Goal: Task Accomplishment & Management: Manage account settings

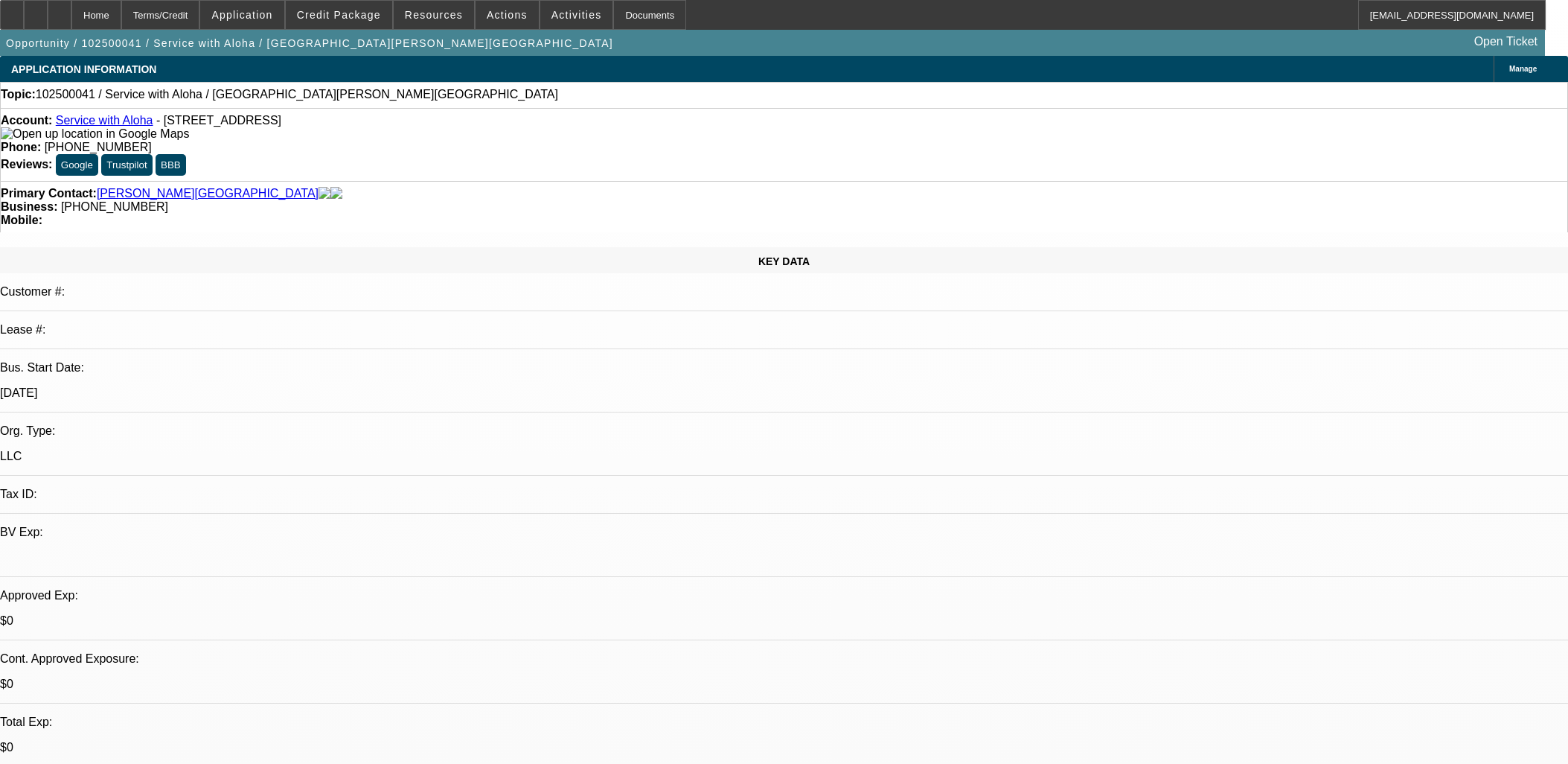
select select "0"
select select "2"
select select "0.1"
select select "4"
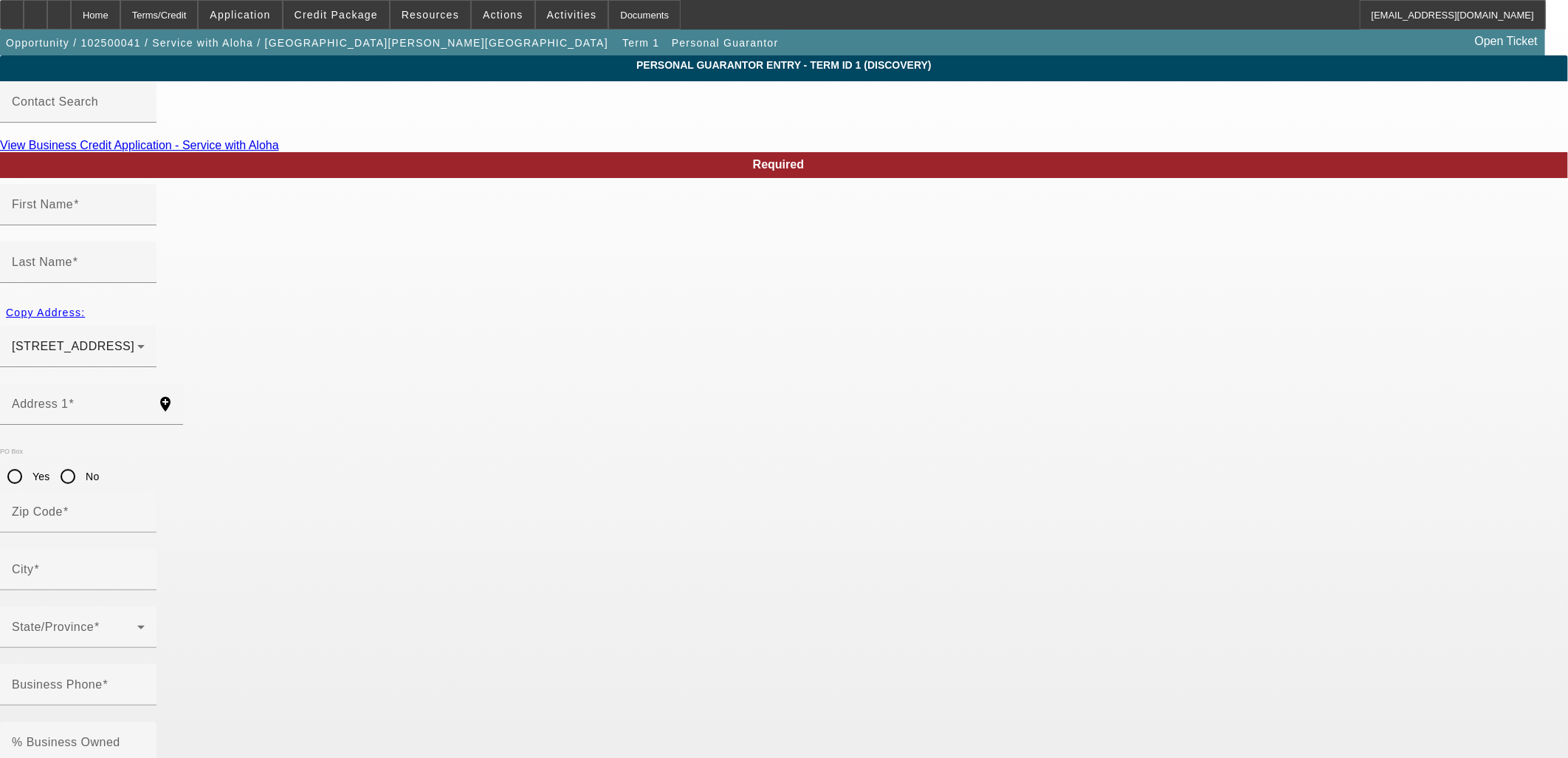
type input "Franklin"
type input "Cortez"
type input "5321 North 27th Avenue"
radio input "true"
type input "85017"
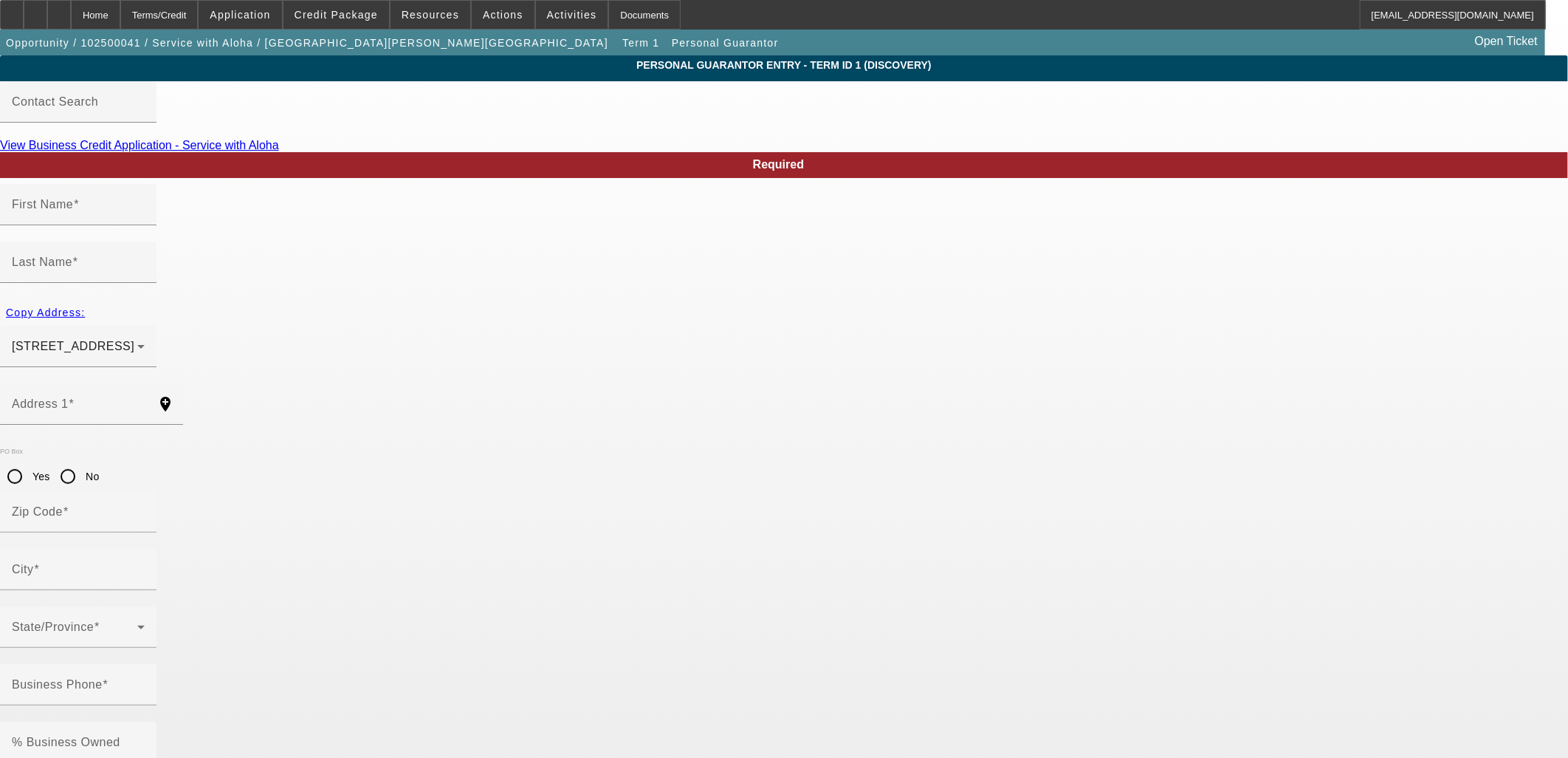
type input "Phoenix"
type input "(808) 494-9584"
type input "100"
type input "575-21-5231"
type input "f.cortez.80eight@gmail.com"
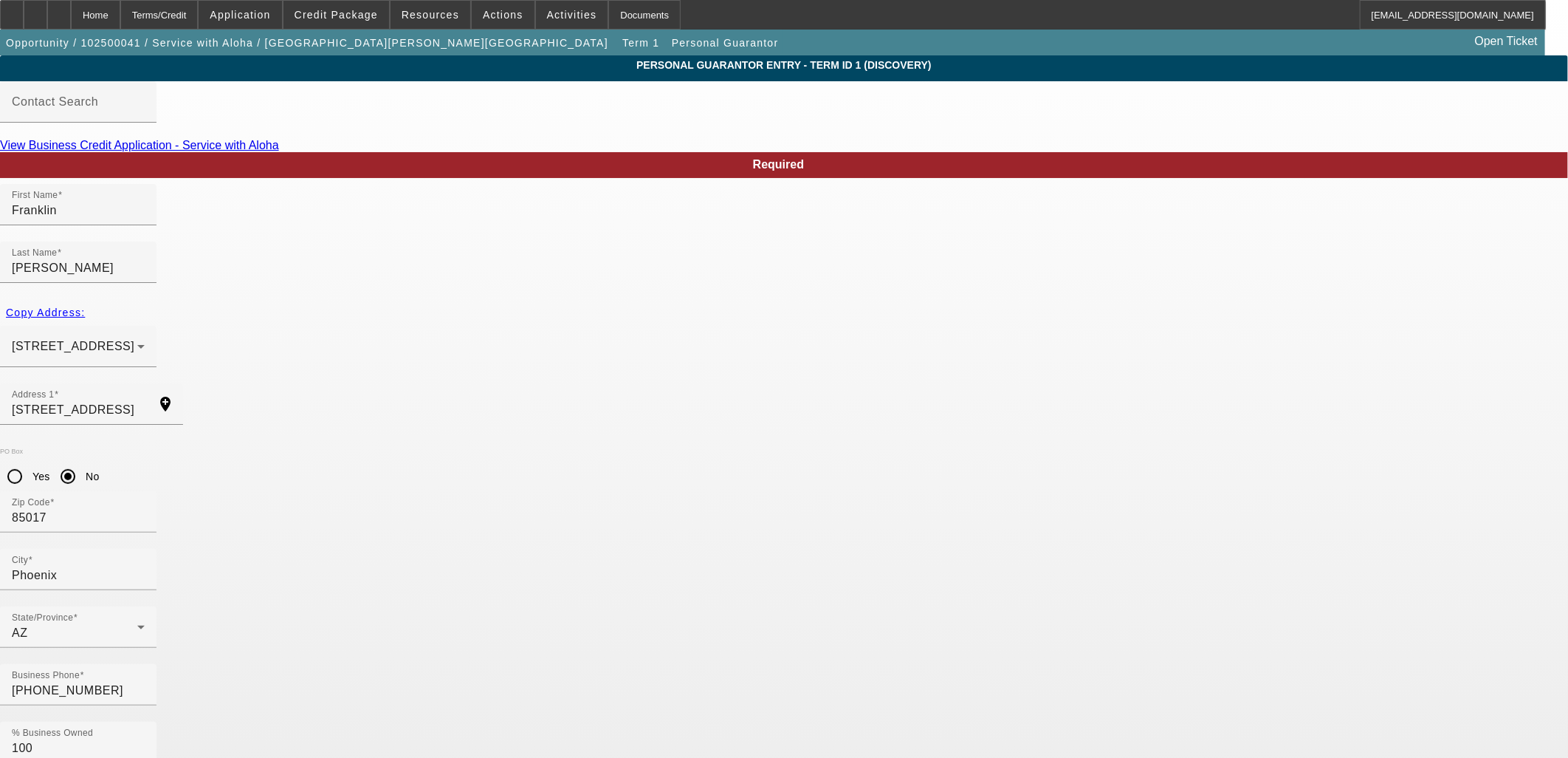
click at [489, 5] on span at bounding box center [503, 15] width 63 height 36
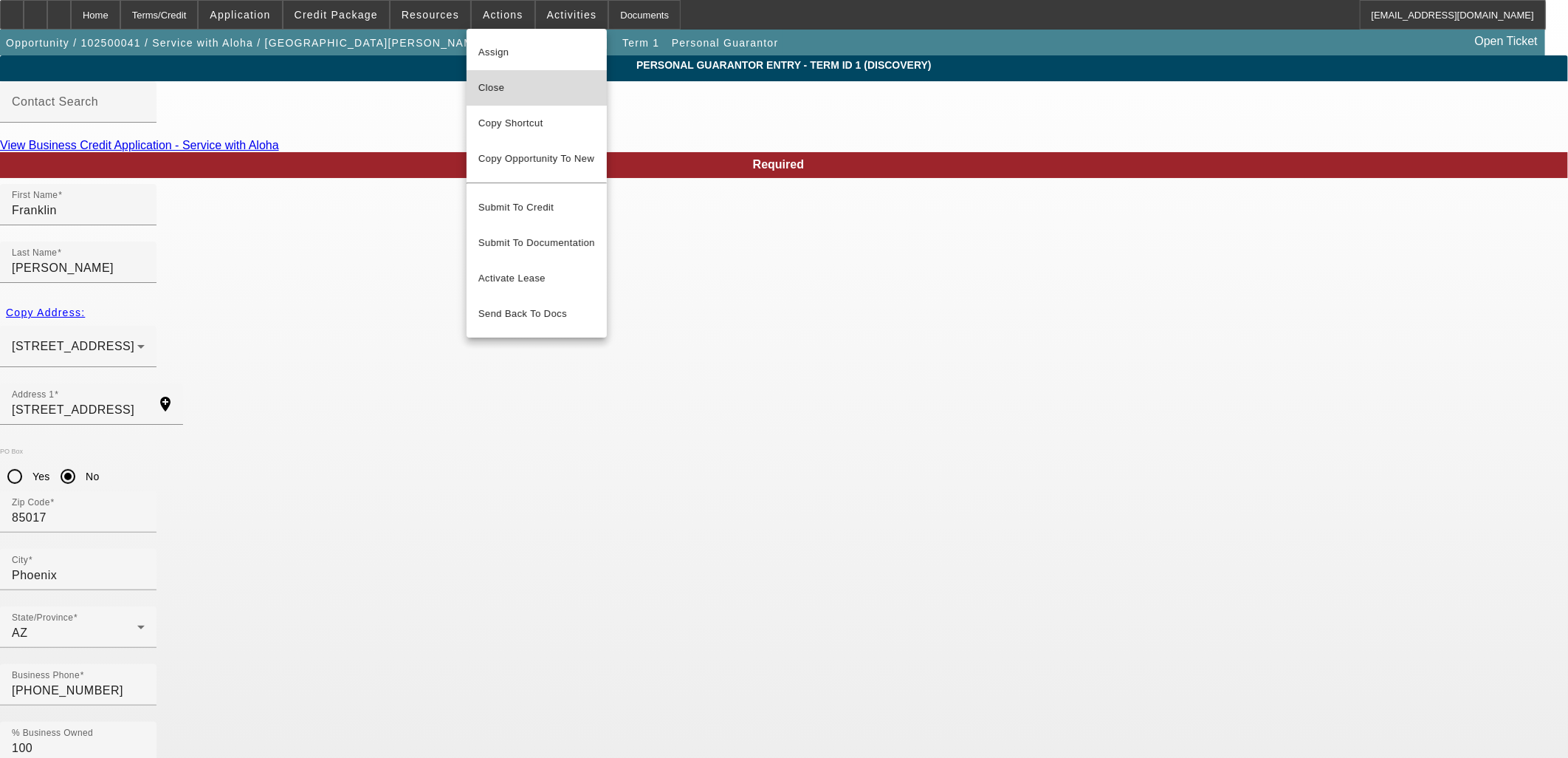
click at [506, 83] on span "Close" at bounding box center [536, 88] width 117 height 18
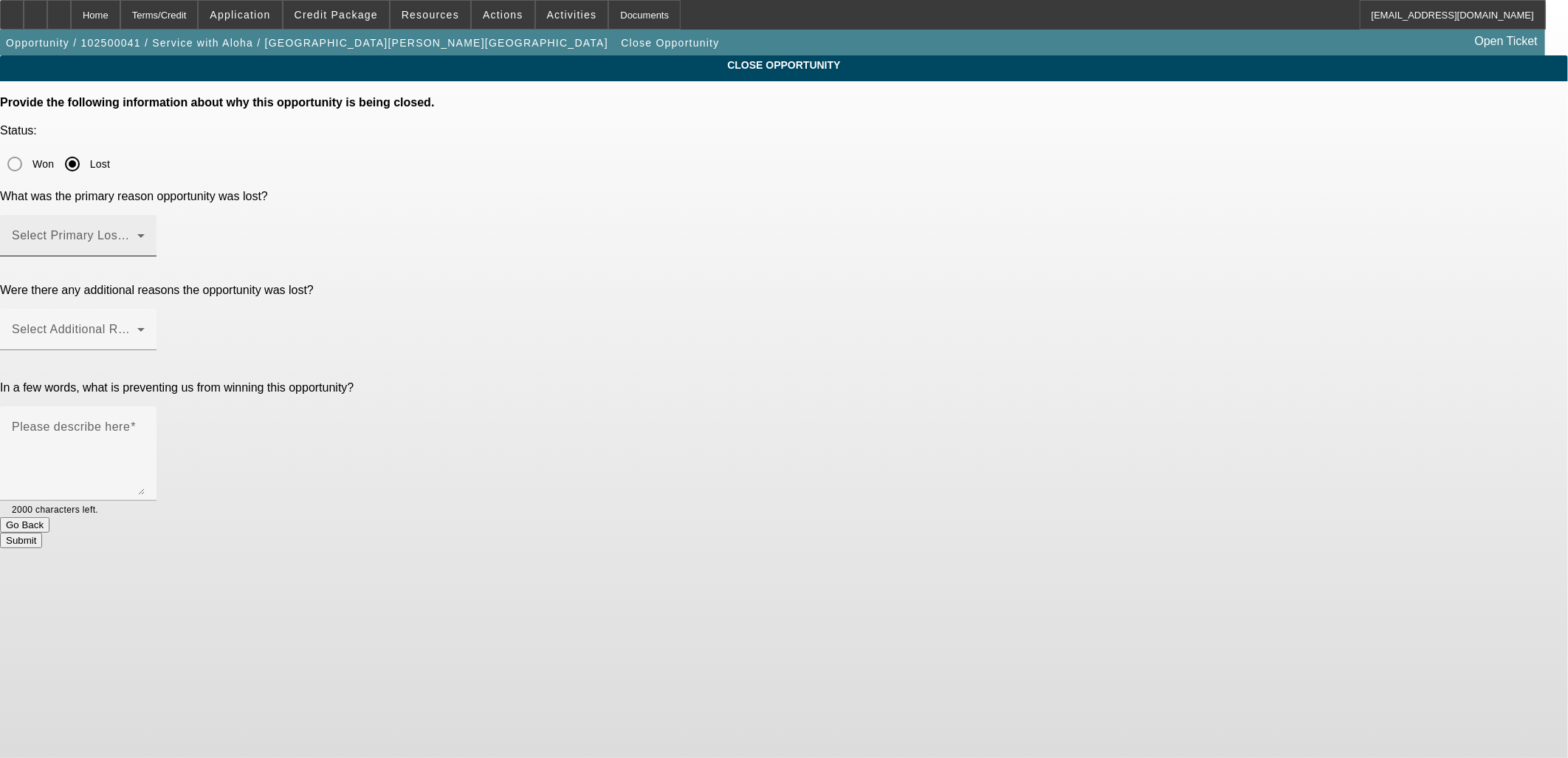
click at [137, 232] on span at bounding box center [74, 241] width 125 height 18
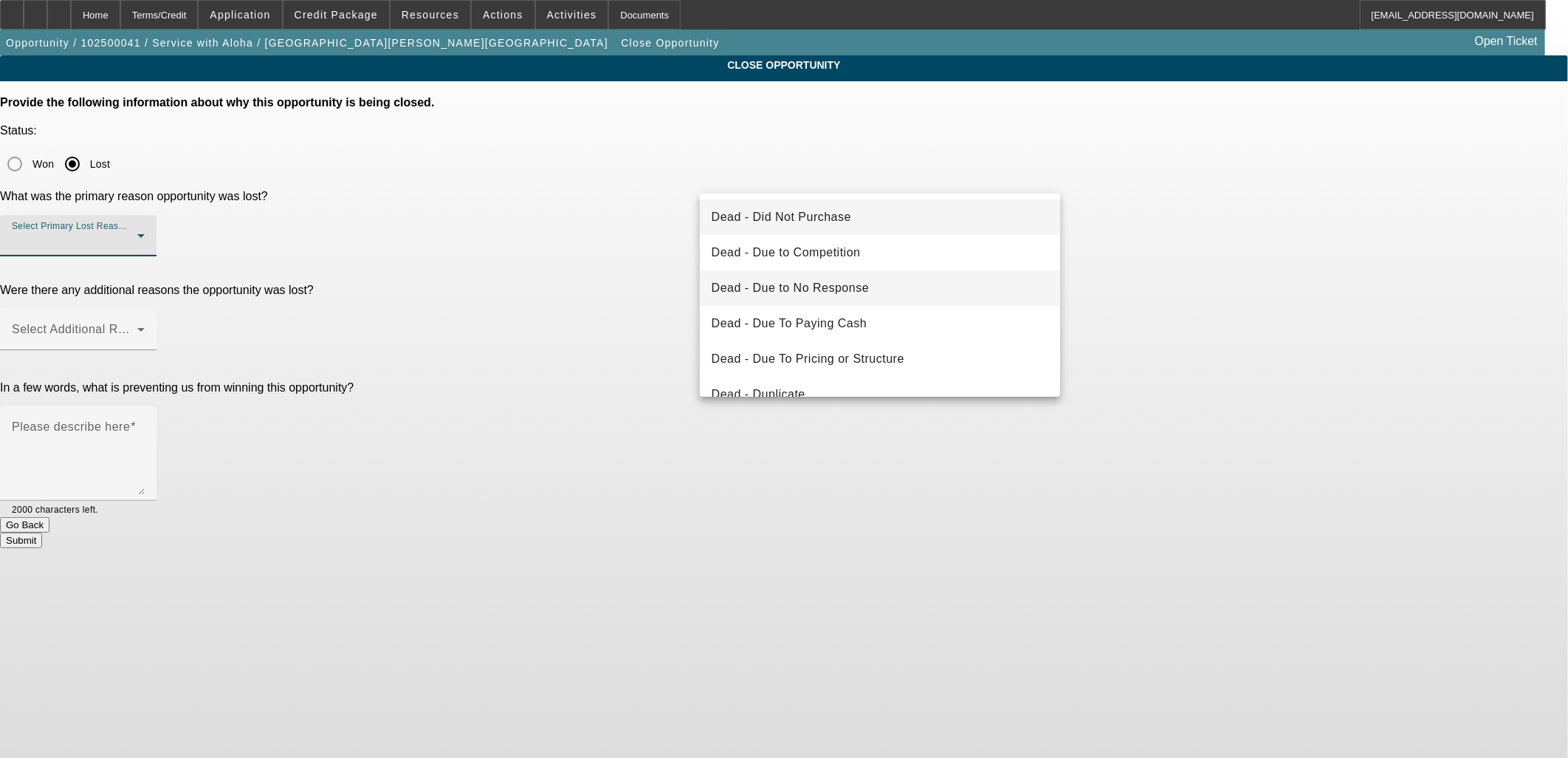
click at [821, 282] on span "Dead - Due to No Response" at bounding box center [790, 288] width 158 height 18
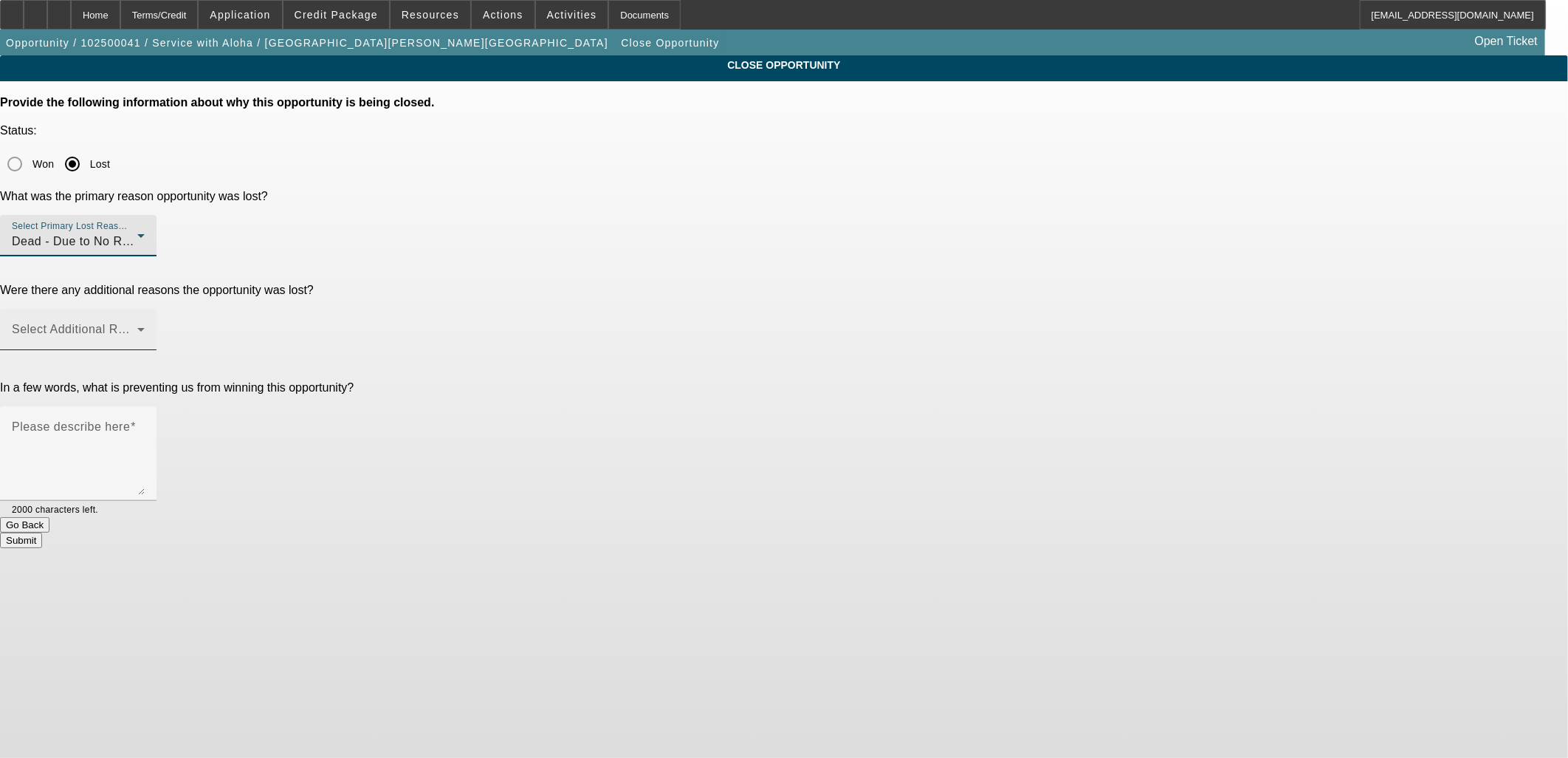
click at [144, 308] on div "Select Additional Reasons" at bounding box center [78, 329] width 132 height 42
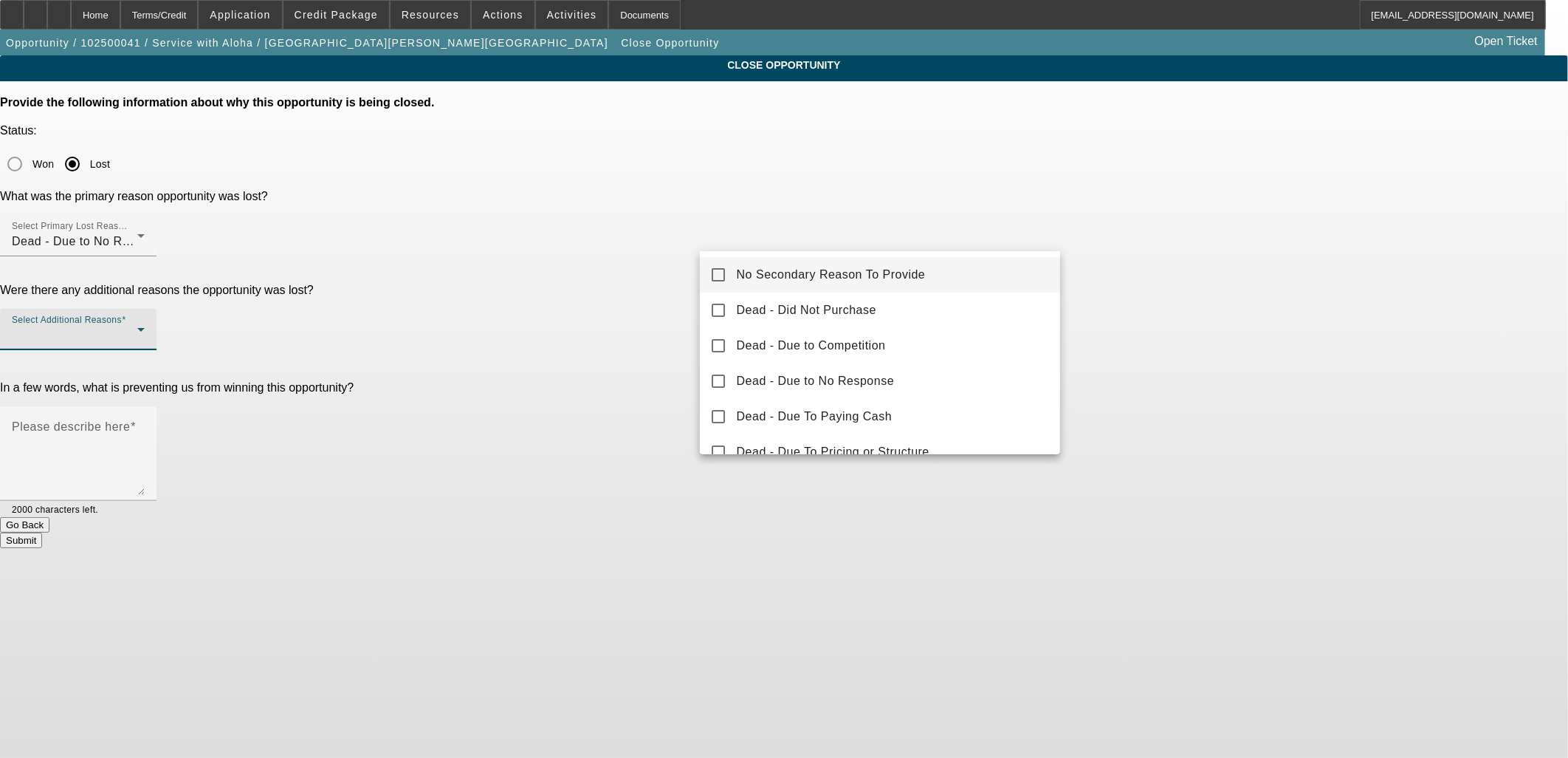
drag, startPoint x: 754, startPoint y: 269, endPoint x: 603, endPoint y: 276, distance: 151.2
click at [752, 270] on span "No Secondary Reason To Provide" at bounding box center [831, 275] width 189 height 18
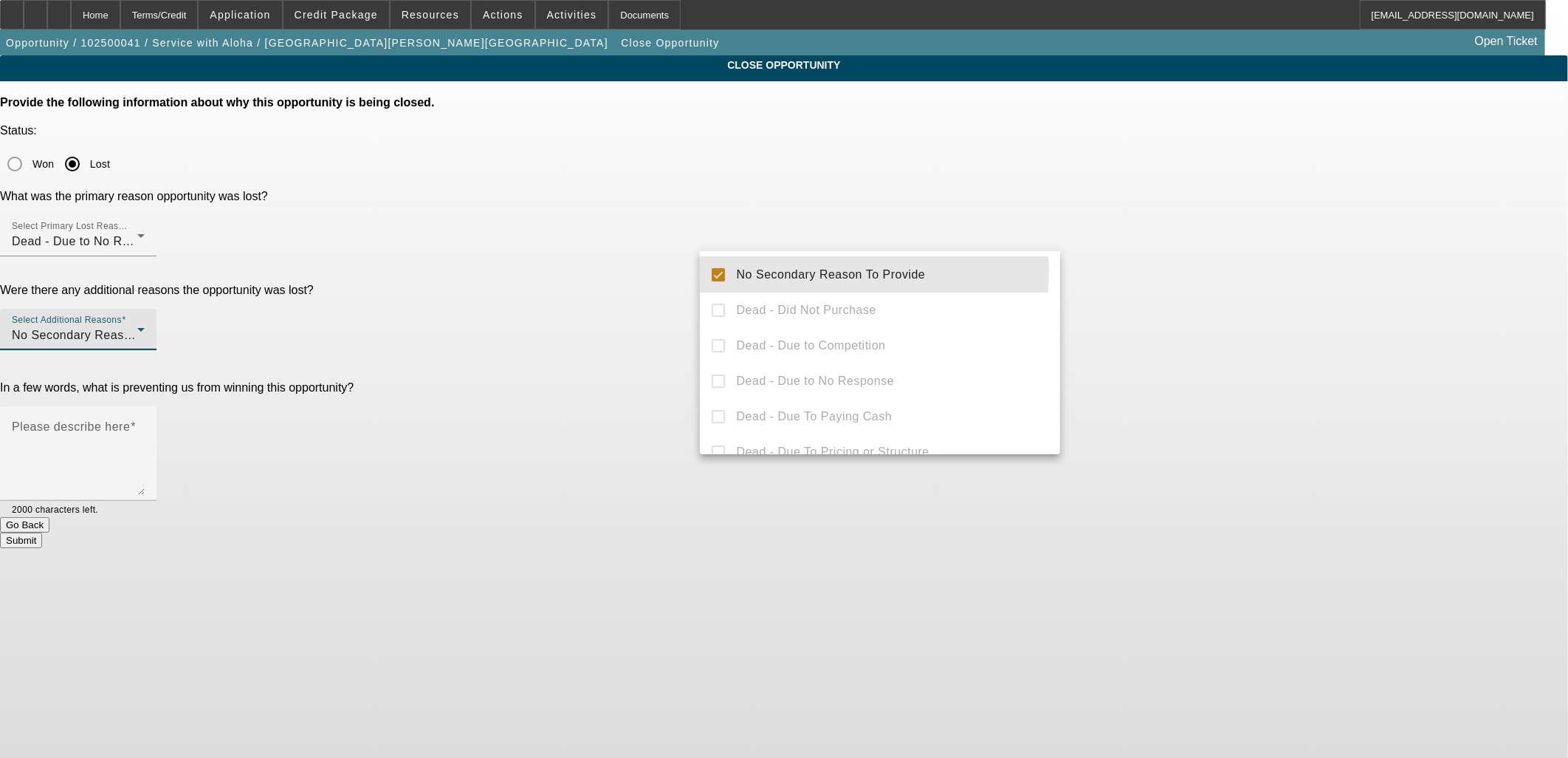
click at [600, 276] on div at bounding box center [784, 379] width 1568 height 758
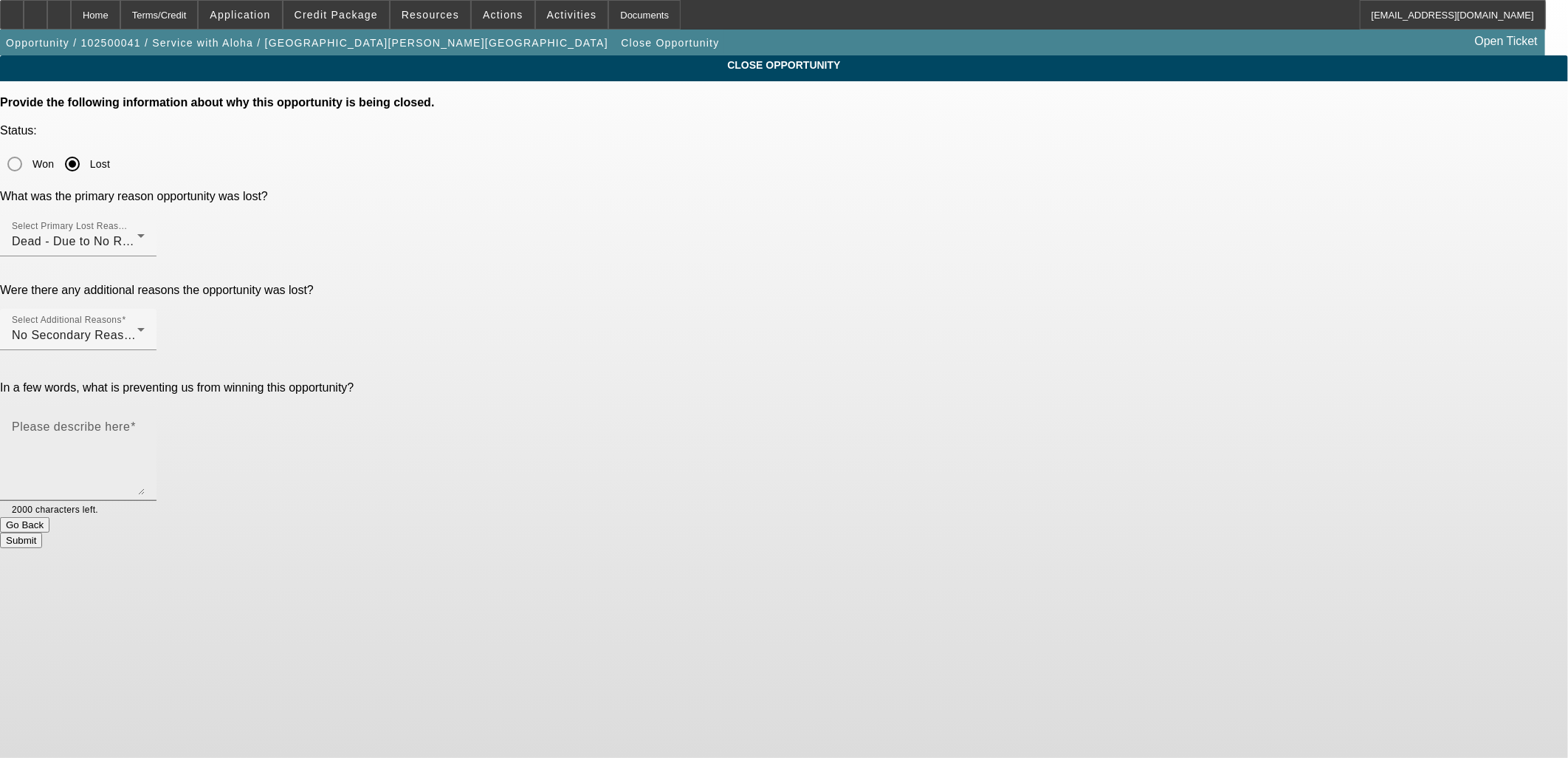
drag, startPoint x: 836, startPoint y: 320, endPoint x: 849, endPoint y: 320, distance: 13.0
click at [144, 424] on textarea "Please describe here" at bounding box center [78, 460] width 132 height 71
type textarea "Multiple contacts and poor credit."
click at [42, 533] on button "Submit" at bounding box center [21, 541] width 42 height 16
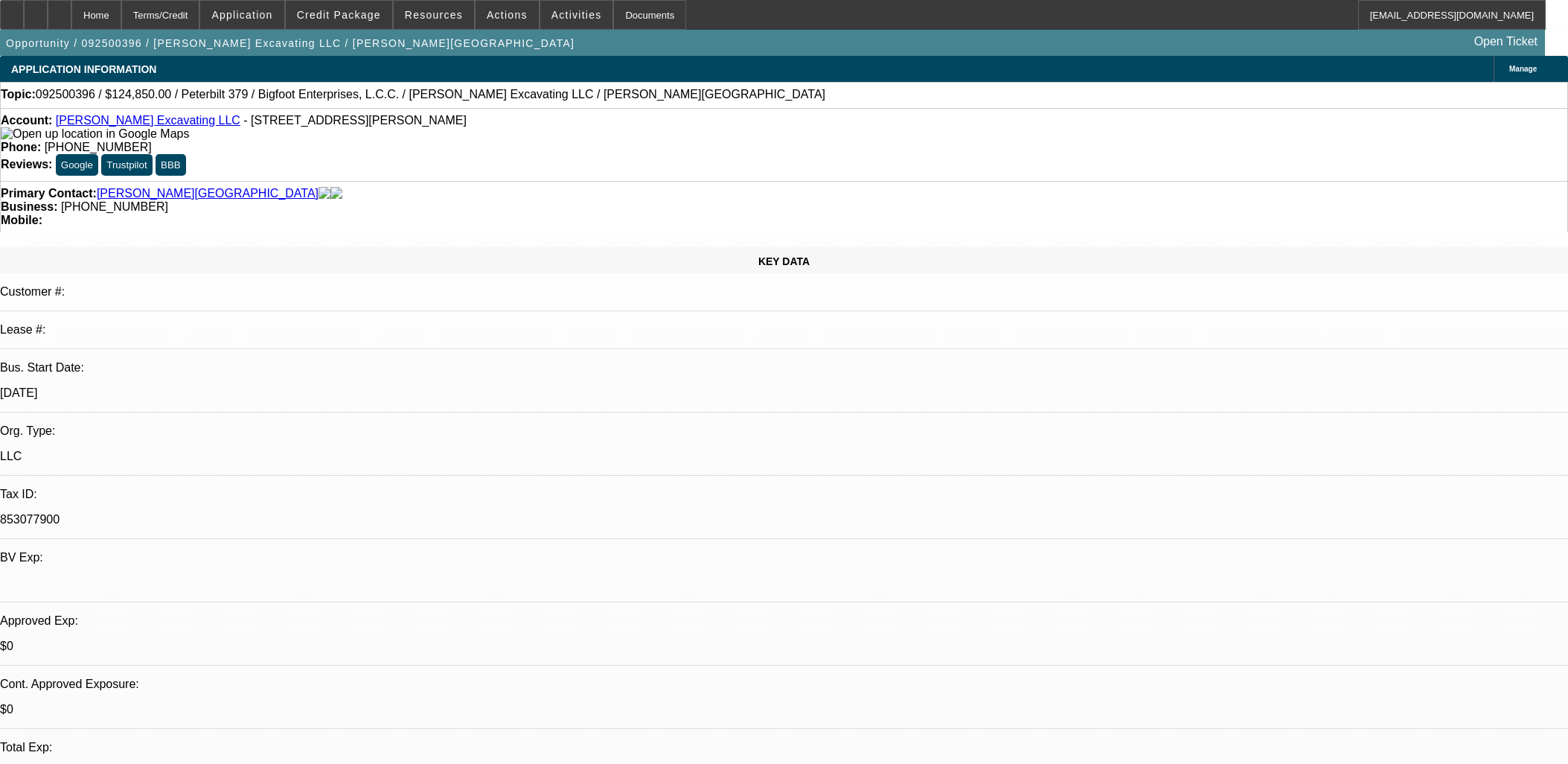
select select "0"
select select "2"
select select "0"
select select "6"
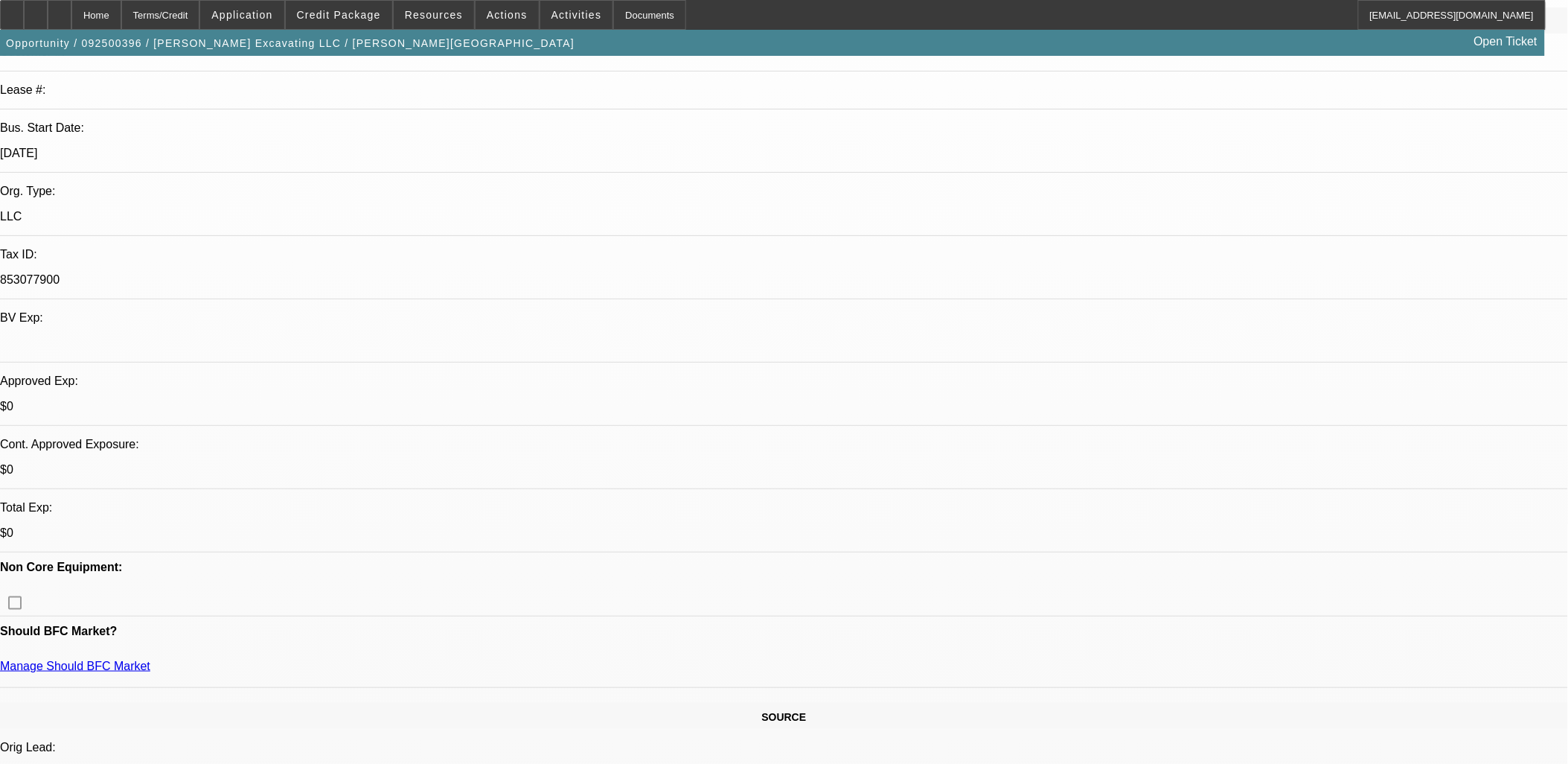
scroll to position [331, 0]
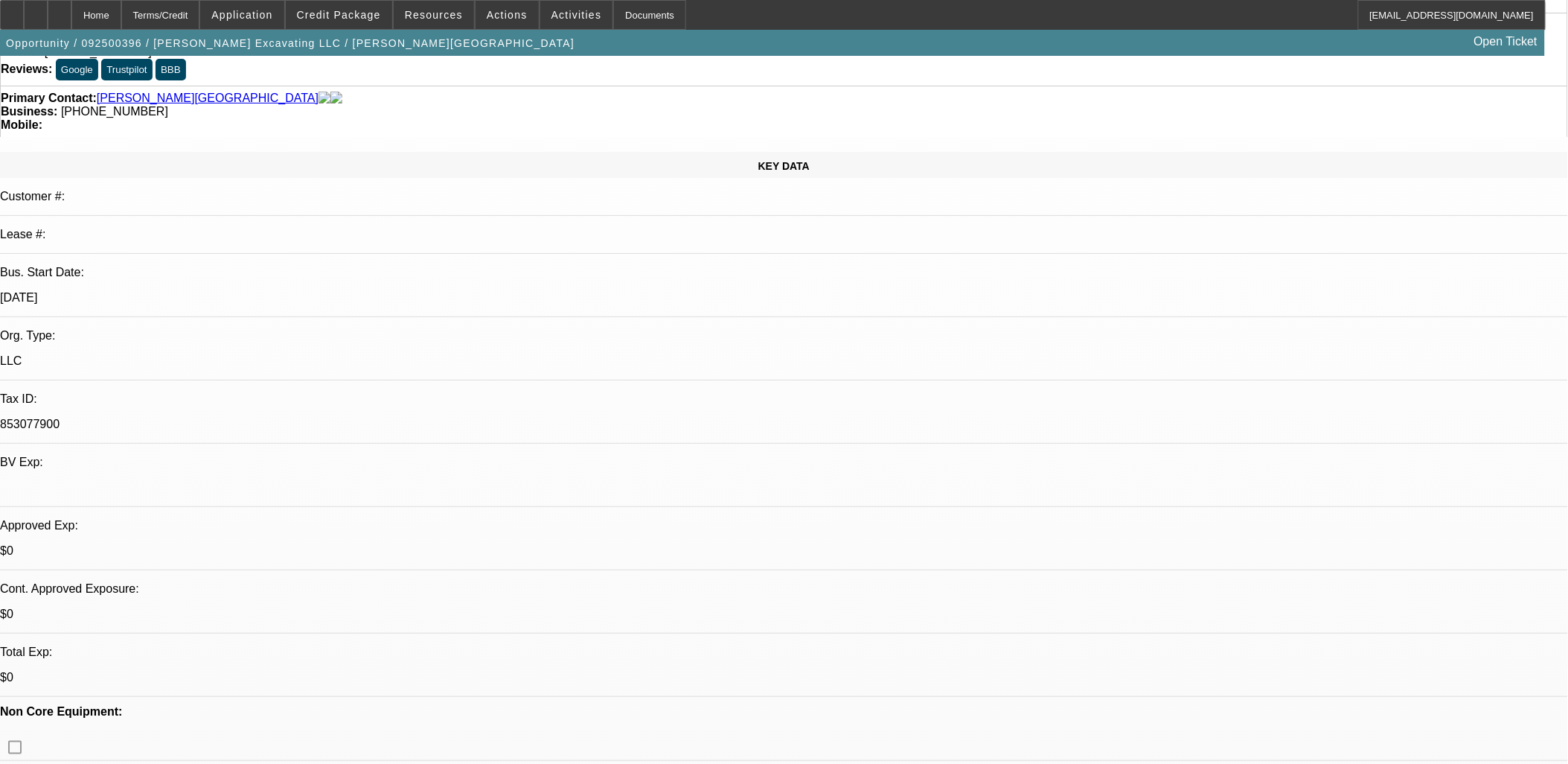
scroll to position [0, 0]
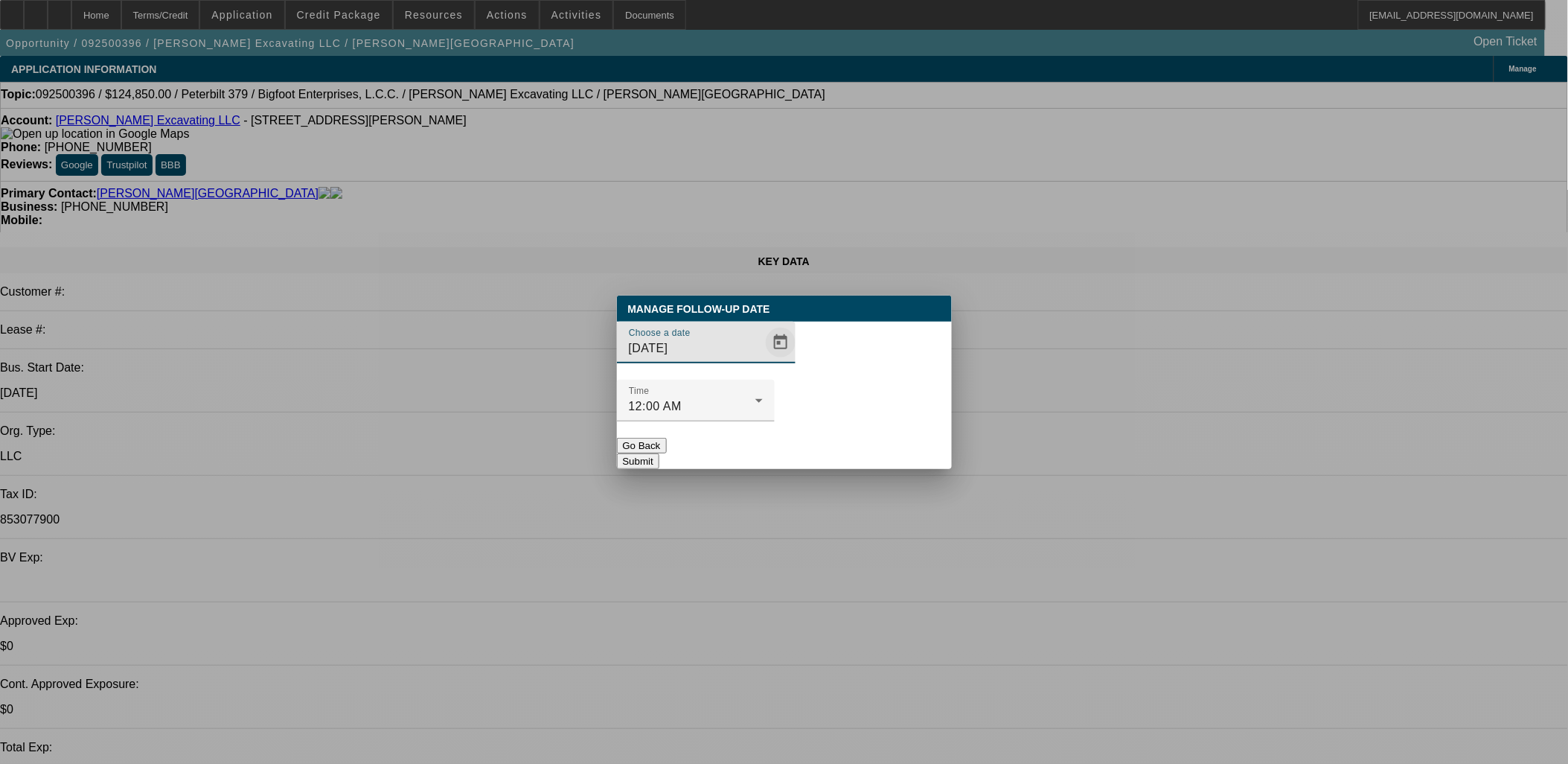
click at [763, 361] on span "Open calendar" at bounding box center [781, 343] width 36 height 36
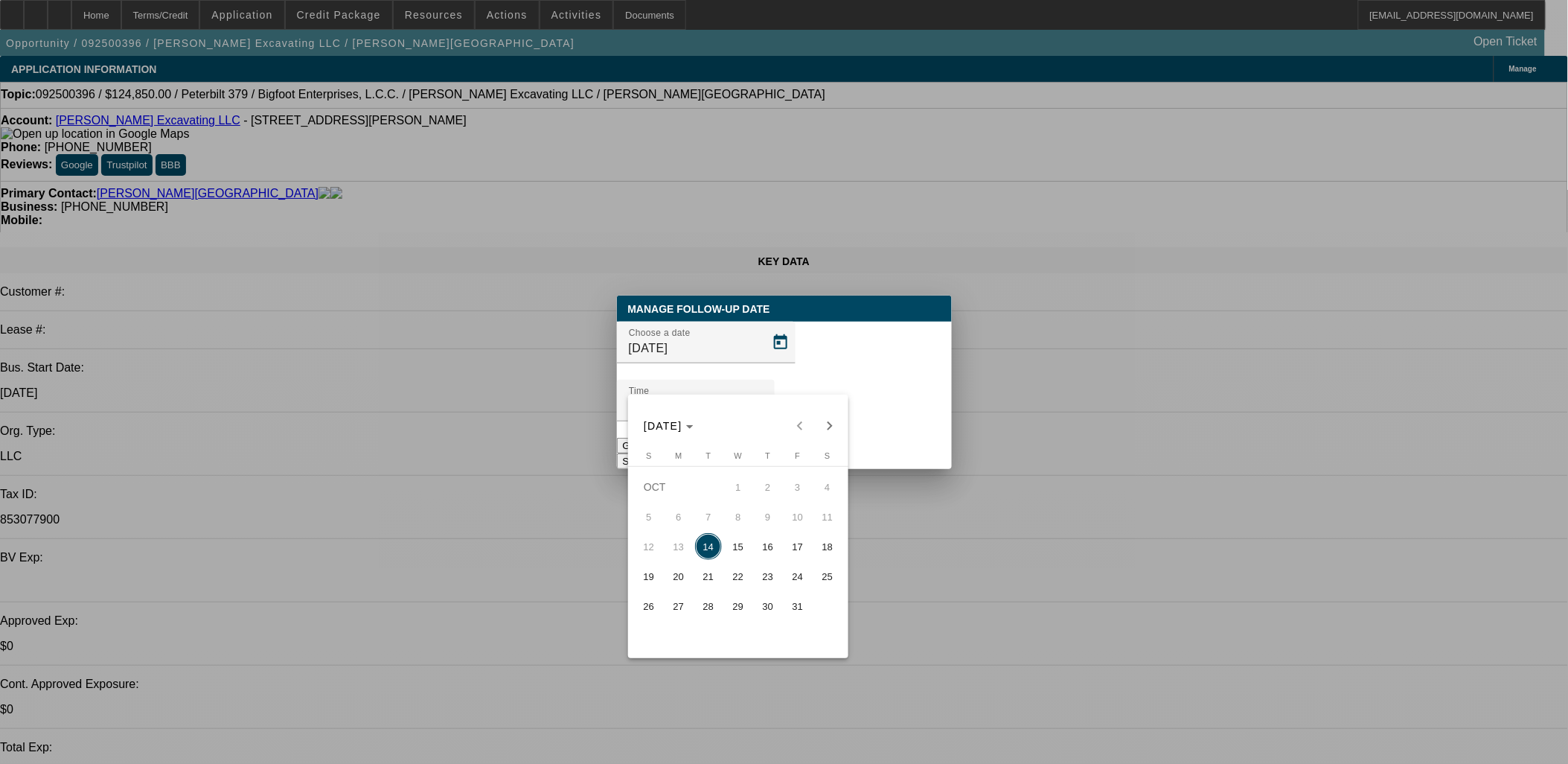
drag, startPoint x: 928, startPoint y: 463, endPoint x: 920, endPoint y: 462, distance: 8.1
click at [931, 463] on div at bounding box center [784, 382] width 1568 height 764
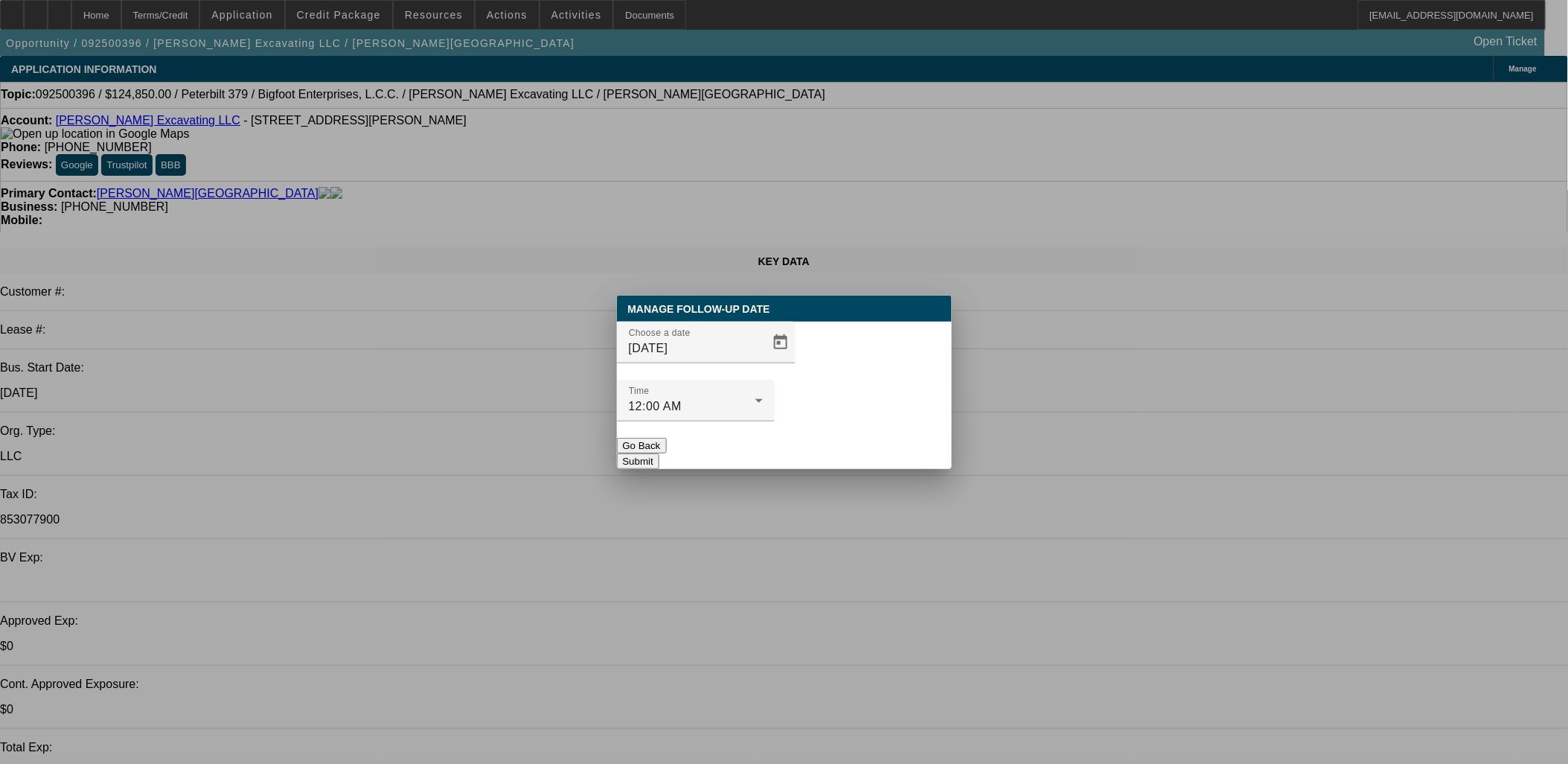
click at [666, 437] on button "Go Back" at bounding box center [642, 445] width 50 height 16
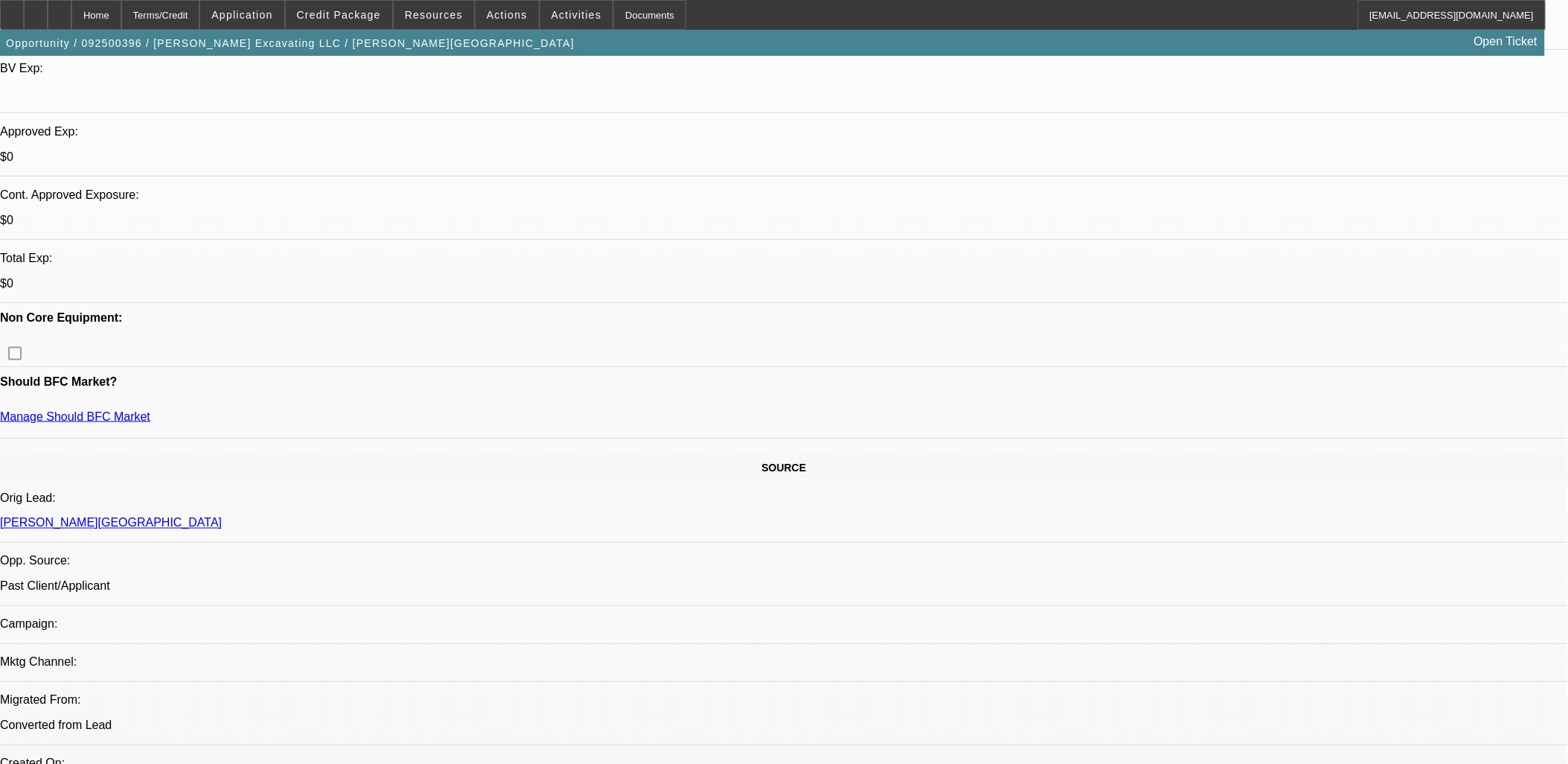
scroll to position [496, 0]
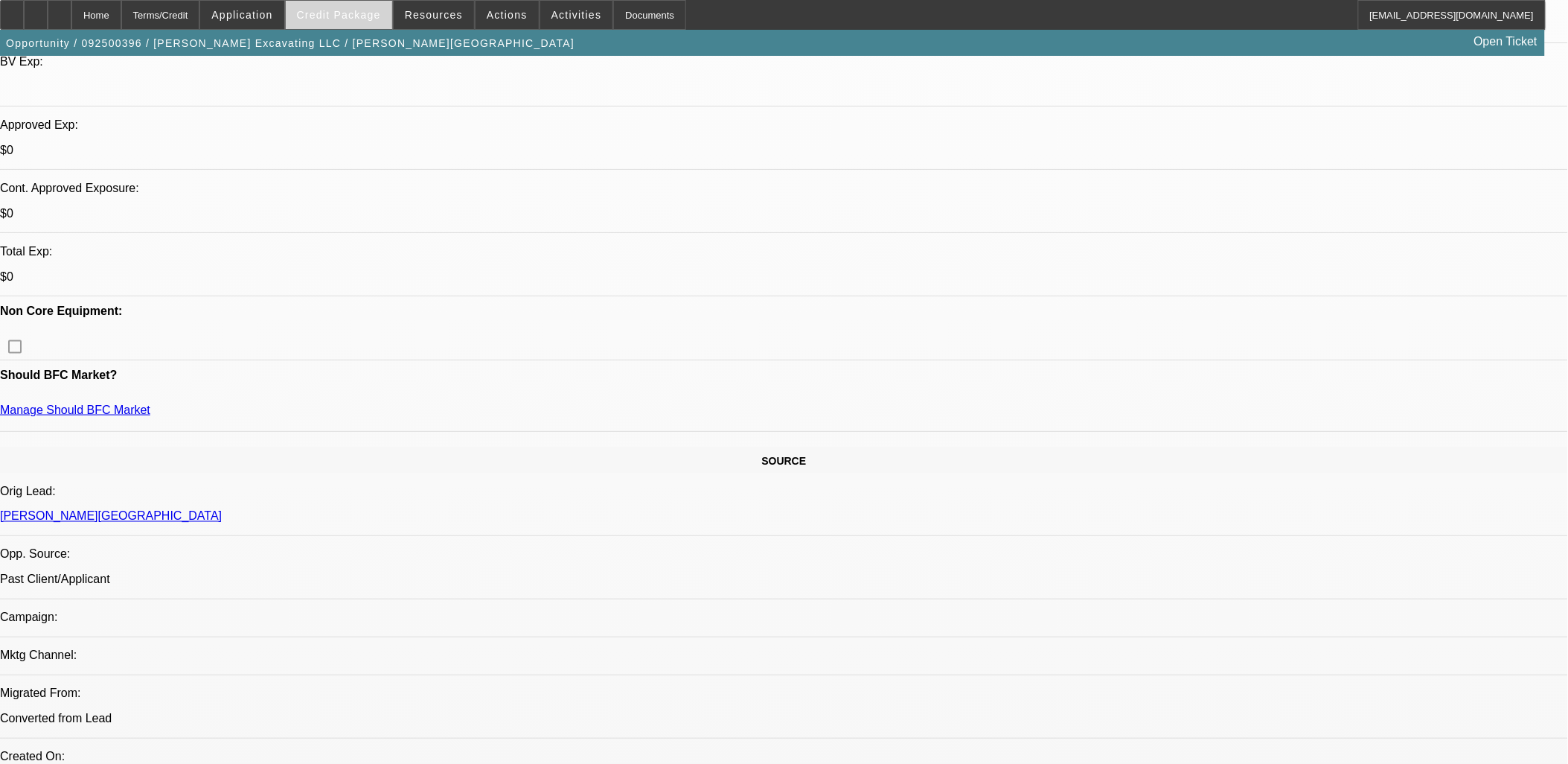
click at [351, 13] on span "Credit Package" at bounding box center [339, 15] width 84 height 12
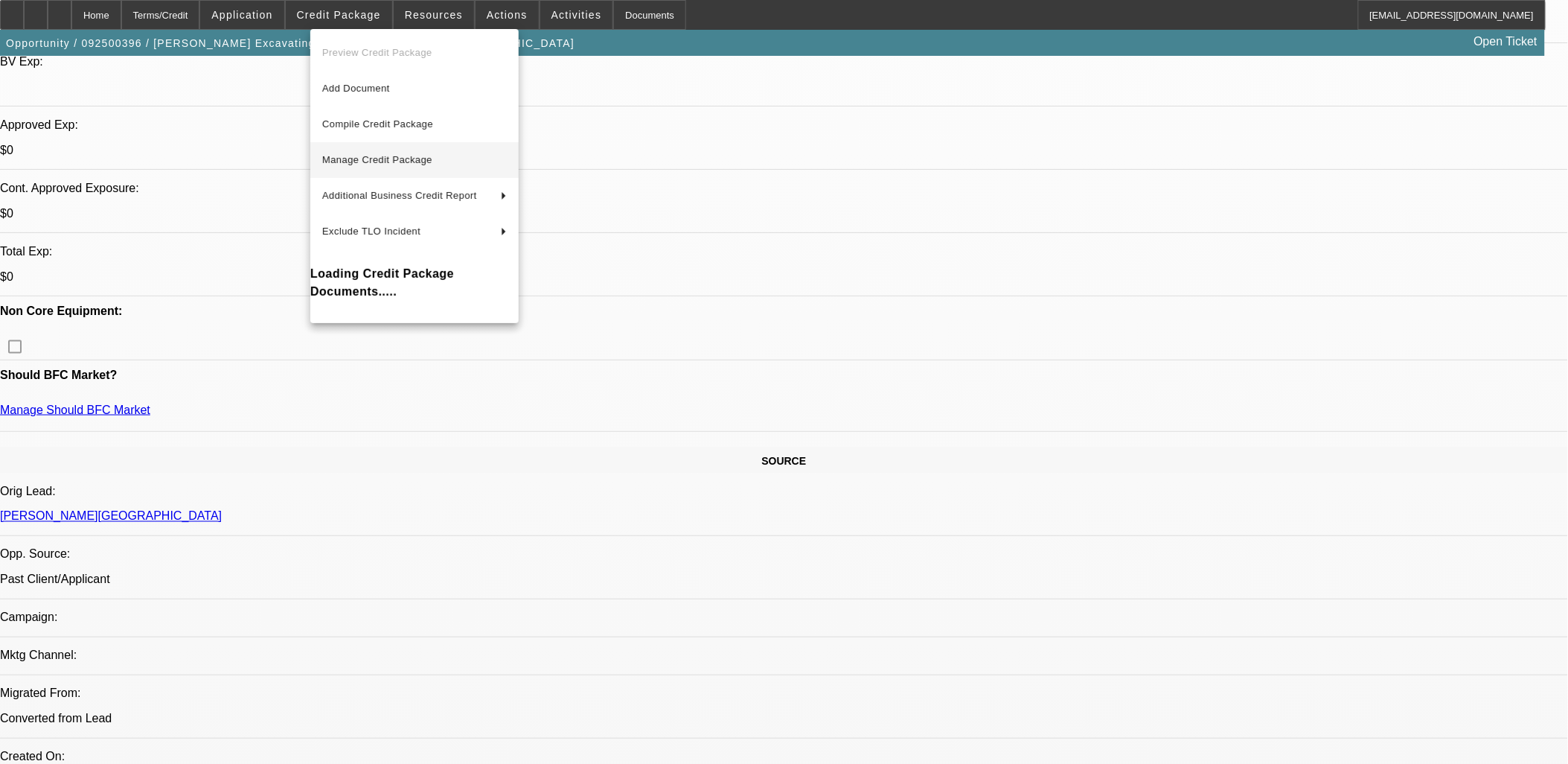
click at [424, 162] on span "Manage Credit Package" at bounding box center [378, 159] width 111 height 11
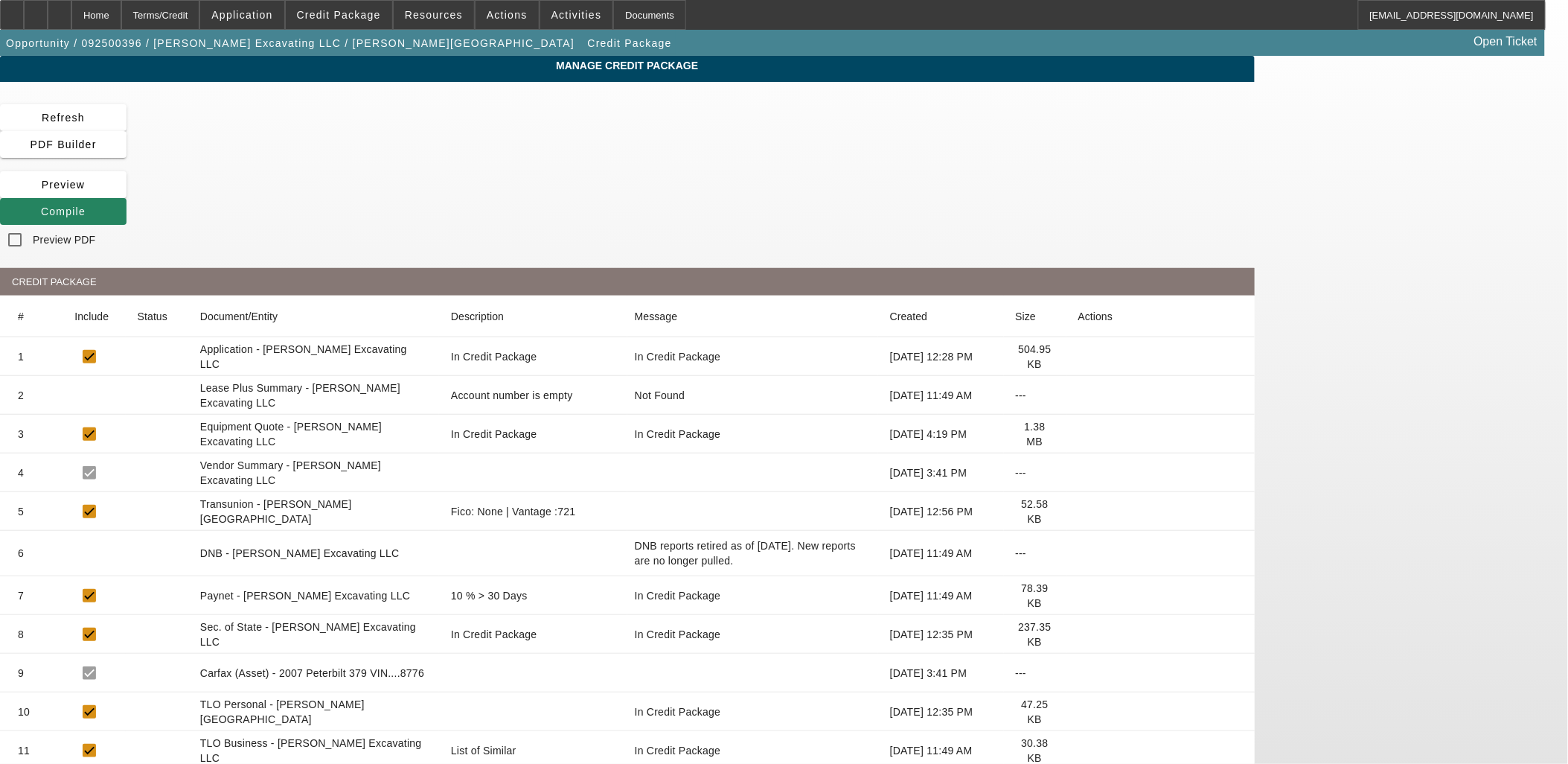
click at [1079, 596] on icon at bounding box center [1079, 596] width 0 height 0
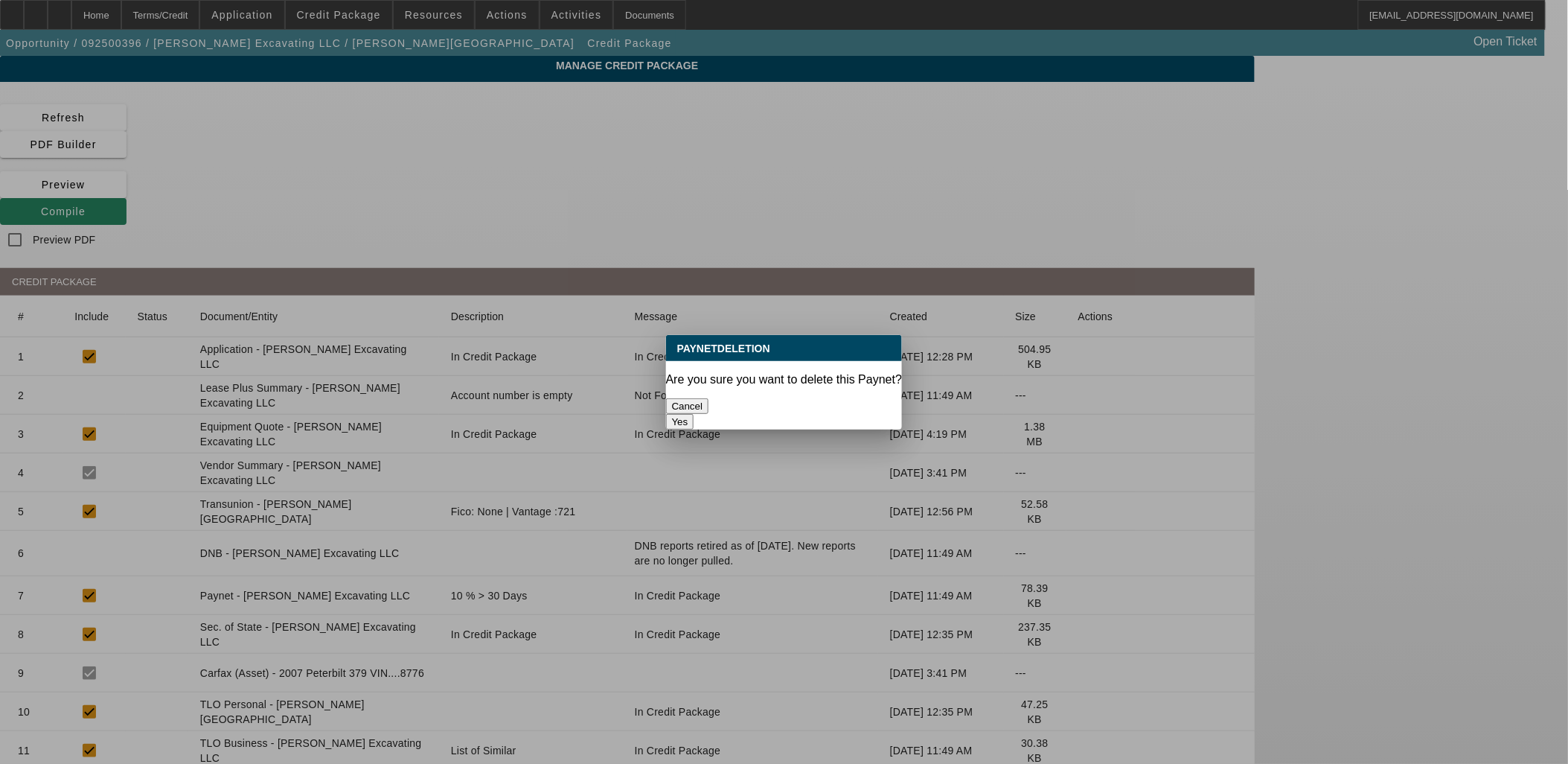
click at [694, 413] on button "Yes" at bounding box center [680, 421] width 28 height 16
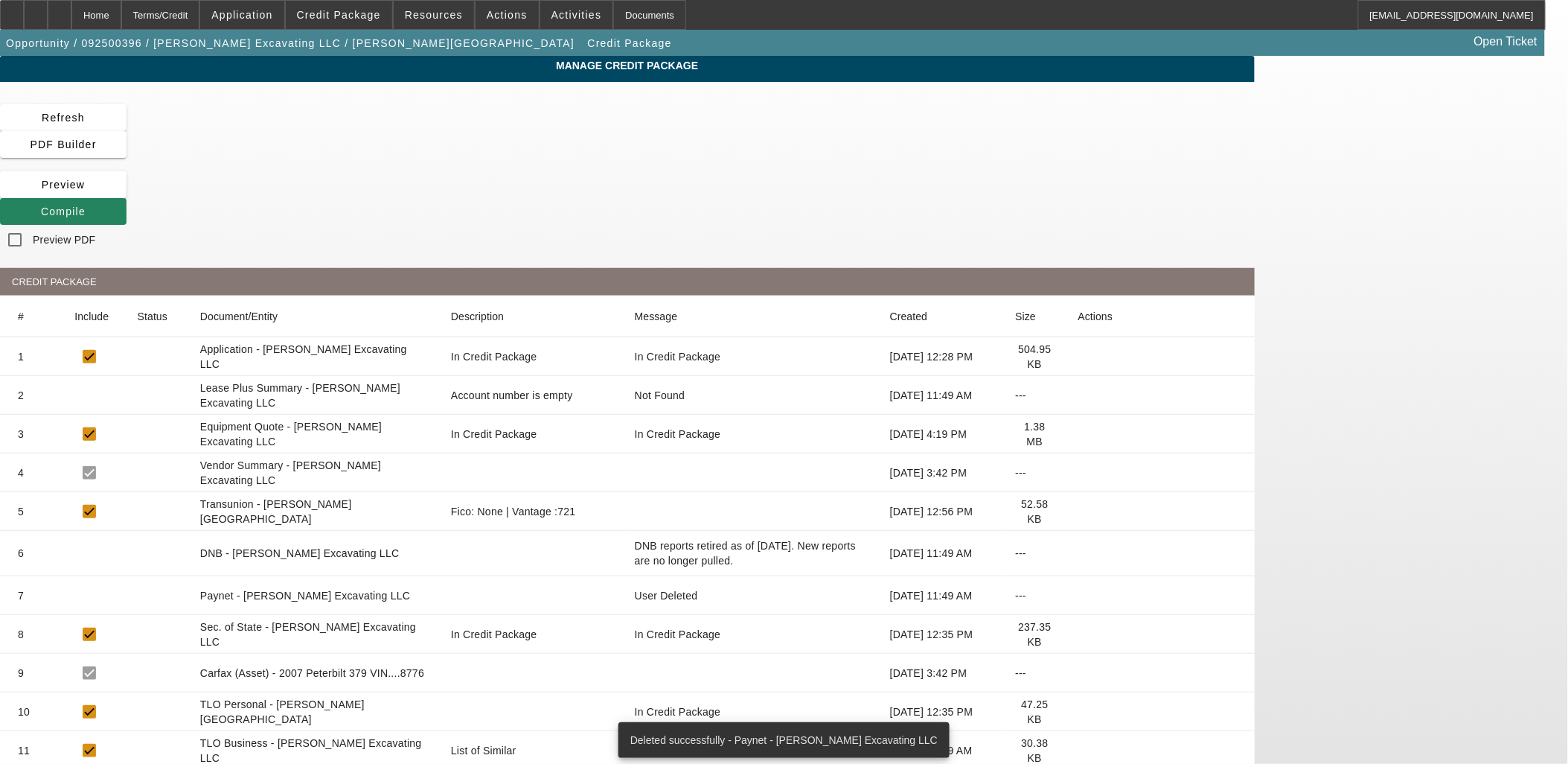
click at [1079, 596] on icon at bounding box center [1079, 596] width 0 height 0
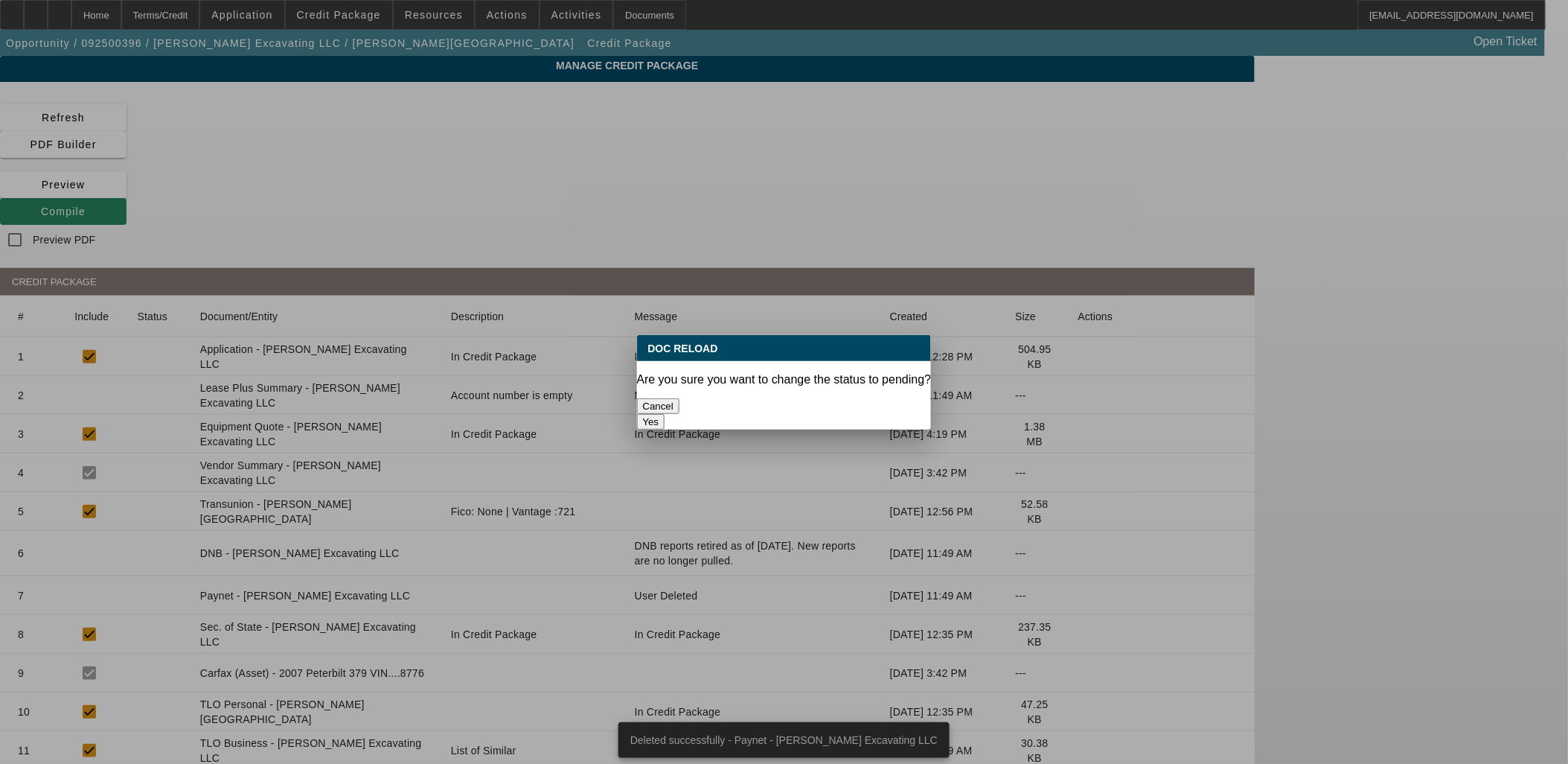
click at [665, 413] on button "Yes" at bounding box center [652, 421] width 28 height 16
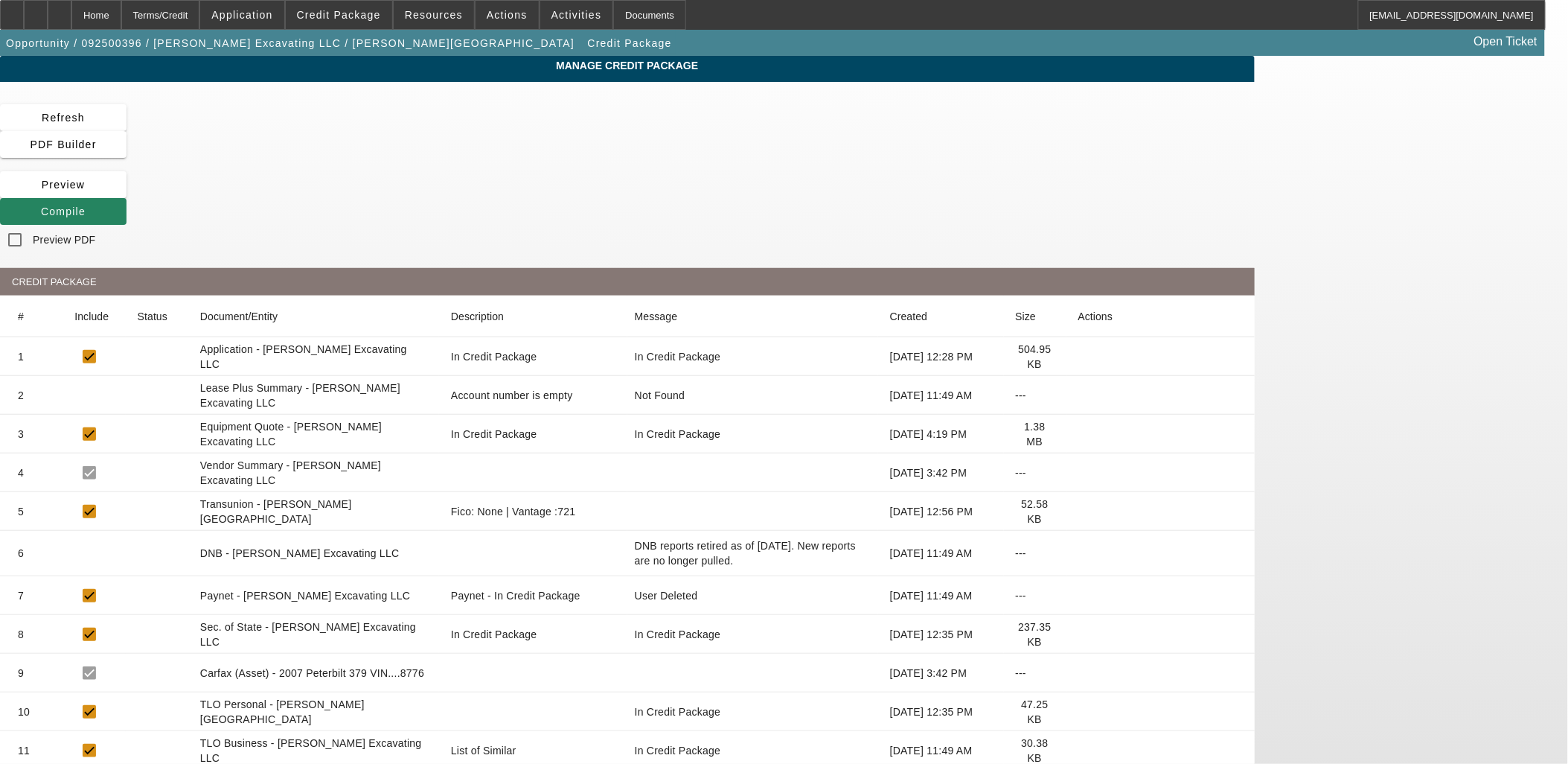
click at [1079, 511] on icon at bounding box center [1079, 511] width 0 height 0
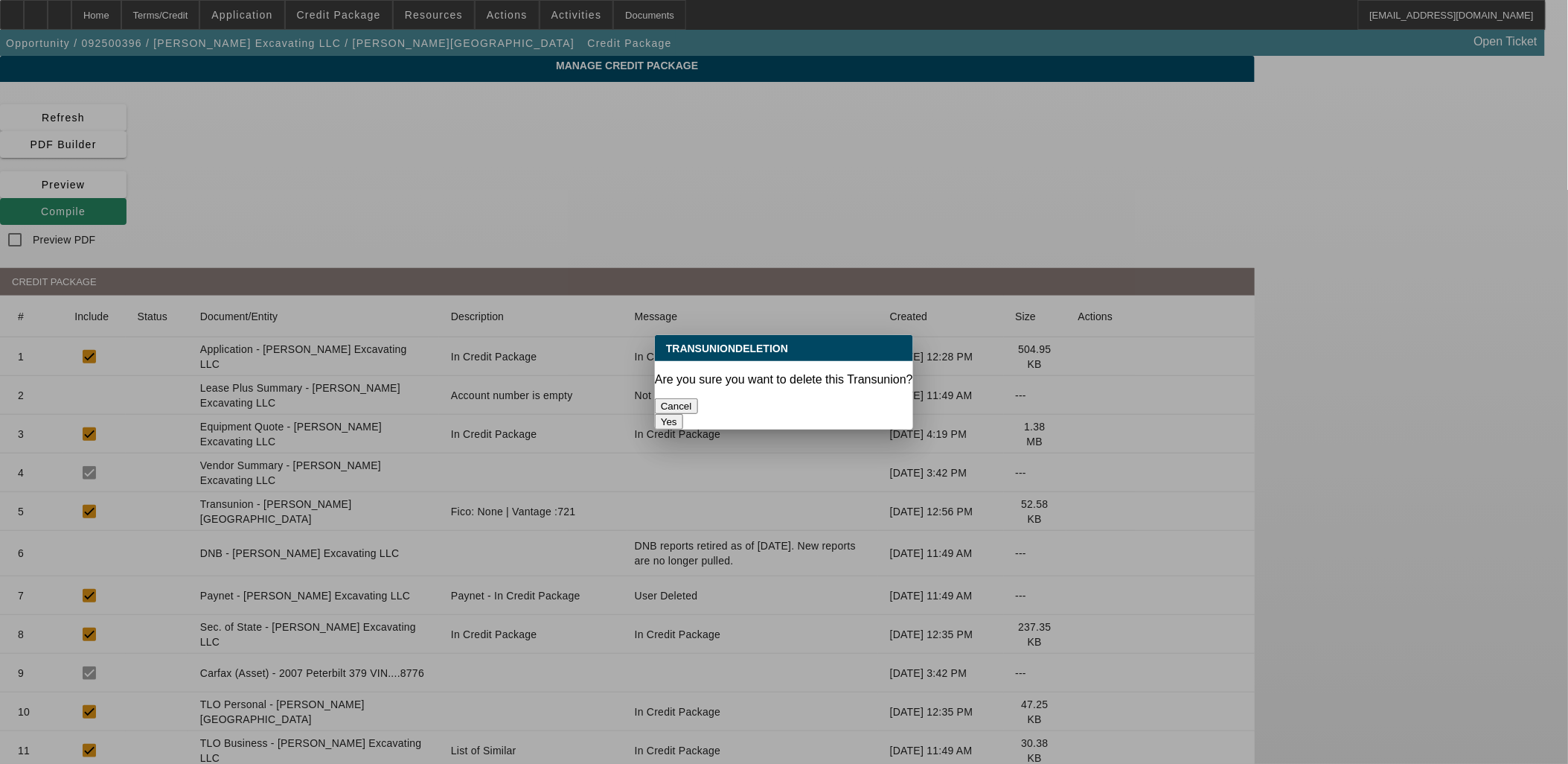
click at [683, 413] on button "Yes" at bounding box center [669, 421] width 28 height 16
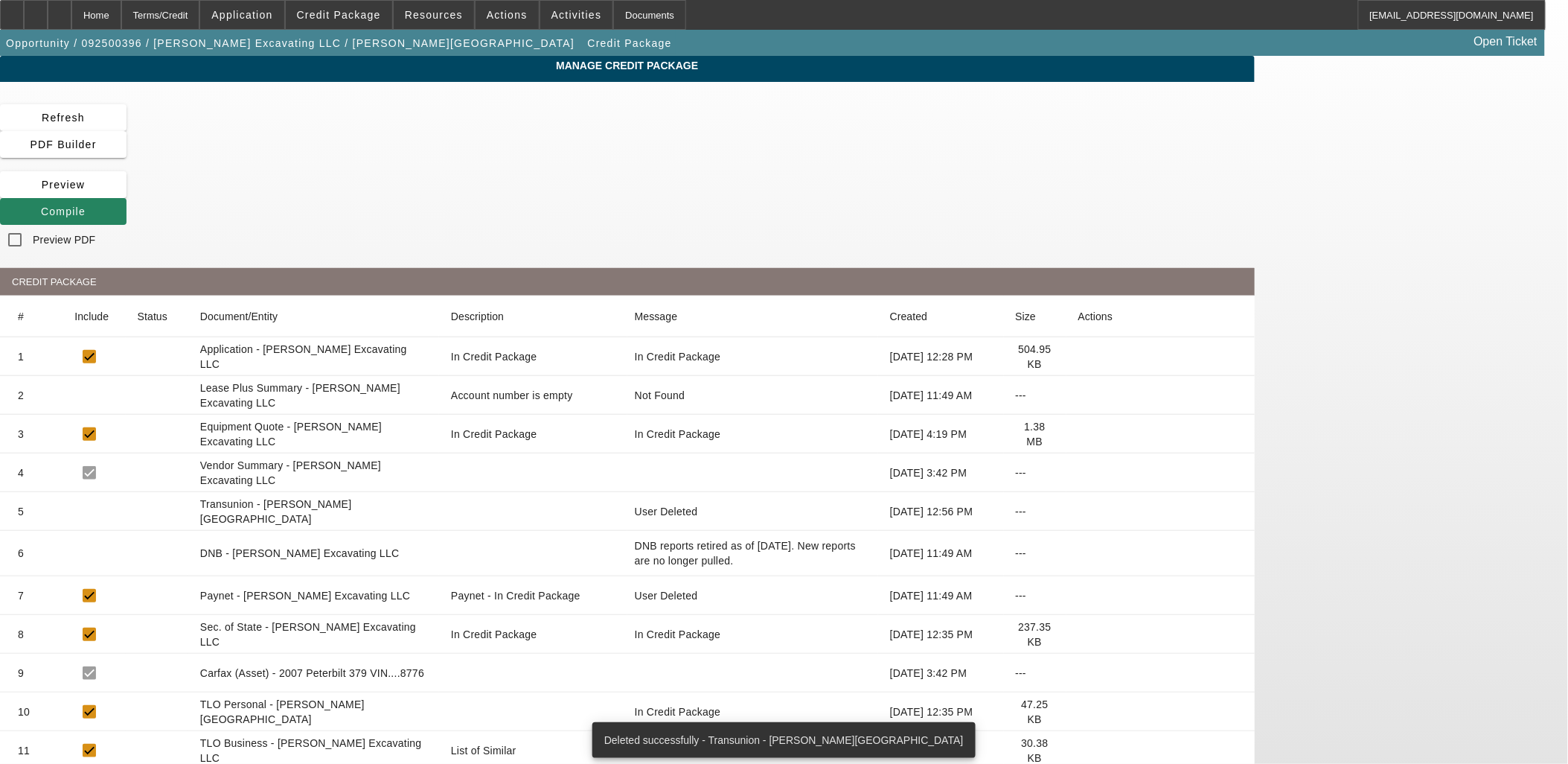
click at [1079, 511] on icon at bounding box center [1079, 511] width 0 height 0
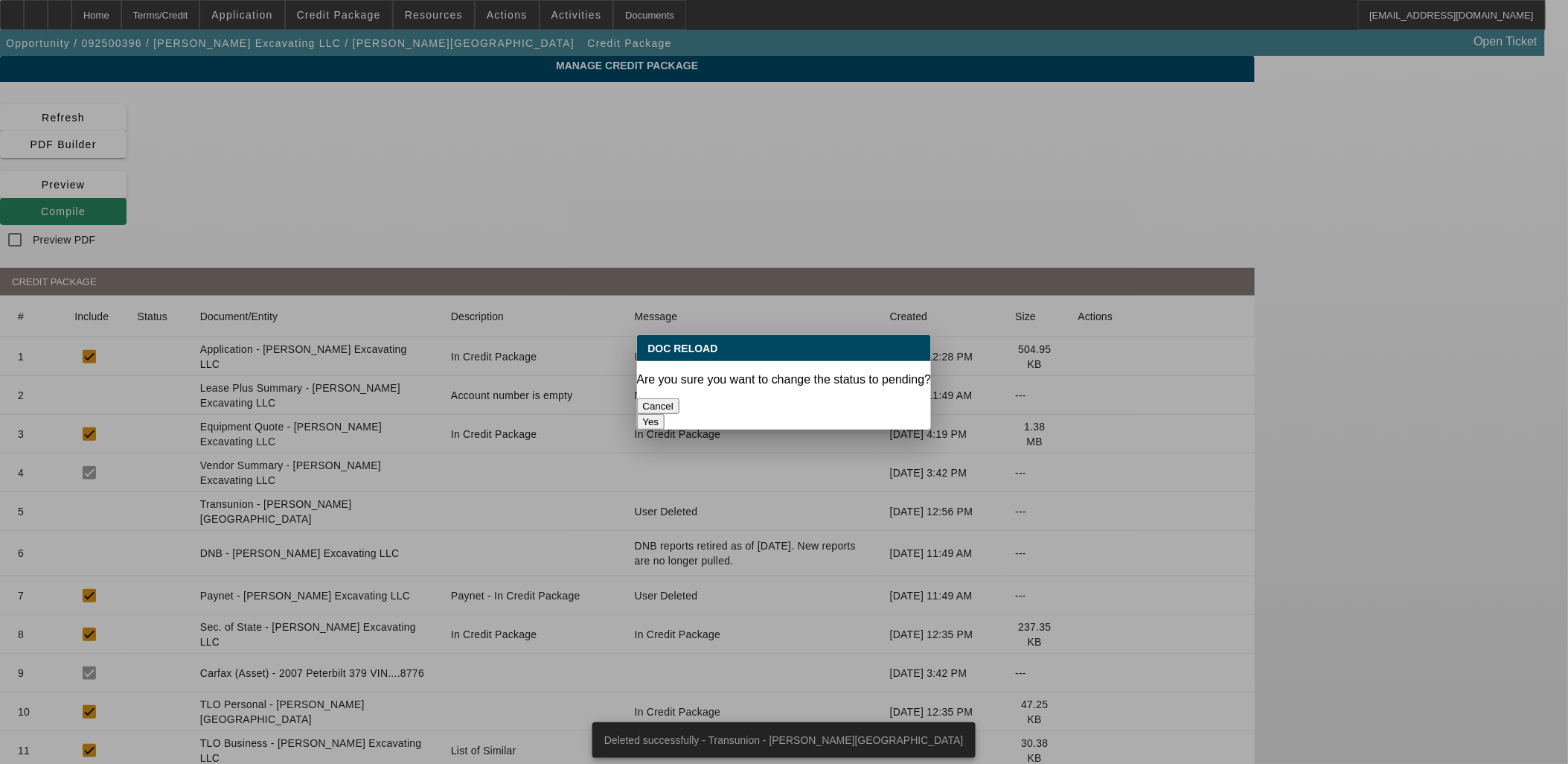
click at [665, 413] on button "Yes" at bounding box center [652, 421] width 28 height 16
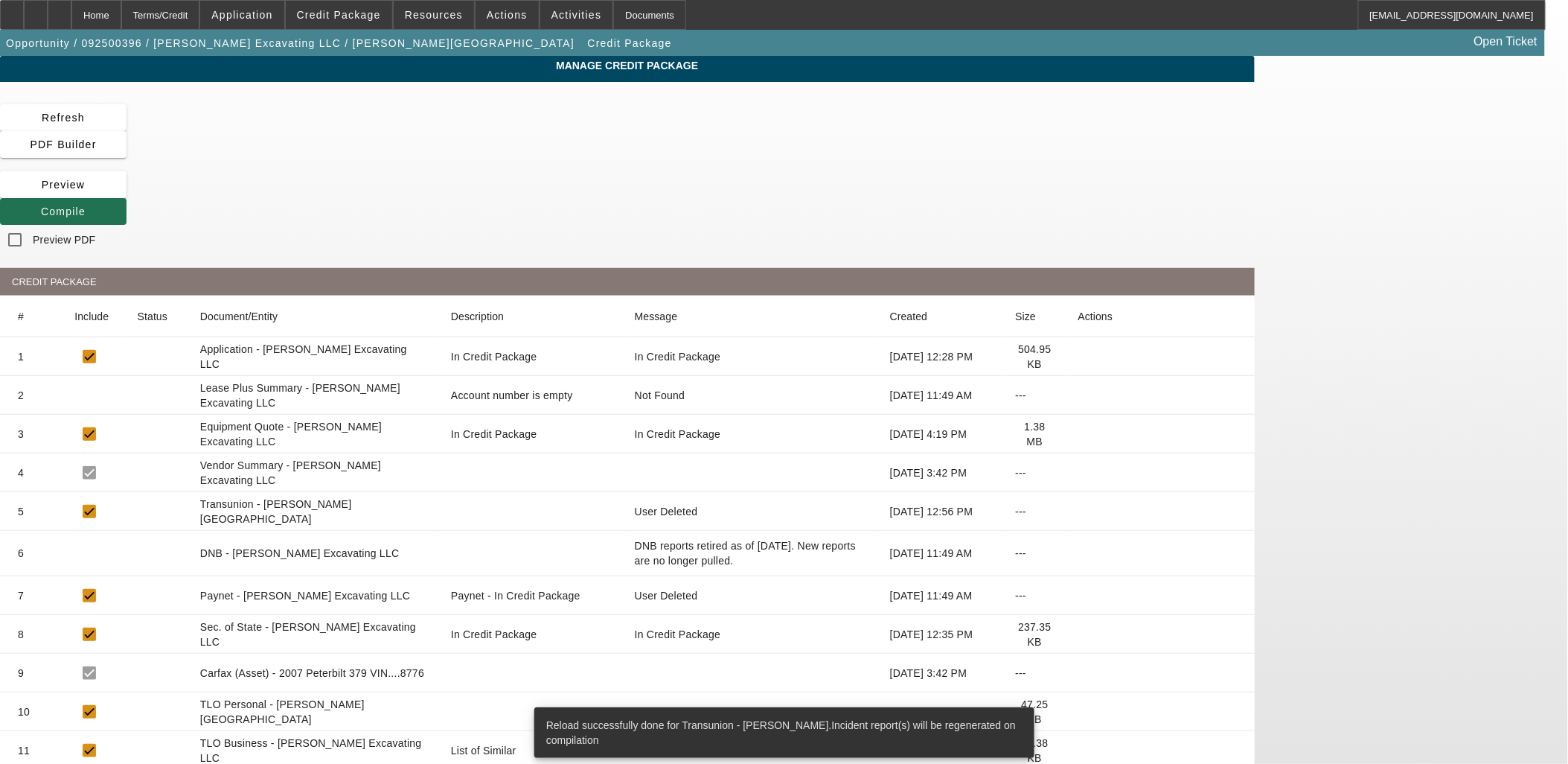
click at [127, 198] on button "Compile" at bounding box center [63, 211] width 127 height 27
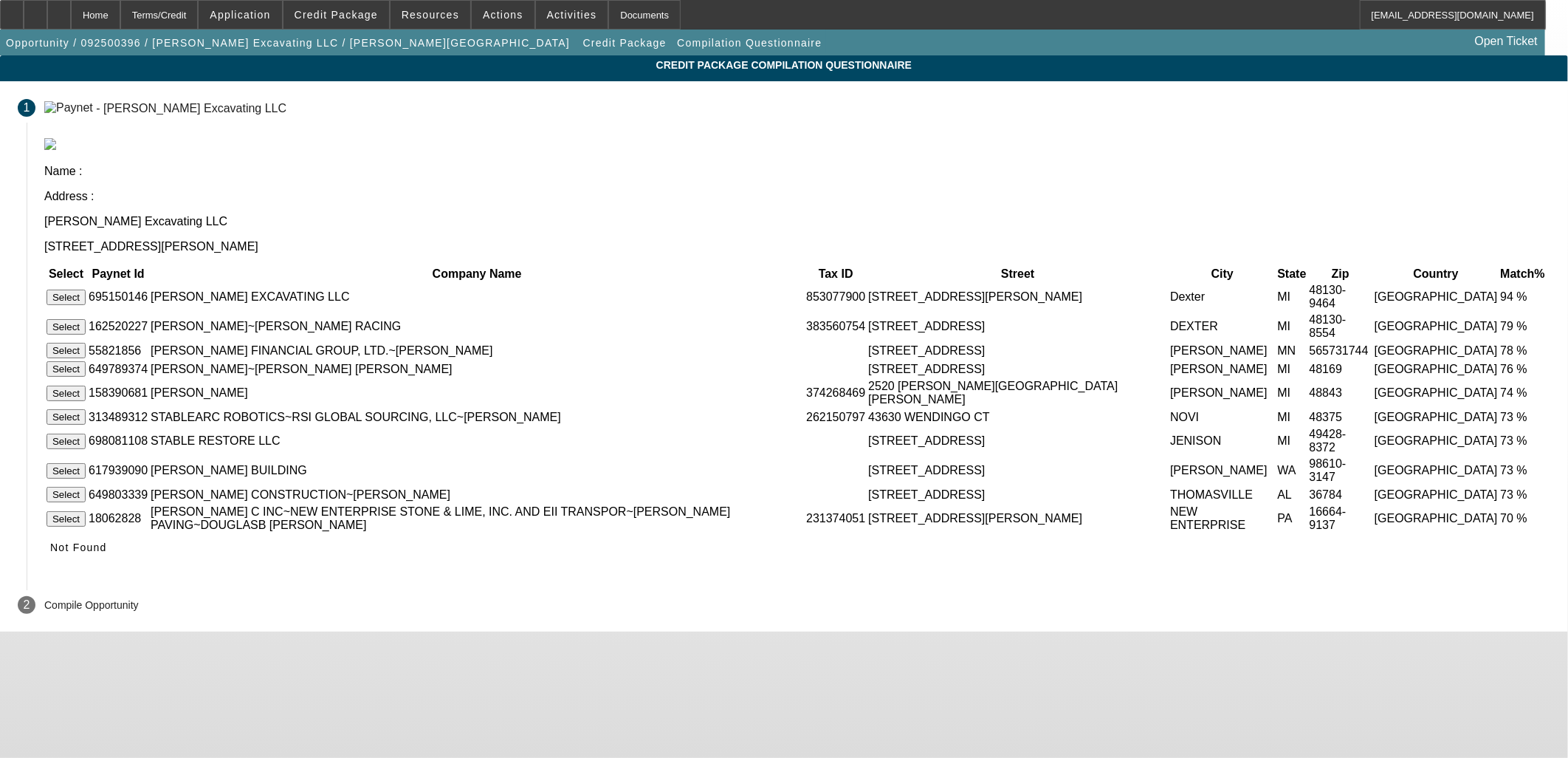
click at [86, 290] on button "Select" at bounding box center [66, 297] width 40 height 16
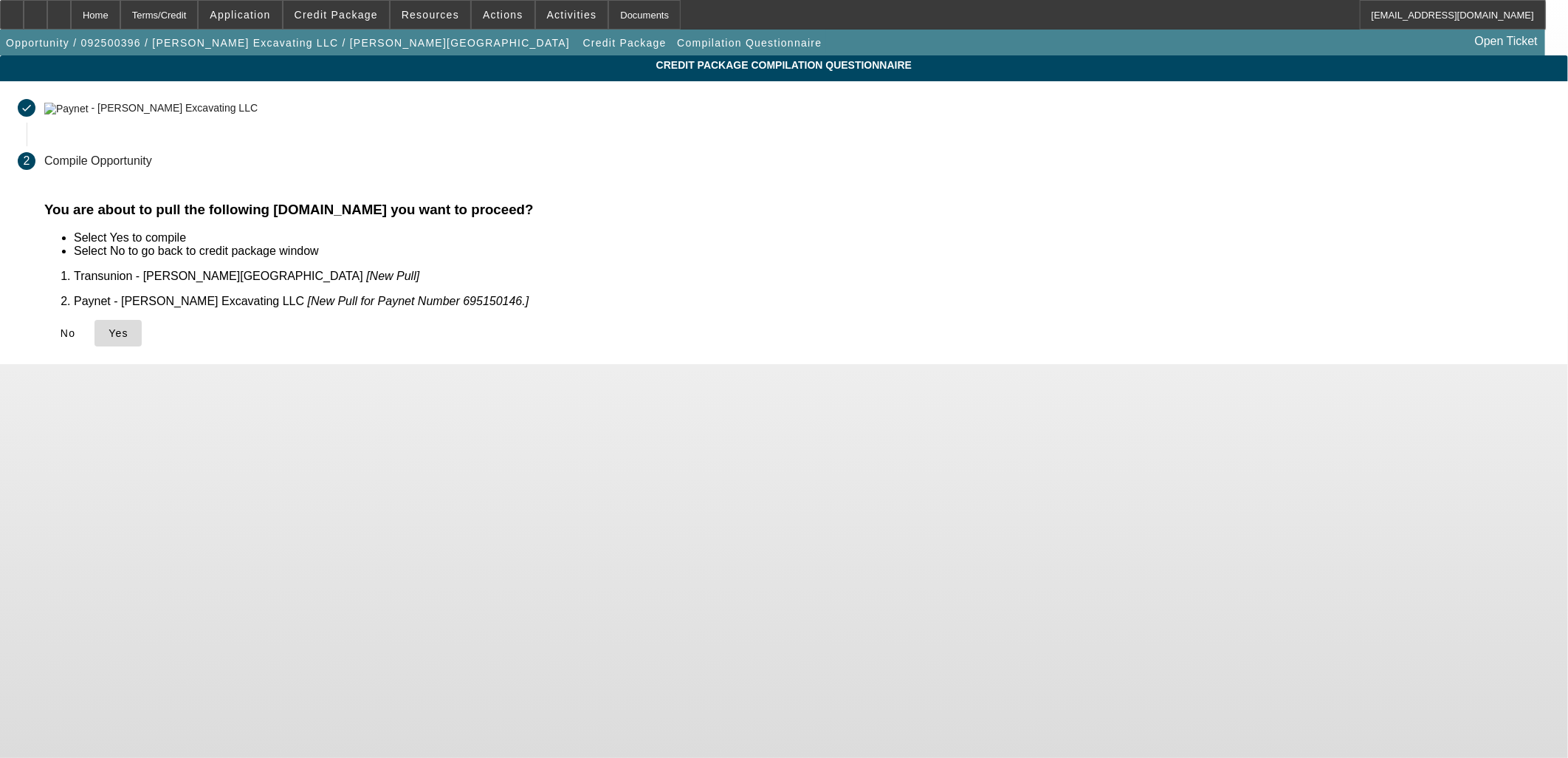
click at [141, 332] on span at bounding box center [119, 333] width 47 height 36
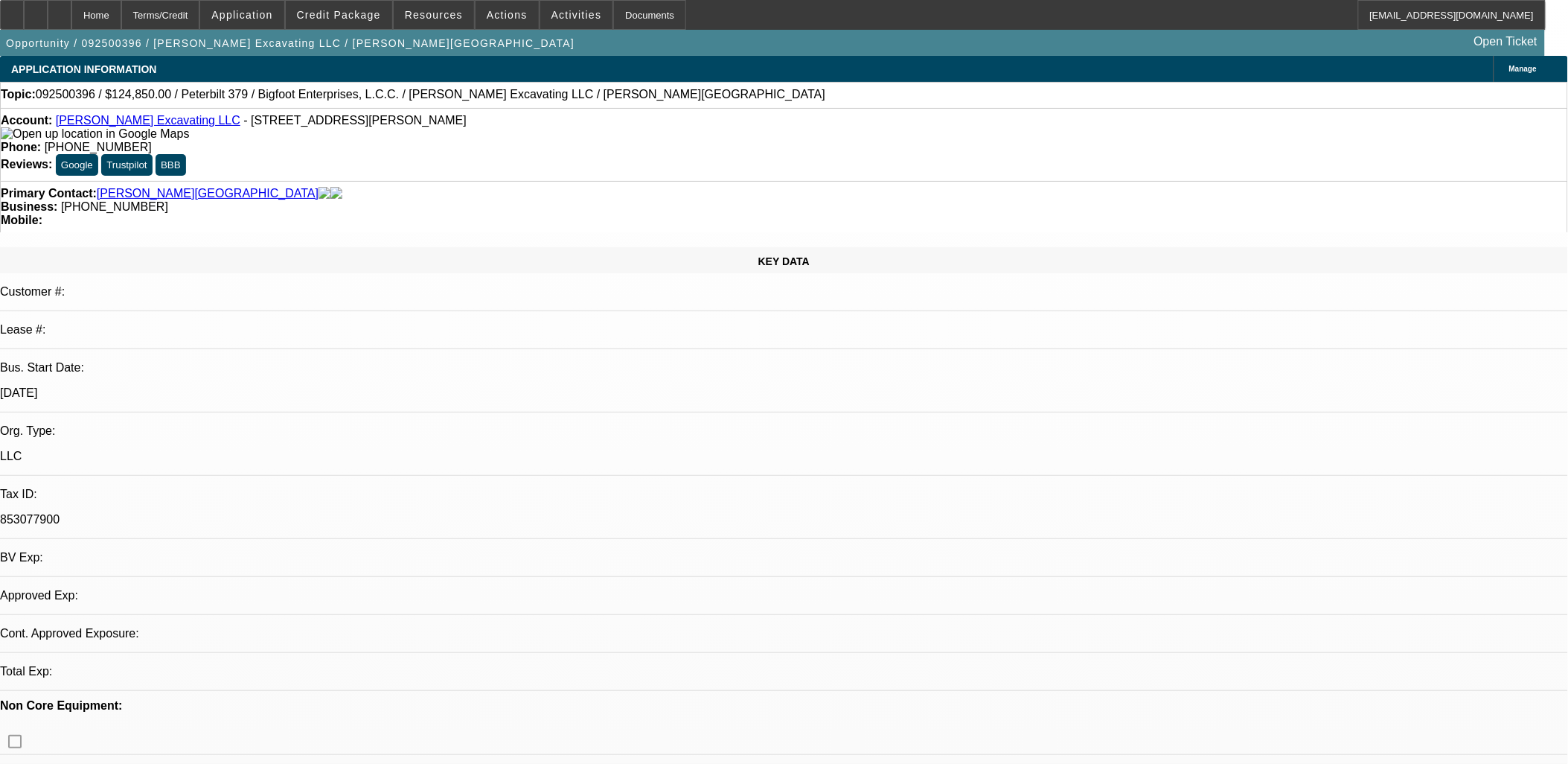
select select "0"
select select "2"
select select "0"
select select "6"
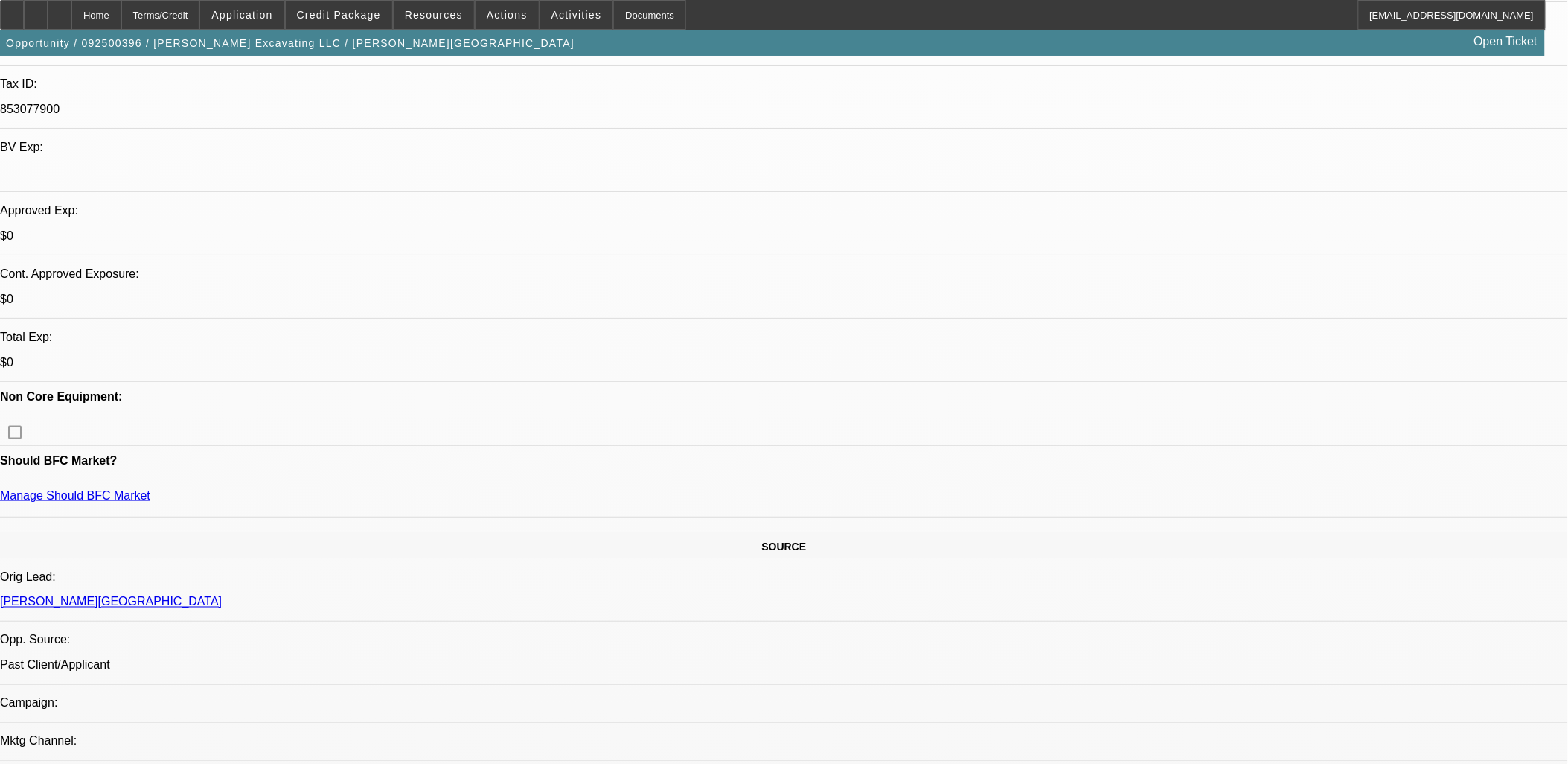
scroll to position [579, 0]
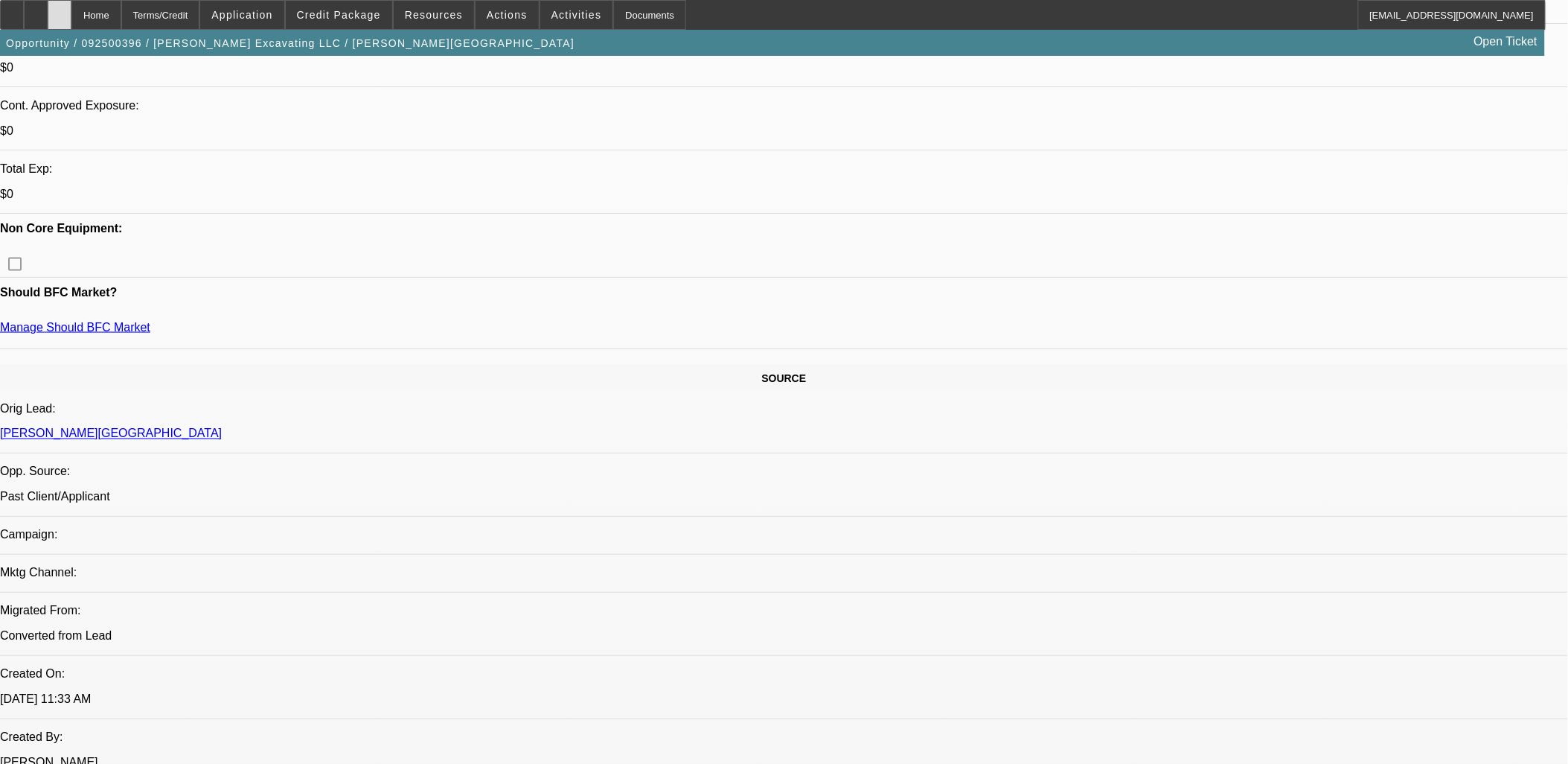
click at [60, 10] on icon at bounding box center [60, 10] width 0 height 0
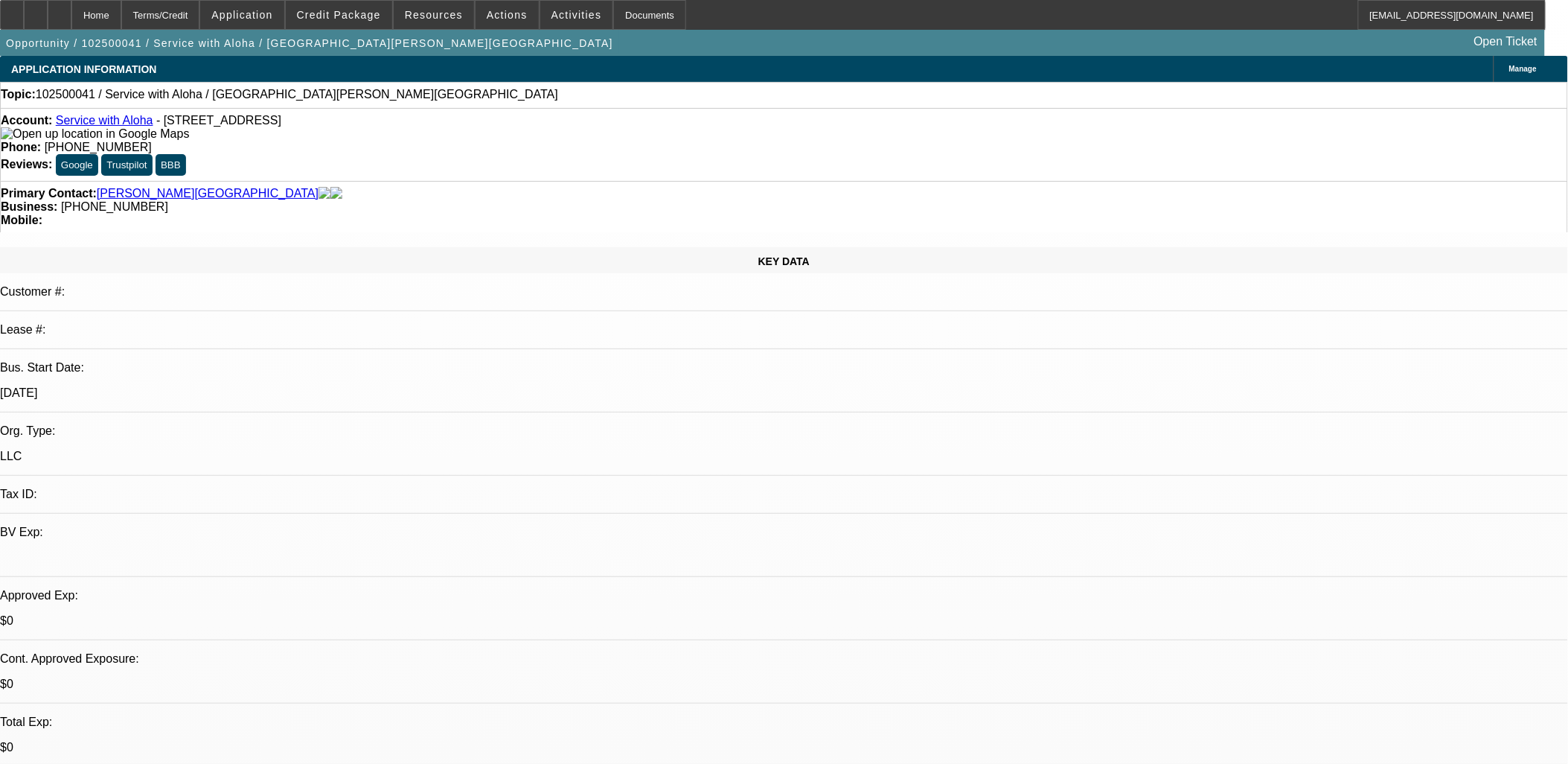
select select "0"
select select "2"
select select "0.1"
select select "1"
select select "2"
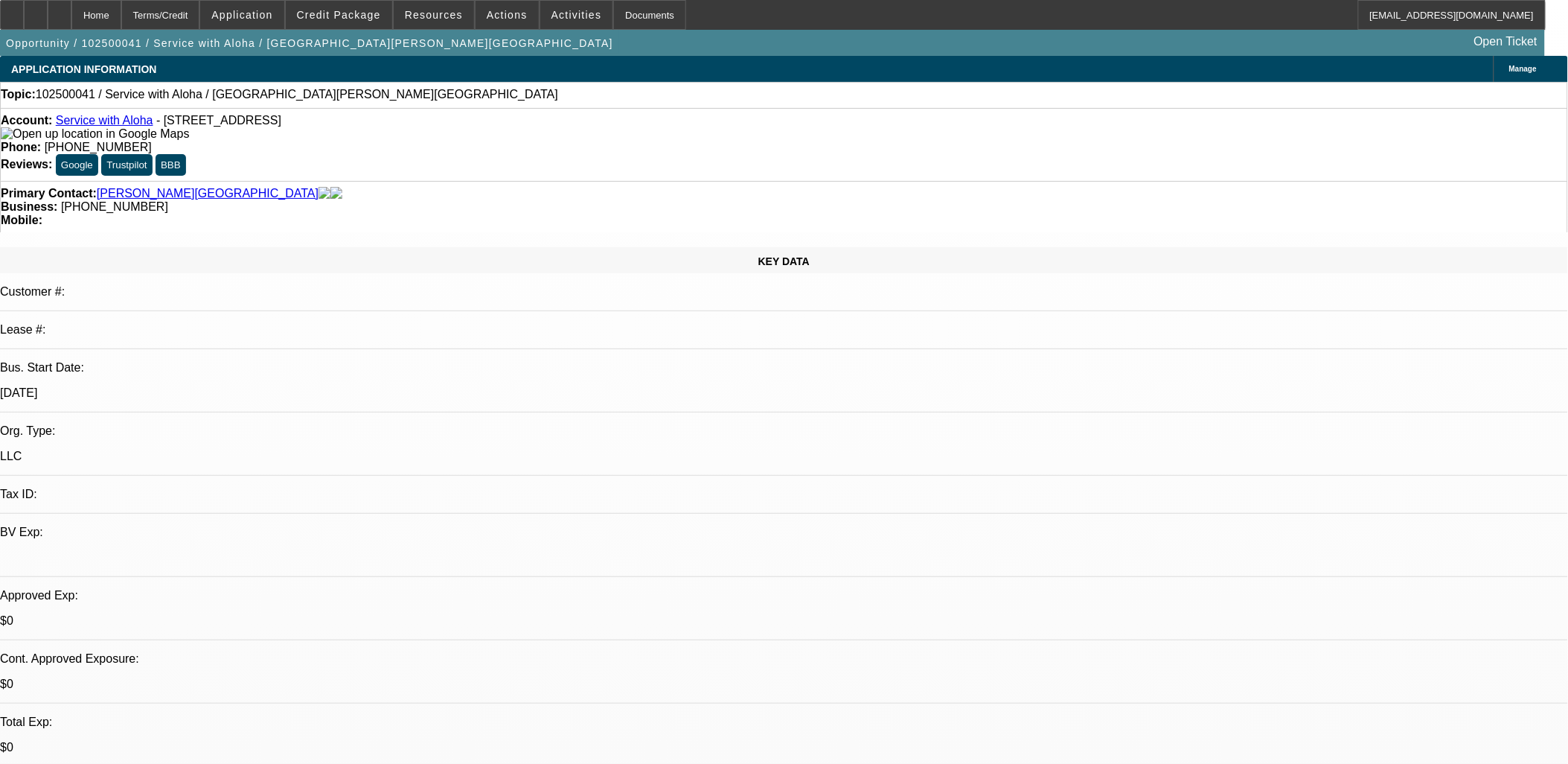
select select "4"
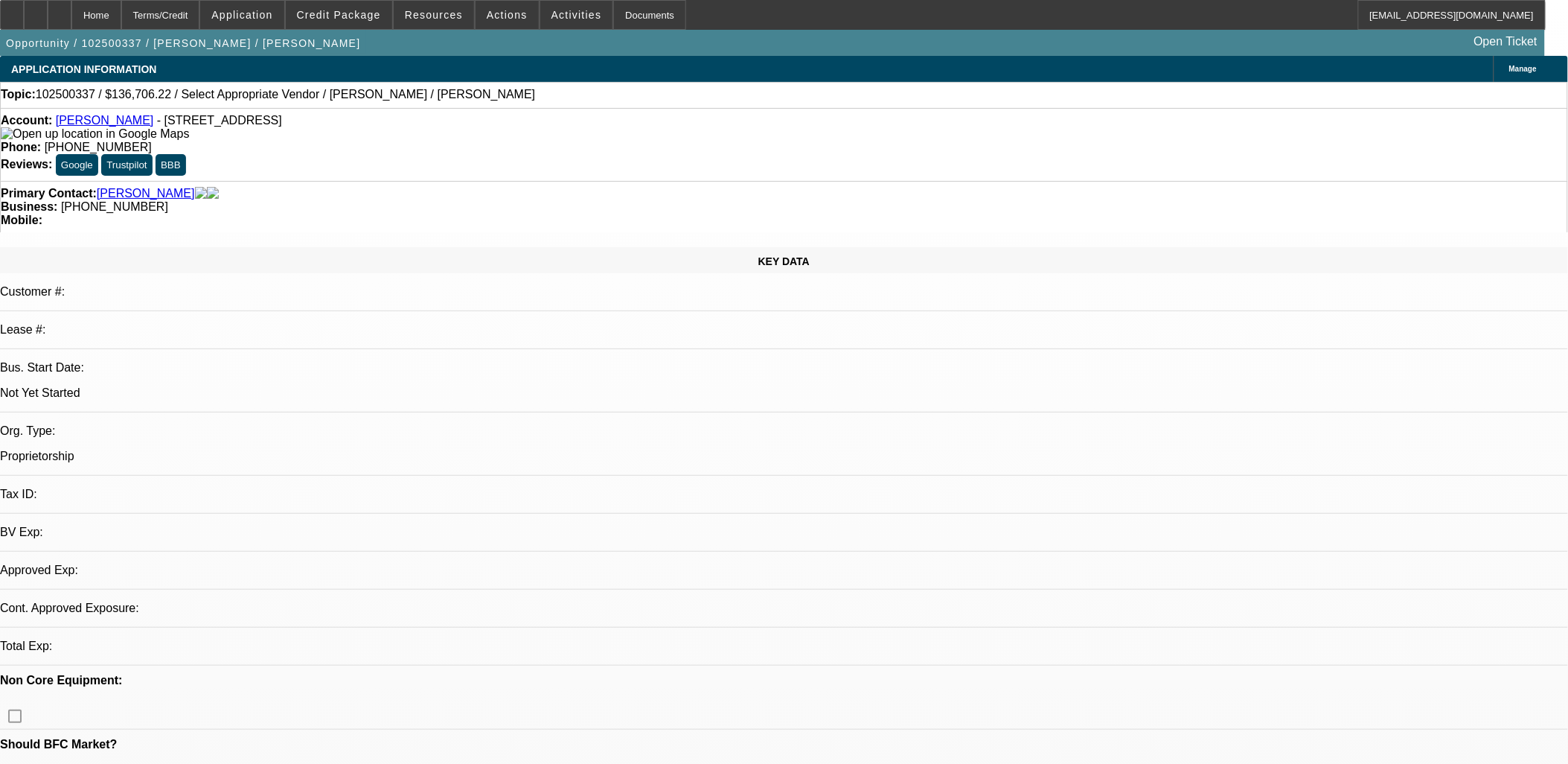
select select "0"
select select "2"
select select "0.1"
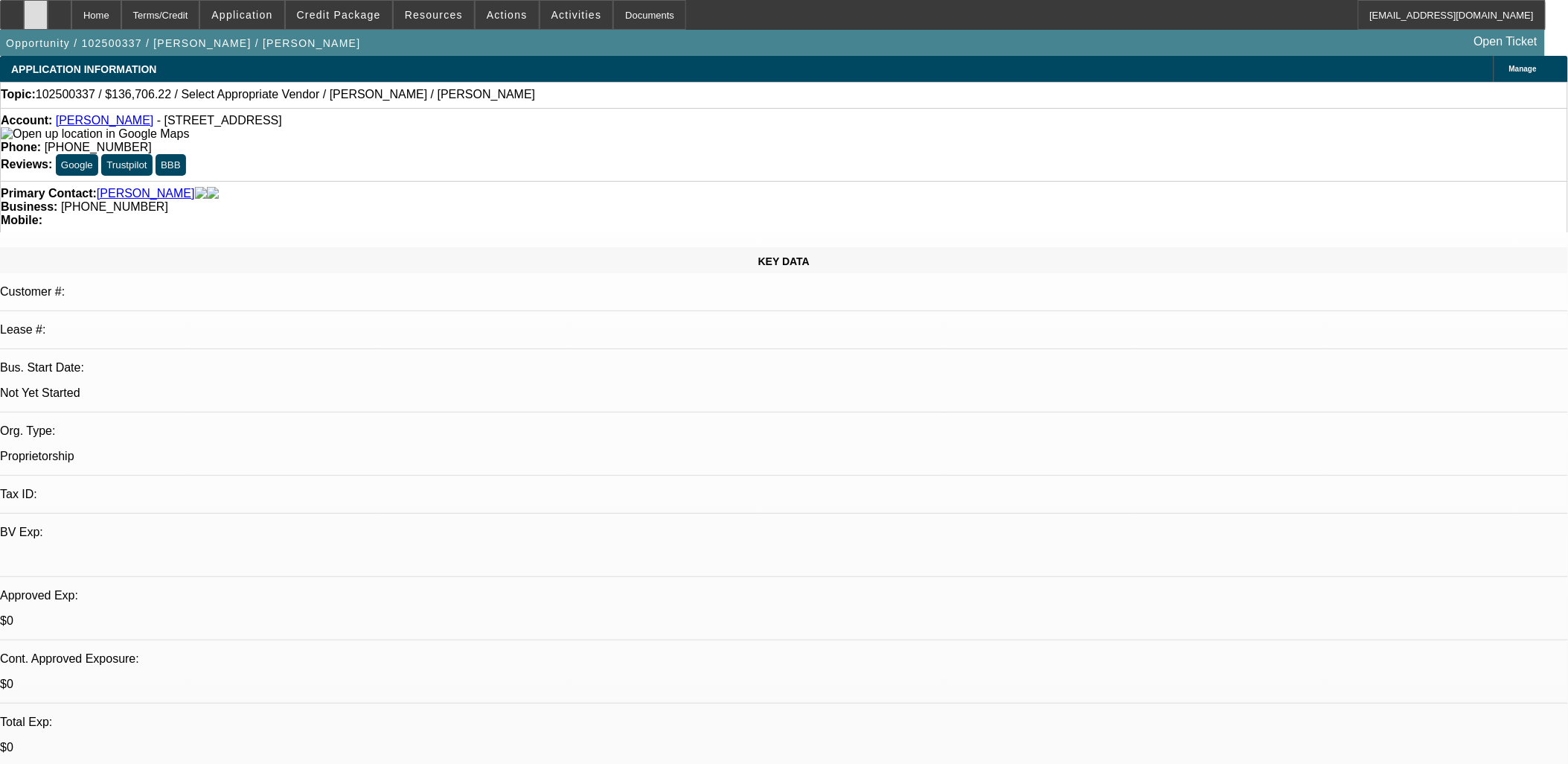
select select "1"
select select "2"
select select "4"
click at [12, 10] on icon at bounding box center [12, 10] width 0 height 0
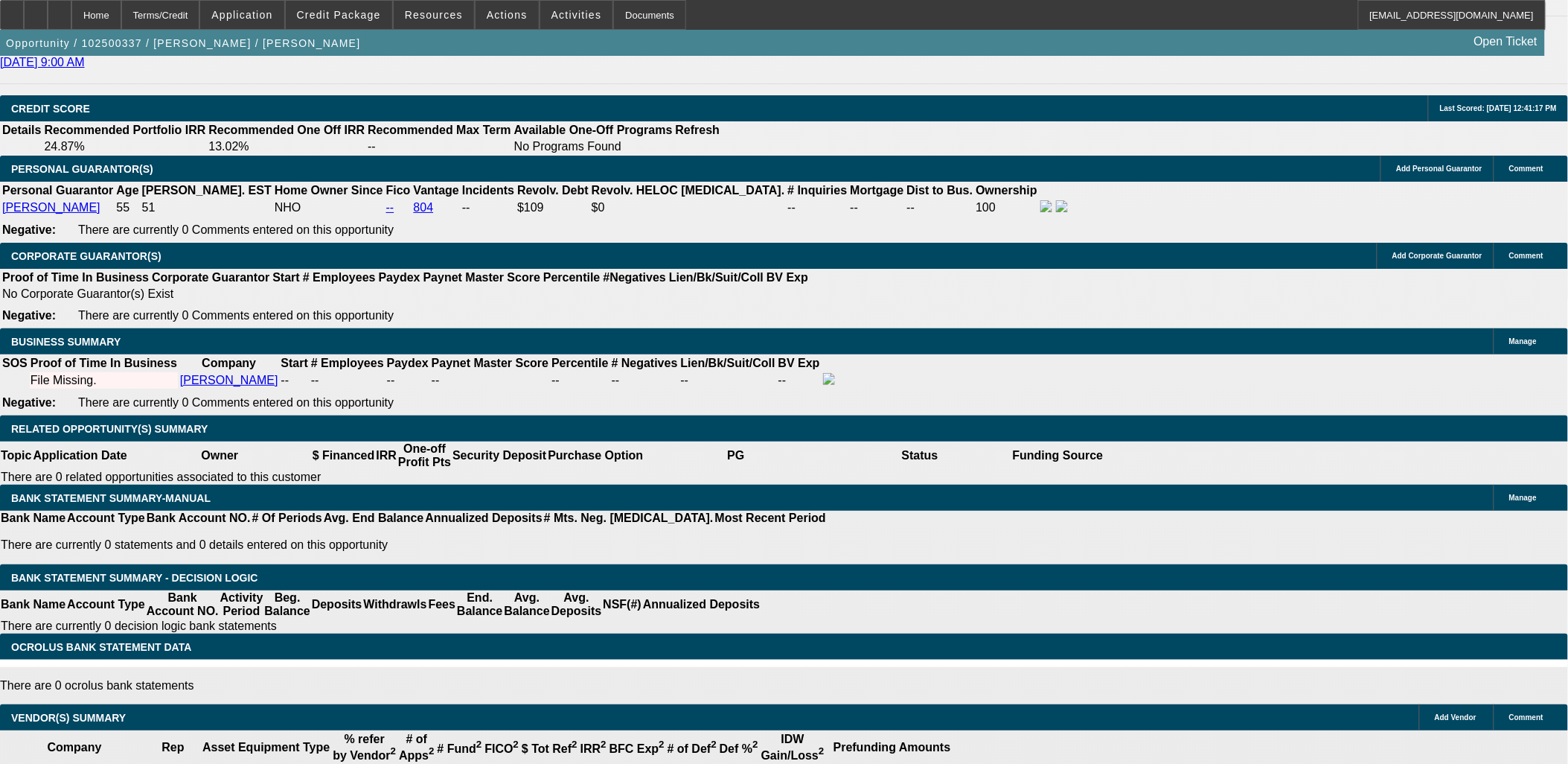
scroll to position [1736, 0]
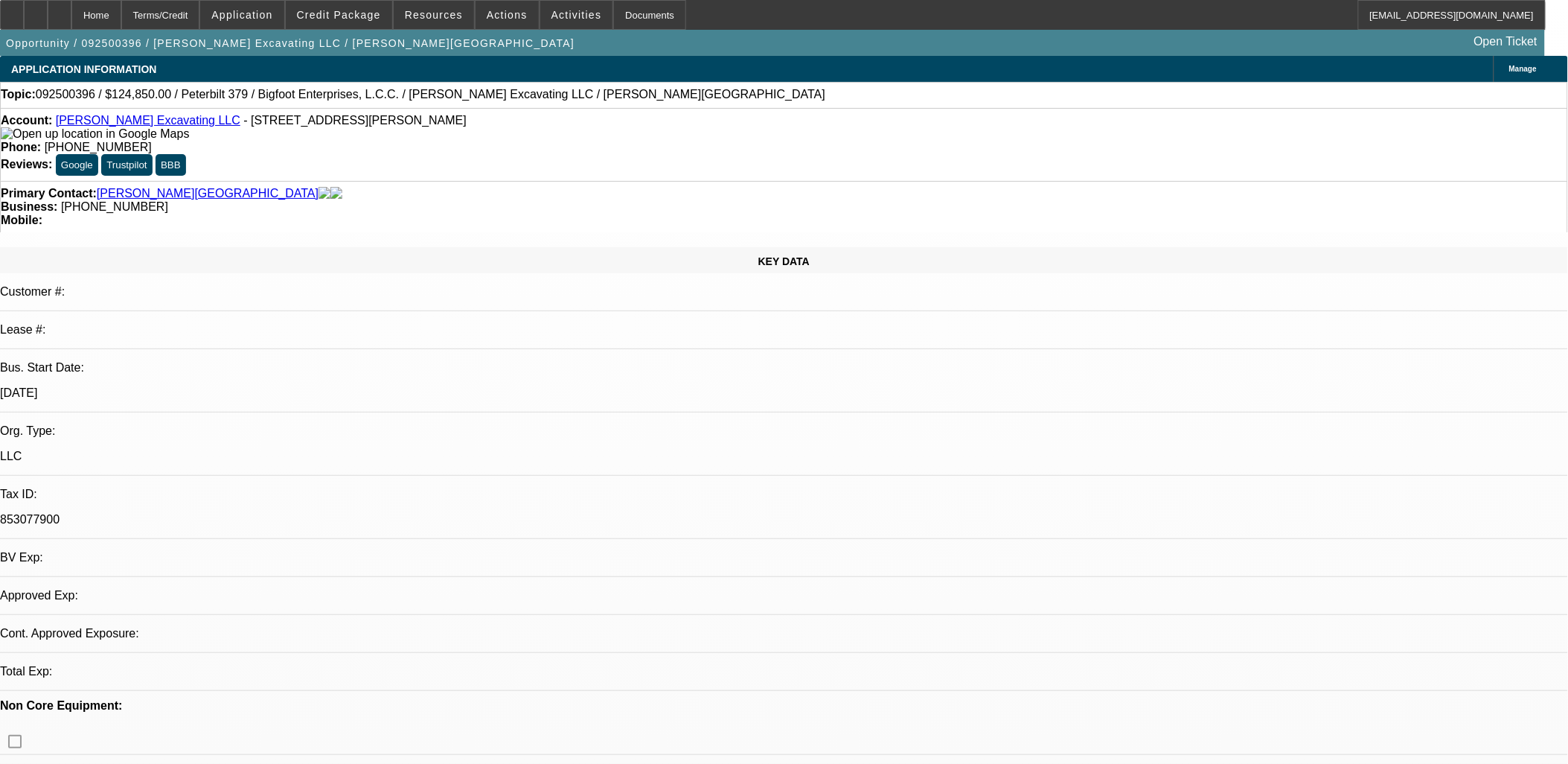
select select "0"
select select "1"
select select "2"
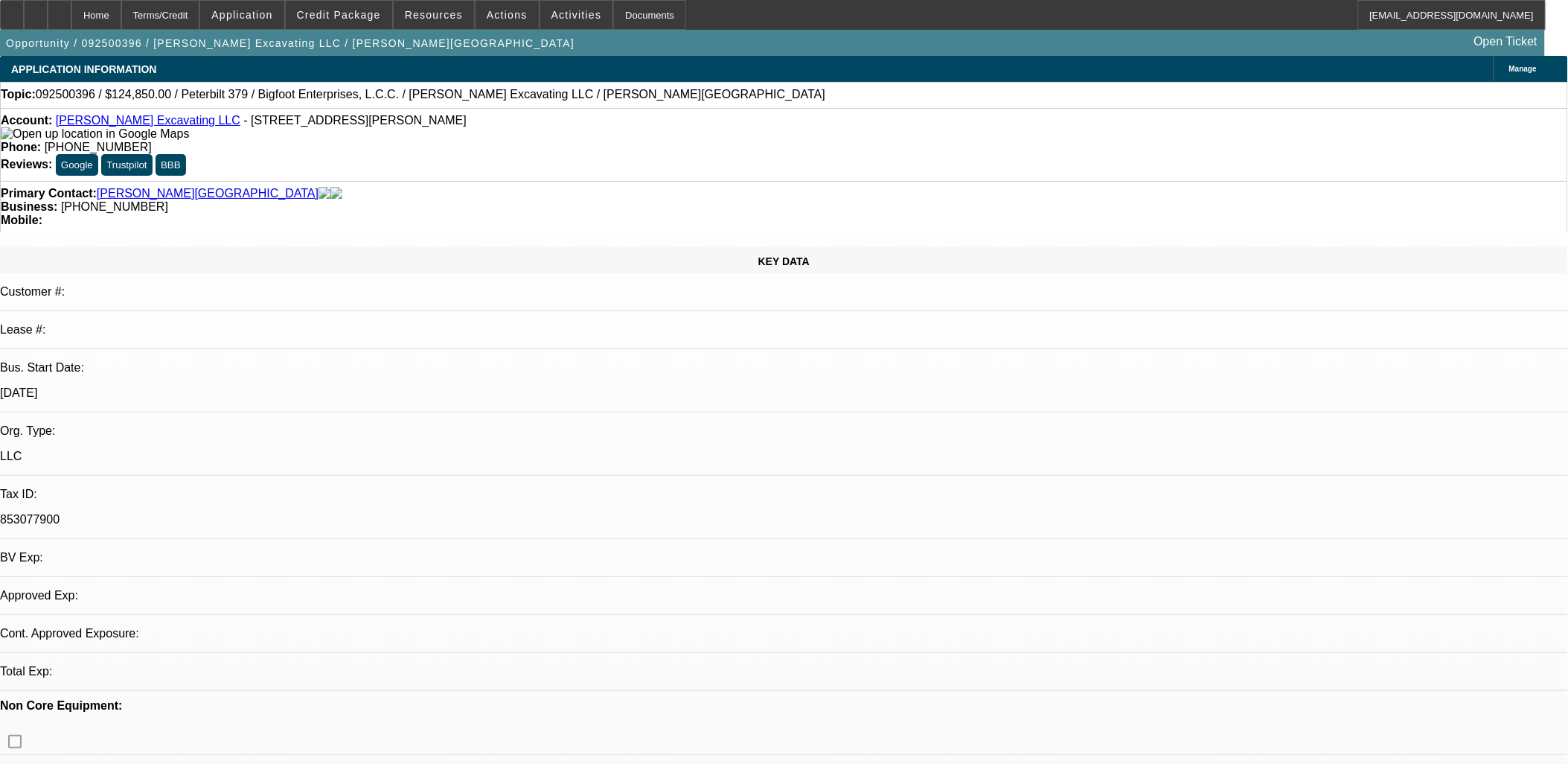
select select "6"
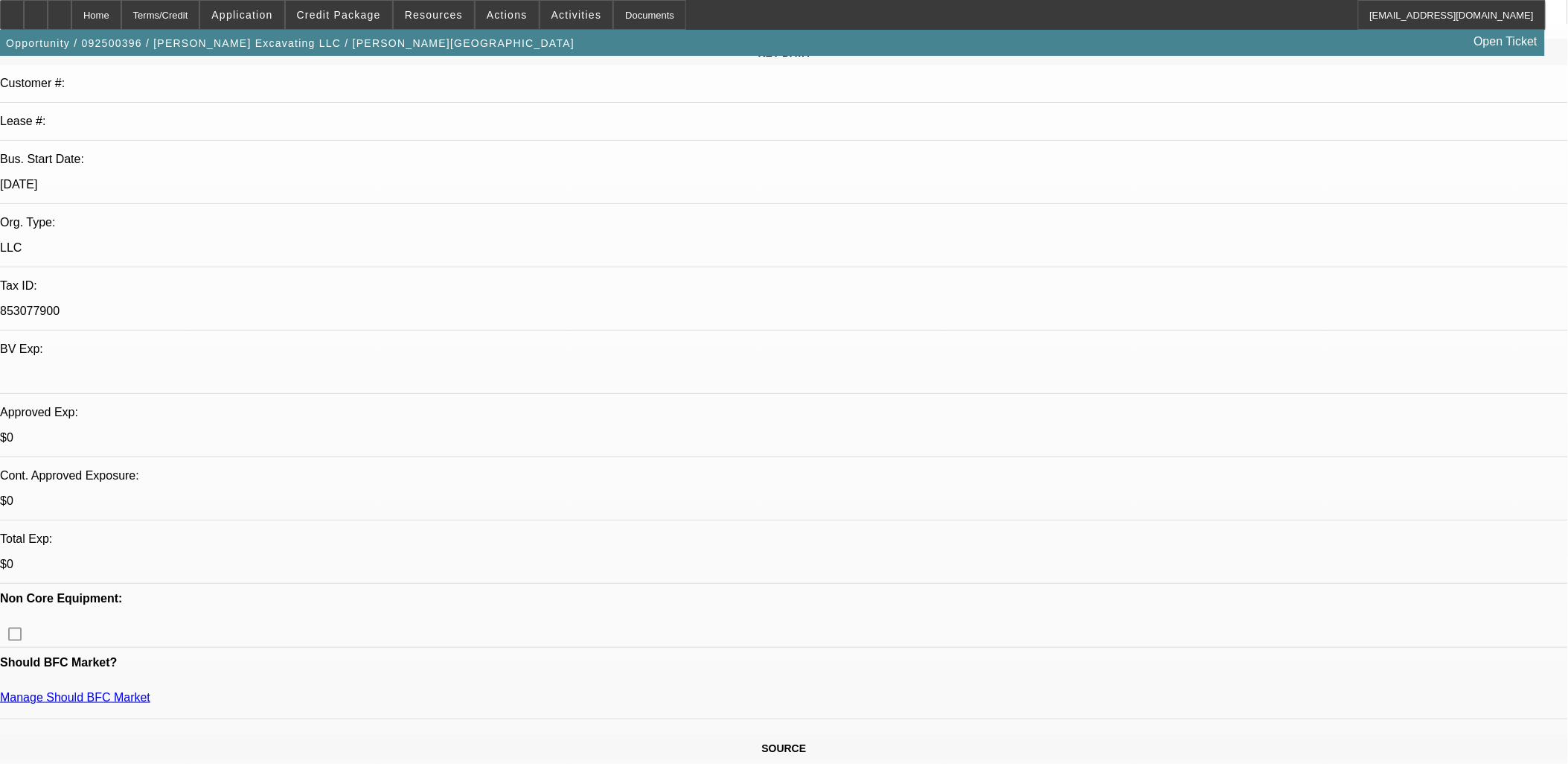
scroll to position [248, 0]
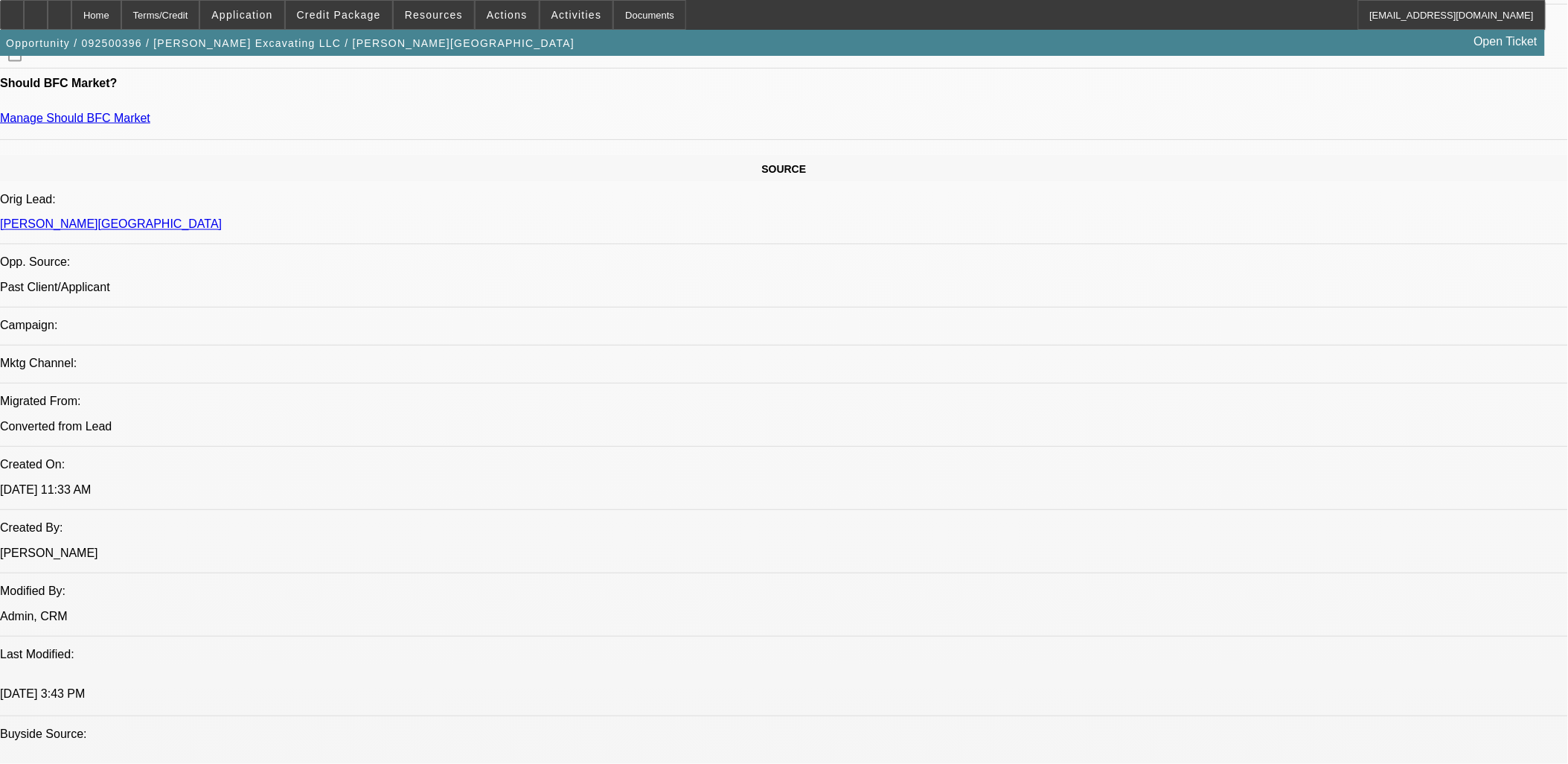
scroll to position [827, 0]
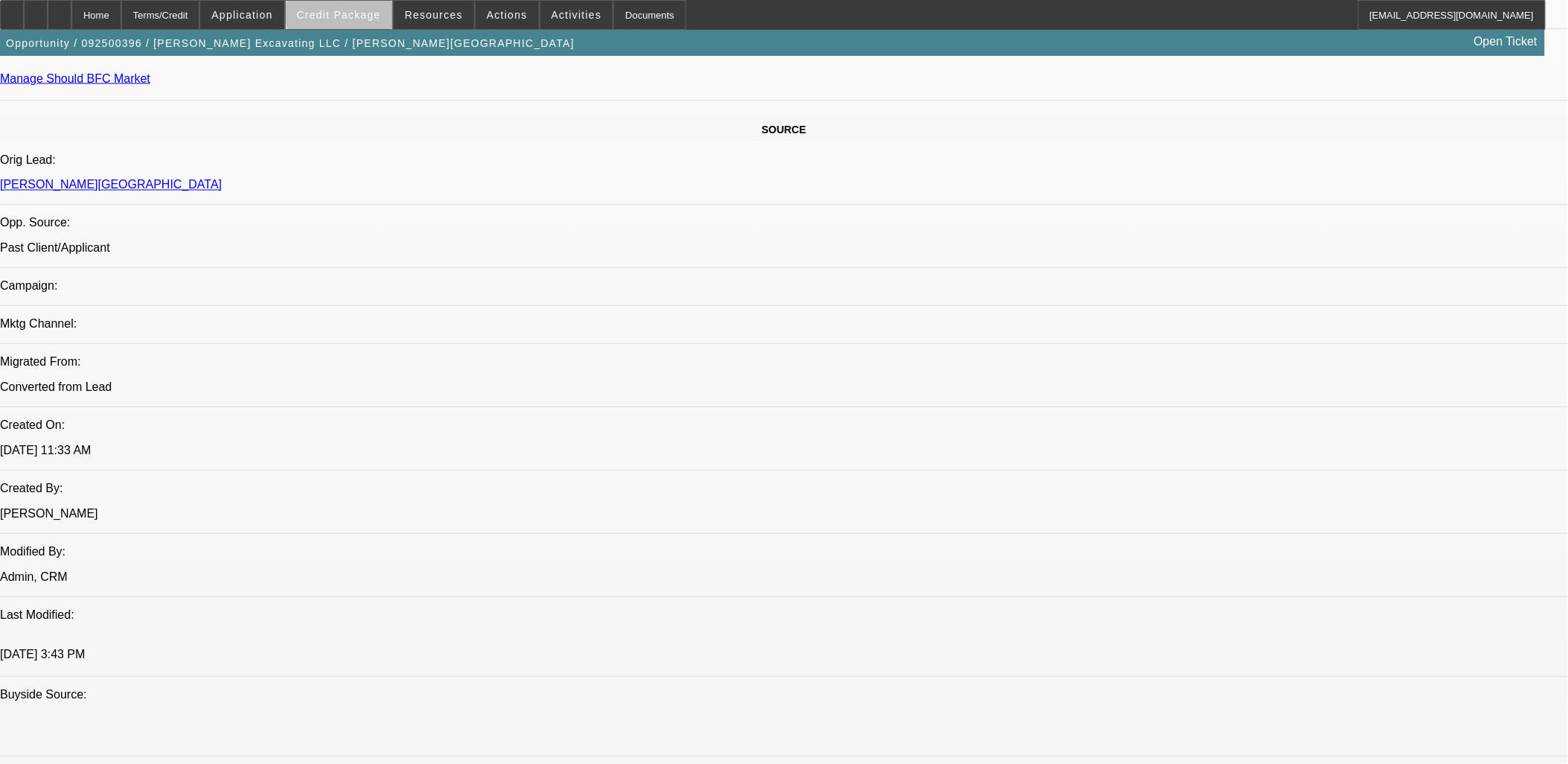
click at [370, 13] on span "Credit Package" at bounding box center [339, 15] width 84 height 12
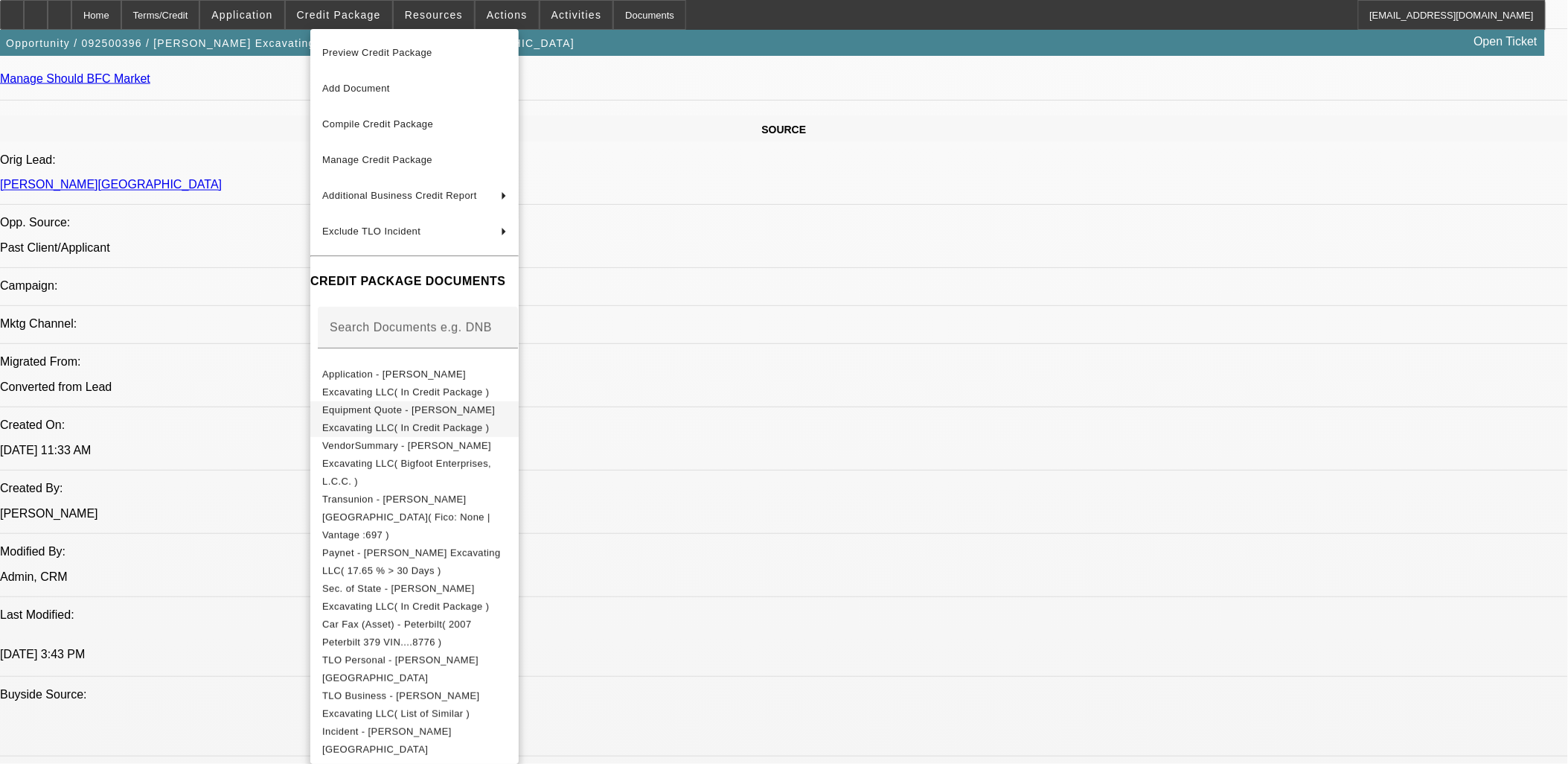
click at [396, 422] on button "Equipment Quote - Staebler Excavating LLC( In Credit Package )" at bounding box center [414, 418] width 208 height 36
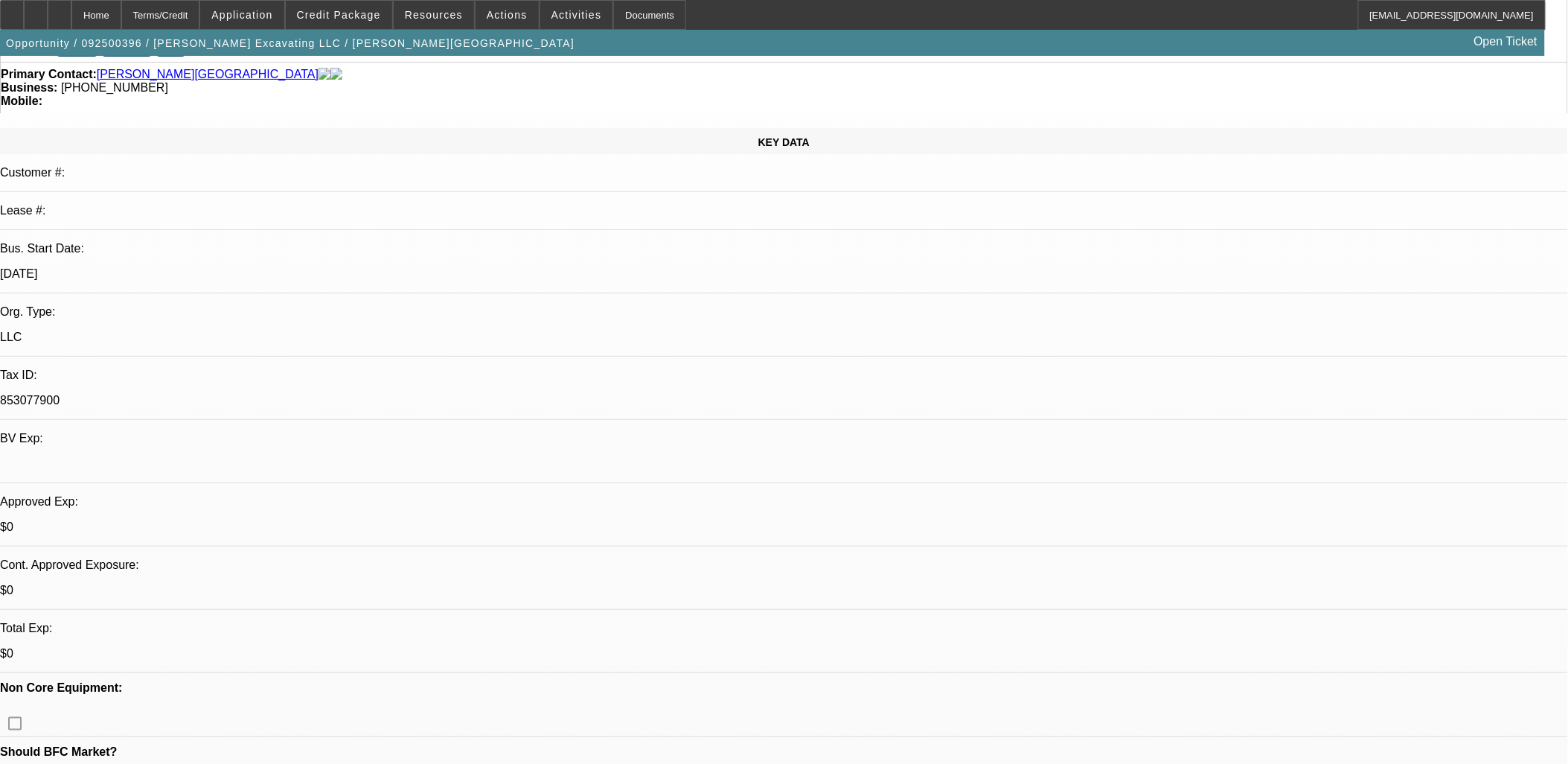
scroll to position [0, 0]
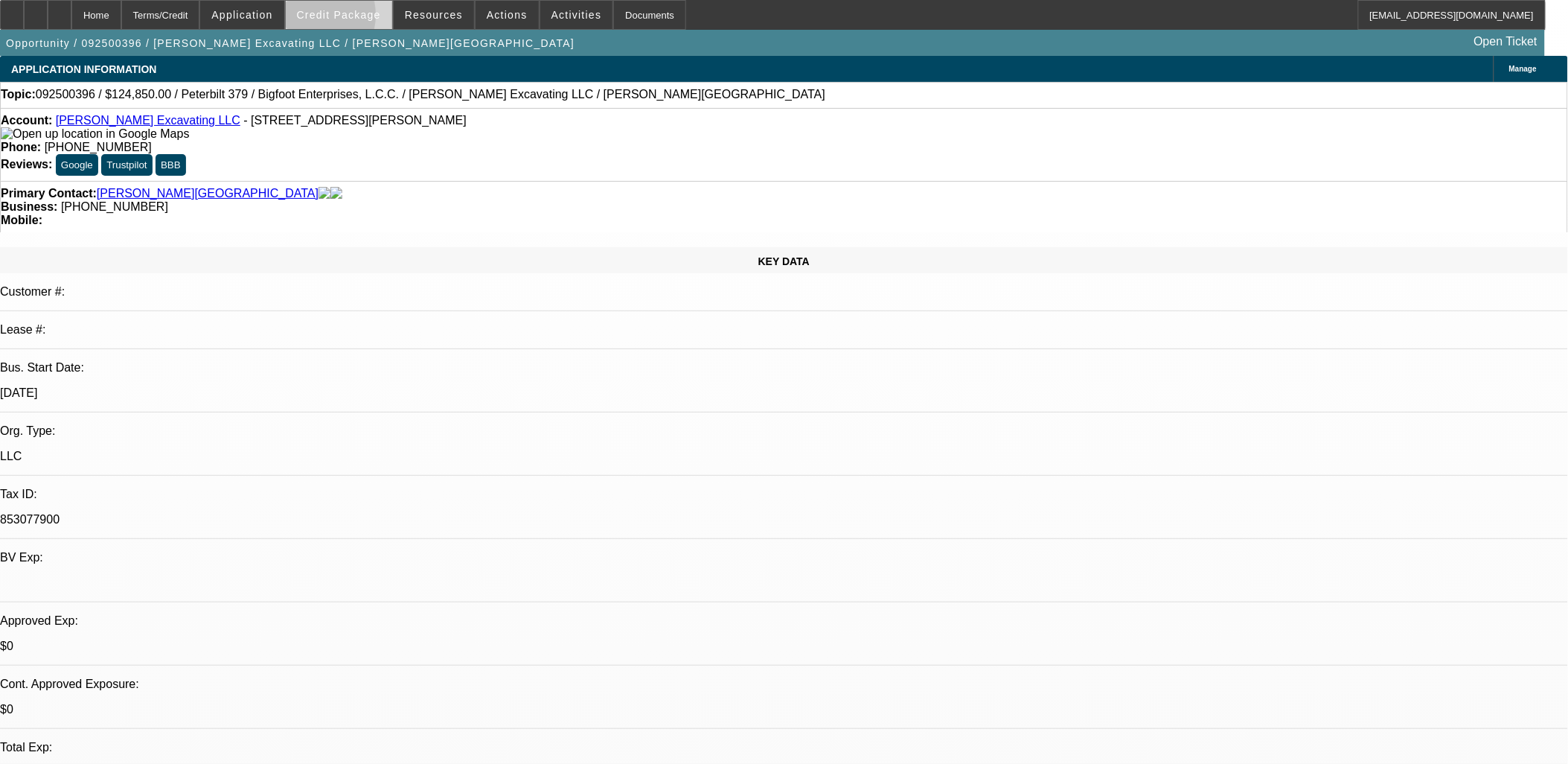
click at [335, 18] on span "Credit Package" at bounding box center [339, 15] width 84 height 12
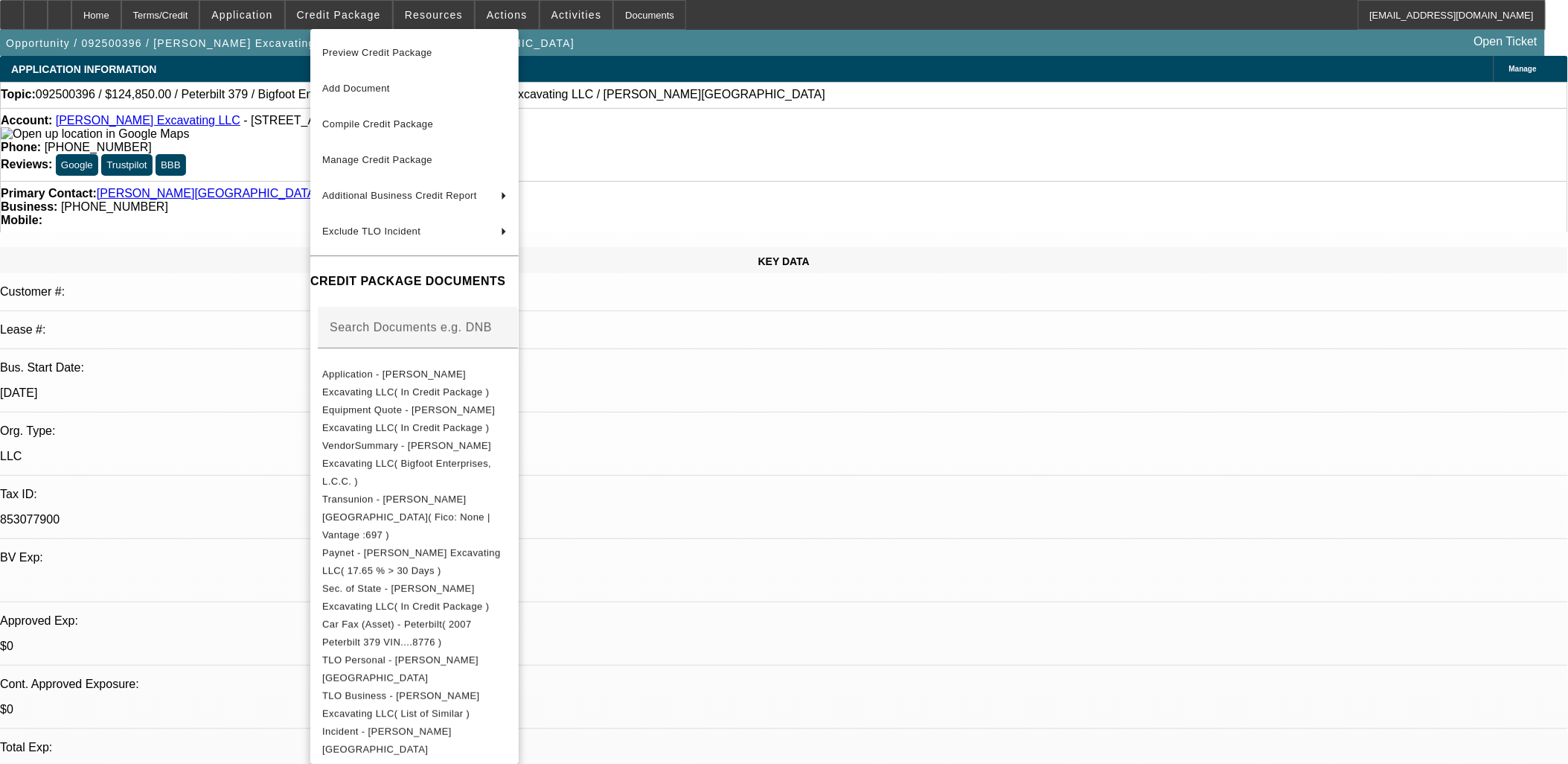
click at [837, 442] on div at bounding box center [784, 382] width 1568 height 764
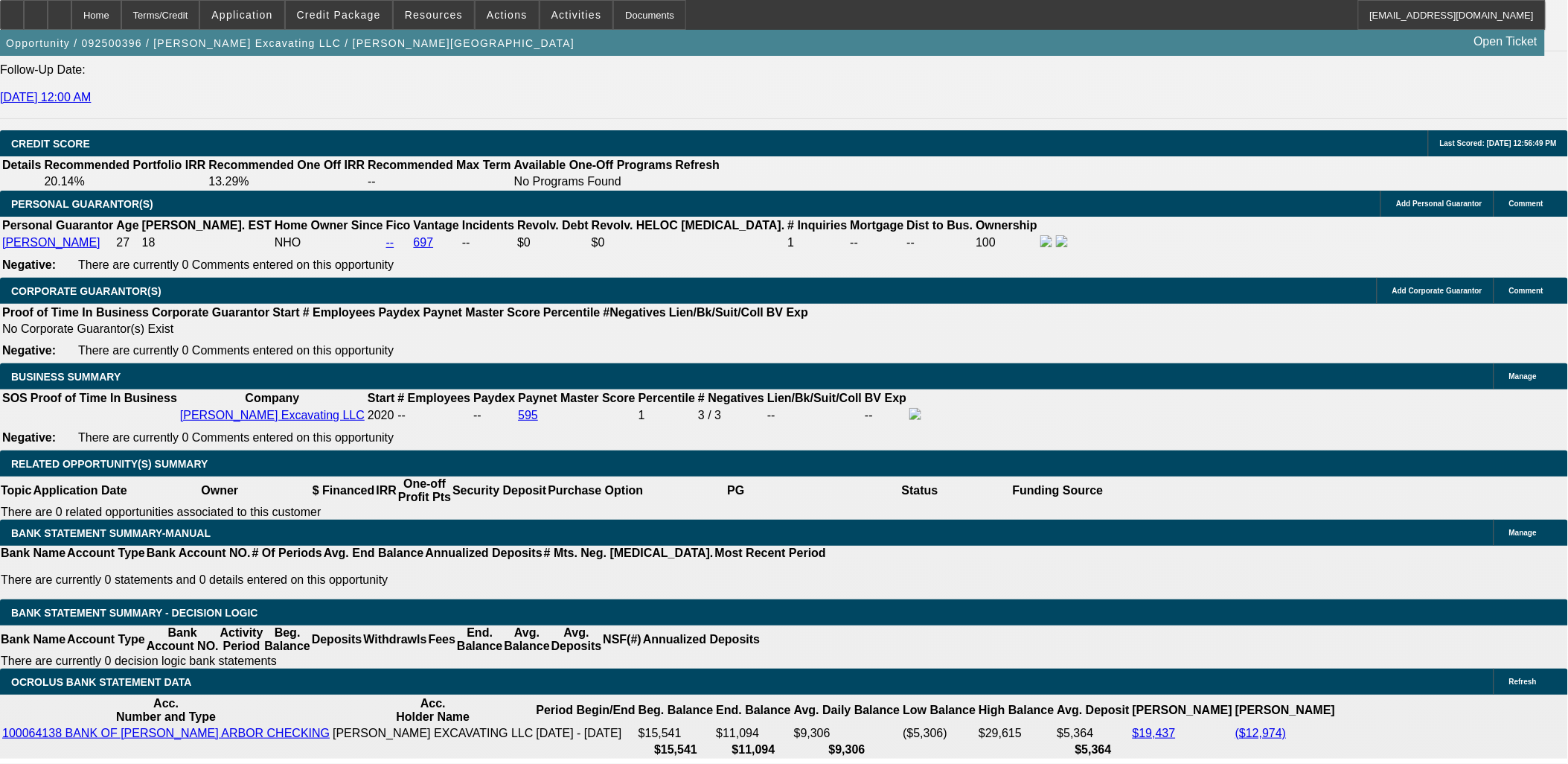
scroll to position [2150, 0]
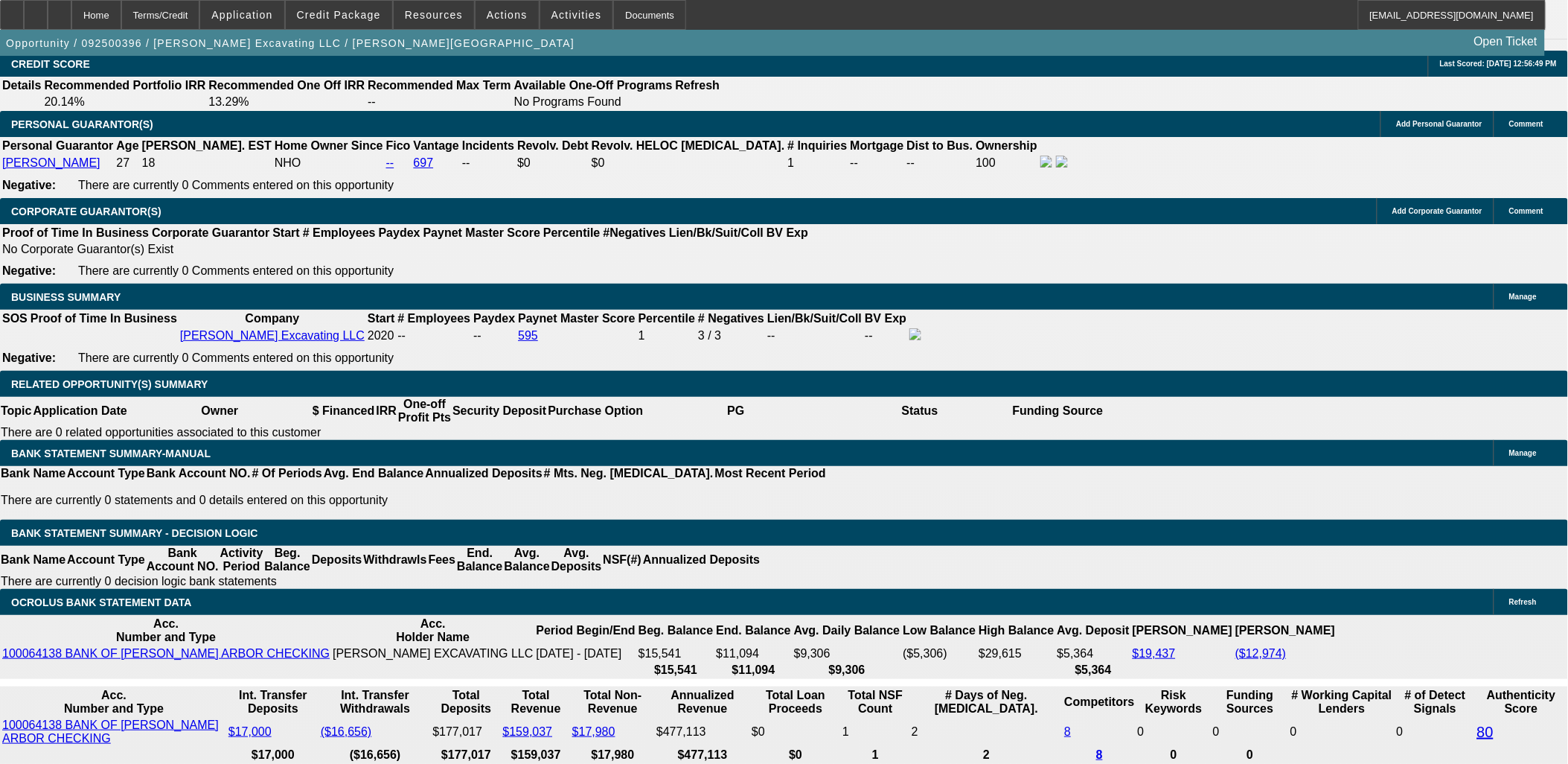
select select "0.2"
type input "$24,970.00"
type input "UNKNOWN"
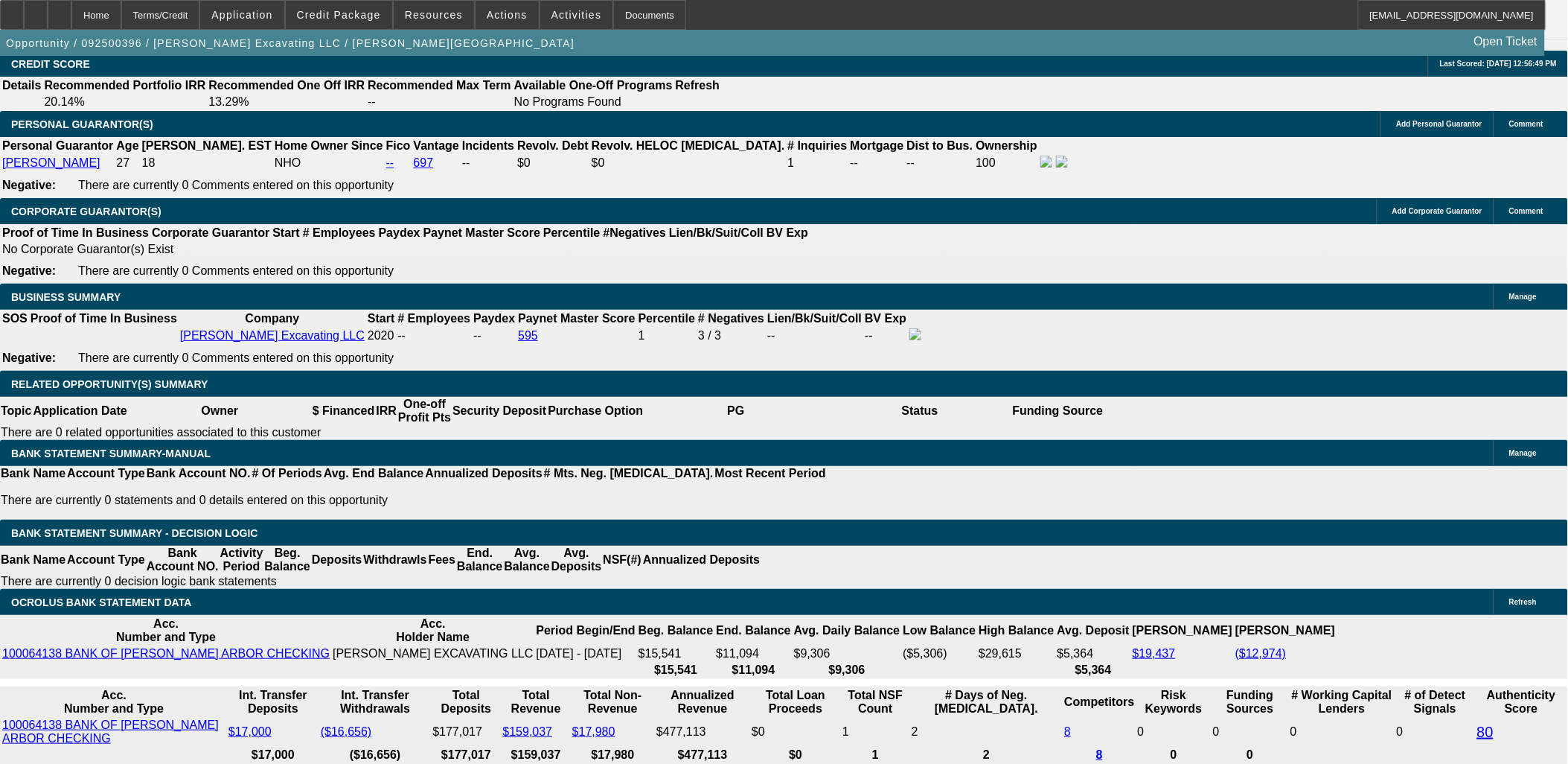
type input "$2,427.99"
type input "$24,850.00"
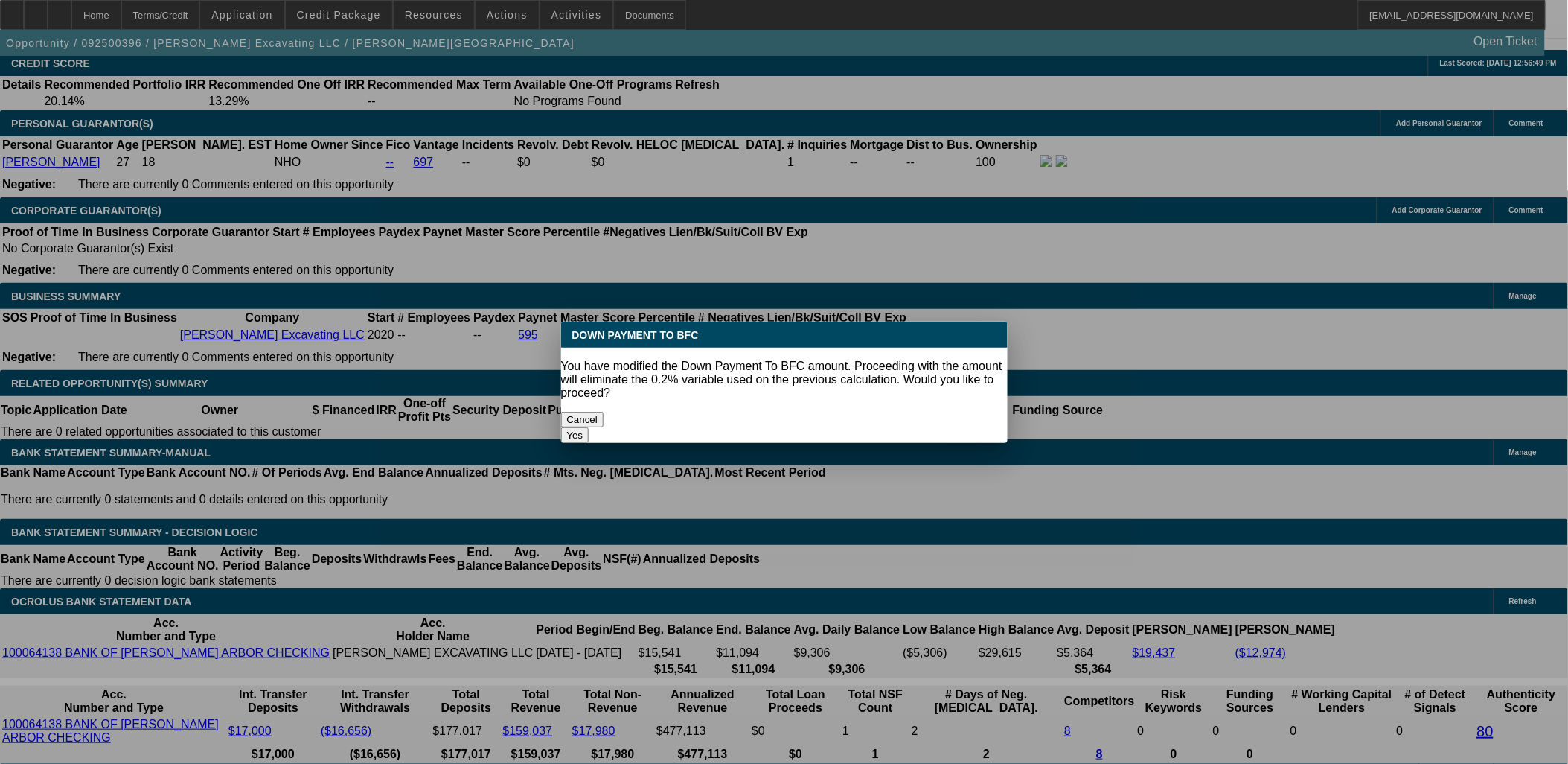
click at [590, 427] on button "Yes" at bounding box center [575, 435] width 28 height 16
select select "0"
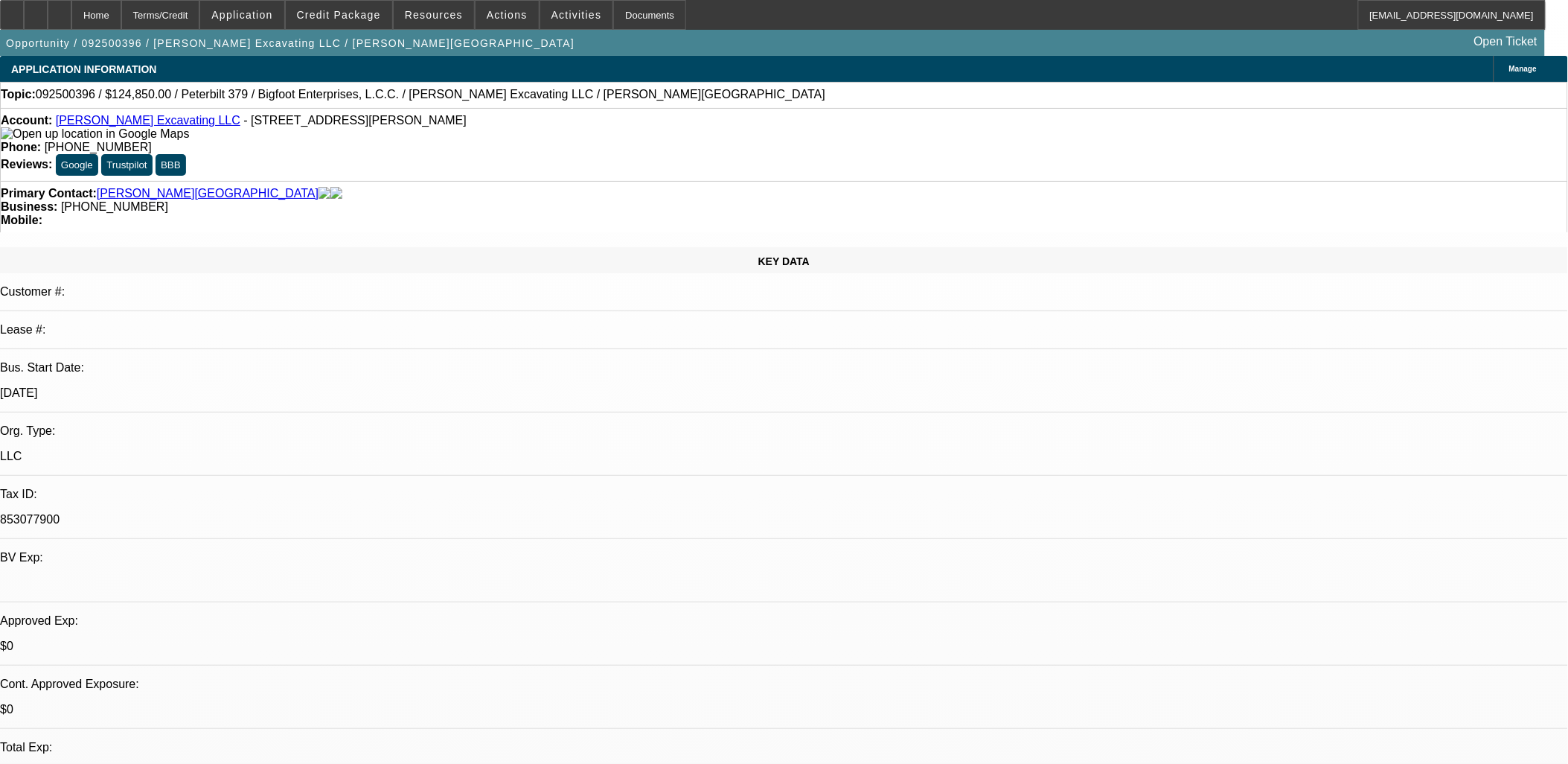
scroll to position [2150, 0]
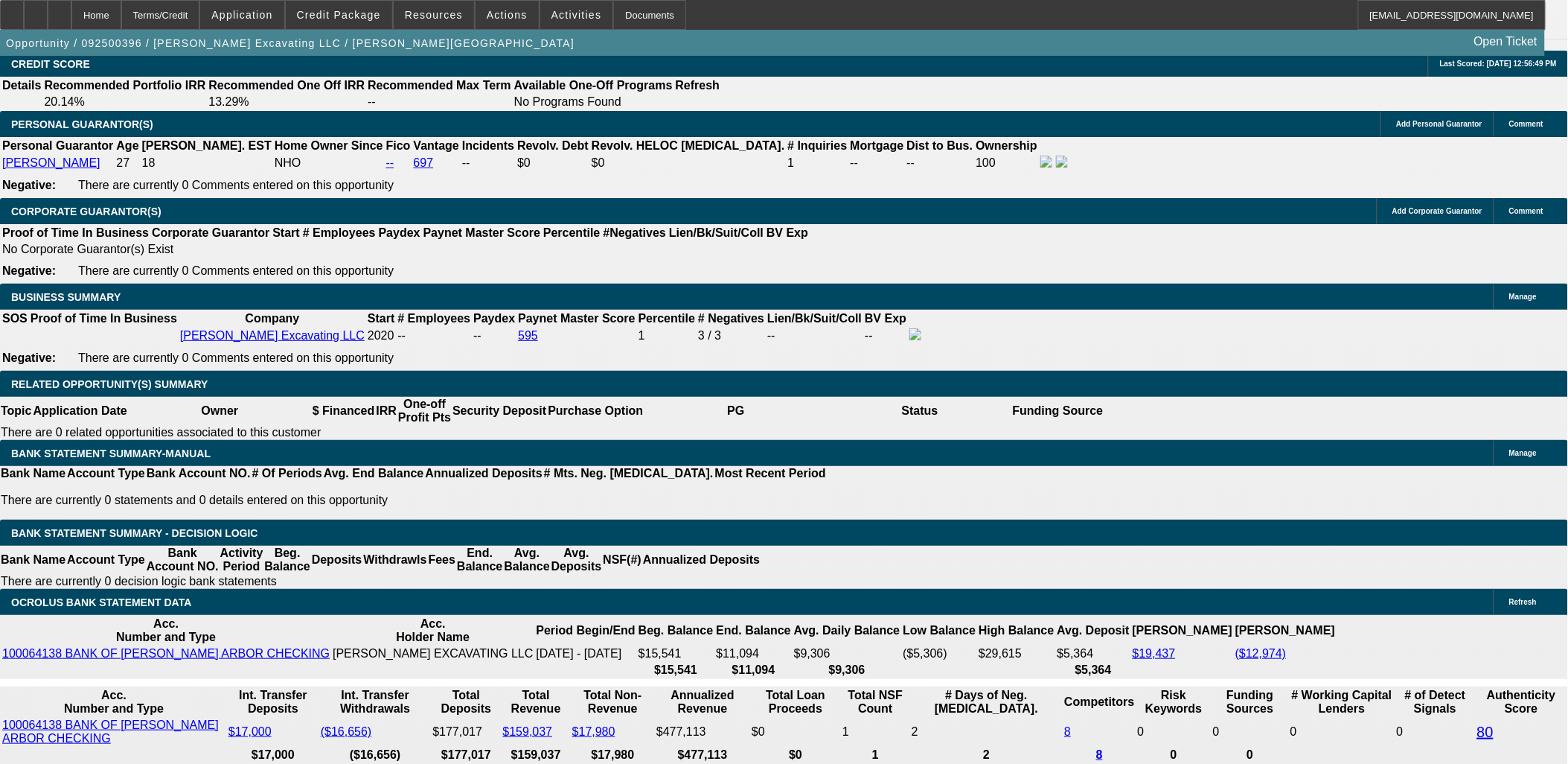
type input "$2,430.90"
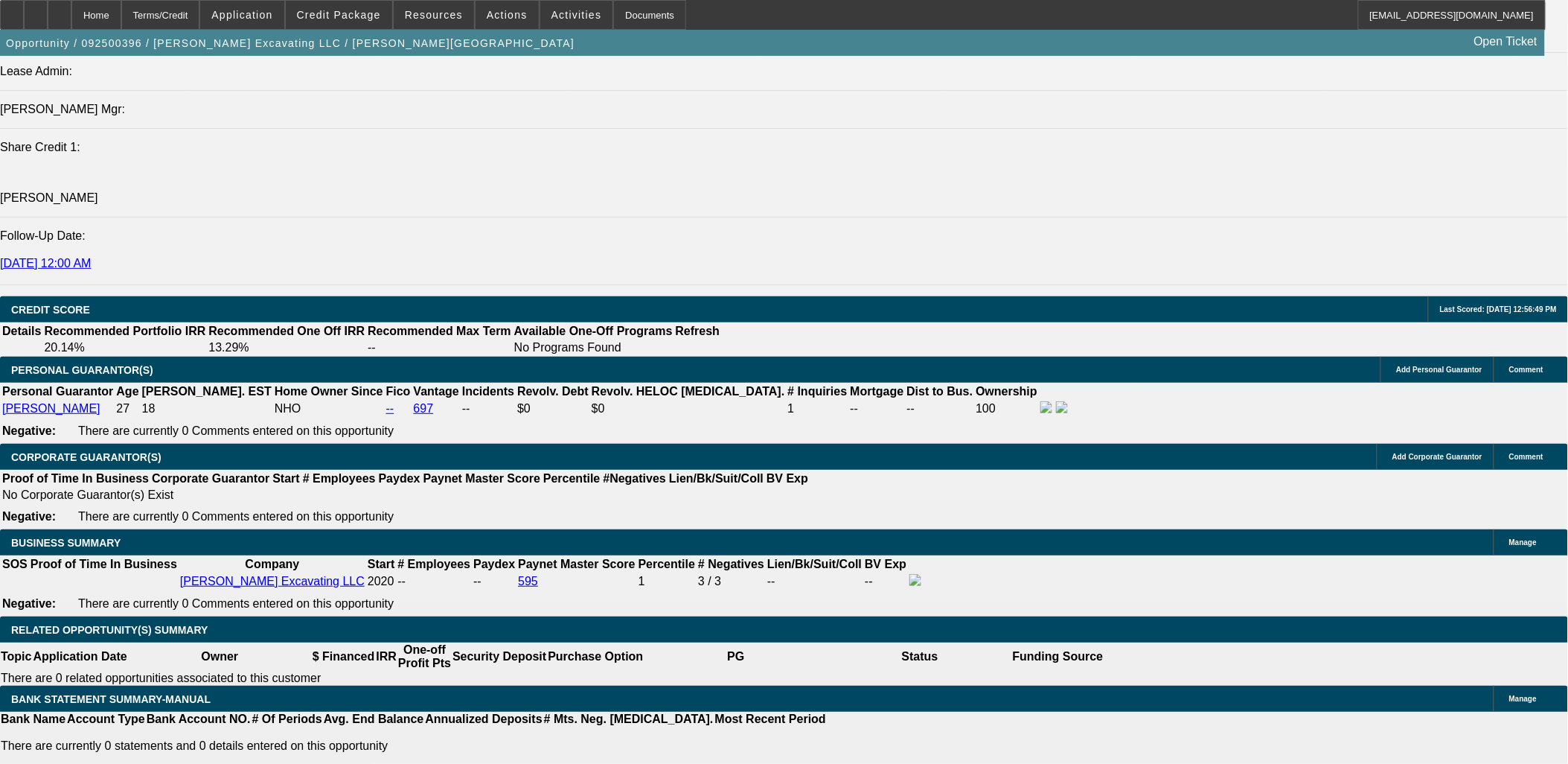
scroll to position [1902, 0]
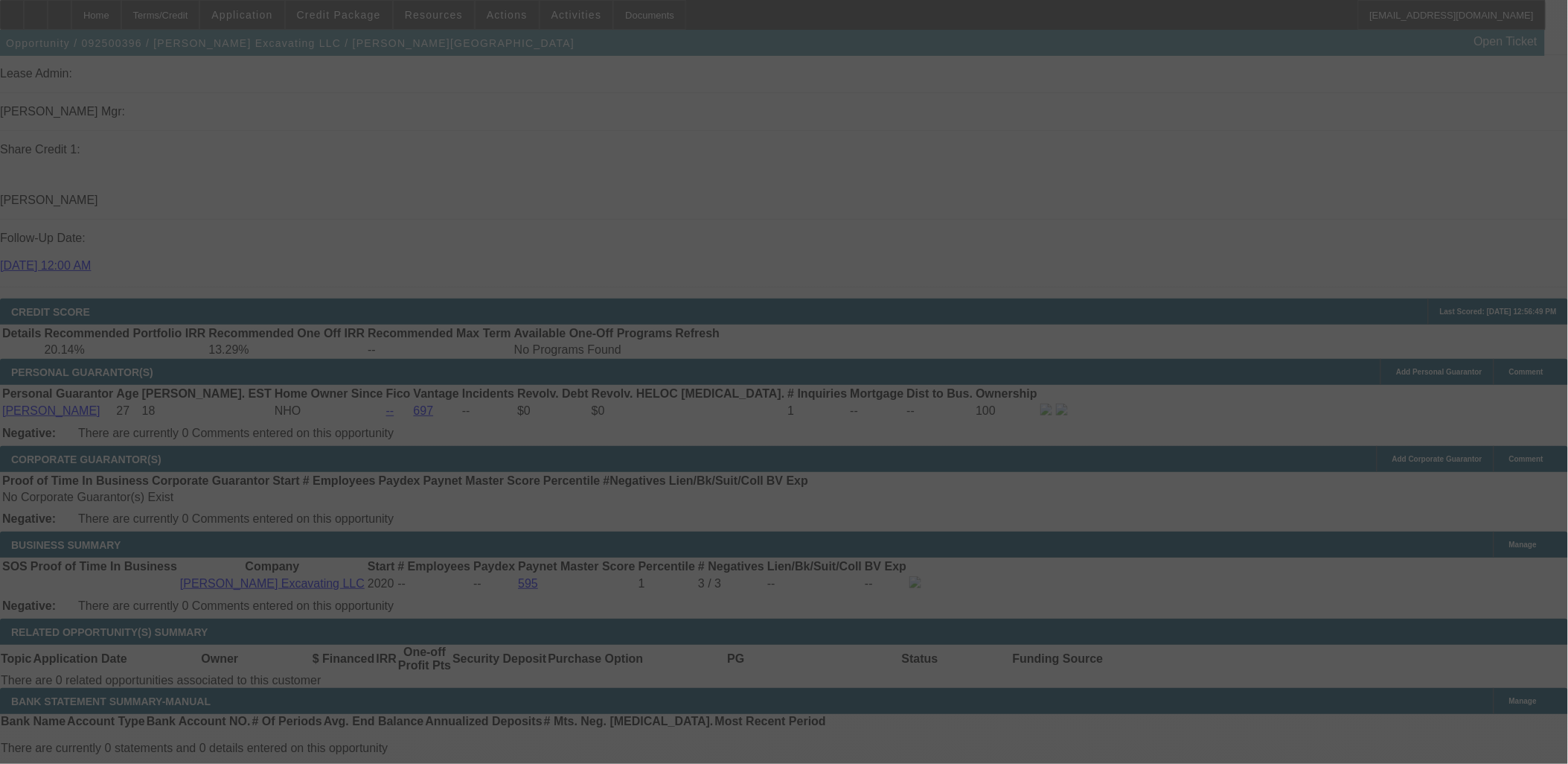
select select "0"
select select "2"
select select "0"
select select "6"
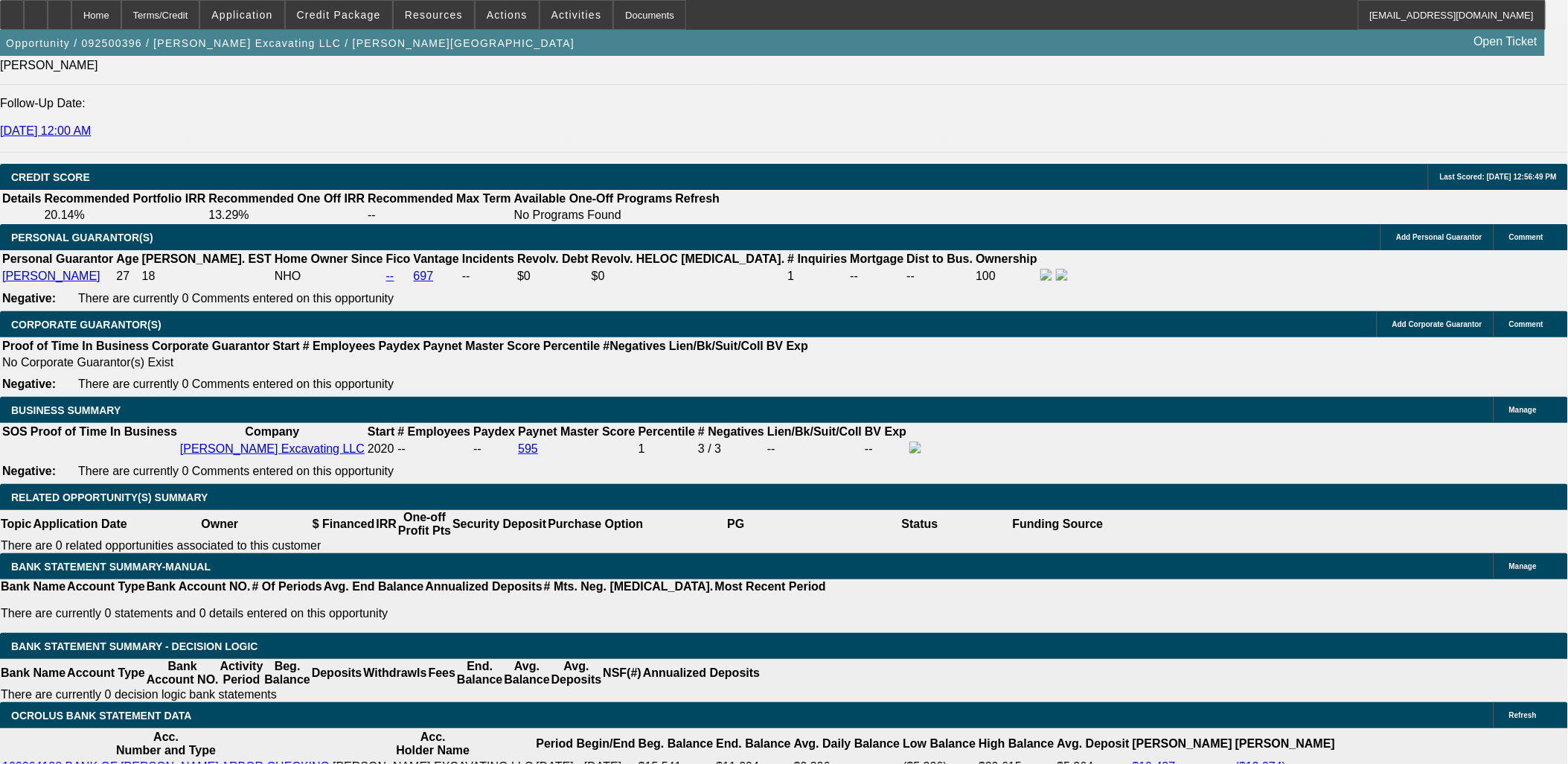
scroll to position [2150, 0]
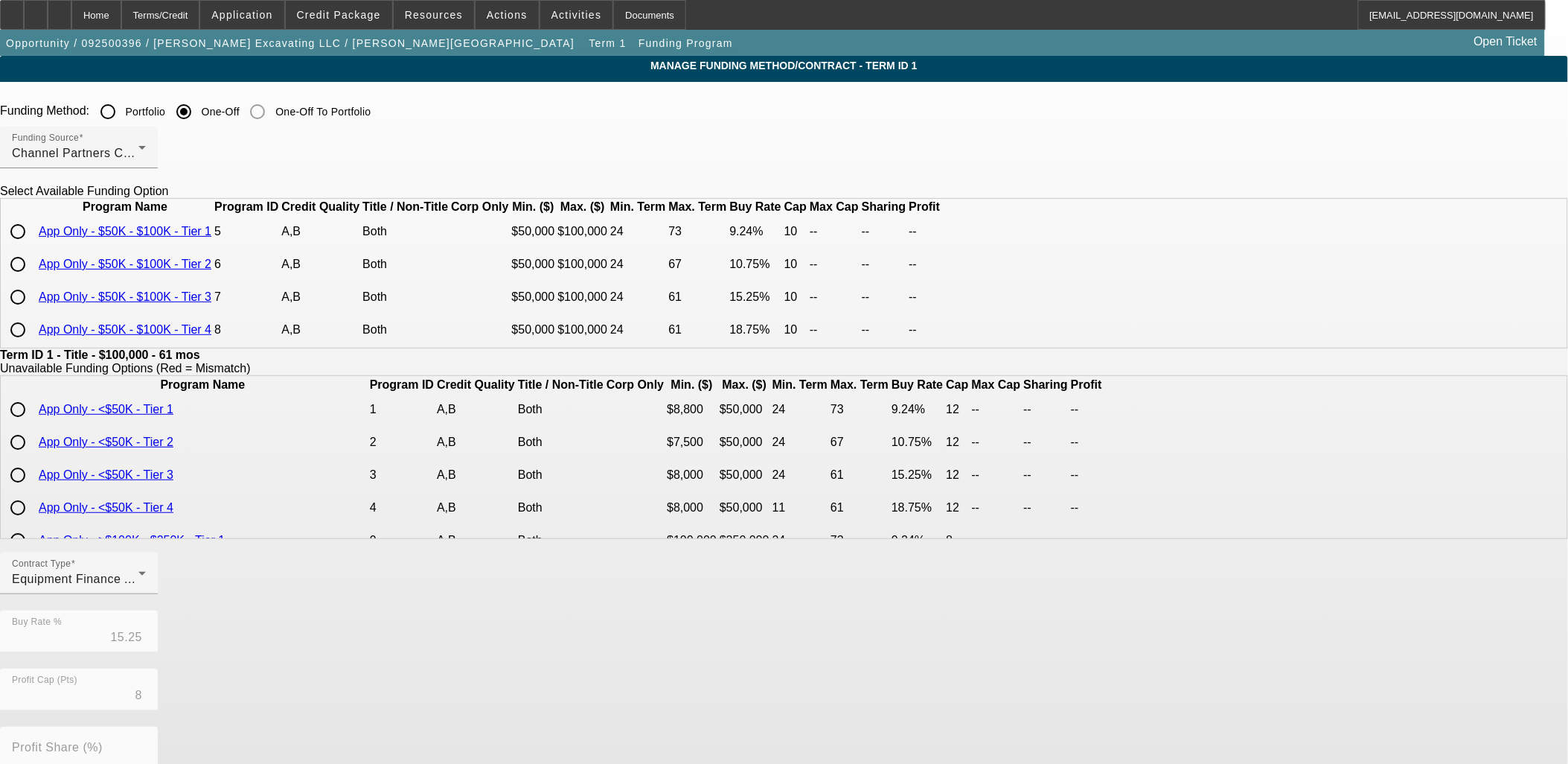
scroll to position [26, 0]
click at [33, 345] on input "radio" at bounding box center [18, 330] width 30 height 30
radio input "true"
type input "18.75"
type input "10"
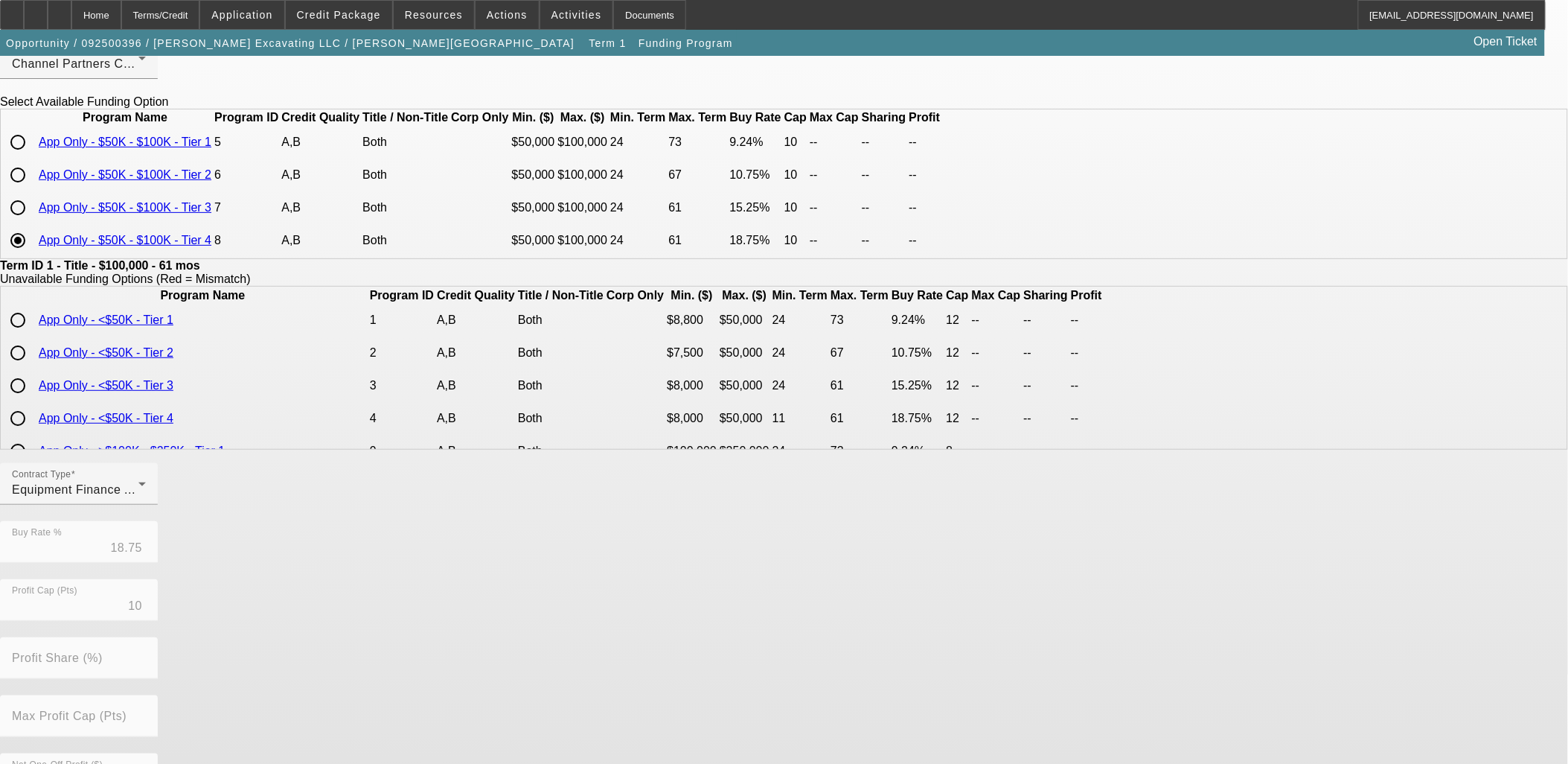
scroll to position [262, 0]
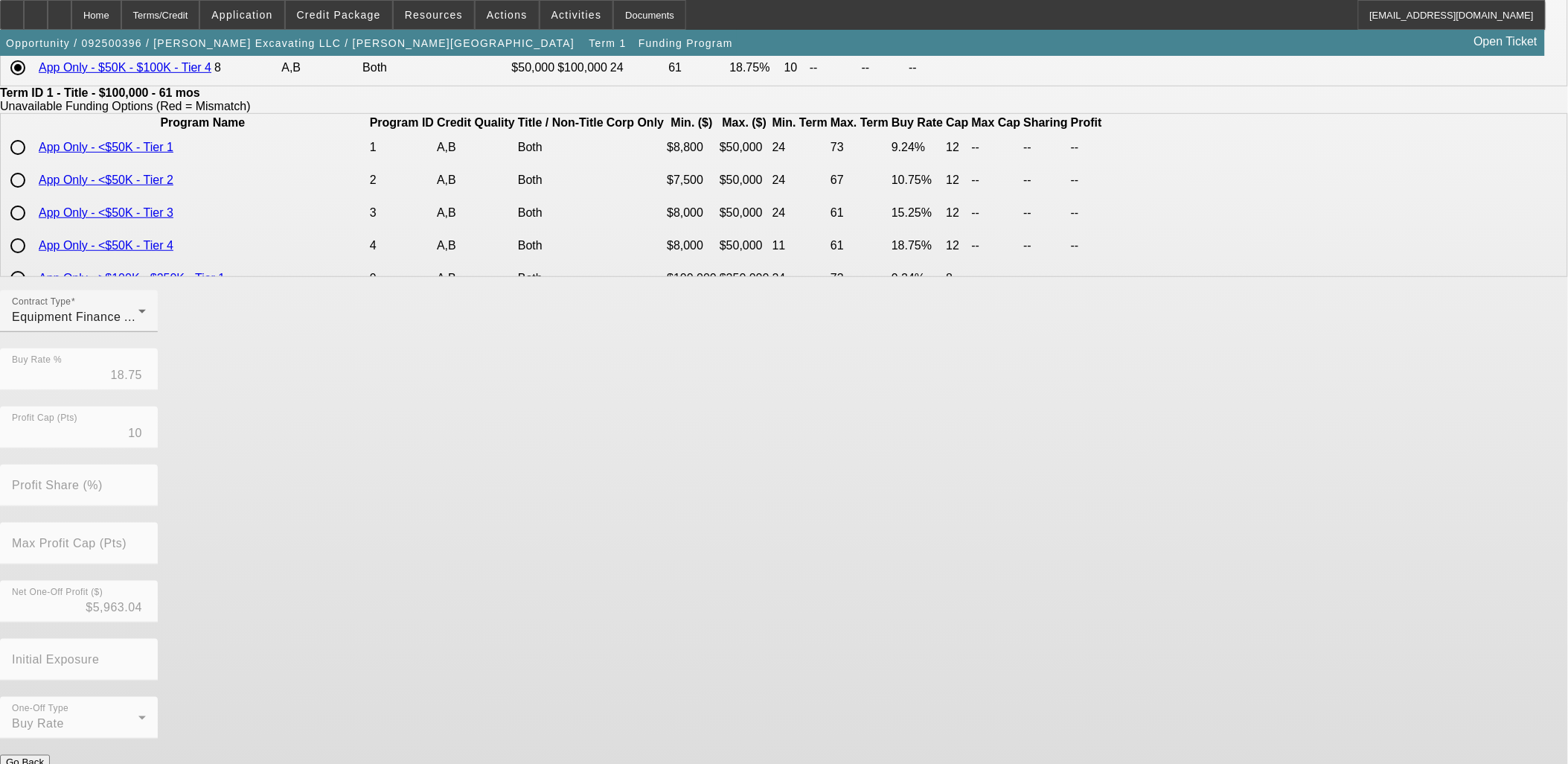
click at [43, 763] on button "Submit" at bounding box center [21, 778] width 43 height 16
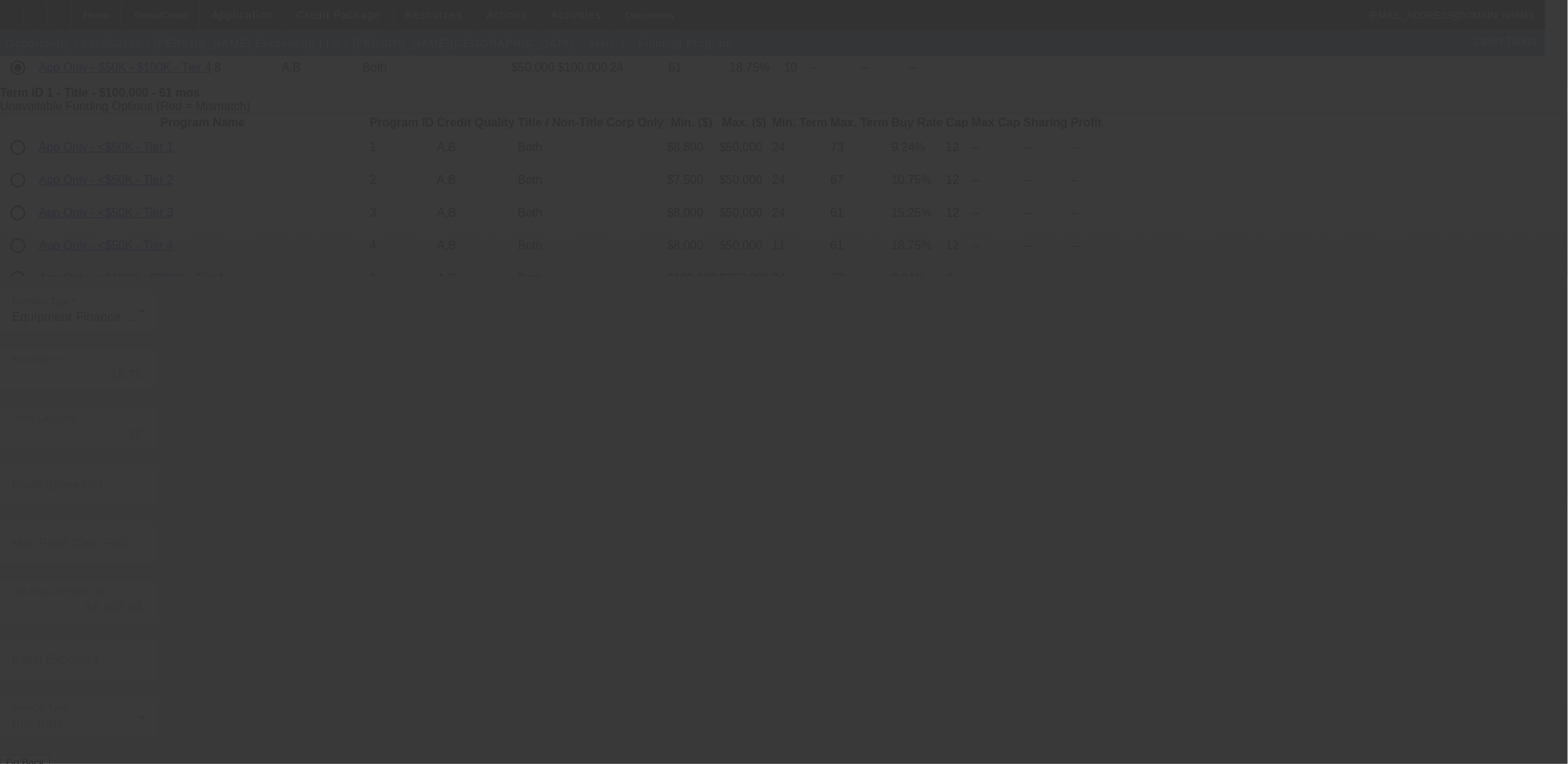
type input "15.25"
type input "8"
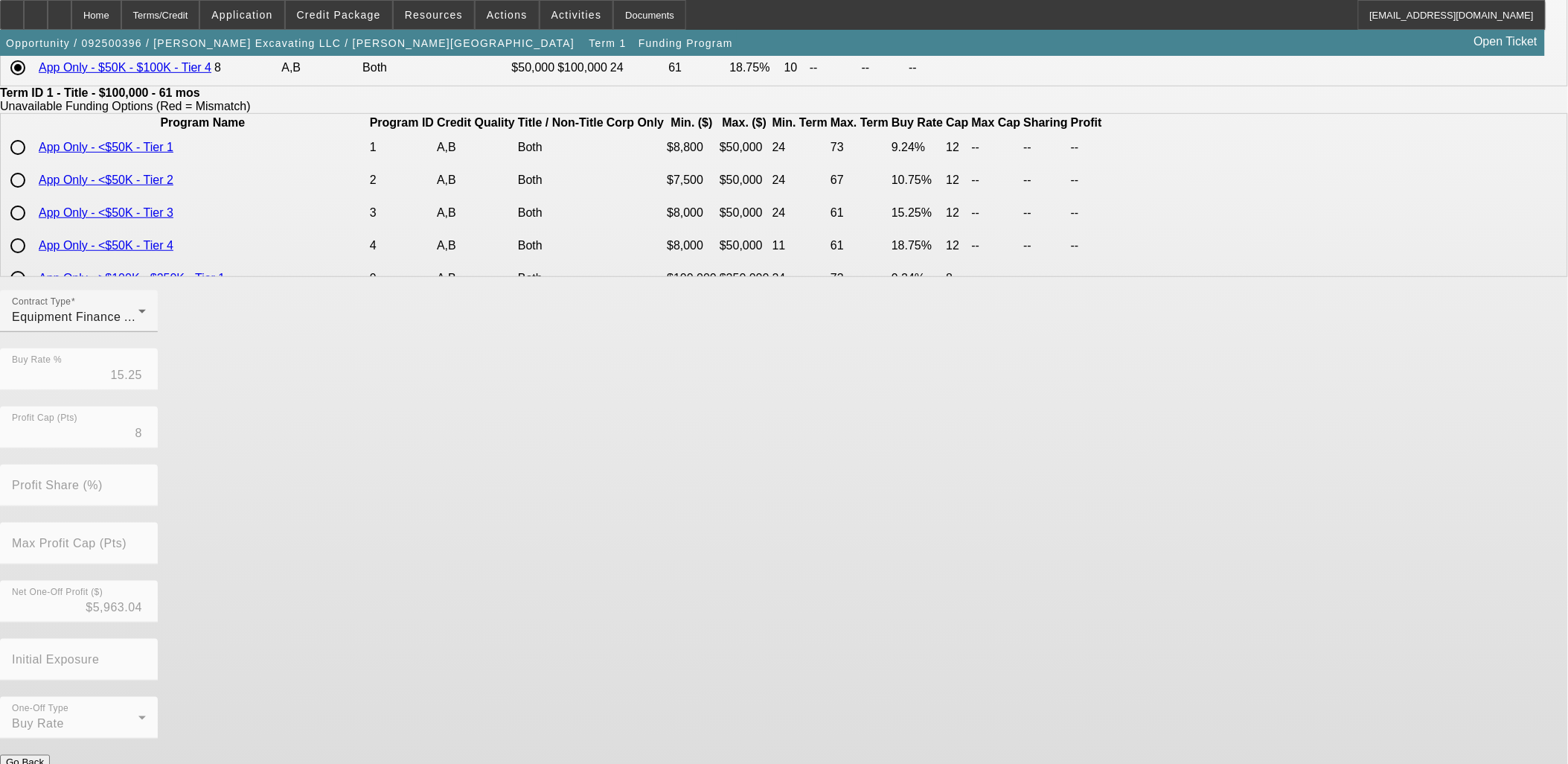
scroll to position [0, 0]
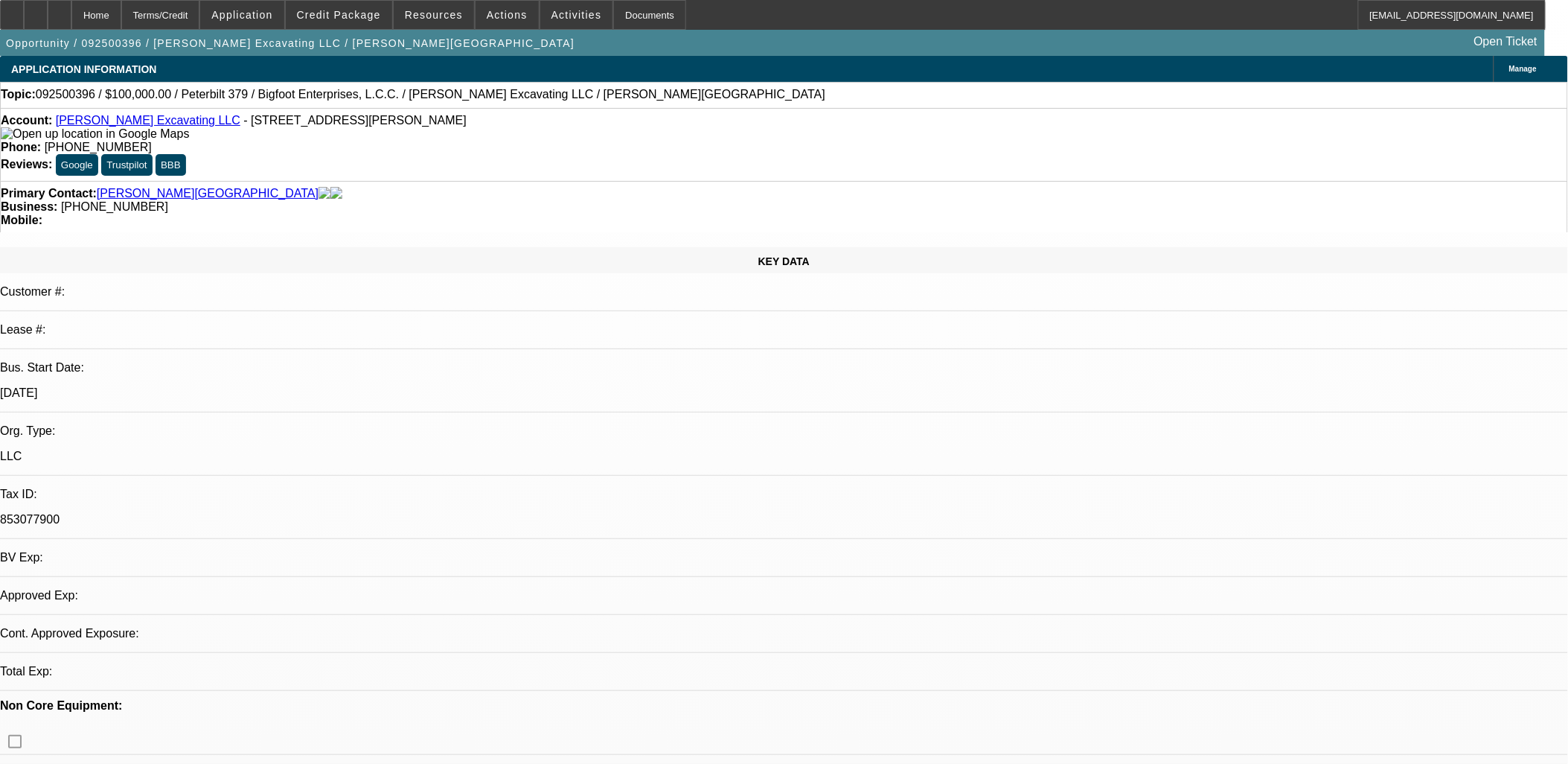
select select "0"
select select "2"
select select "0"
select select "6"
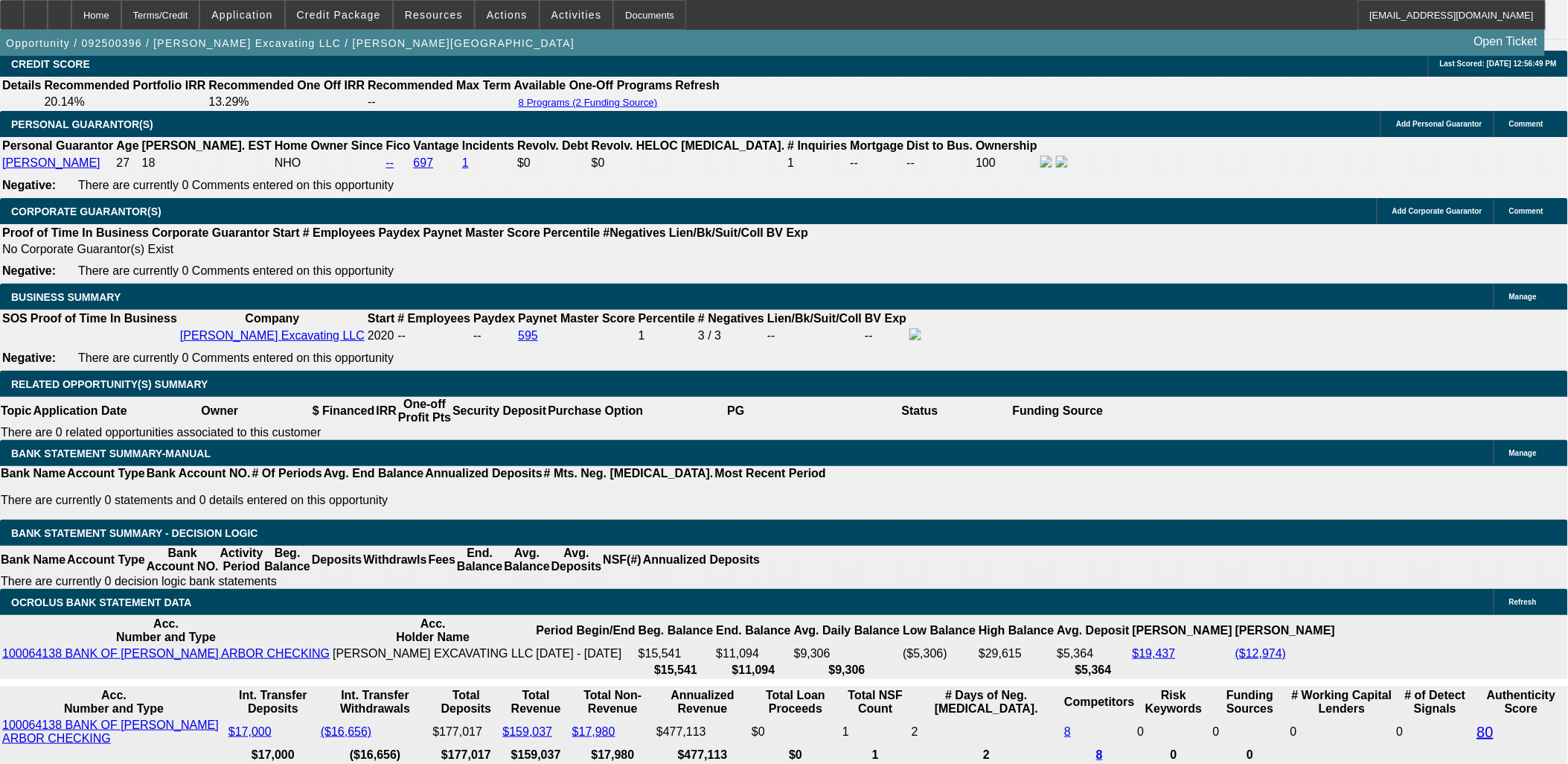
scroll to position [2518, 0]
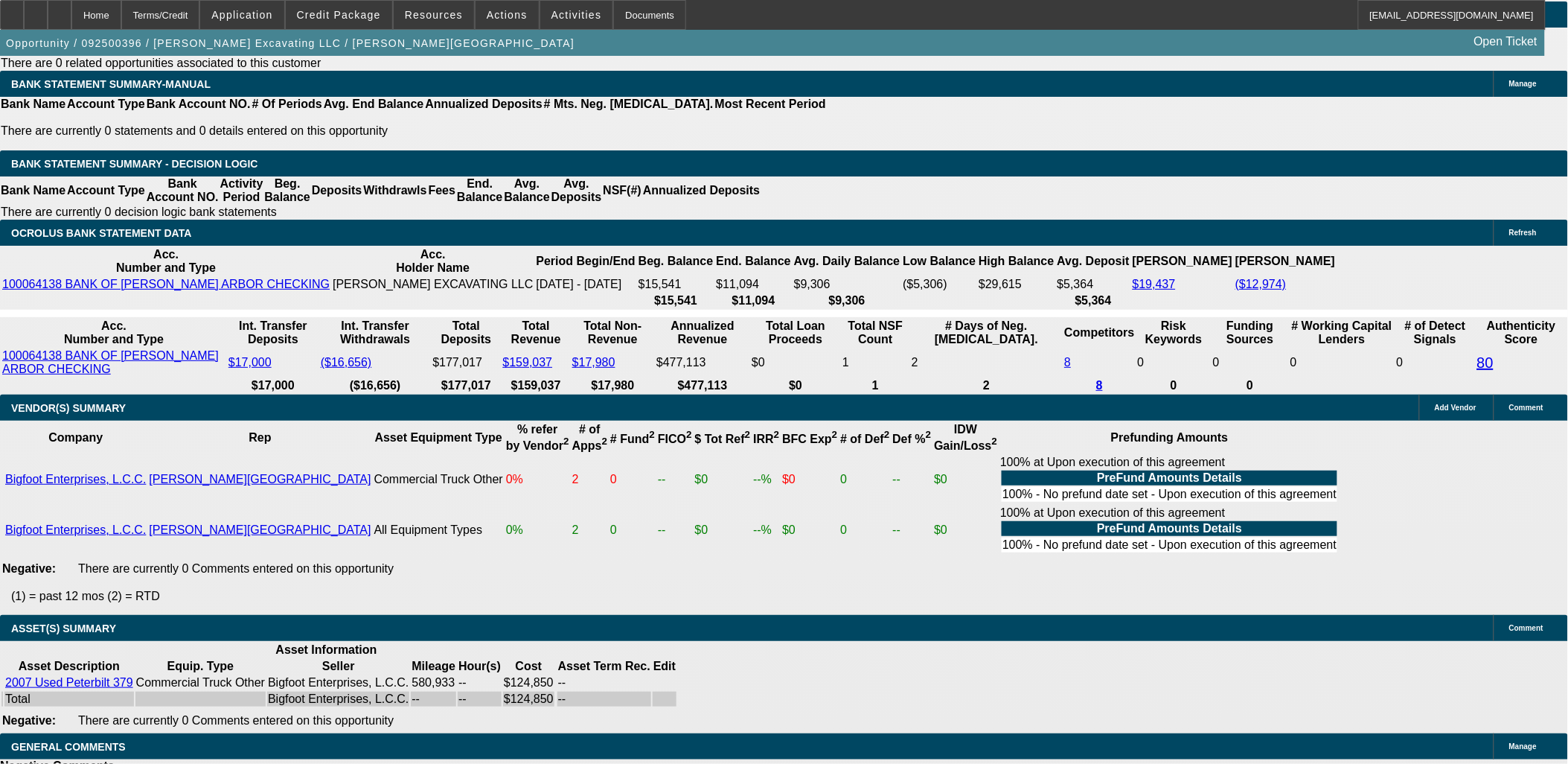
radio input "true"
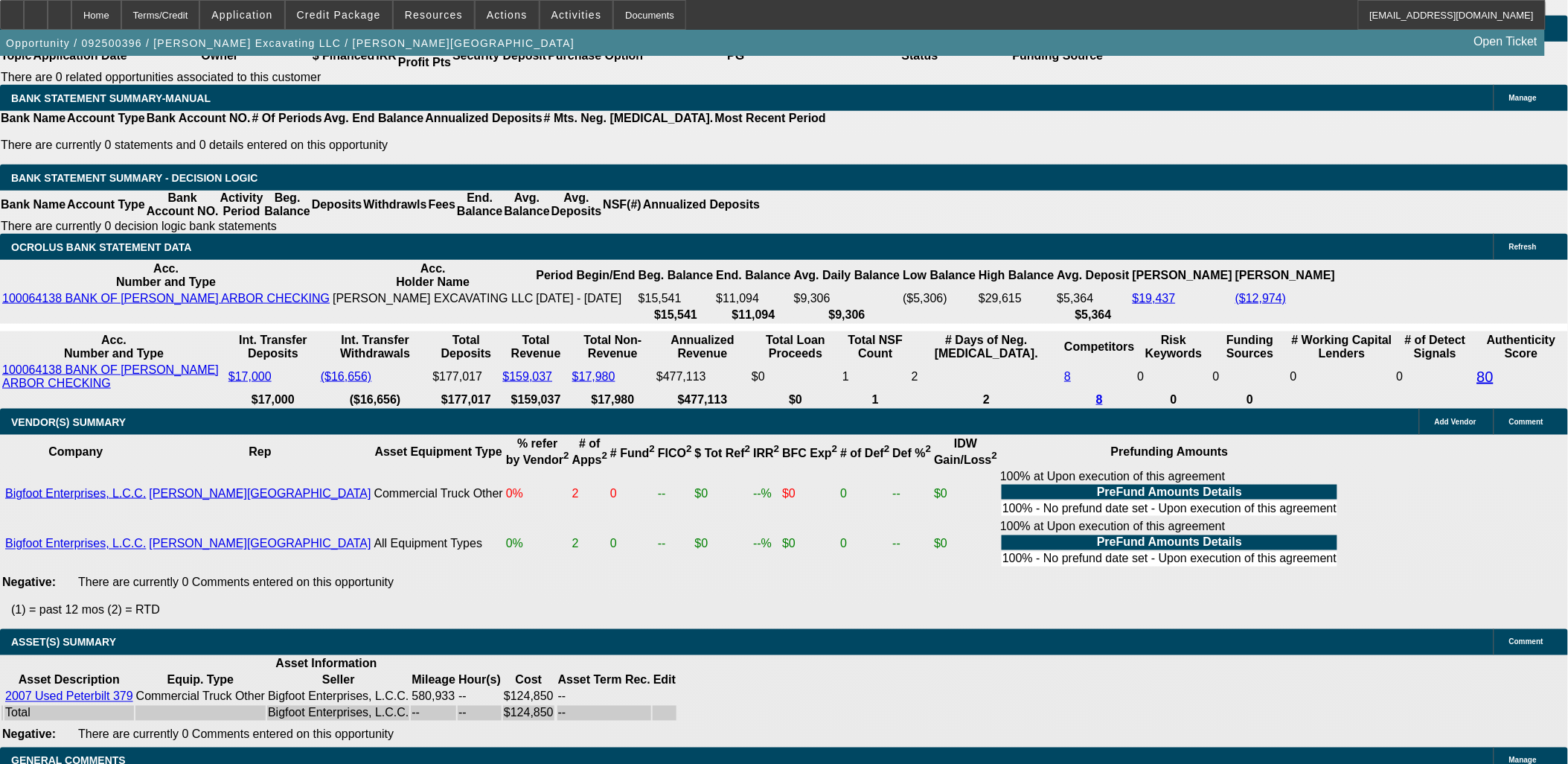
paste textarea "past due on one (001-70182692)."
type textarea "asked if he has $25k down and email showing past due on one (001-70182692) bein…"
radio input "true"
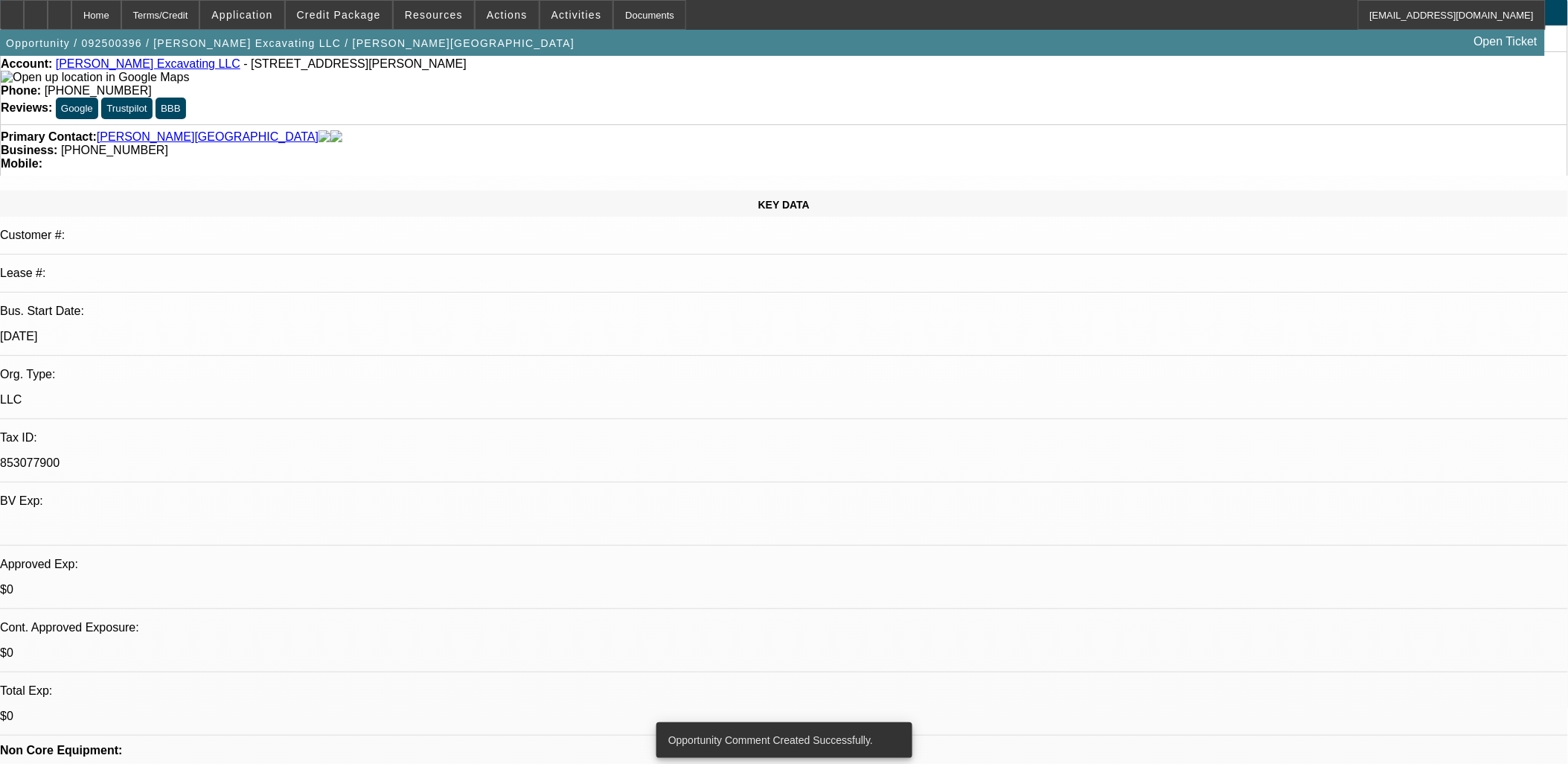
scroll to position [0, 0]
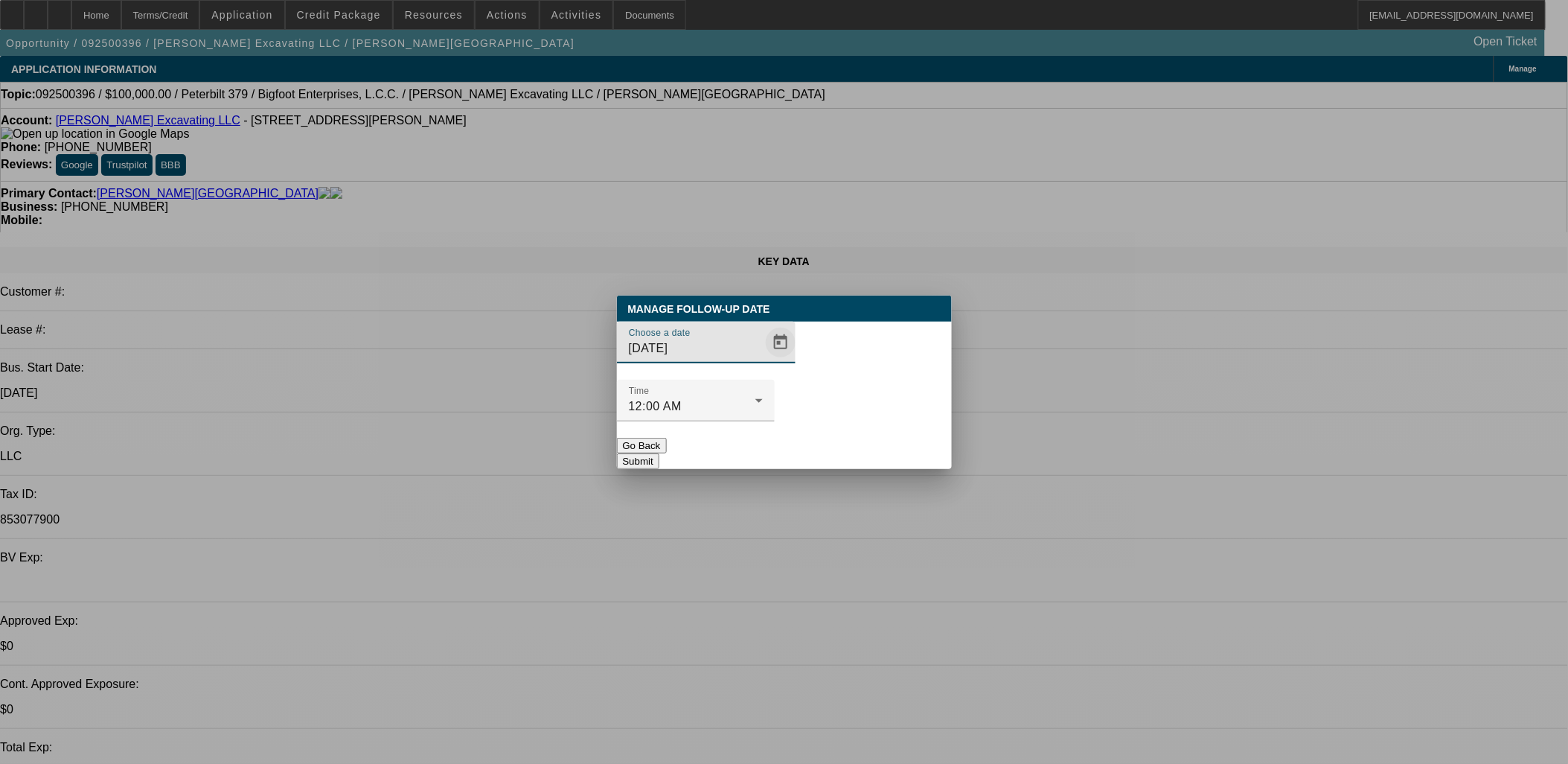
click at [763, 361] on span "Open calendar" at bounding box center [781, 343] width 36 height 36
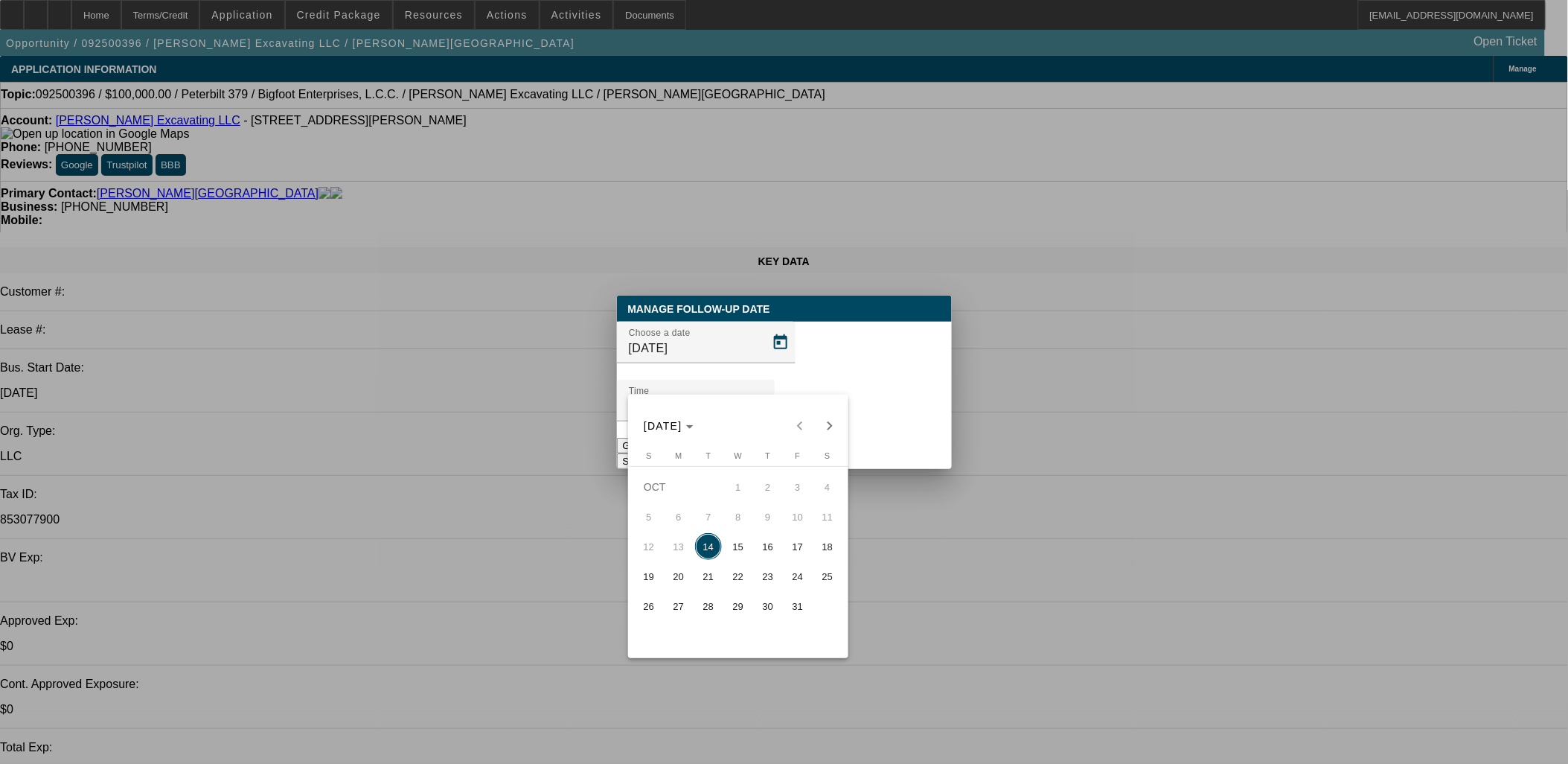
click at [764, 549] on span "16" at bounding box center [768, 546] width 27 height 27
type input "10/16/2025"
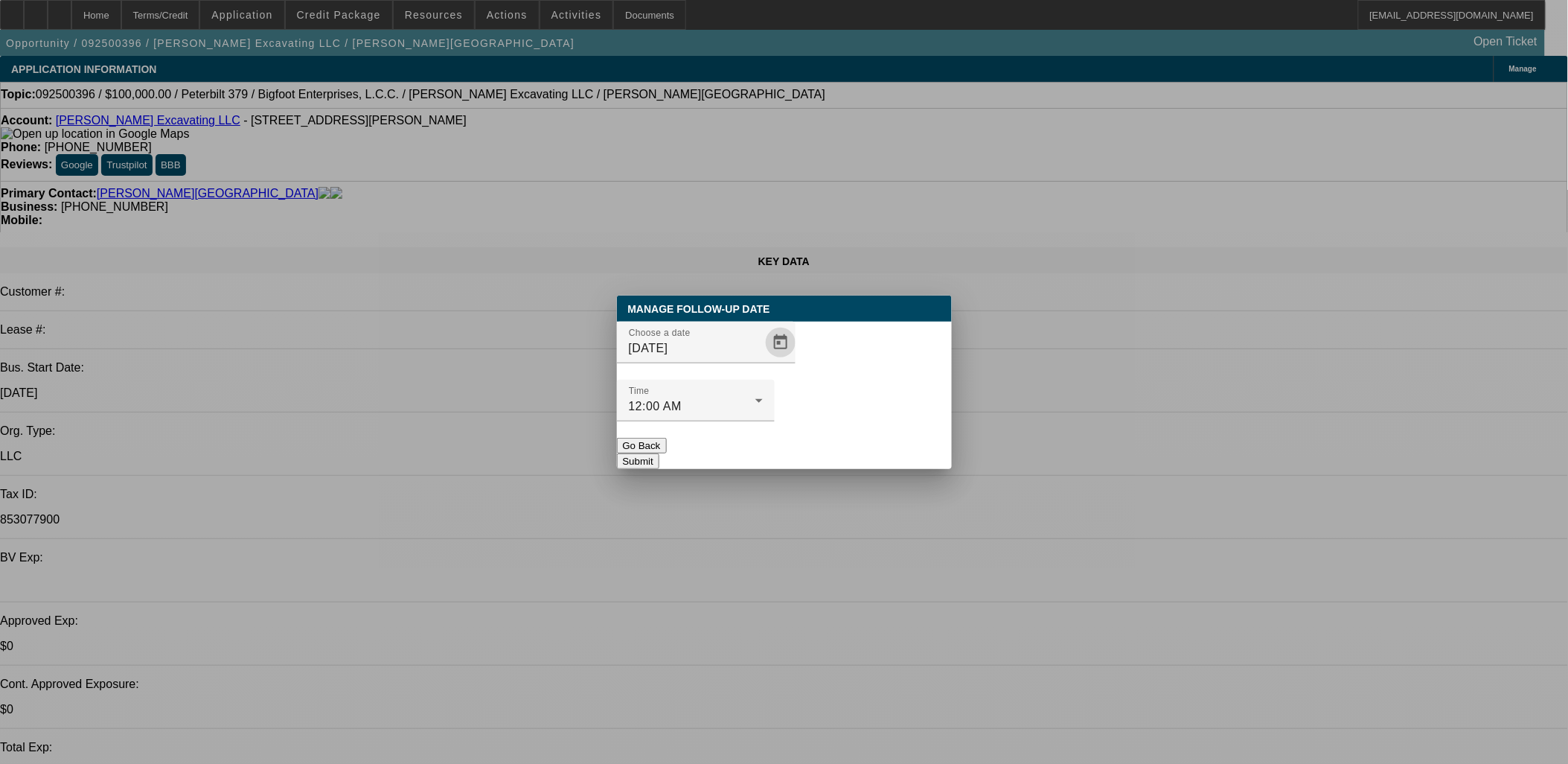
click at [659, 453] on button "Submit" at bounding box center [638, 461] width 43 height 16
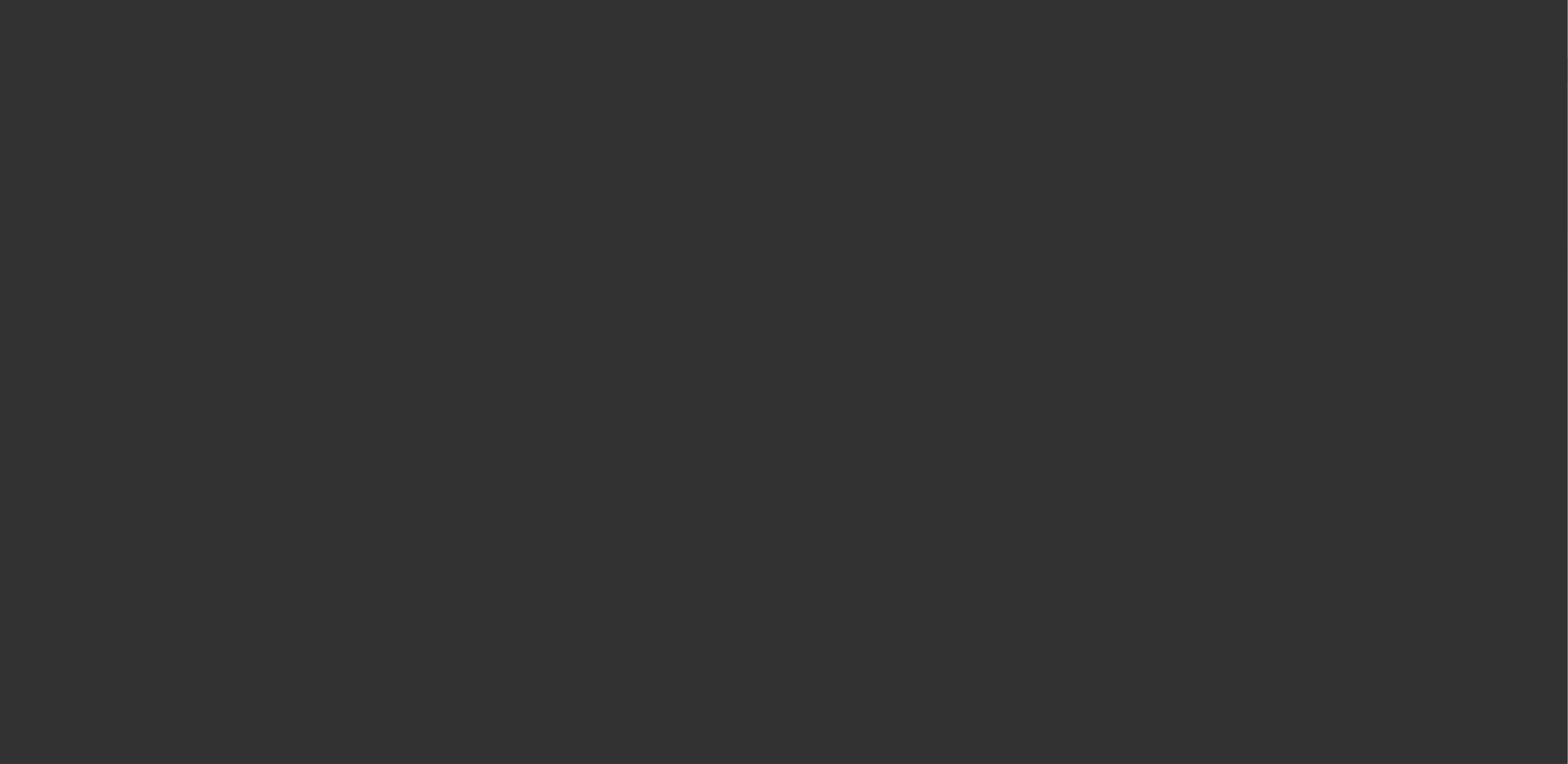
select select "0"
select select "2"
select select "0.1"
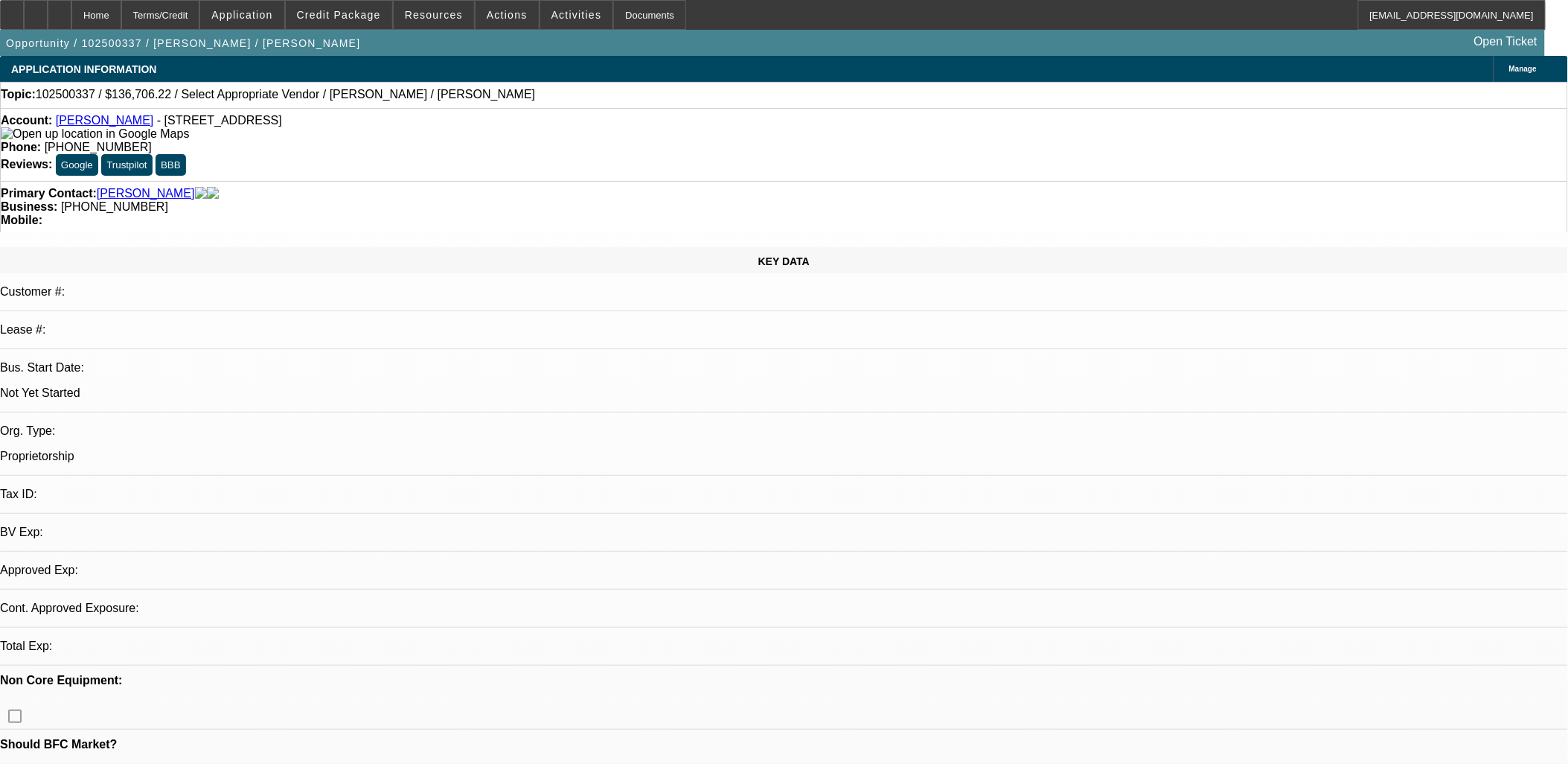
select select "1"
select select "2"
select select "4"
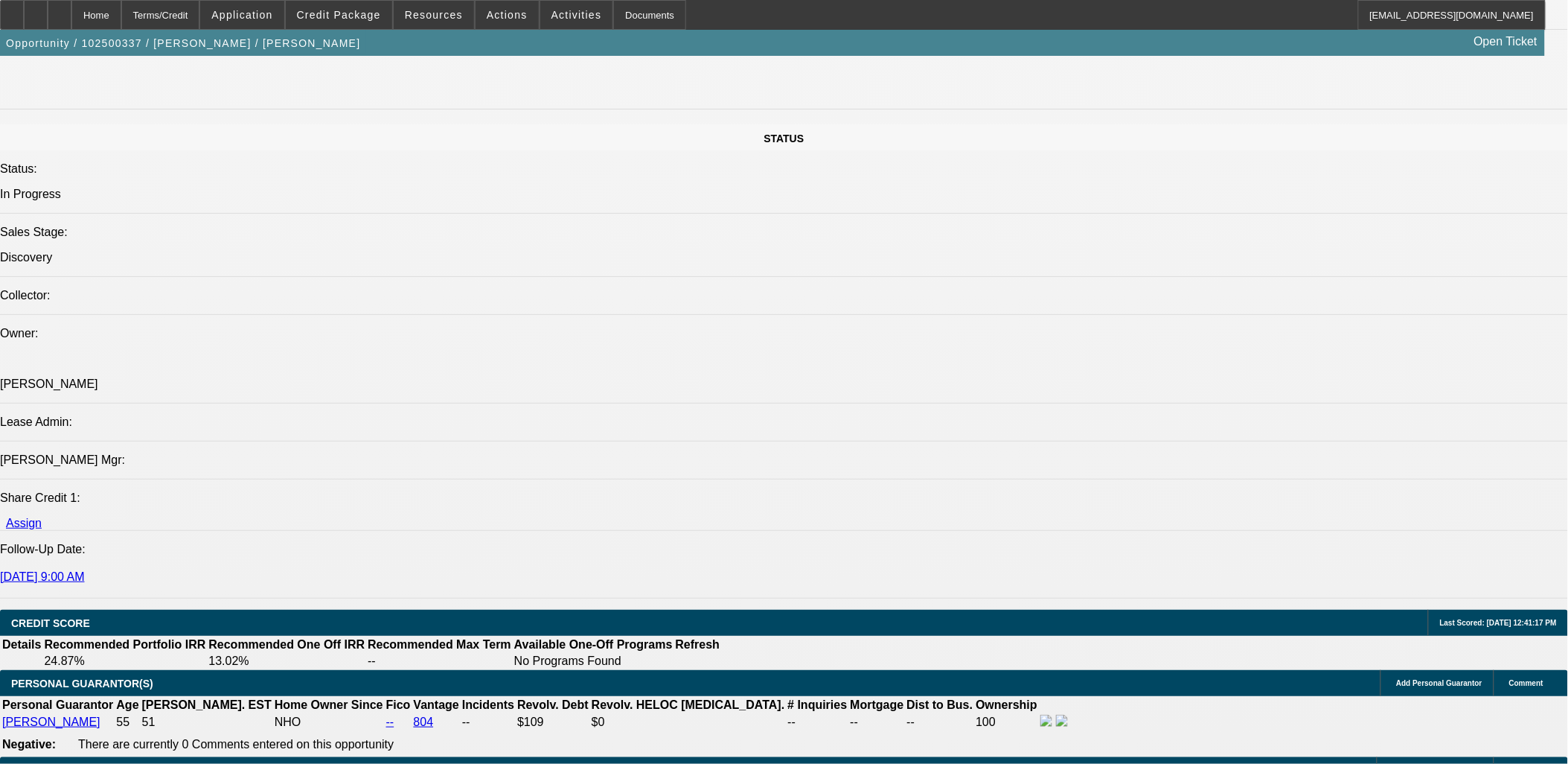
scroll to position [1819, 0]
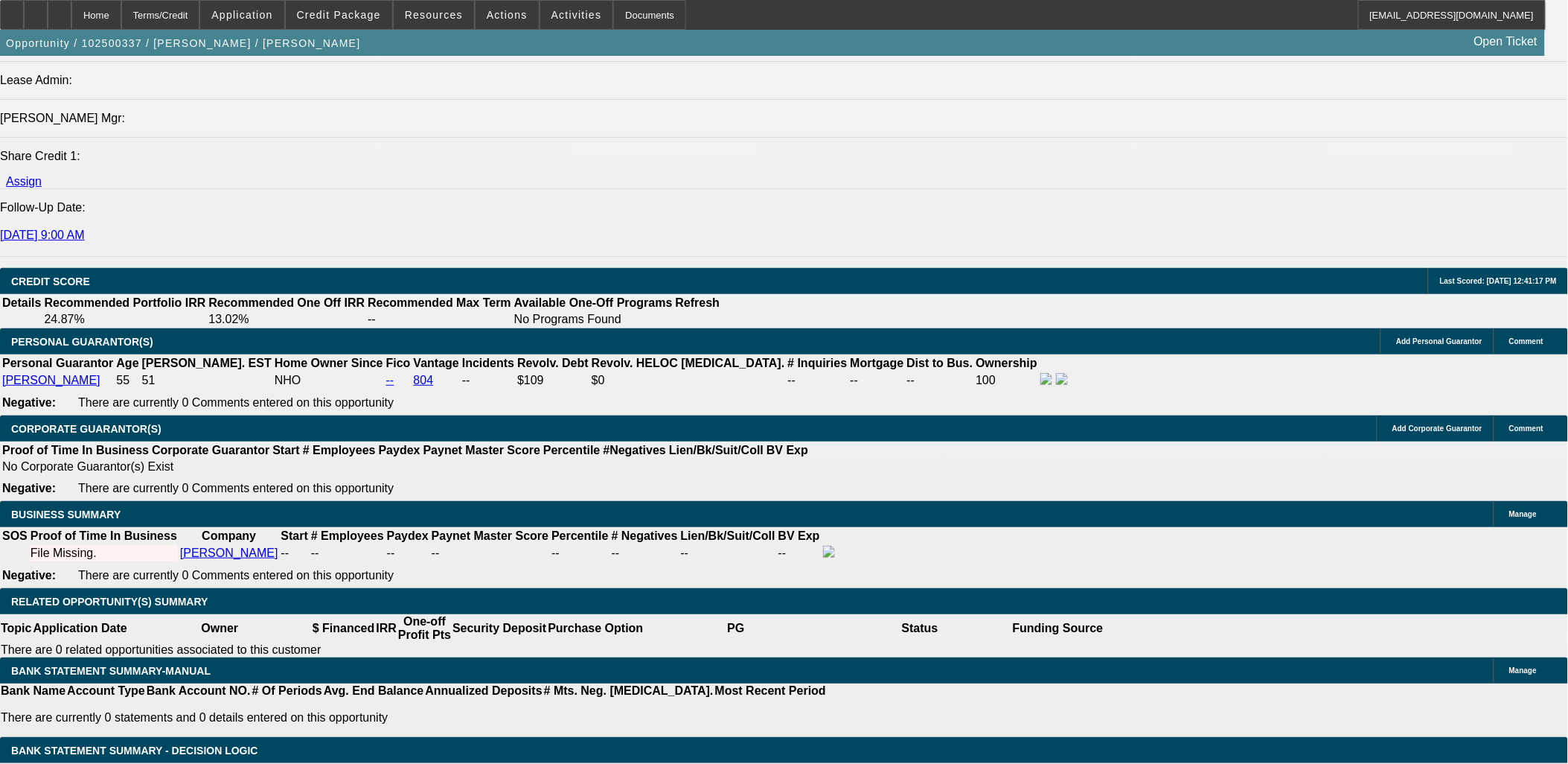
select select "0.2"
type input "$27,341.24"
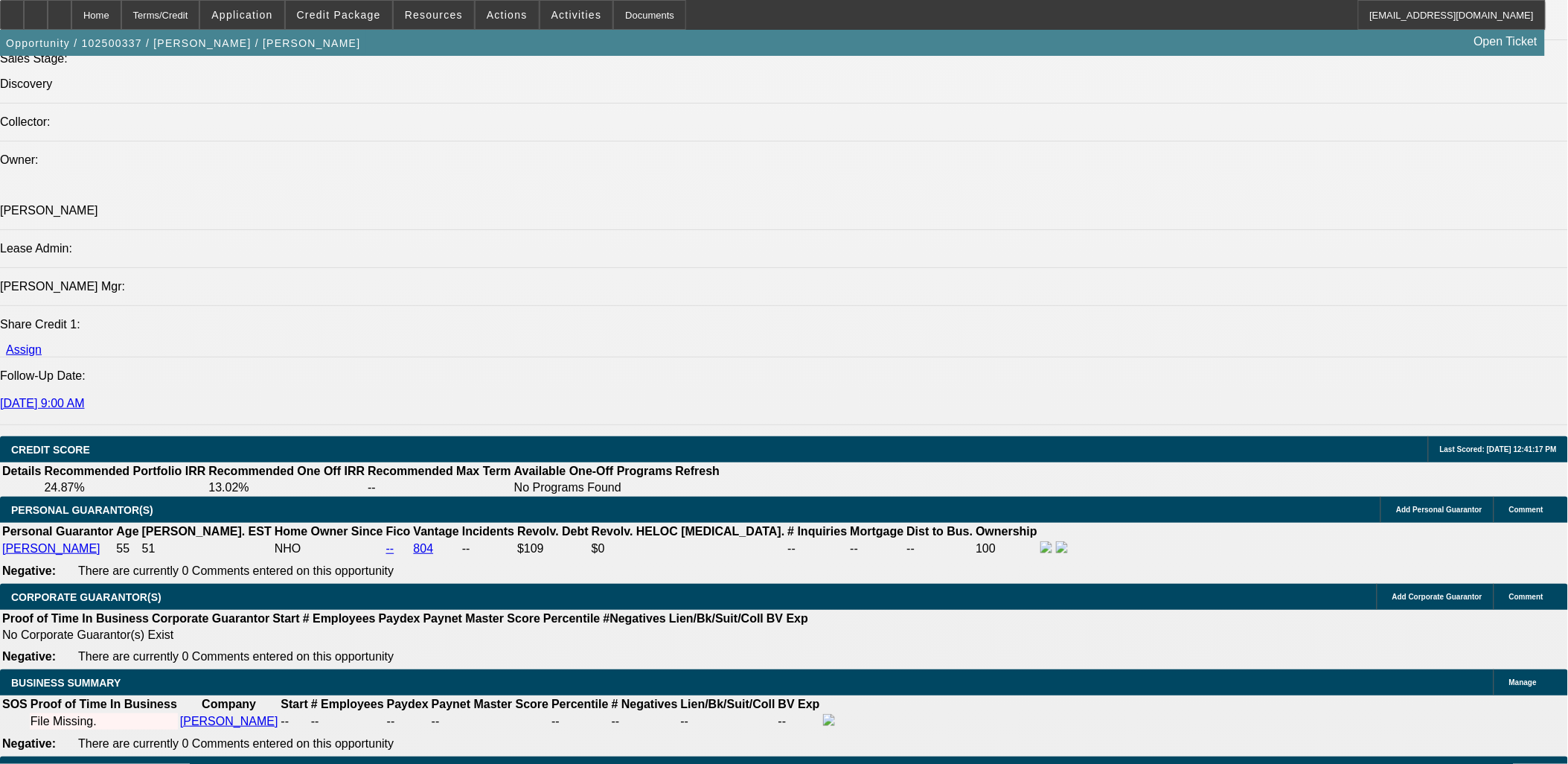
scroll to position [1654, 0]
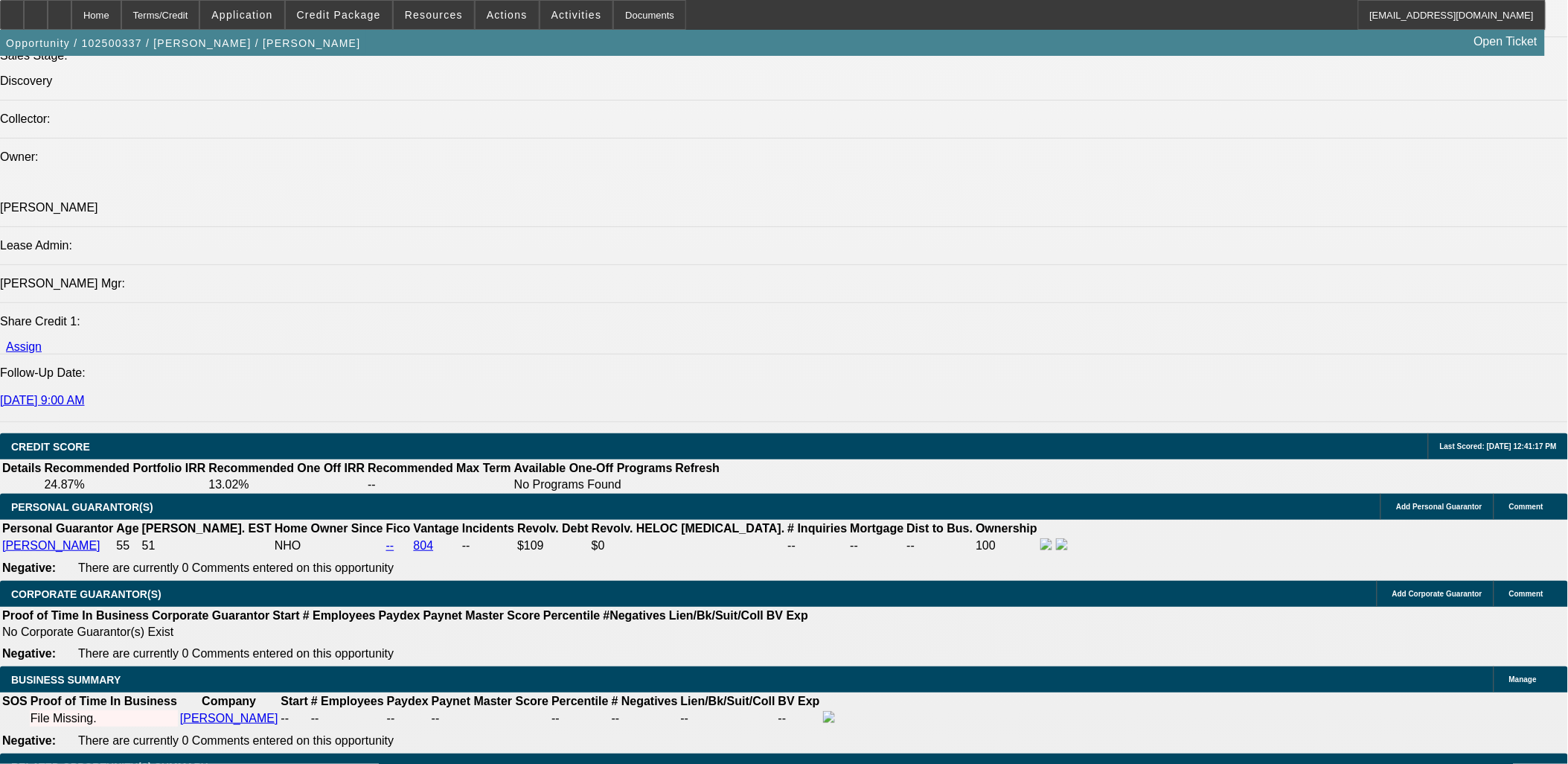
type input "60"
type input "20"
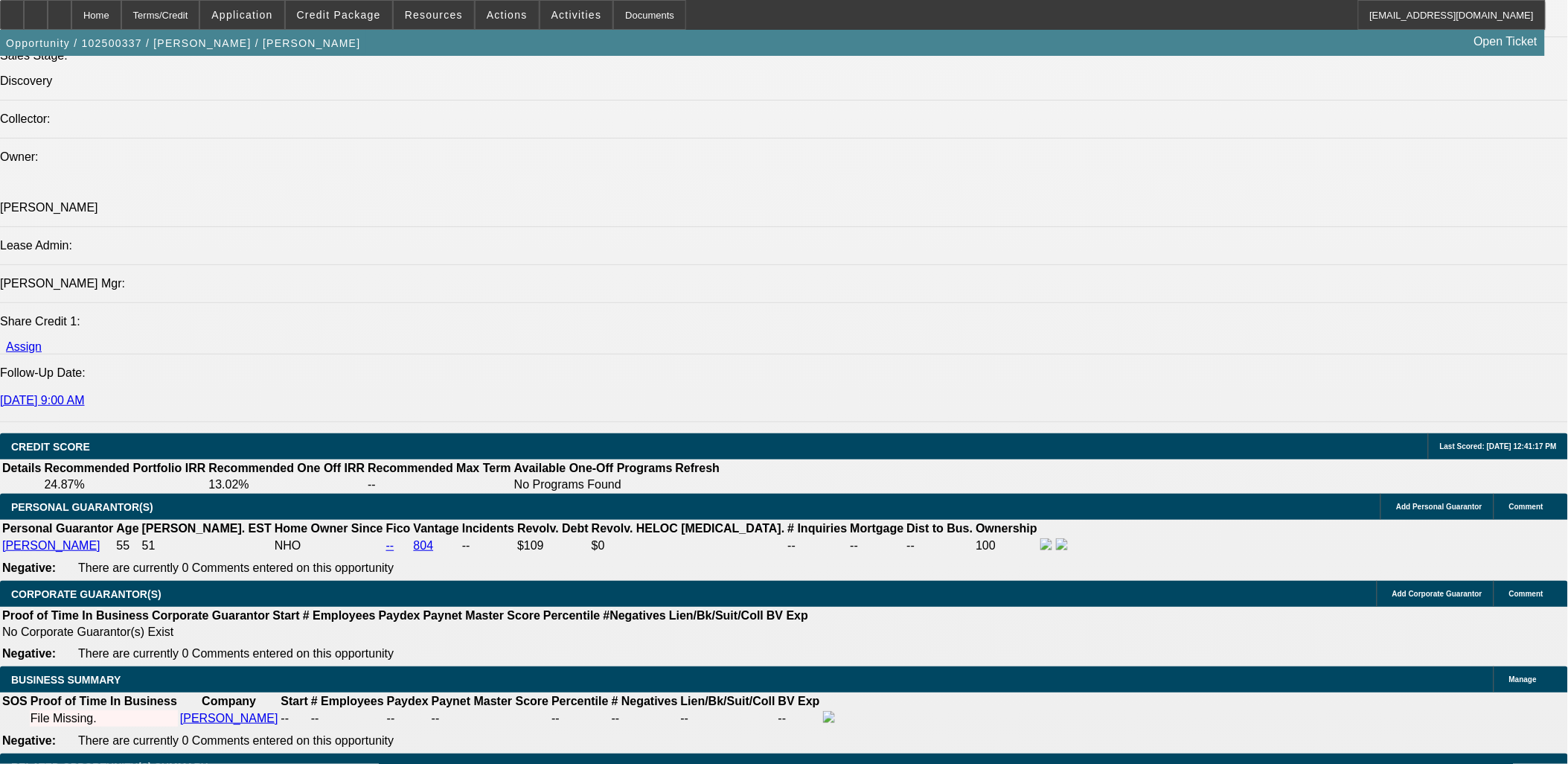
type input "$3,833.84"
type input "$1,916.92"
type input "$5,795.00"
type input "$2,897.50"
type input "20"
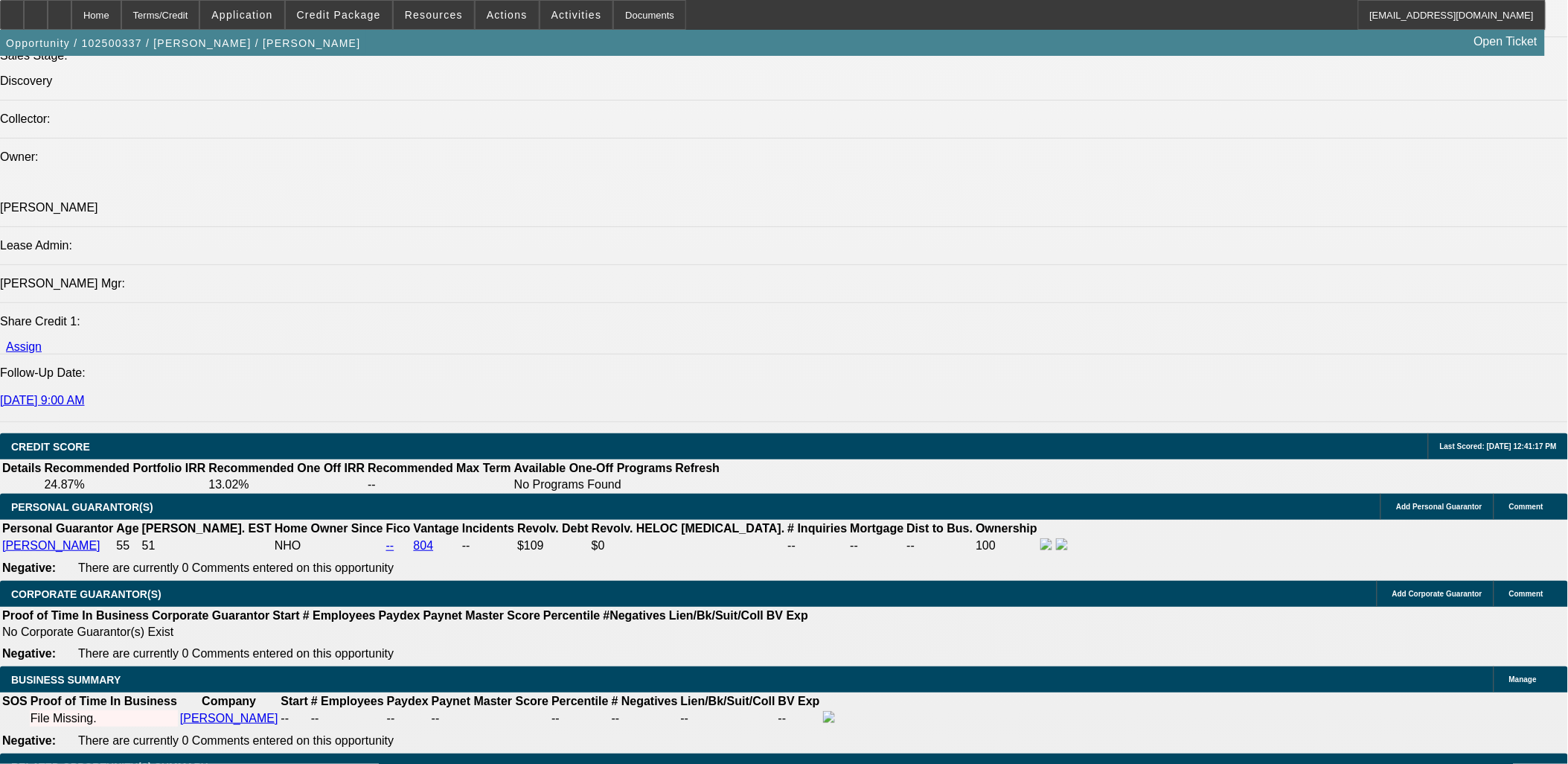
type input "$36,706.22"
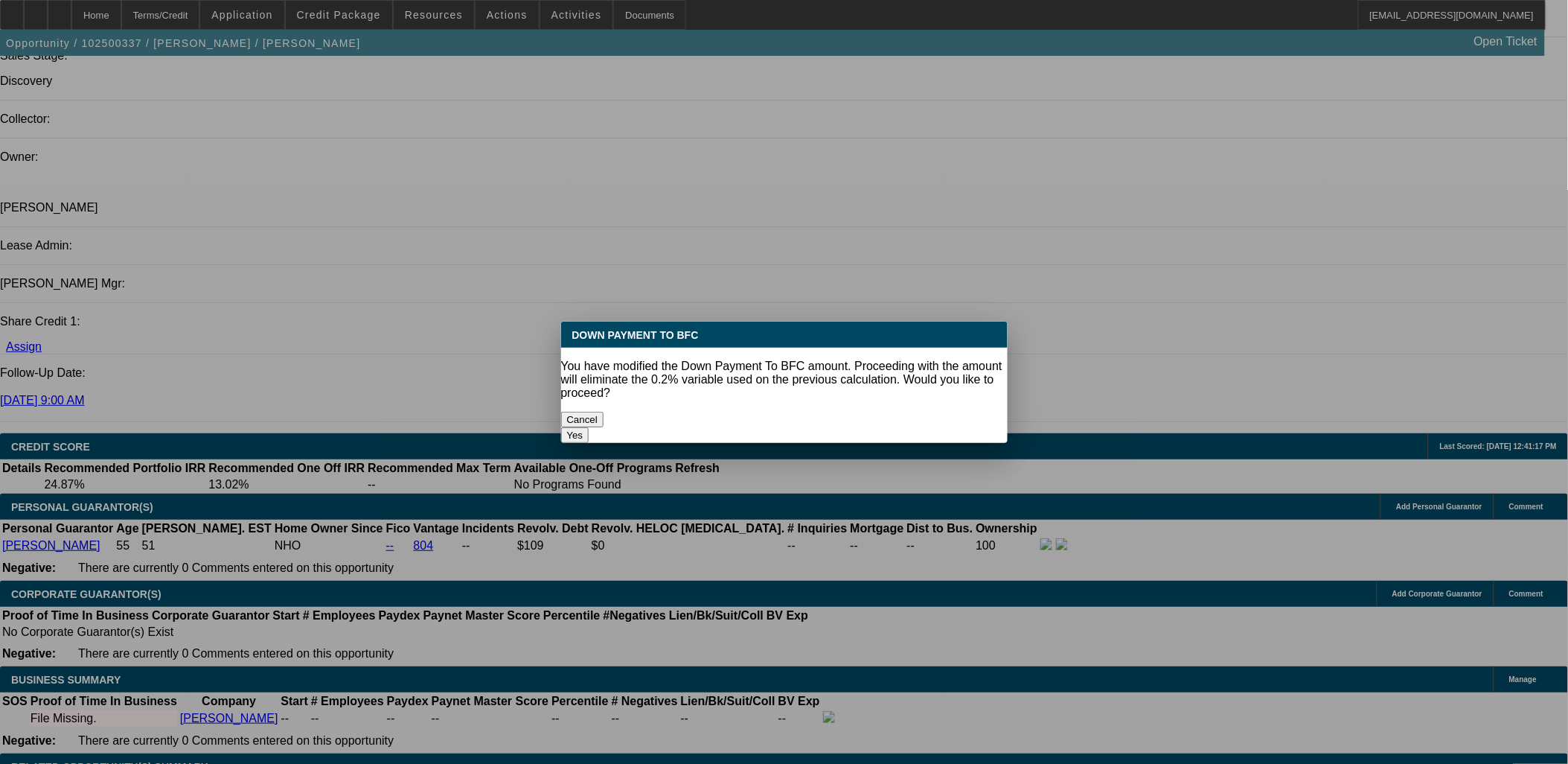
click at [590, 427] on button "Yes" at bounding box center [575, 435] width 28 height 16
select select "0"
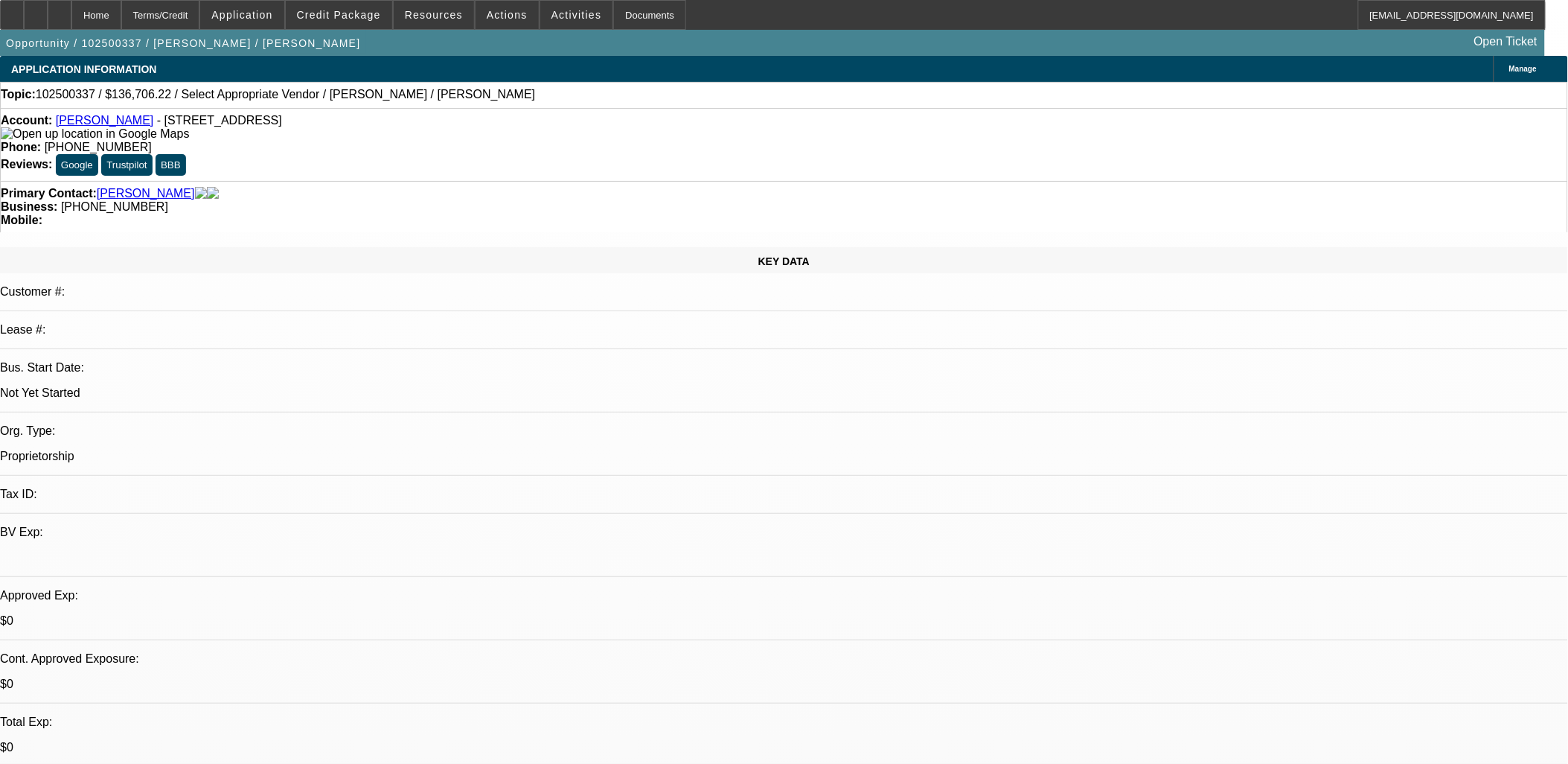
scroll to position [1654, 0]
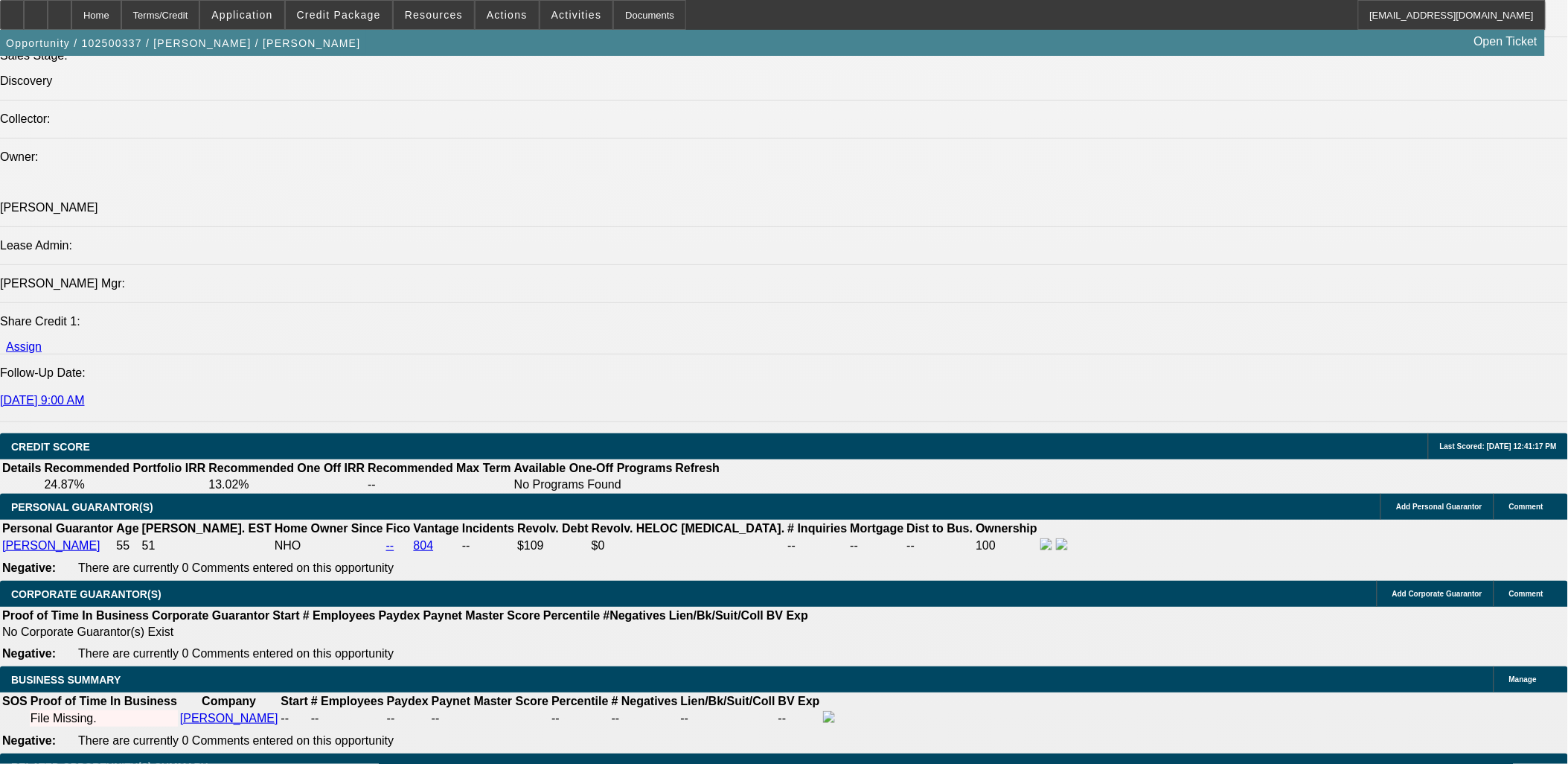
type input "$5,298.78"
type input "$2,649.39"
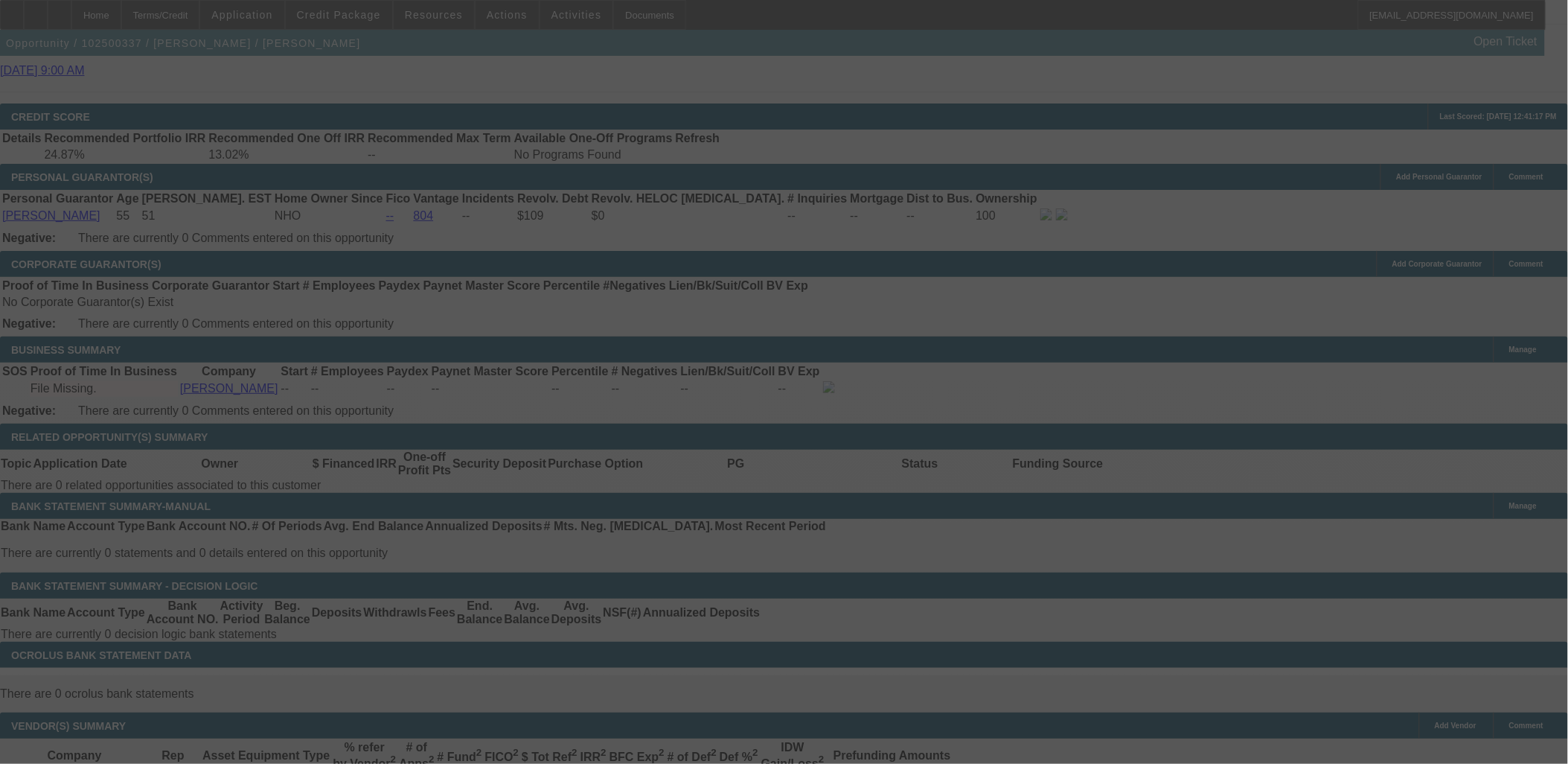
scroll to position [1984, 0]
select select "0"
select select "2"
select select "0.1"
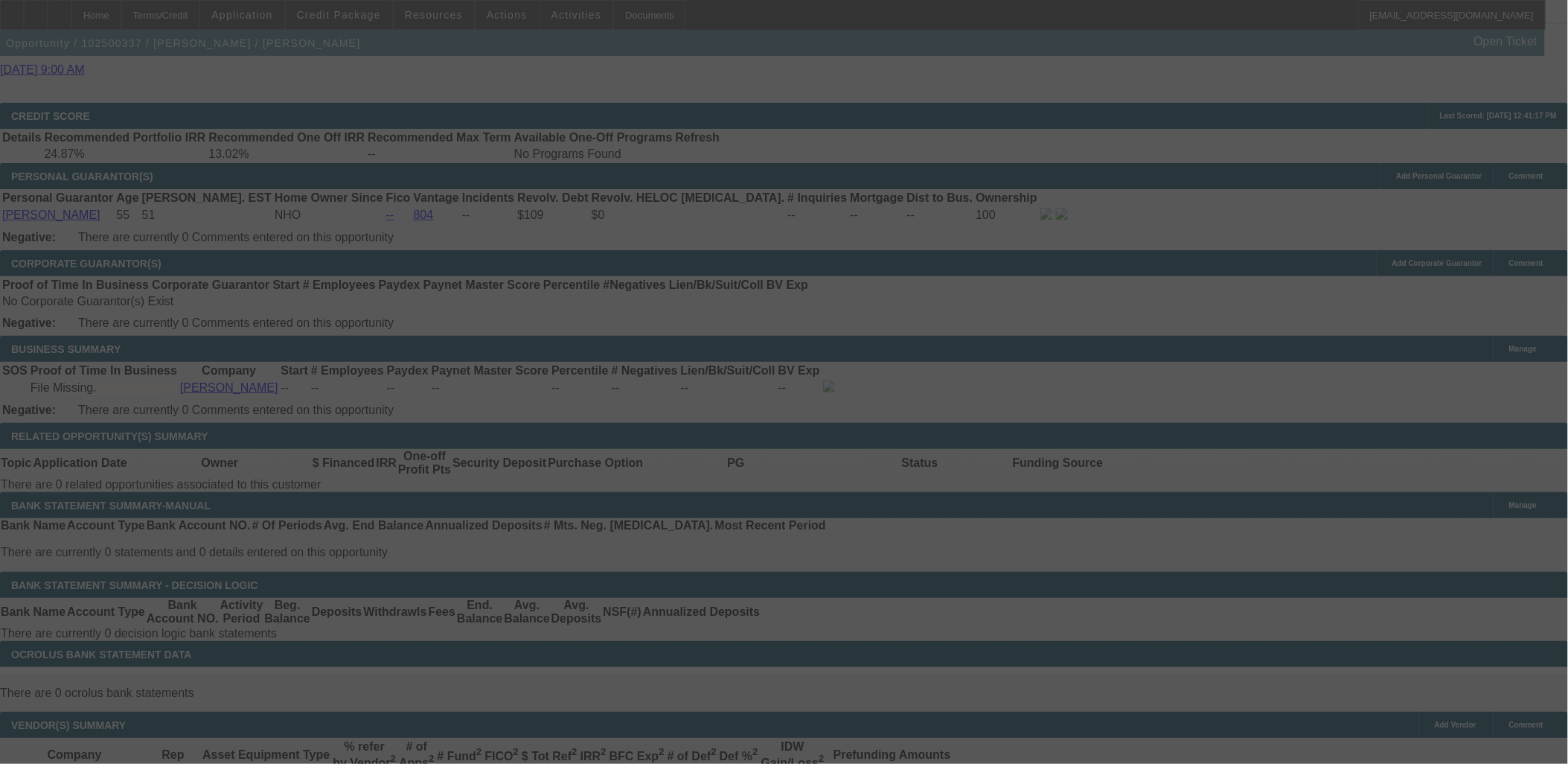
select select "4"
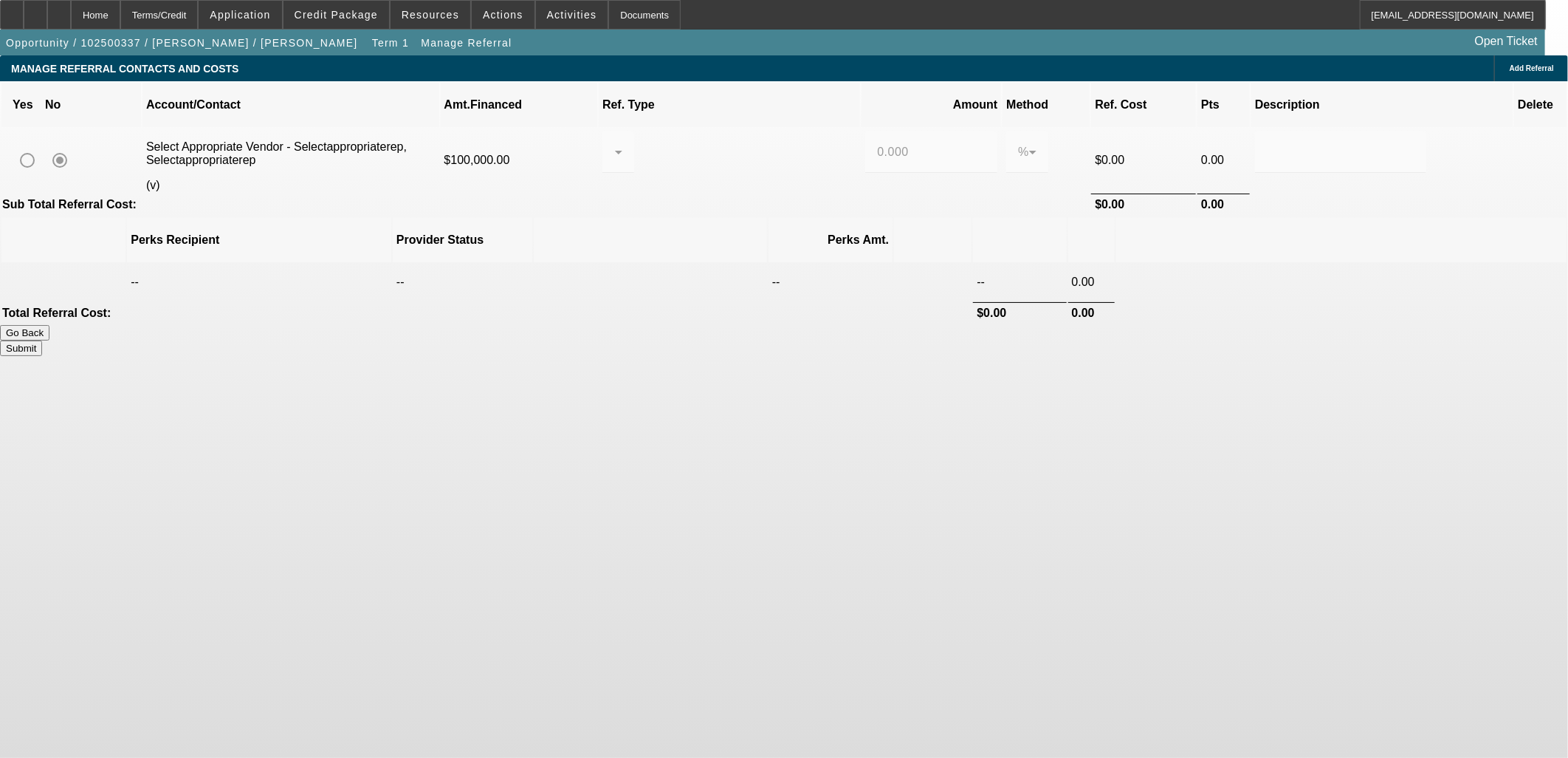
click at [77, 145] on mat-radio-group at bounding box center [45, 160] width 65 height 30
click at [49, 325] on button "Go Back" at bounding box center [25, 333] width 49 height 16
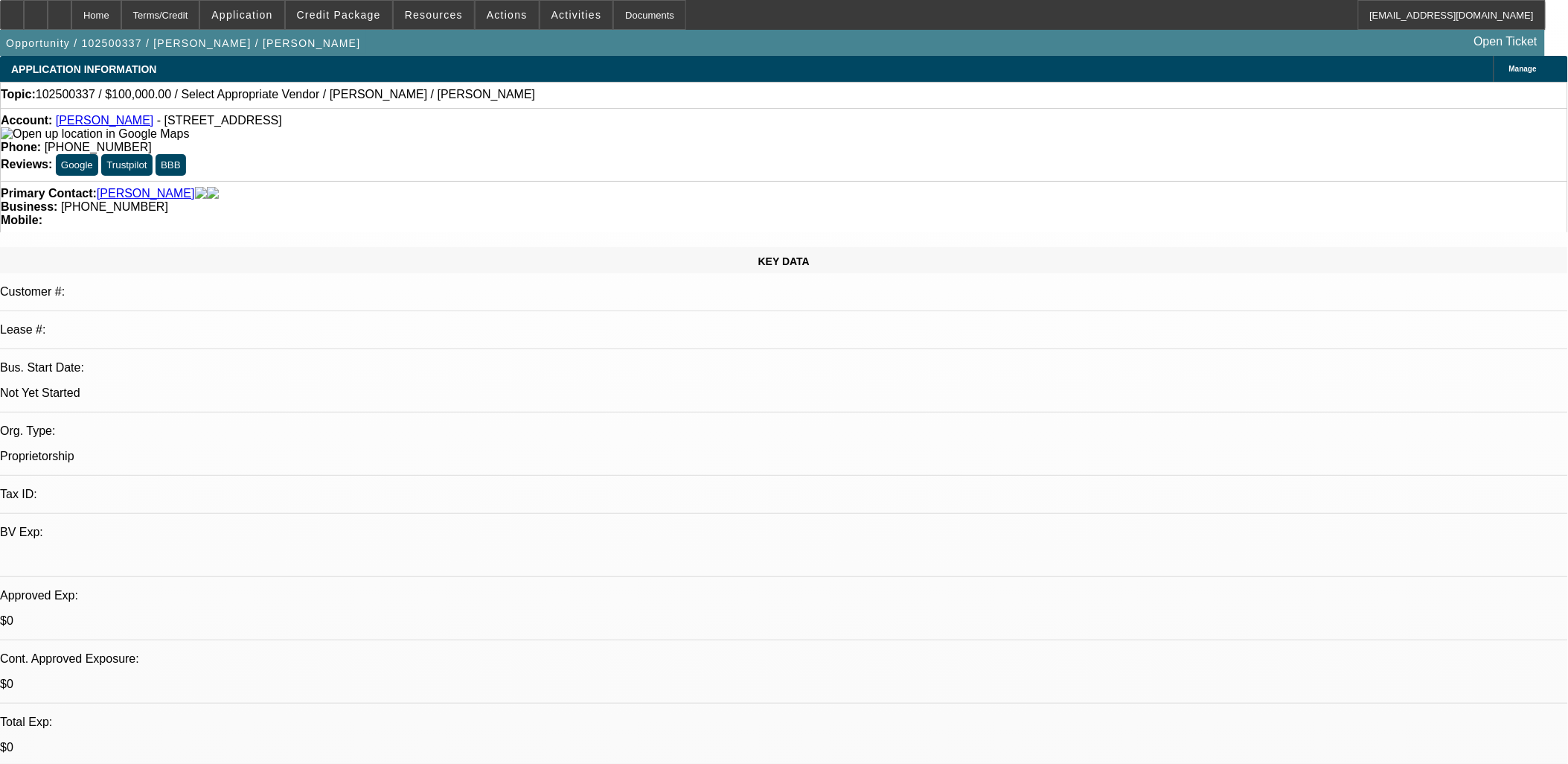
select select "0"
select select "2"
select select "0.1"
select select "4"
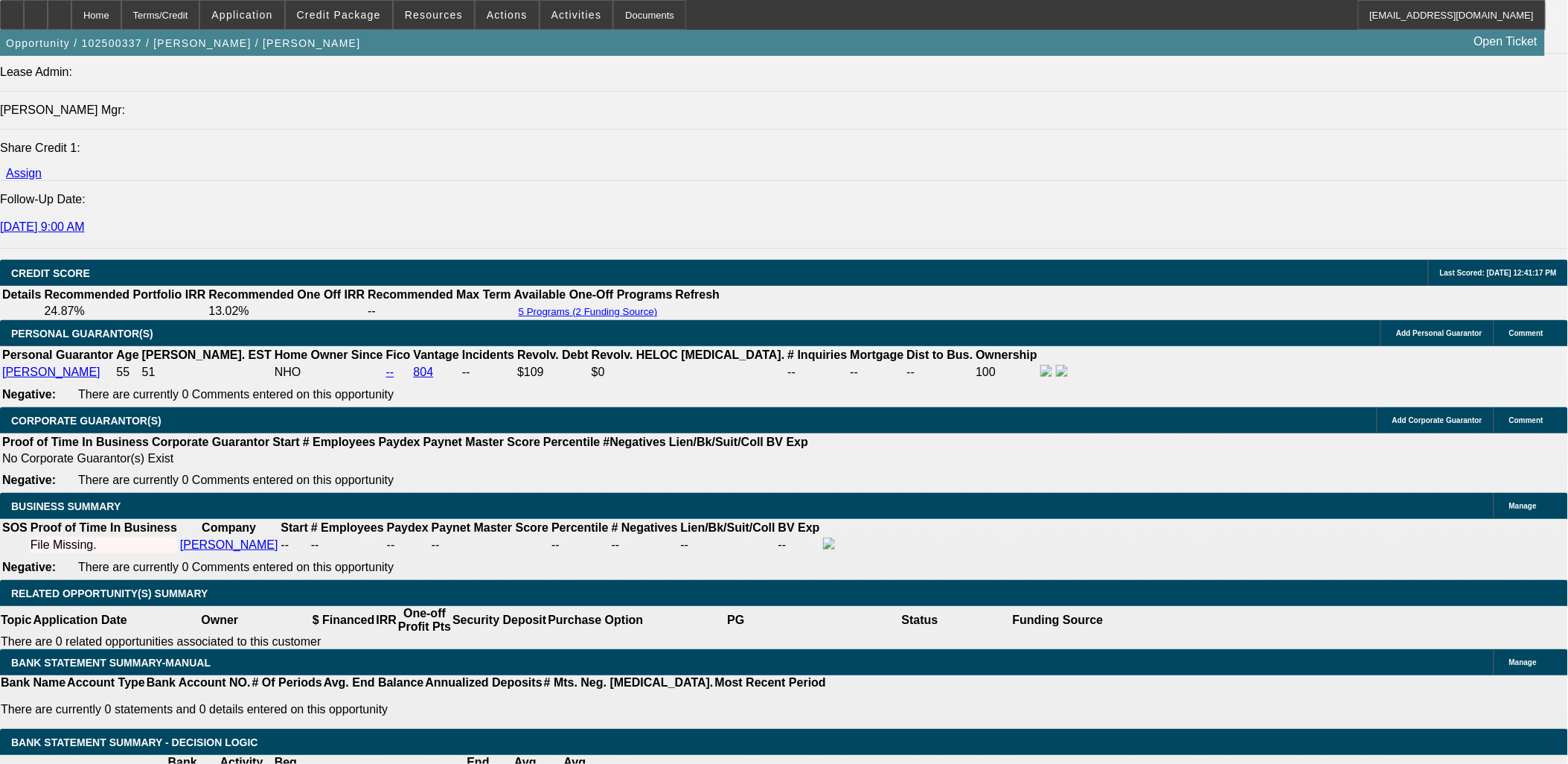
scroll to position [1654, 0]
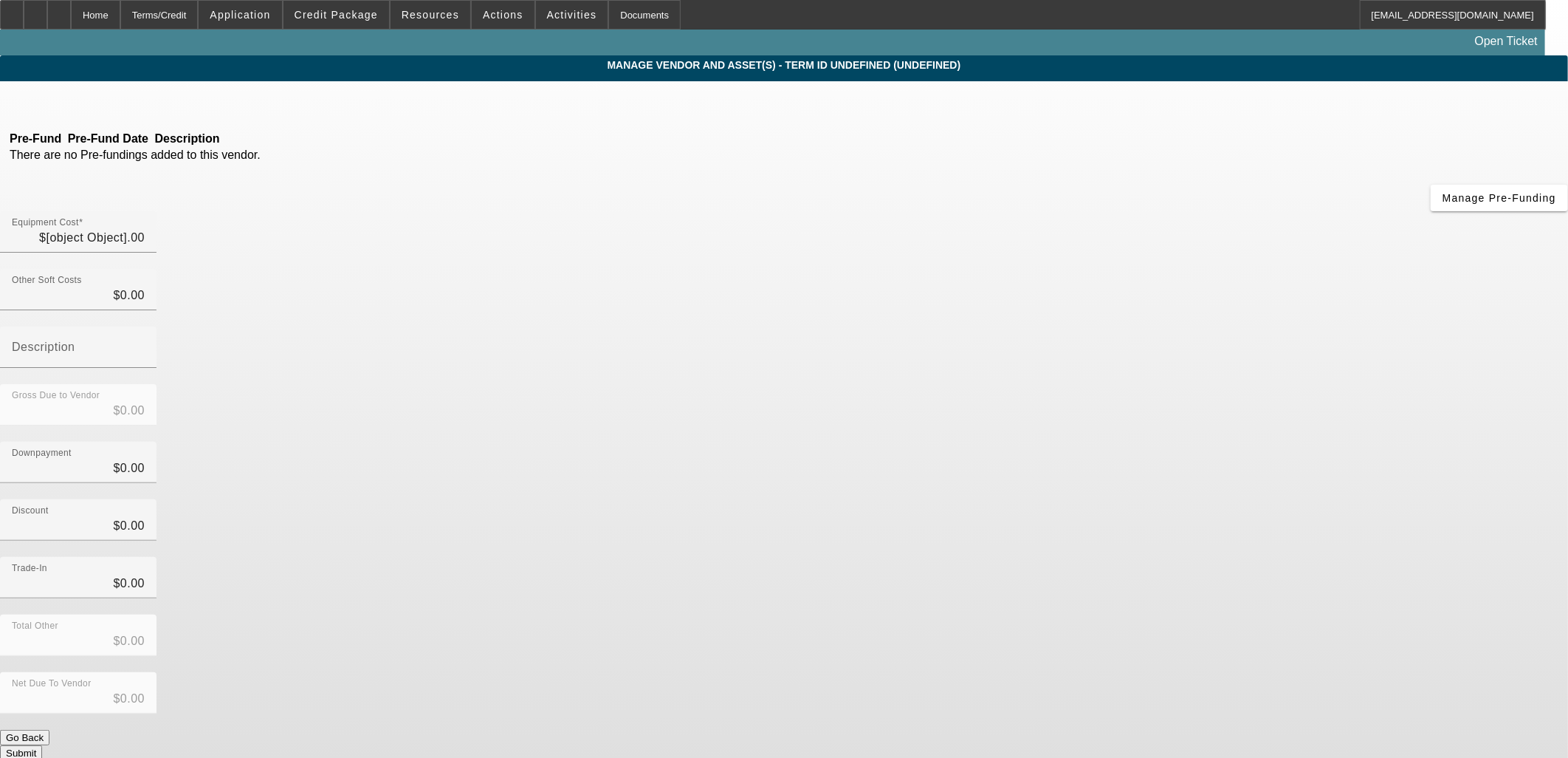
type input "$134,845.72"
type input "$1,860.50"
type input "$136,706.22"
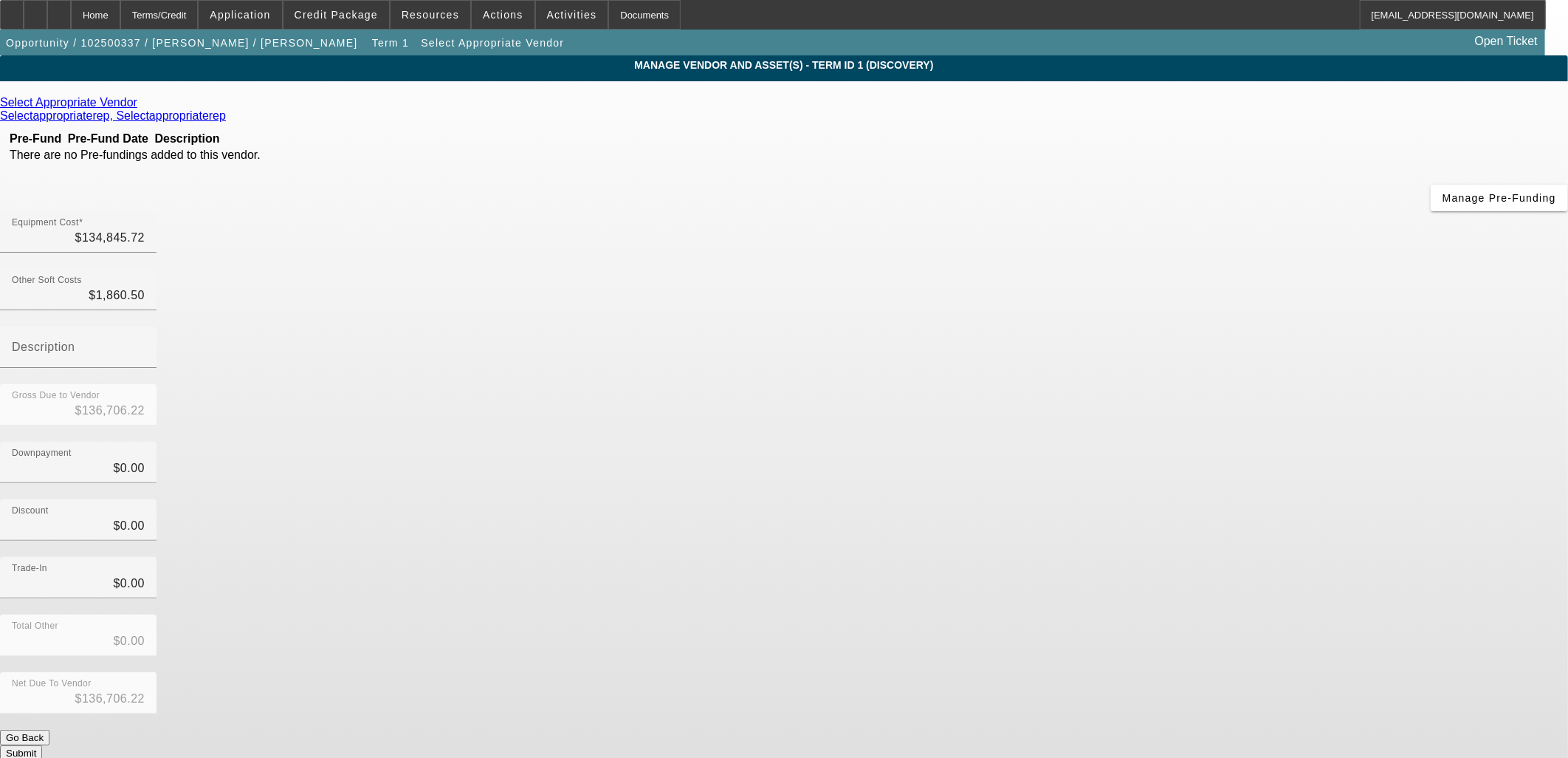
click at [141, 107] on icon at bounding box center [141, 102] width 0 height 13
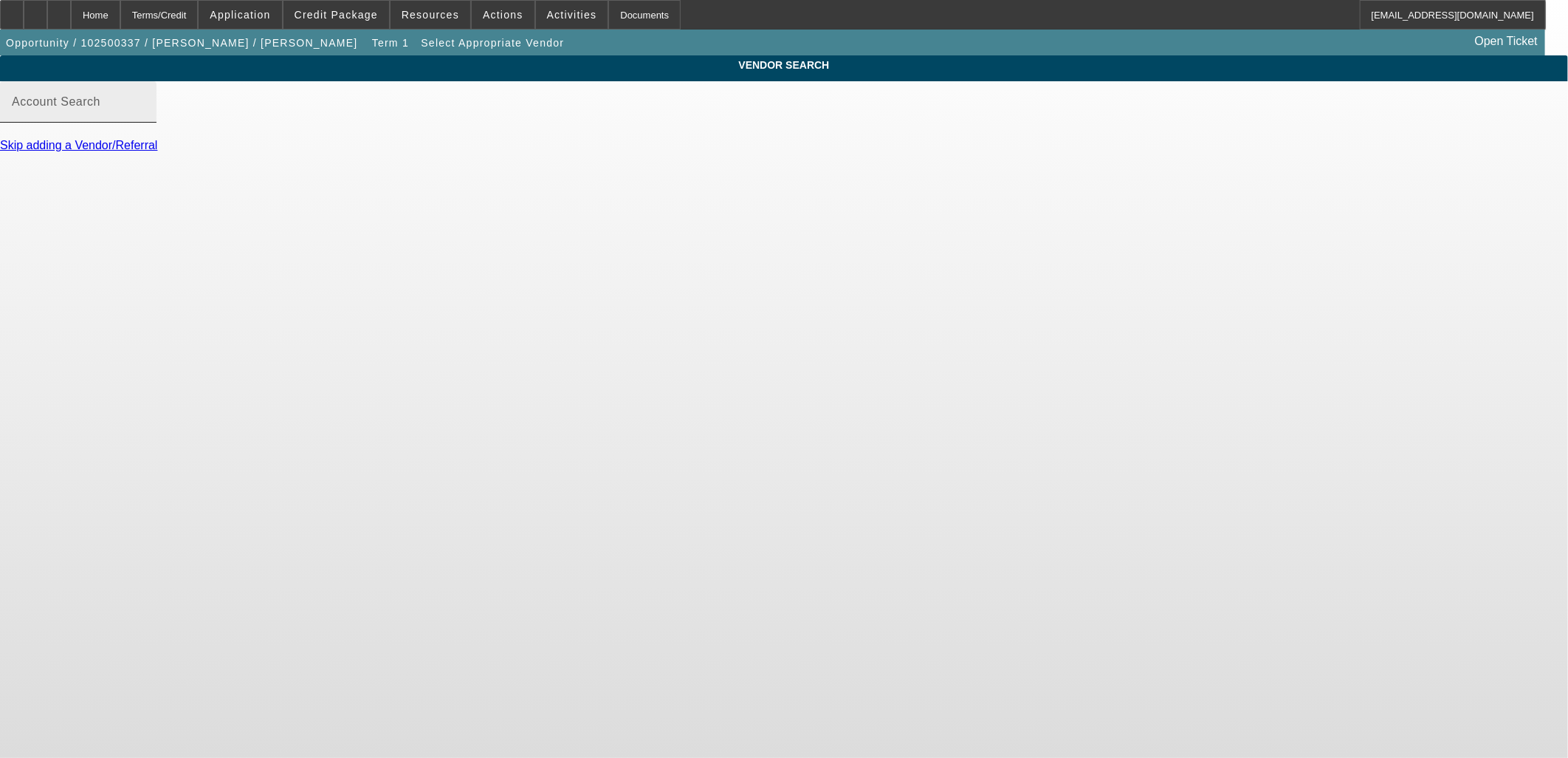
click at [144, 117] on input "Account Search" at bounding box center [78, 108] width 132 height 18
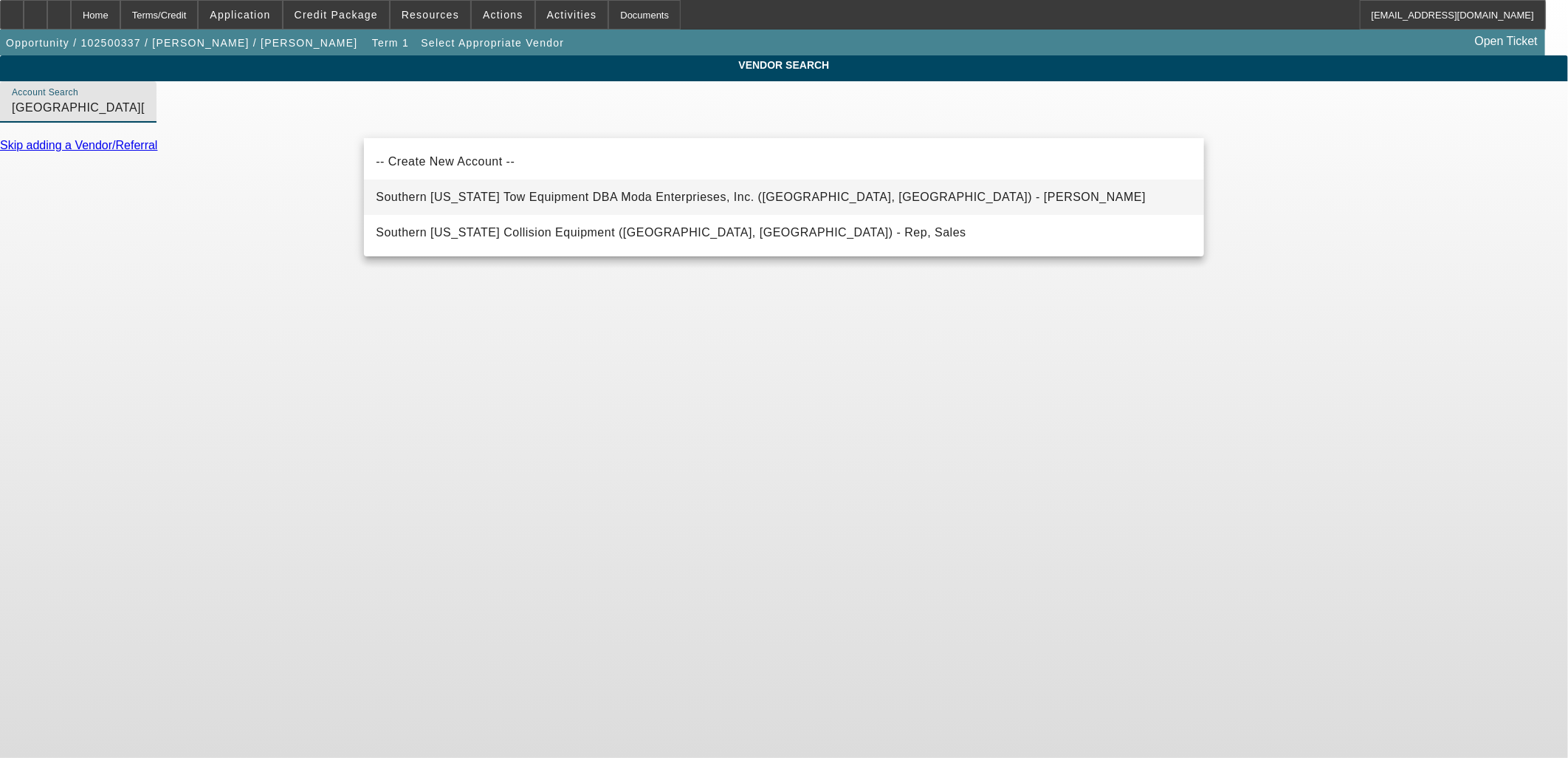
click at [670, 202] on span "Southern California Tow Equipment DBA Moda Enterprieses, Inc. (Anaheim, CA) - M…" at bounding box center [760, 197] width 770 height 13
type input "Southern California Tow Equipment DBA Moda Enterprieses, Inc. (Anaheim, CA) - M…"
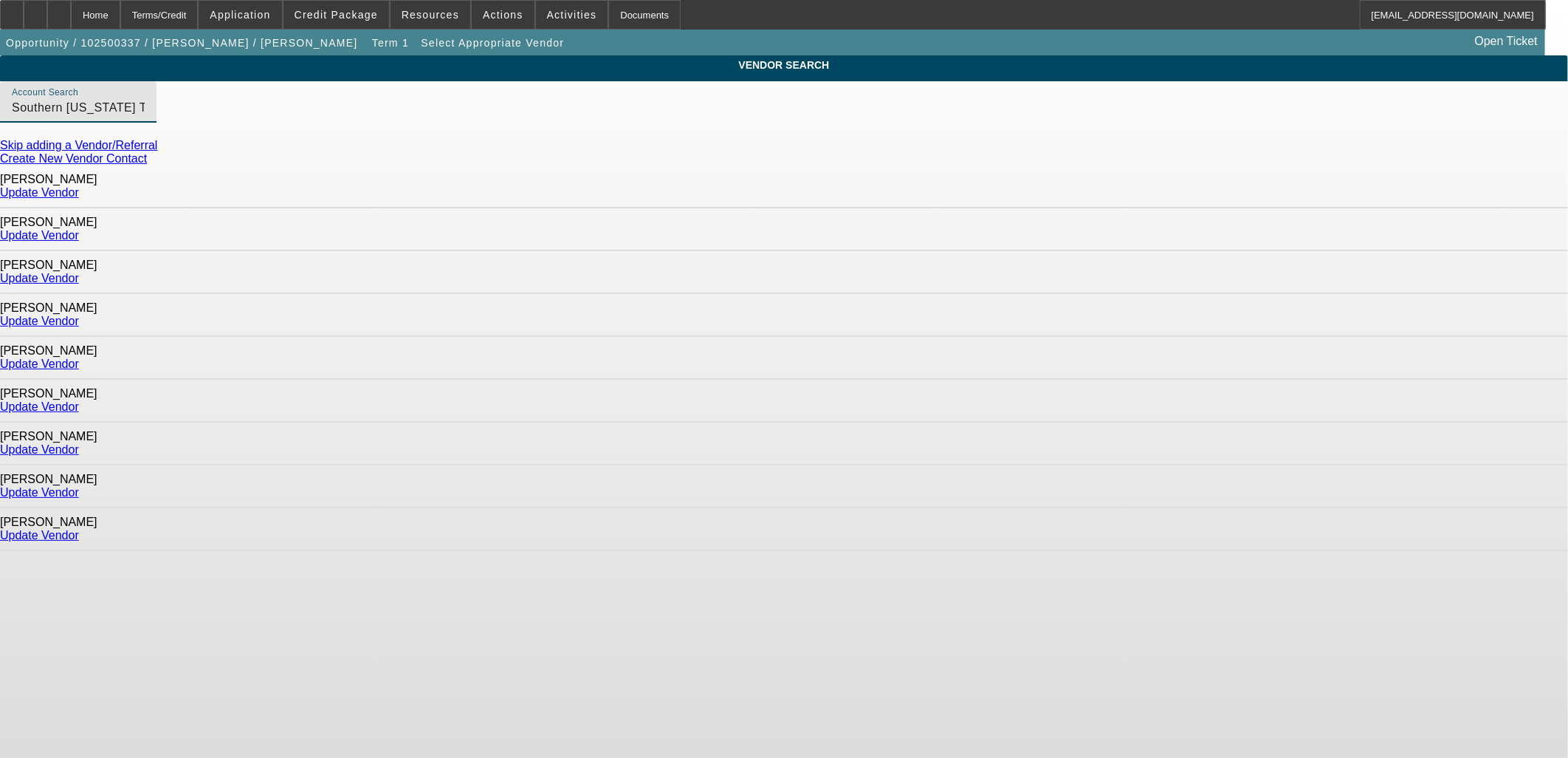
click at [79, 229] on link "Update Vendor" at bounding box center [40, 235] width 79 height 13
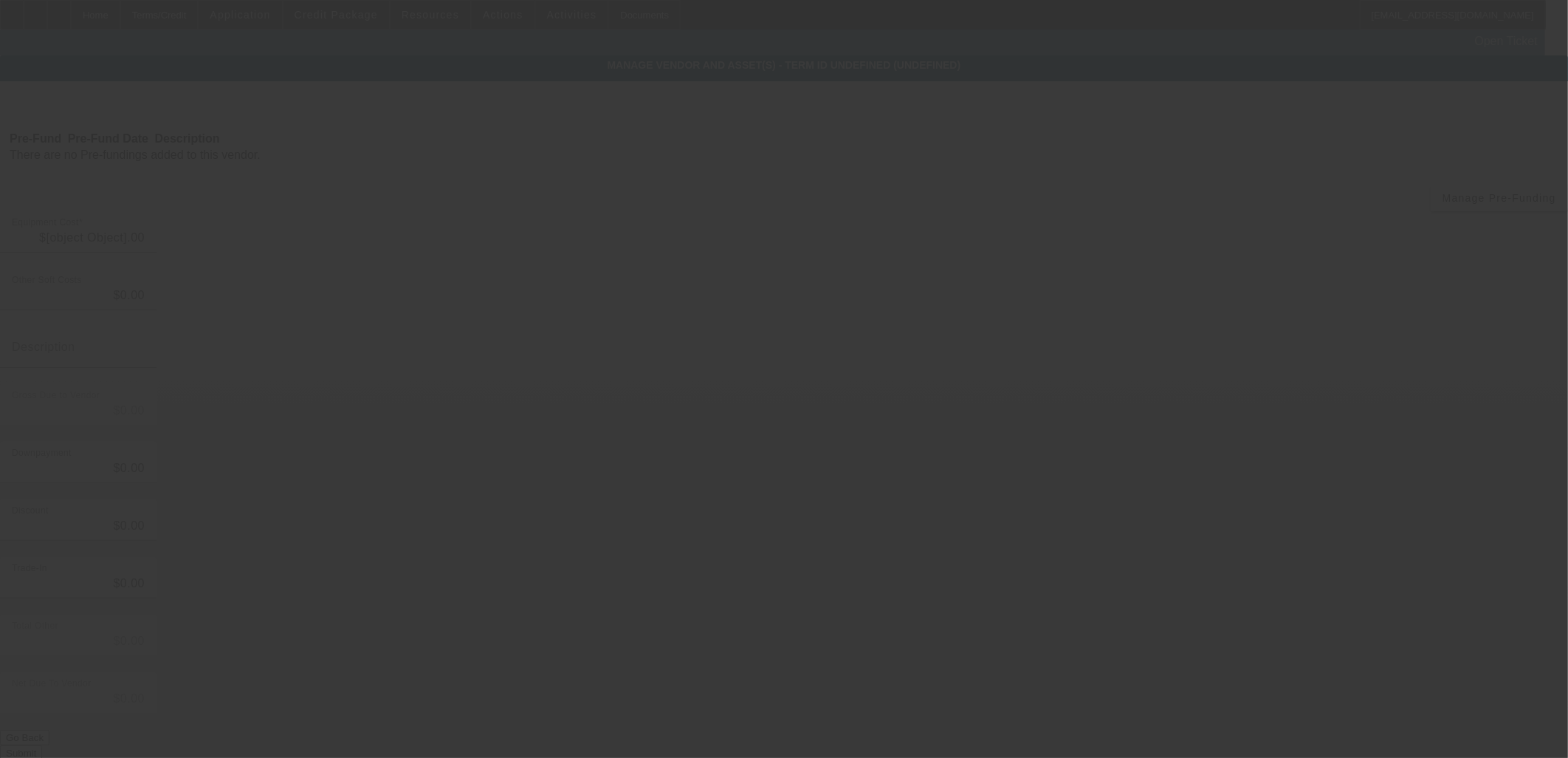
type input "$134,845.72"
type input "$1,860.50"
type input "$136,706.22"
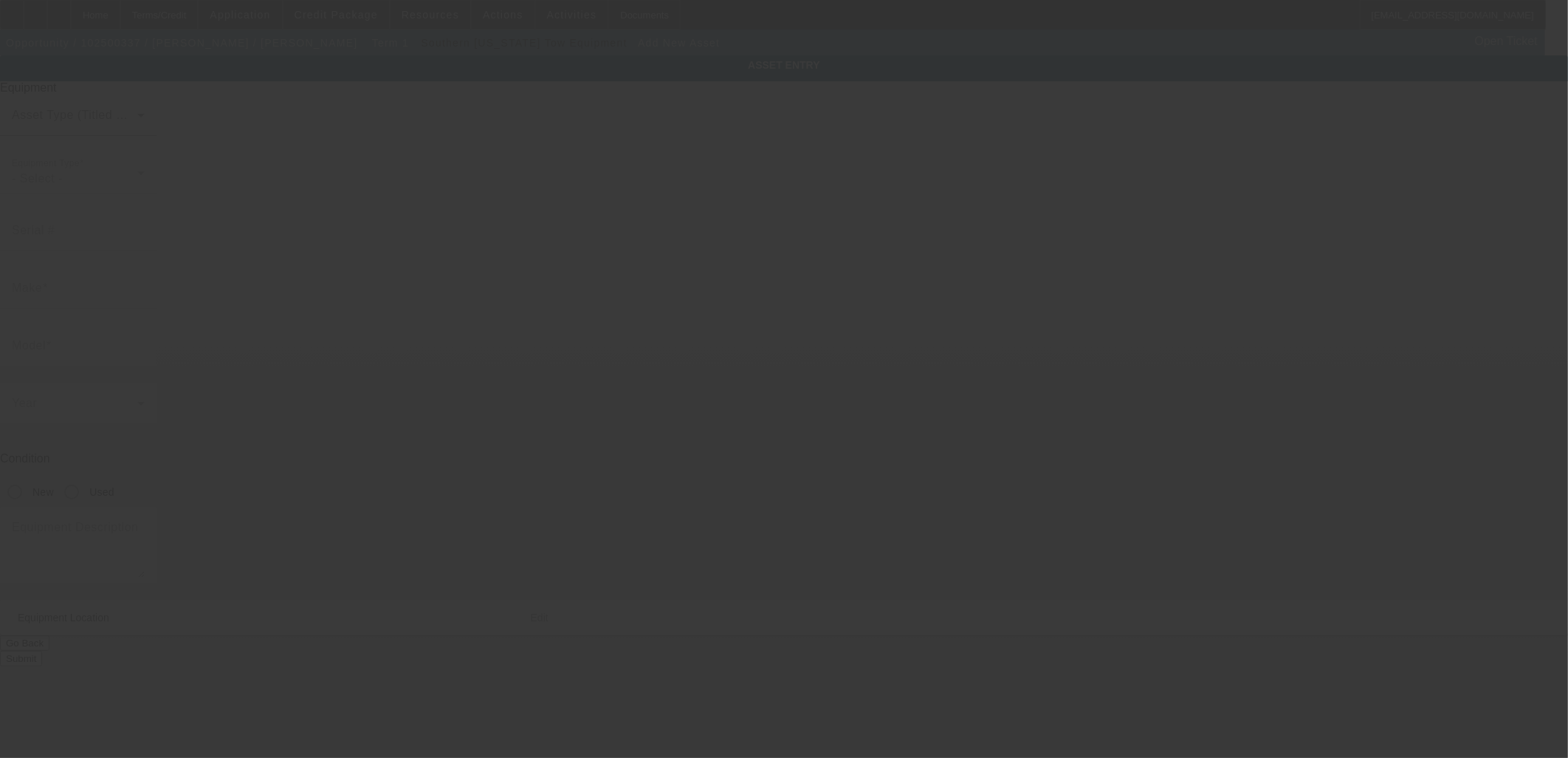
type input "214 E. Chevy Chase Dr."
type input "Apt. 9"
type input "Glendale"
type input "91205"
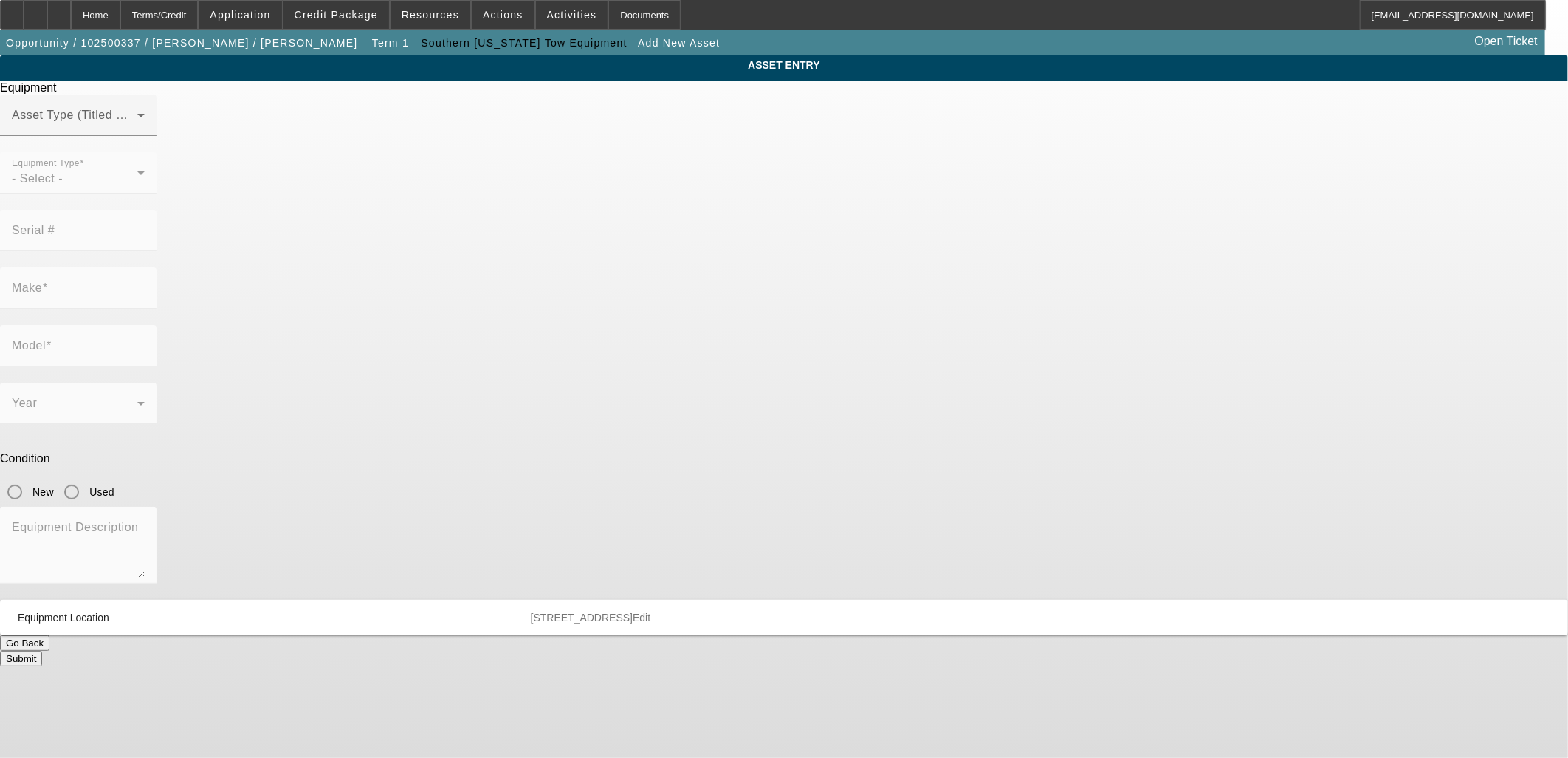
click at [362, 13] on span "Credit Package" at bounding box center [336, 15] width 83 height 12
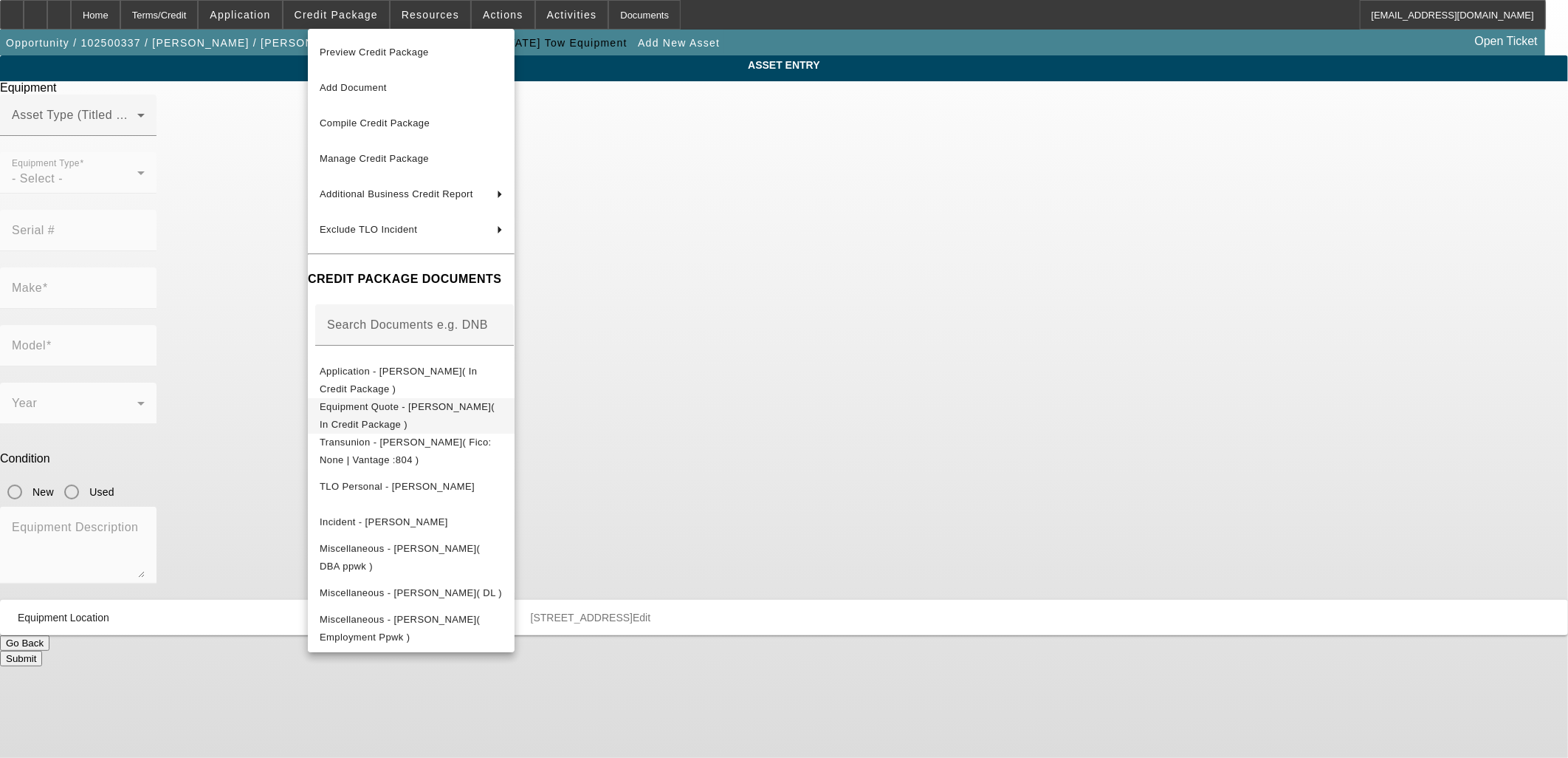
click at [397, 415] on span "Equipment Quote - Karlen Towing( In Credit Package )" at bounding box center [411, 415] width 183 height 36
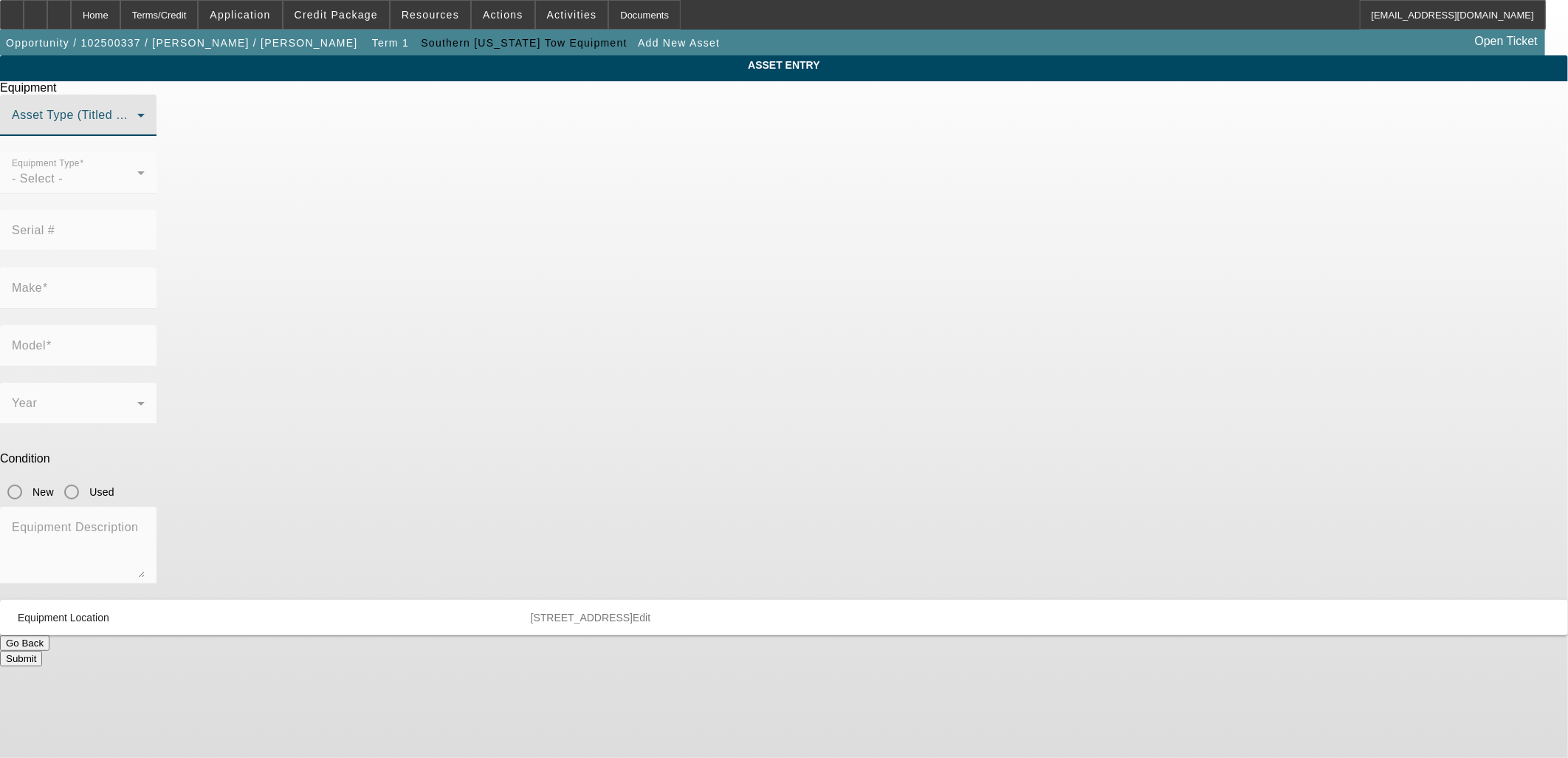
click at [137, 130] on span at bounding box center [74, 122] width 125 height 18
drag, startPoint x: 707, startPoint y: 244, endPoint x: 708, endPoint y: 235, distance: 9.1
click at [707, 241] on mat-option "Title Vehicle Asset" at bounding box center [784, 259] width 408 height 36
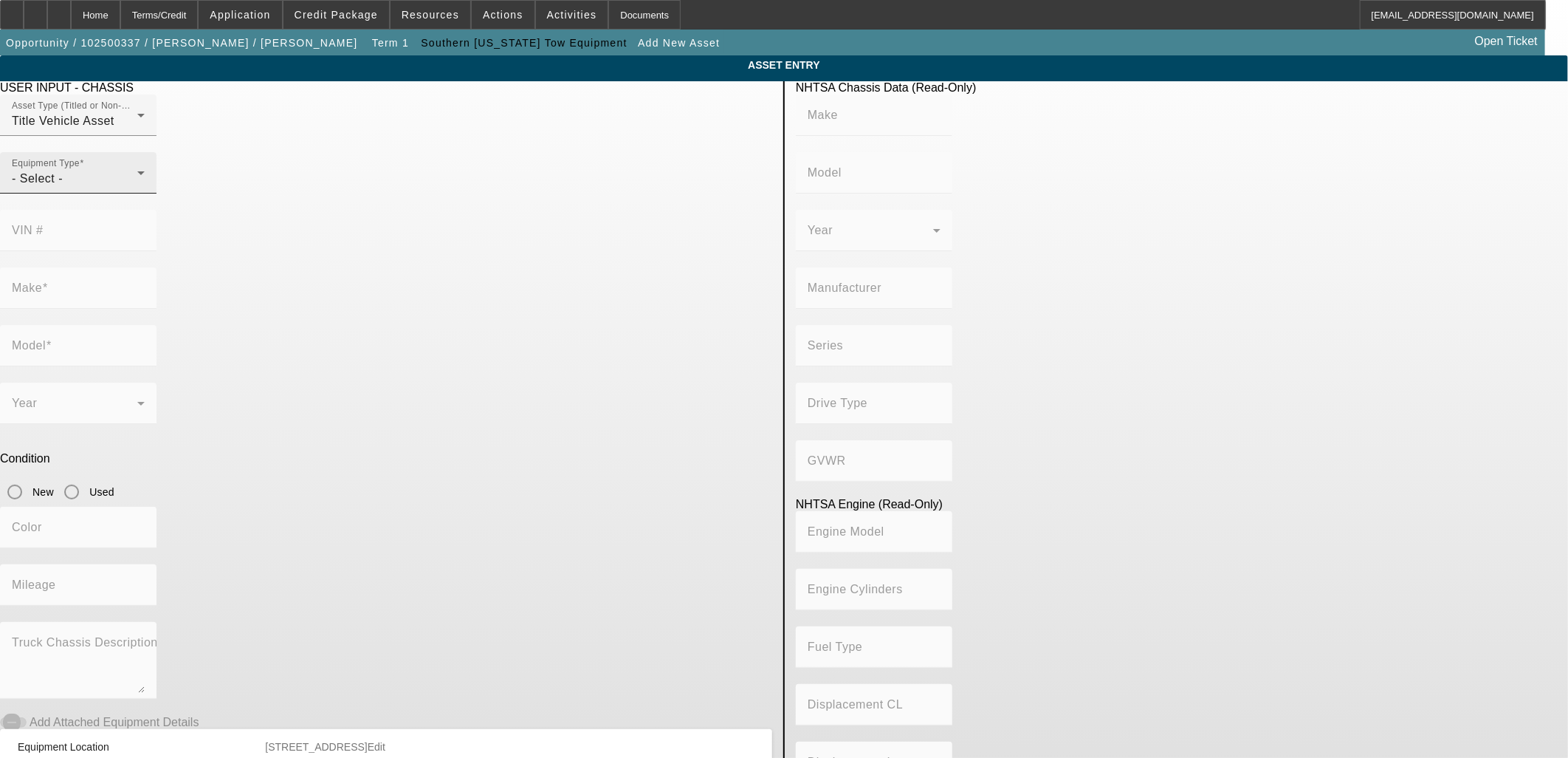
click at [144, 194] on div "Equipment Type - Select -" at bounding box center [78, 173] width 132 height 42
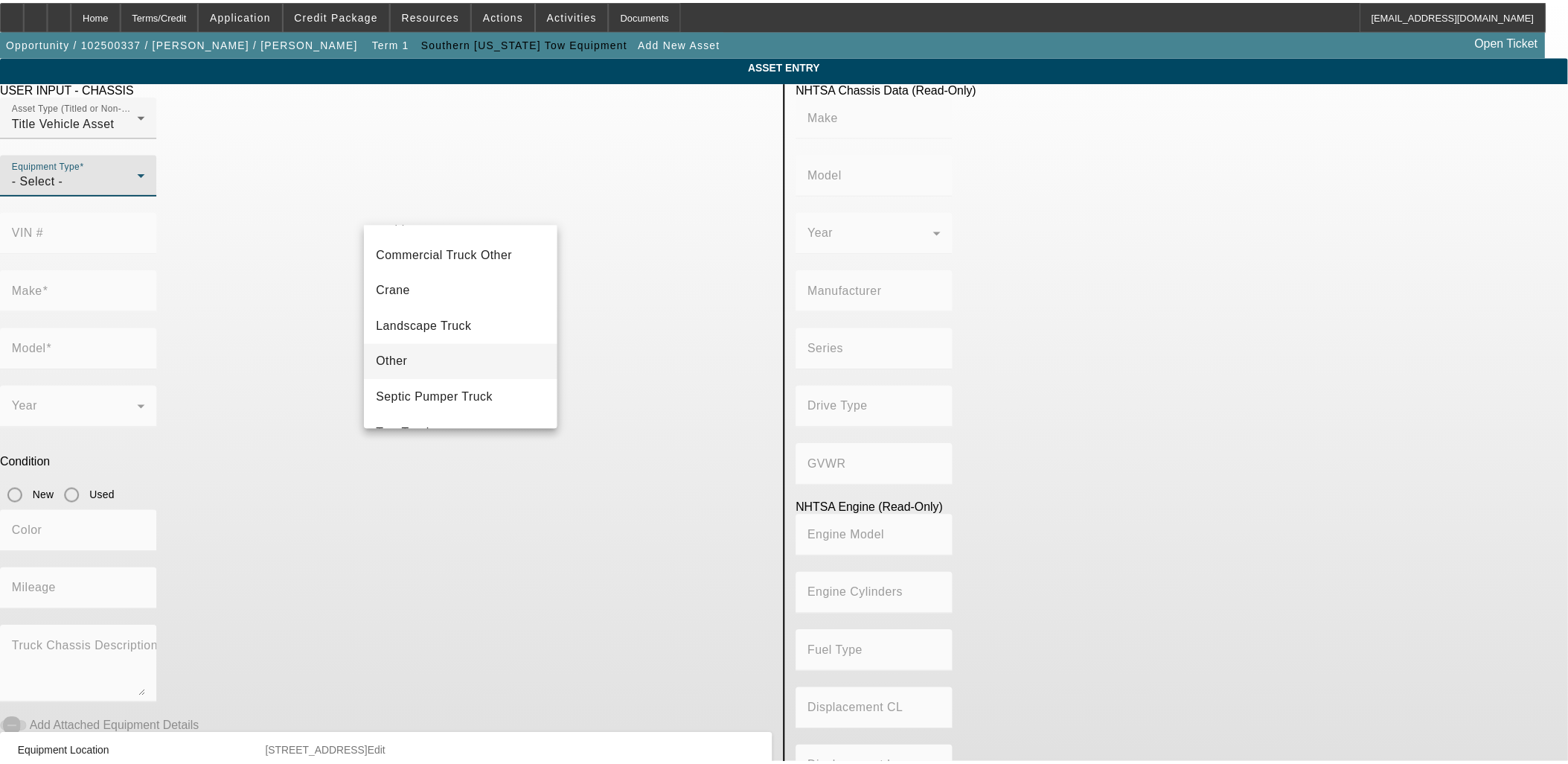
scroll to position [163, 0]
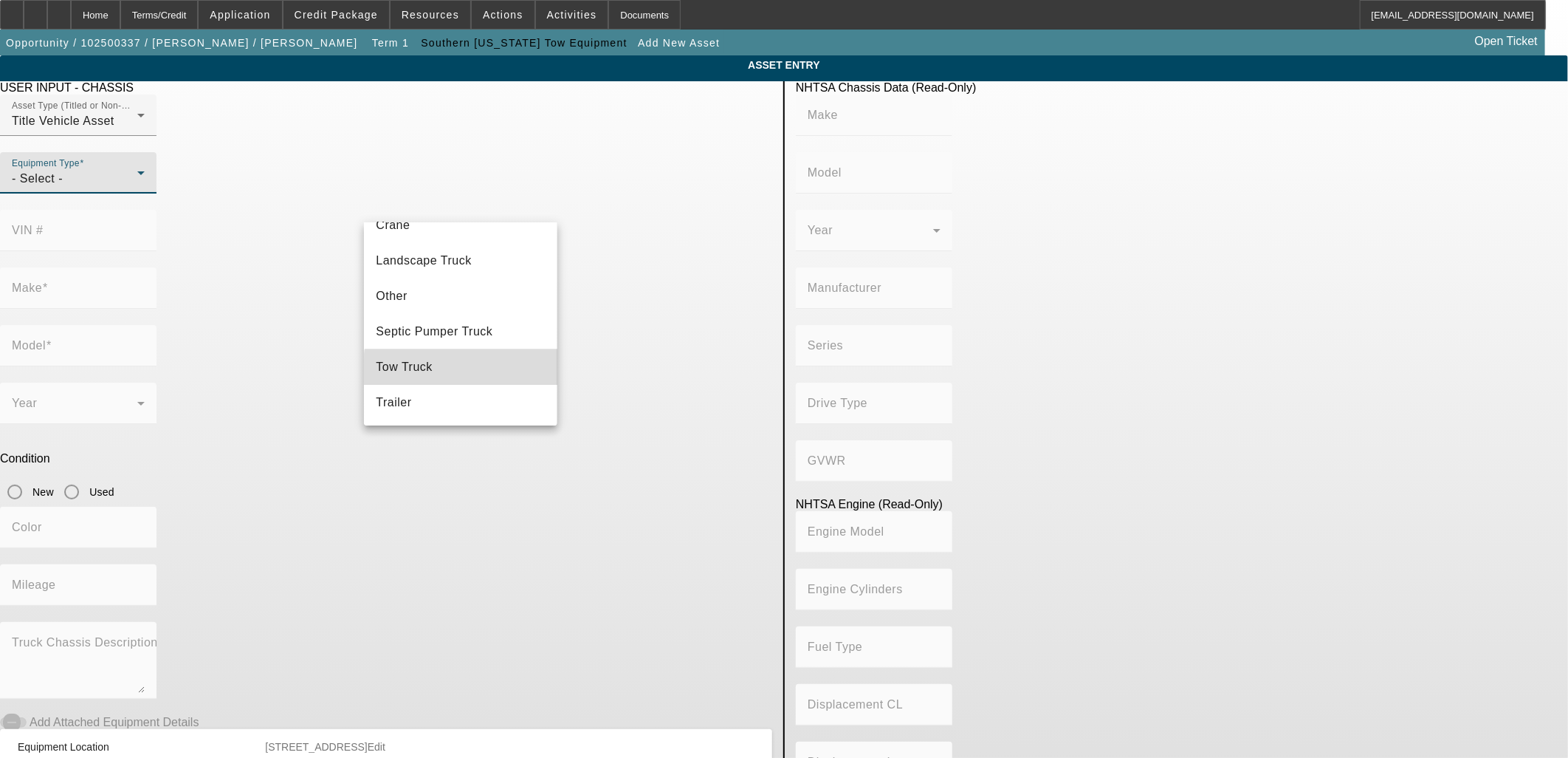
click at [477, 371] on mat-option "Tow Truck" at bounding box center [459, 367] width 193 height 36
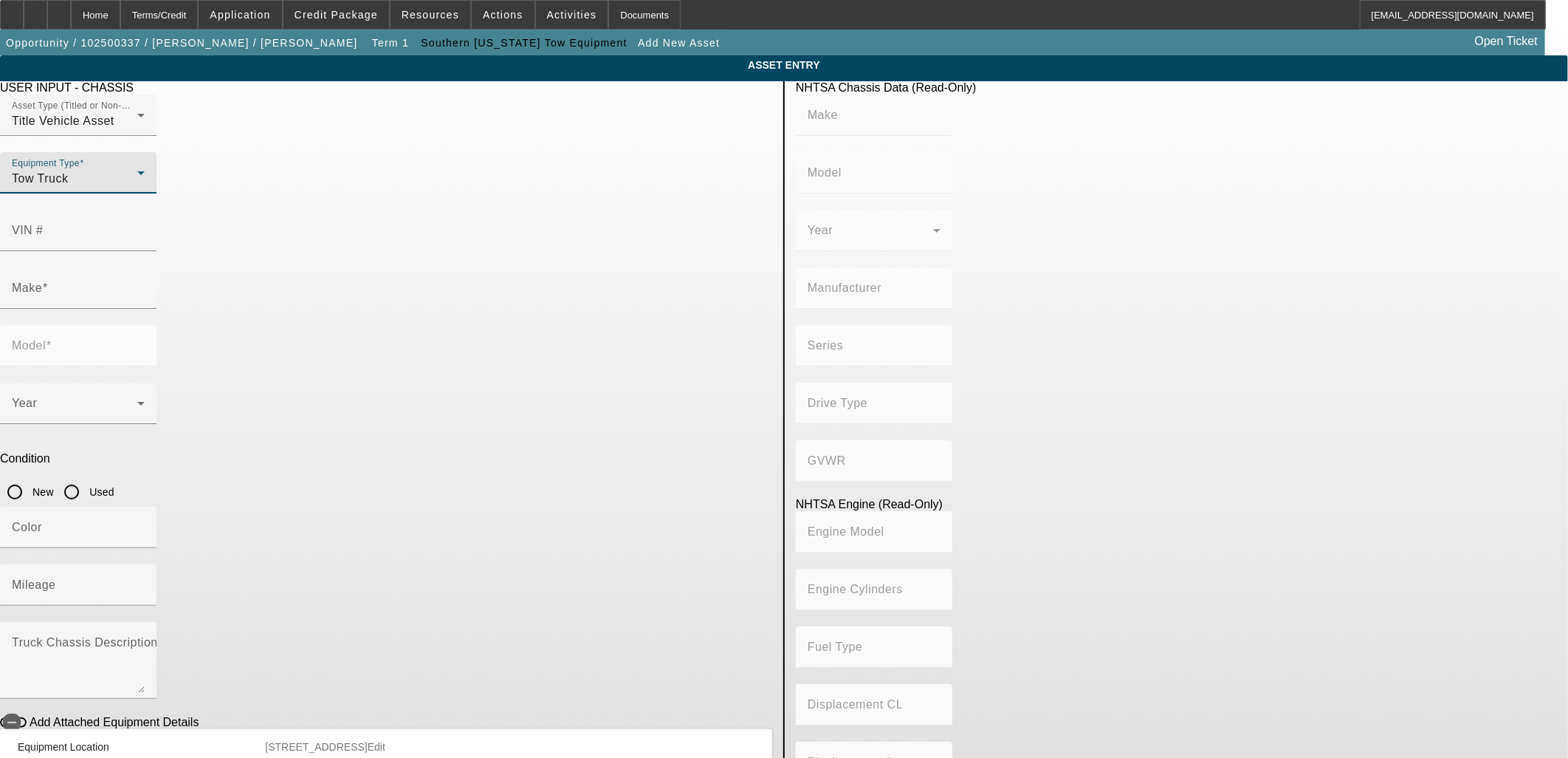
drag, startPoint x: 681, startPoint y: 212, endPoint x: 843, endPoint y: 239, distance: 164.2
click at [144, 227] on input "VIN #" at bounding box center [78, 236] width 132 height 18
type input "ram"
drag, startPoint x: 645, startPoint y: 210, endPoint x: 548, endPoint y: 194, distance: 98.3
click at [546, 201] on div "Asset Type (Titled or Non-Titled) Title Vehicle Asset Equipment Type Tow Truck …" at bounding box center [386, 181] width 773 height 173
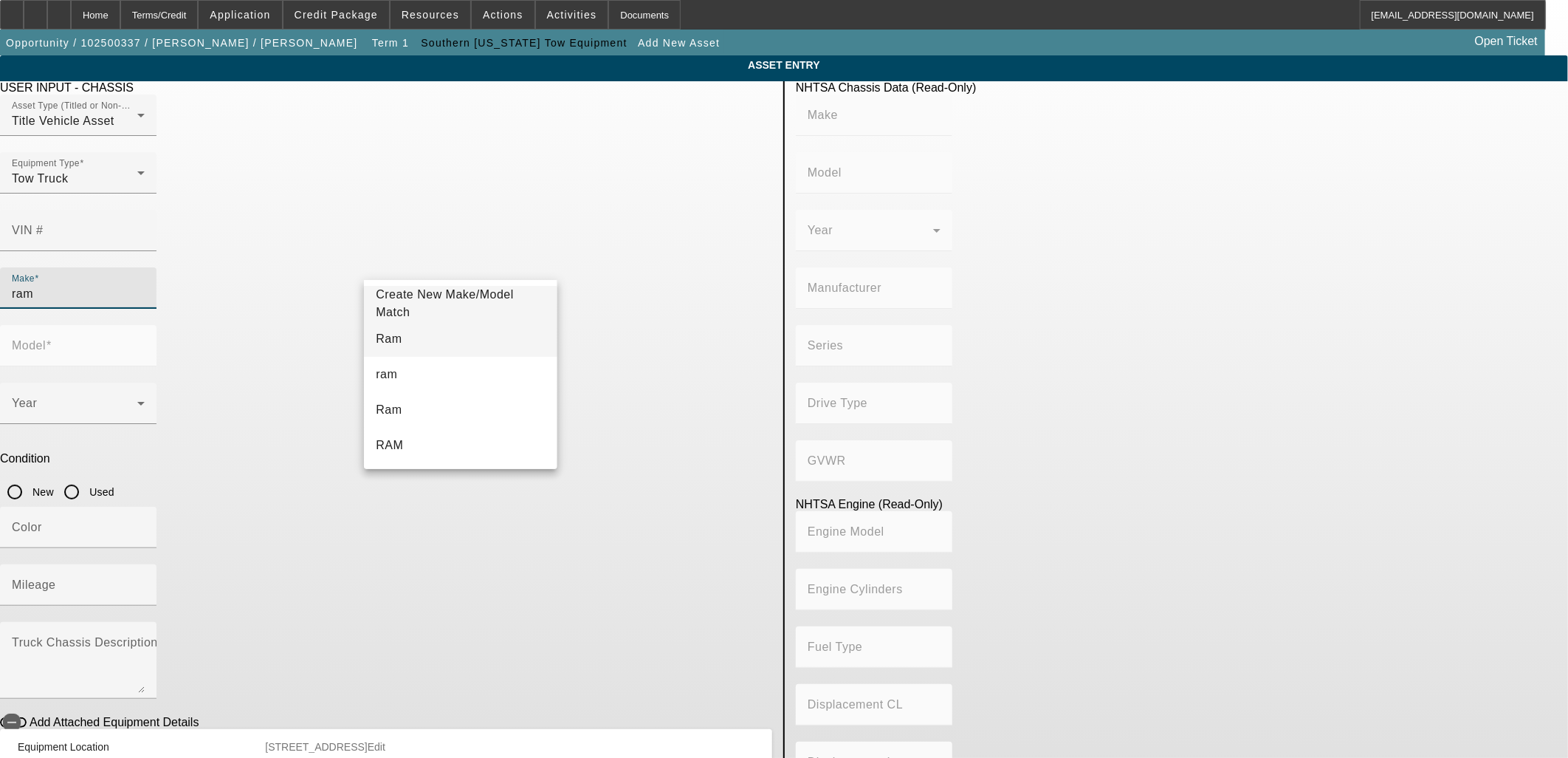
click at [402, 340] on mat-option "Ram" at bounding box center [459, 339] width 193 height 36
type input "Ram"
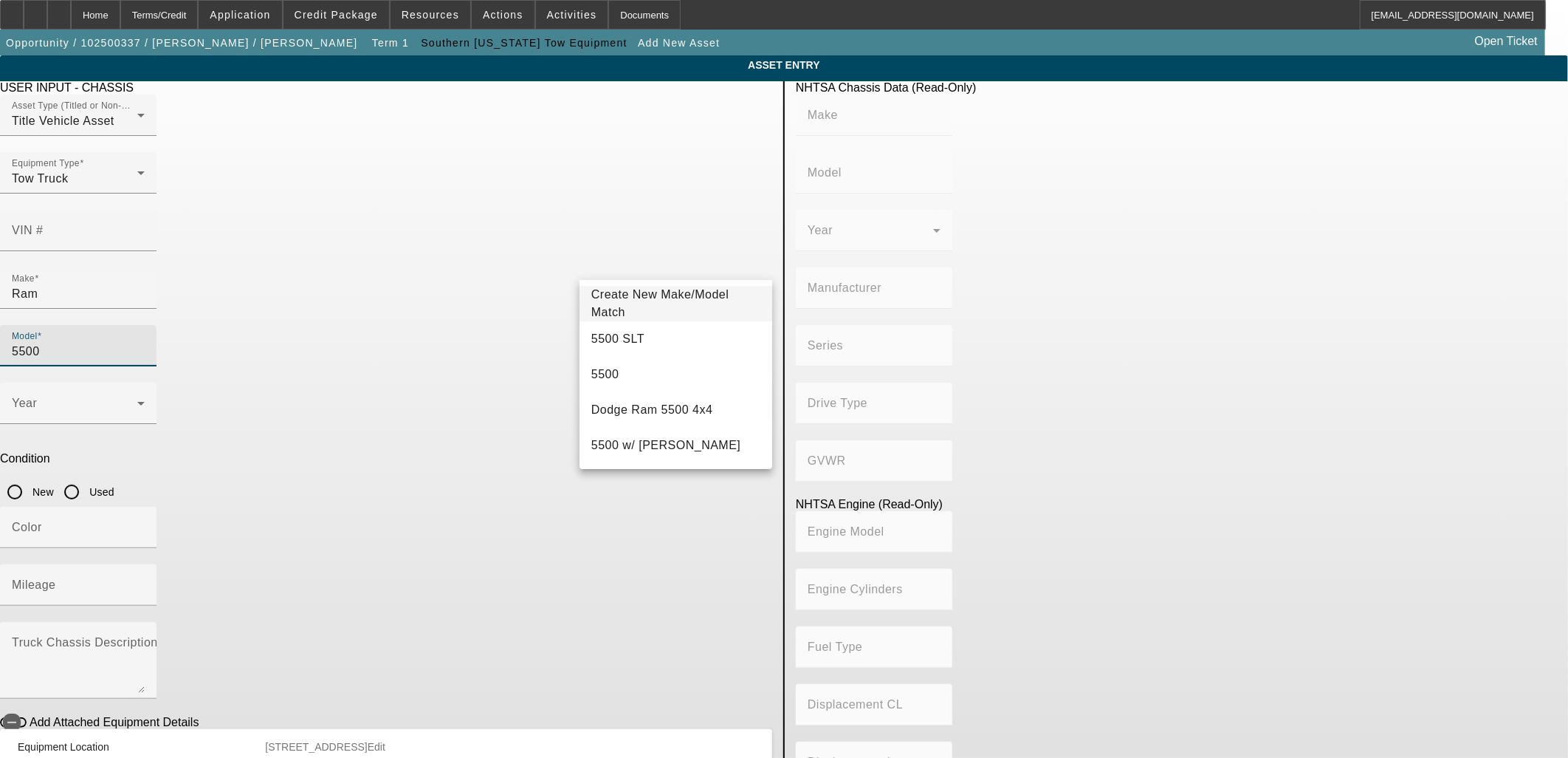
click at [621, 330] on span "5500 SLT" at bounding box center [618, 339] width 53 height 18
type input "5500 SLT"
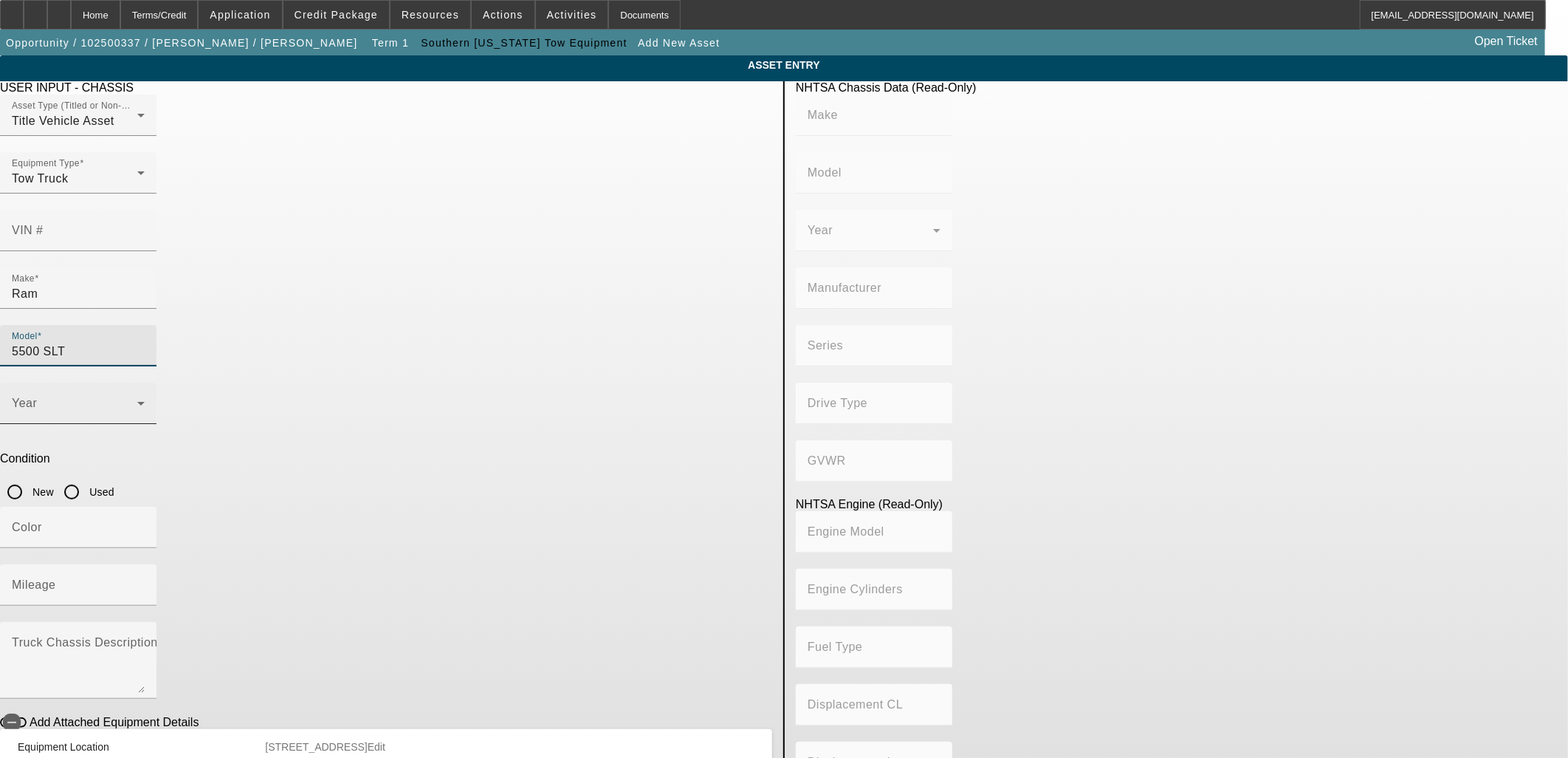
click at [137, 400] on span at bounding box center [74, 409] width 125 height 18
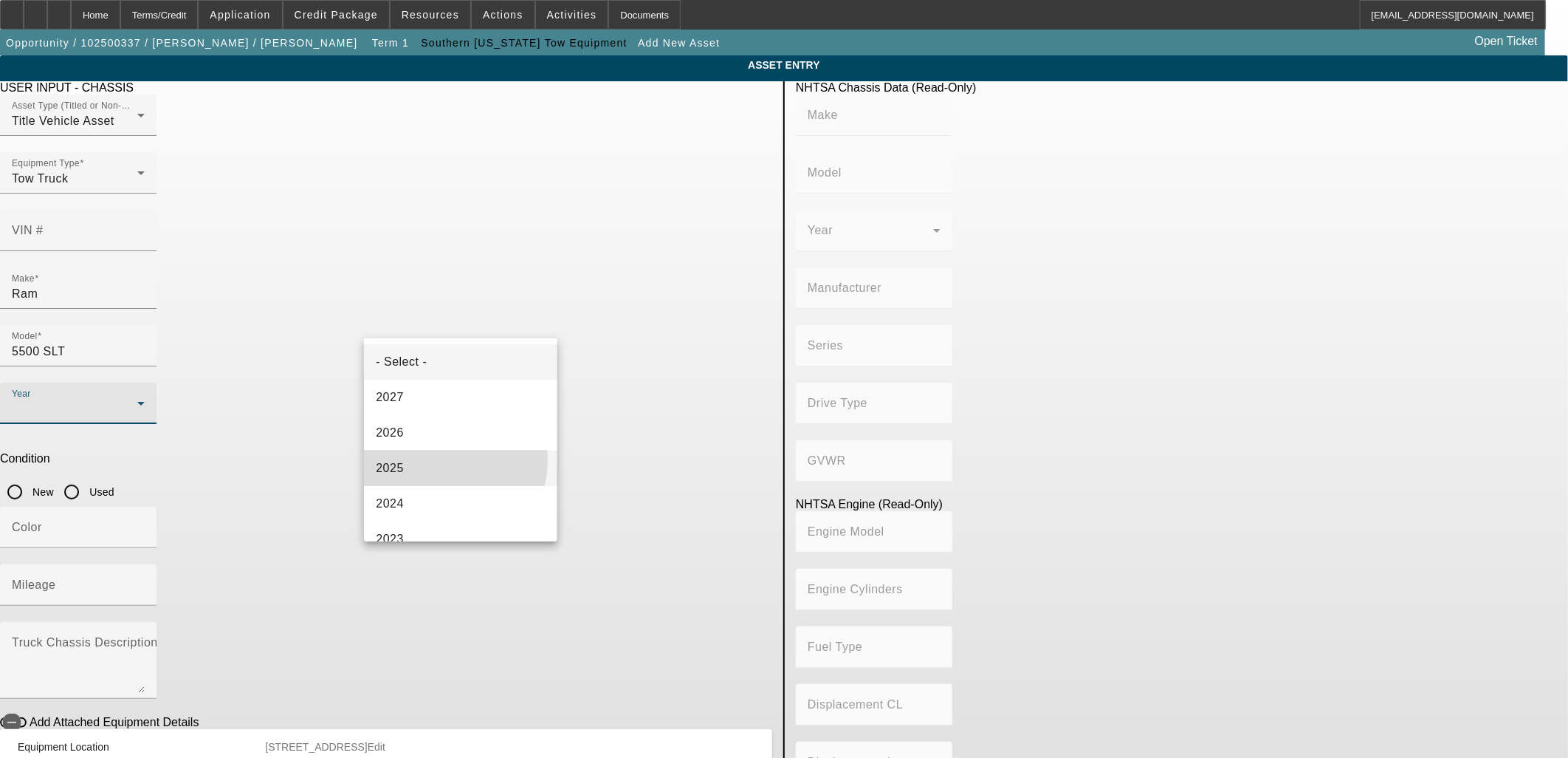
click at [430, 460] on mat-option "2025" at bounding box center [459, 468] width 193 height 36
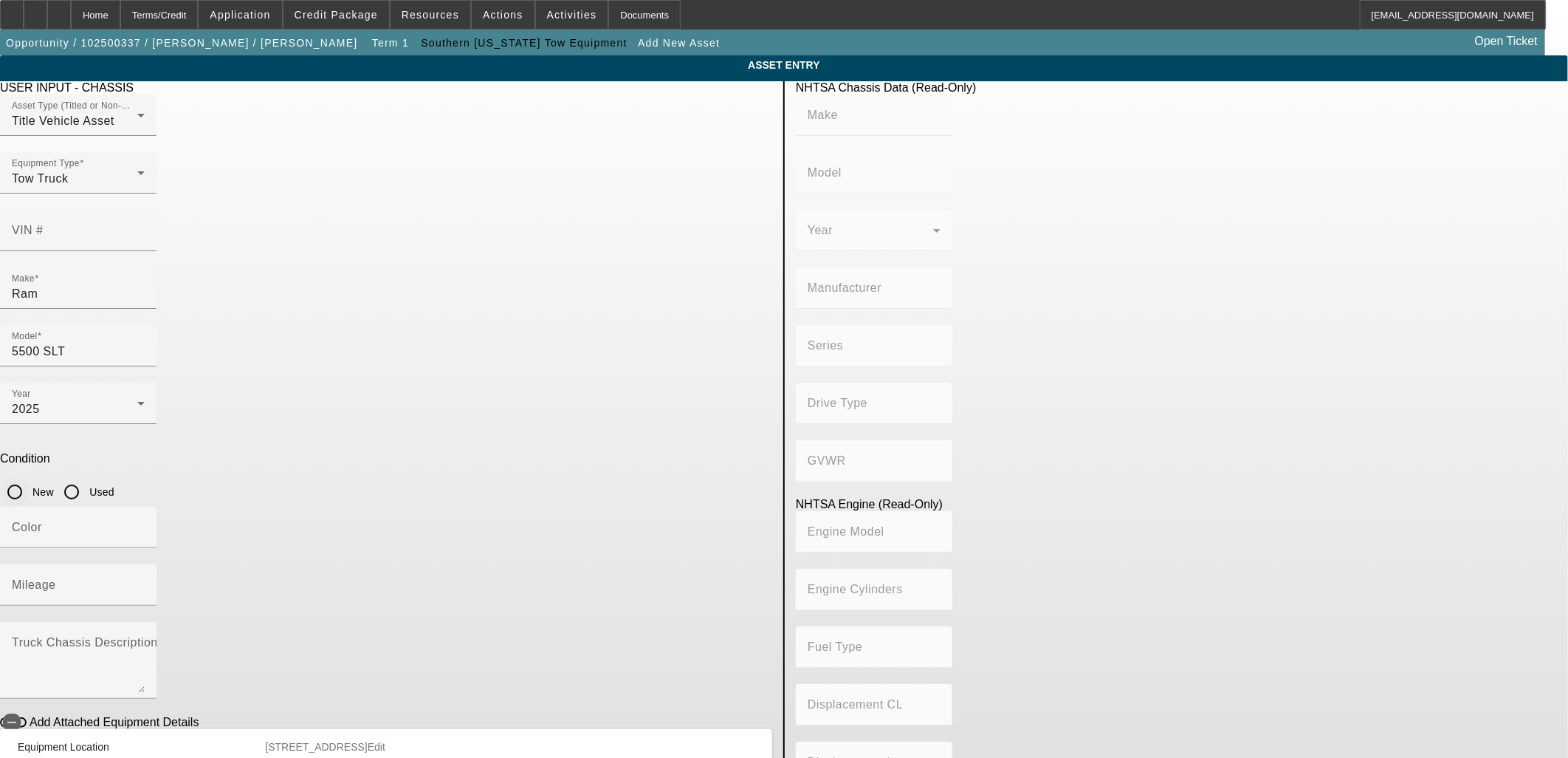
click at [30, 477] on input "New" at bounding box center [15, 492] width 30 height 30
radio input "true"
click at [144, 525] on input "Color" at bounding box center [78, 534] width 132 height 18
type input "White"
type input "100"
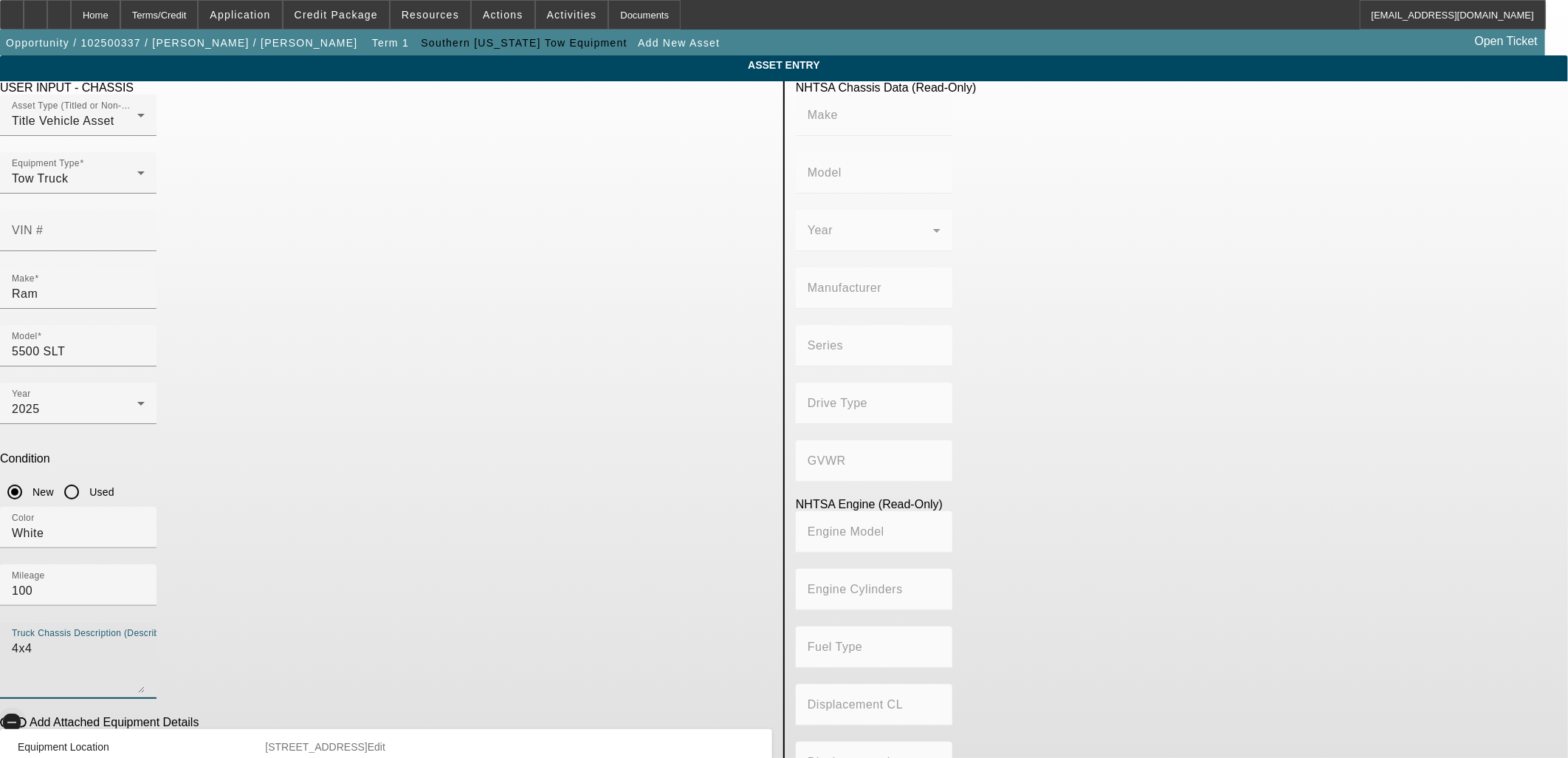
type textarea "4x4"
click at [27, 708] on span "button" at bounding box center [12, 722] width 30 height 30
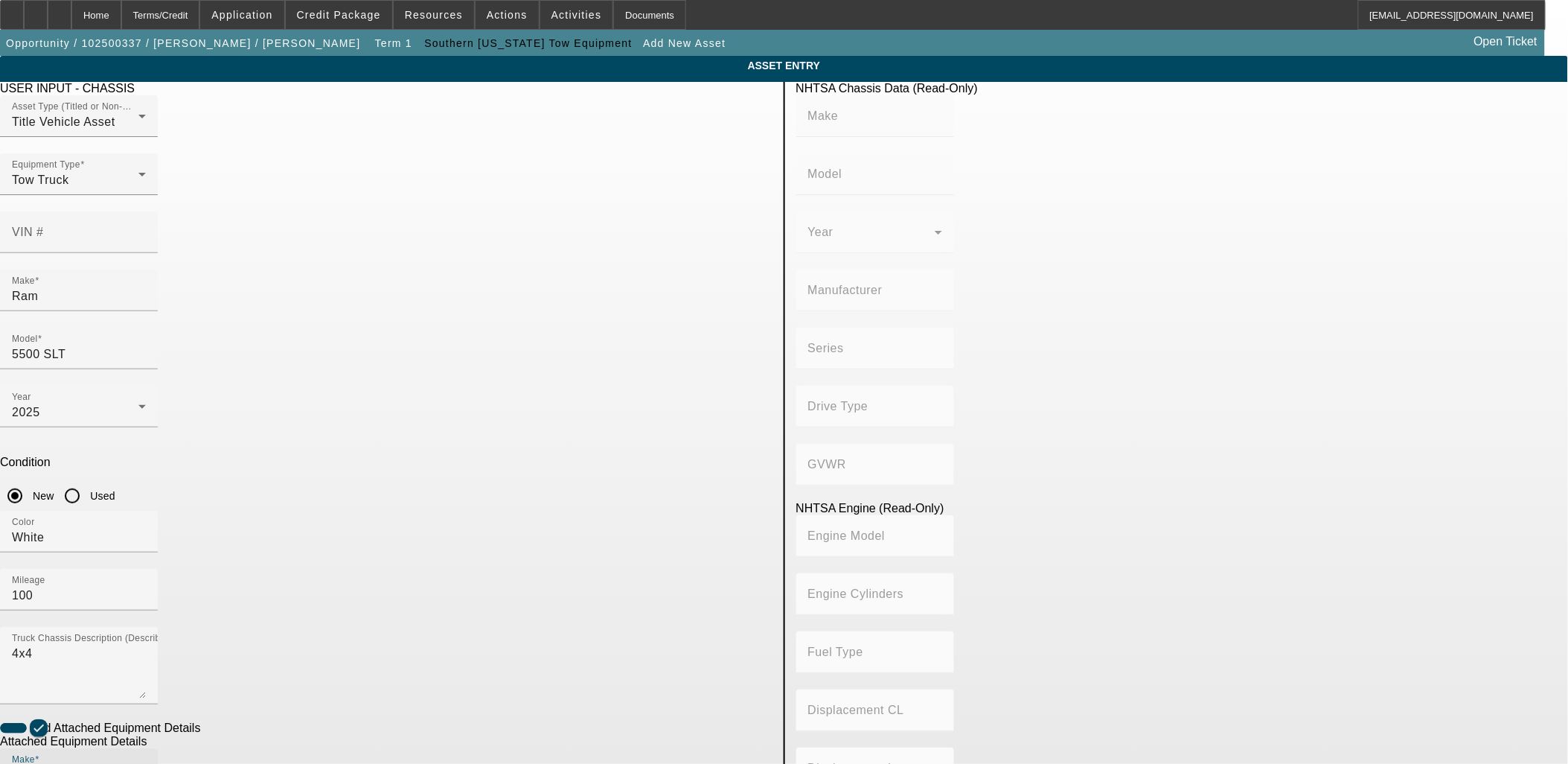
click at [145, 748] on div "Make" at bounding box center [79, 769] width 133 height 42
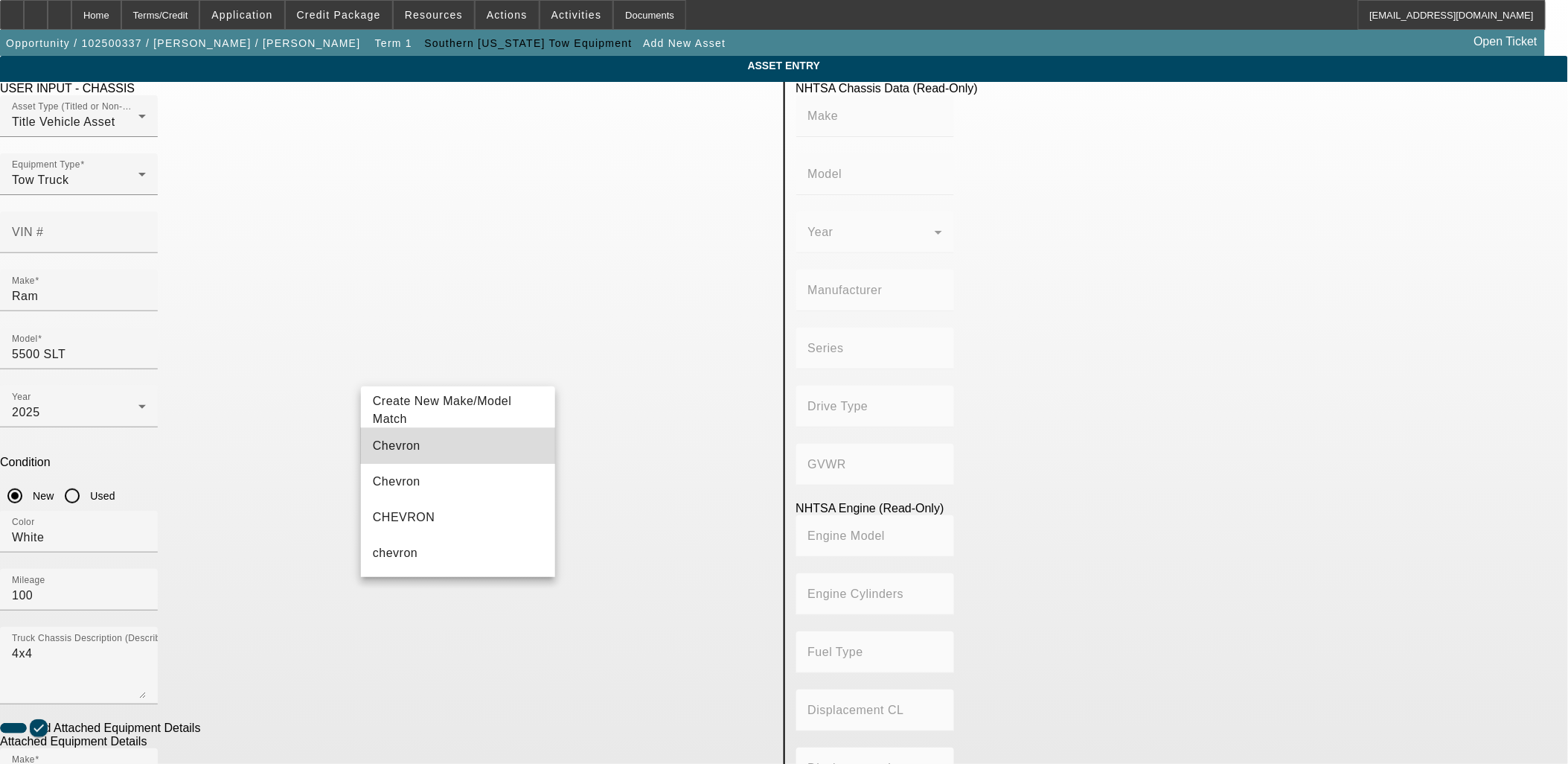
click at [400, 443] on span "Chevron" at bounding box center [396, 445] width 48 height 13
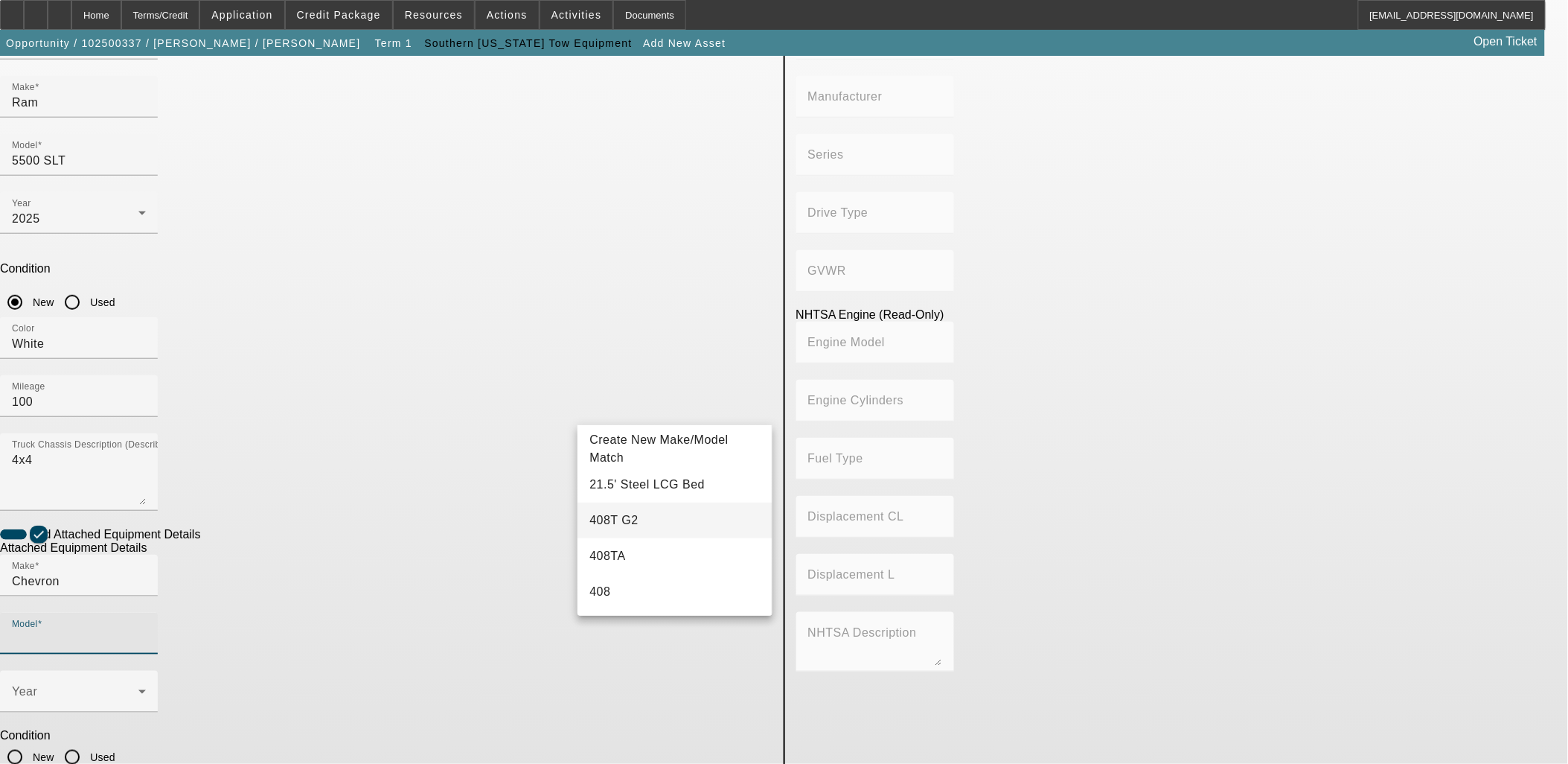
scroll to position [165, 0]
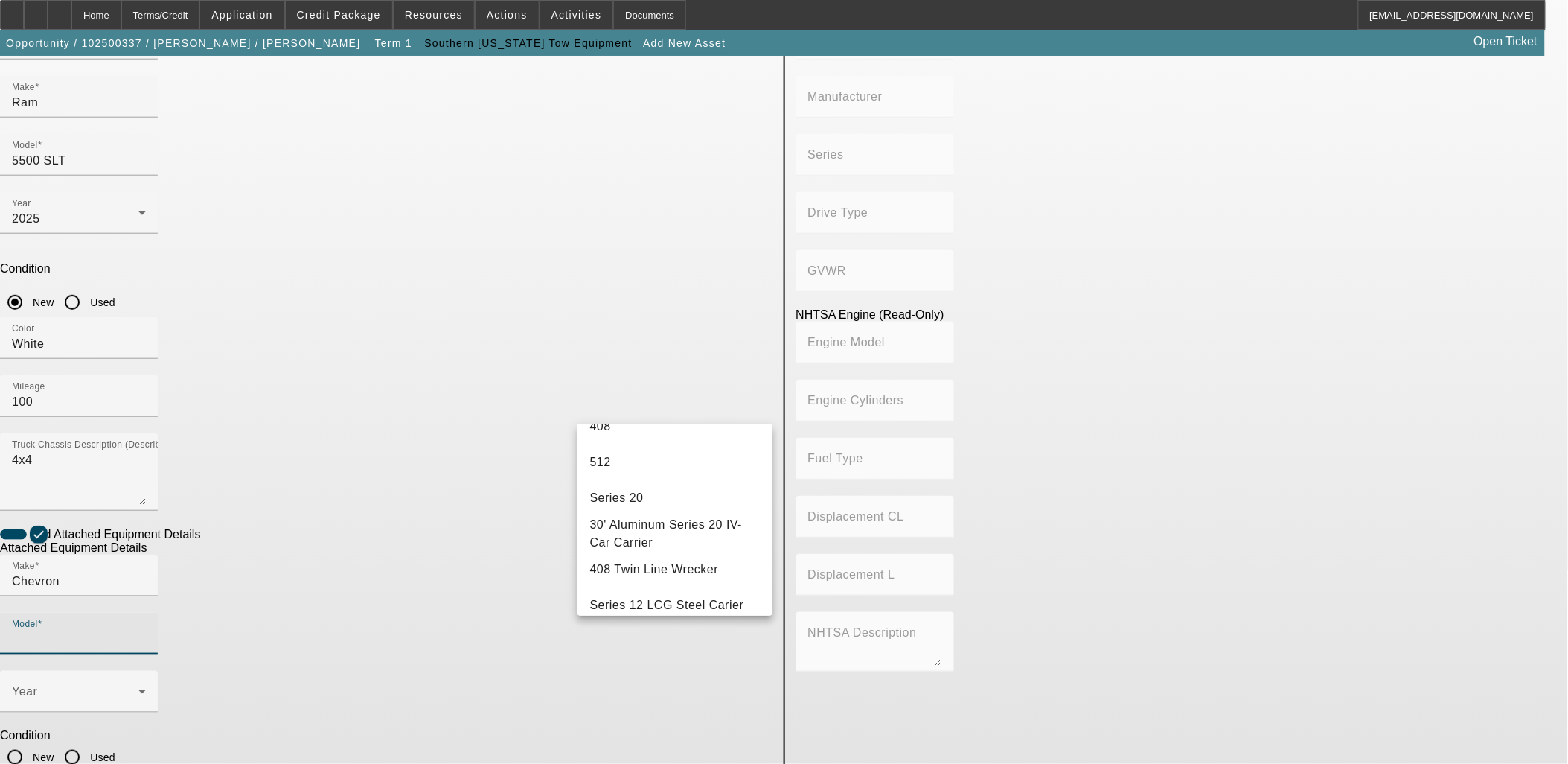
drag, startPoint x: 436, startPoint y: 409, endPoint x: 219, endPoint y: 419, distance: 217.2
click at [316, 419] on app-asset-collateral-manage "ASSET ENTRY USER INPUT - CHASSIS Asset Type (Titled or Non-Titled) Title Vehicl…" at bounding box center [784, 441] width 1568 height 1158
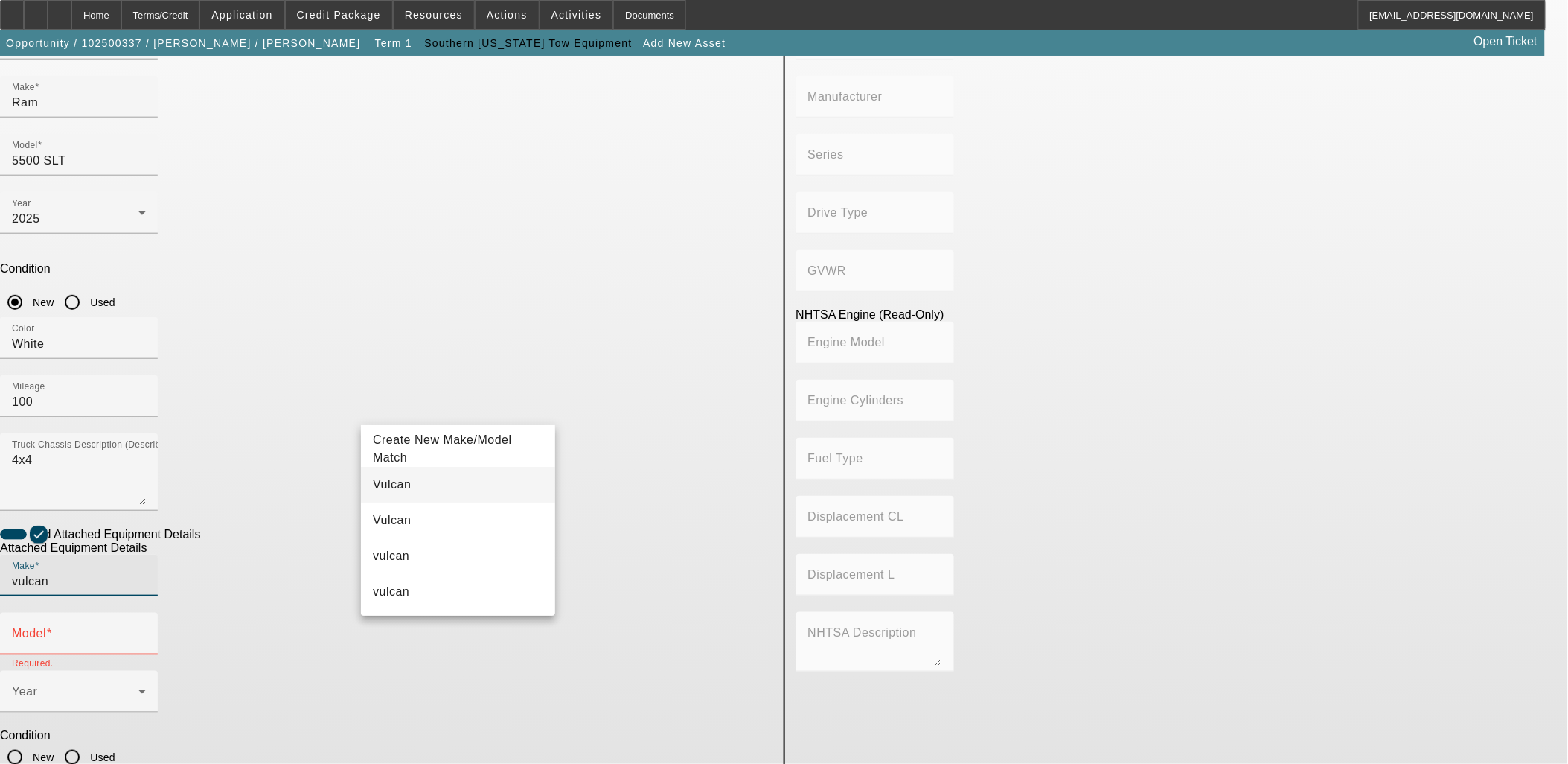
click at [419, 490] on mat-option "Vulcan" at bounding box center [457, 484] width 194 height 36
type input "Vulcan"
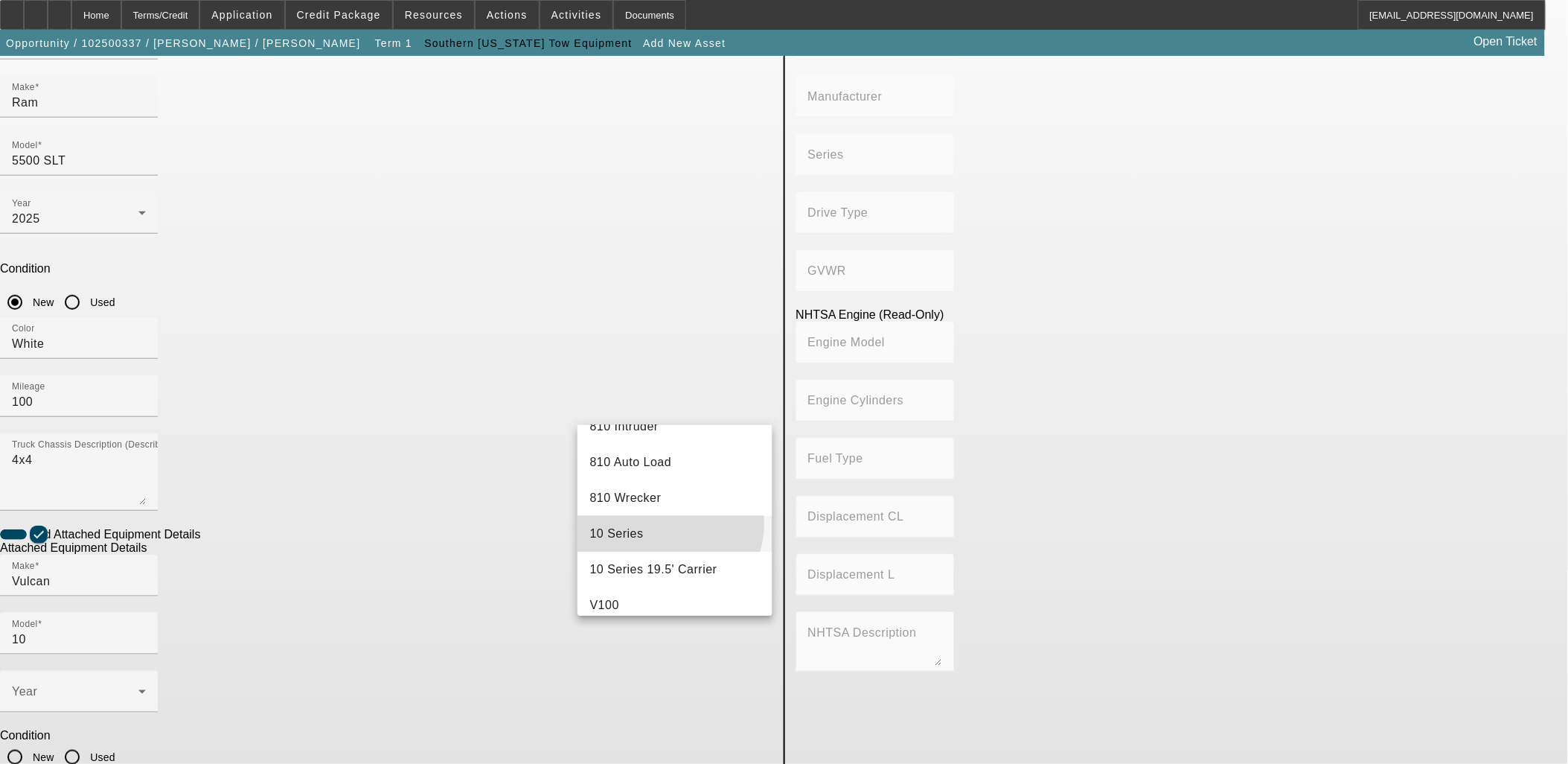
click at [668, 523] on mat-option "10 Series" at bounding box center [674, 534] width 194 height 36
type input "10 Series"
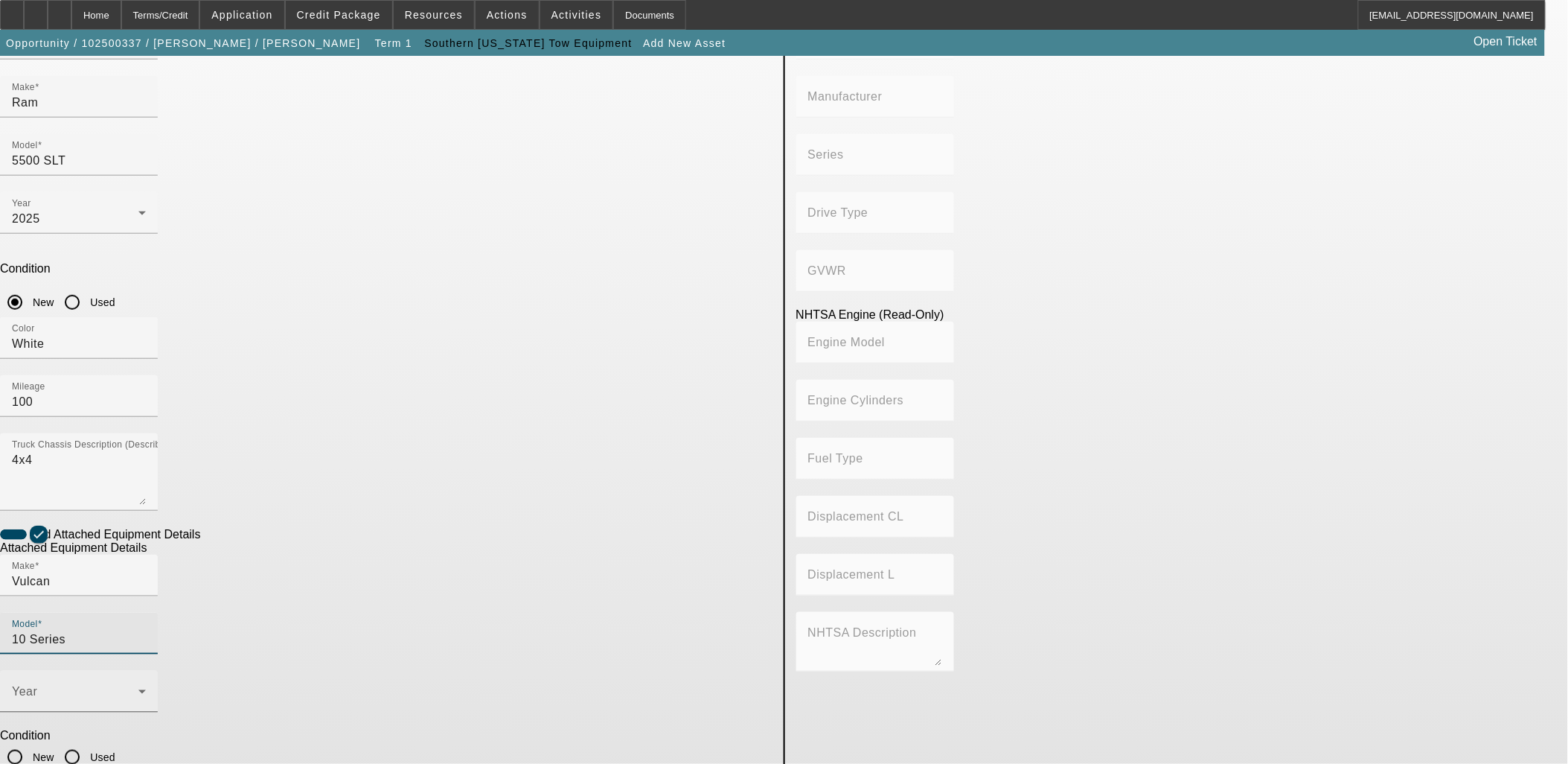
click at [138, 688] on span at bounding box center [75, 697] width 127 height 18
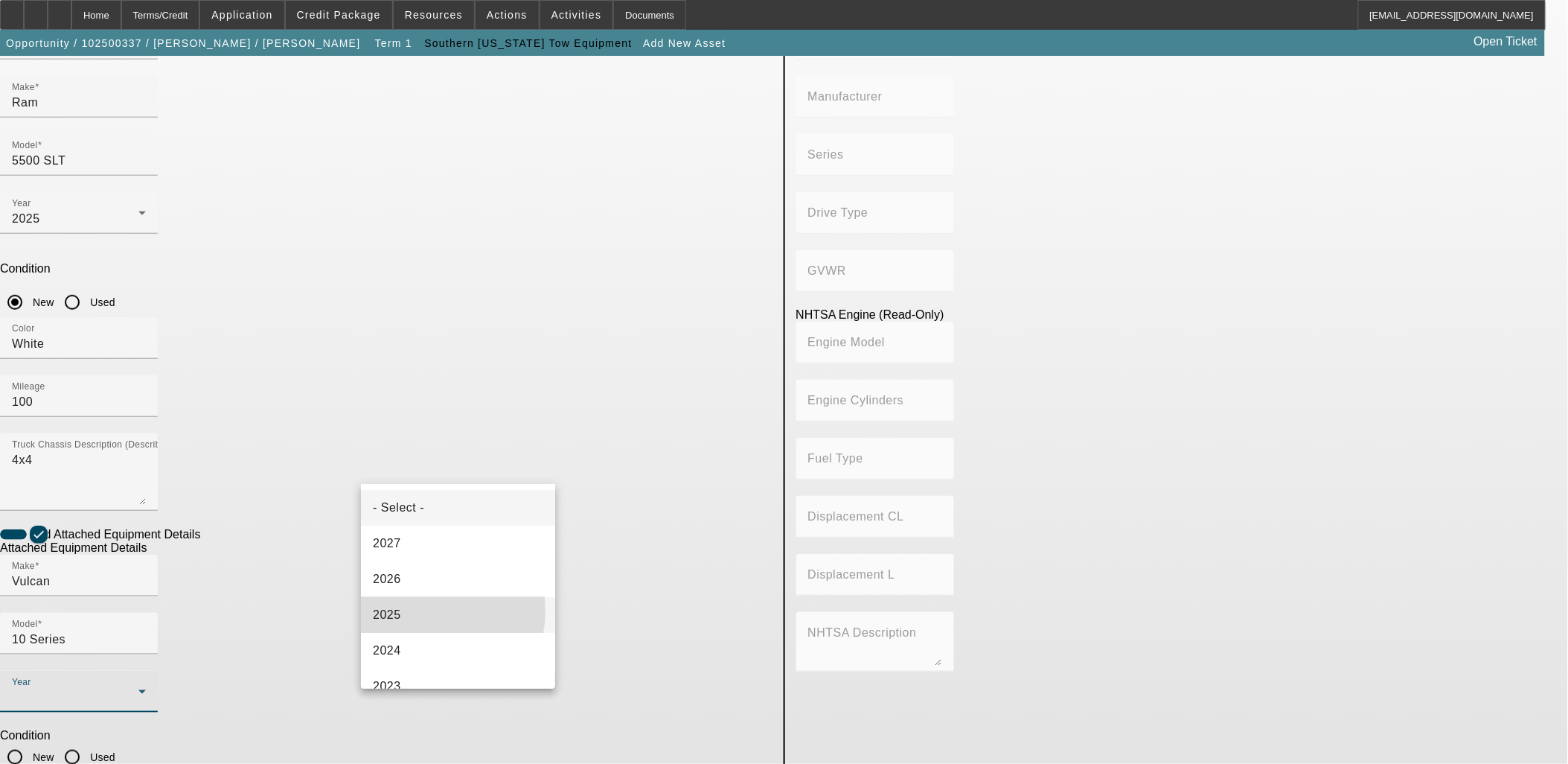
click at [425, 611] on mat-option "2025" at bounding box center [457, 615] width 194 height 36
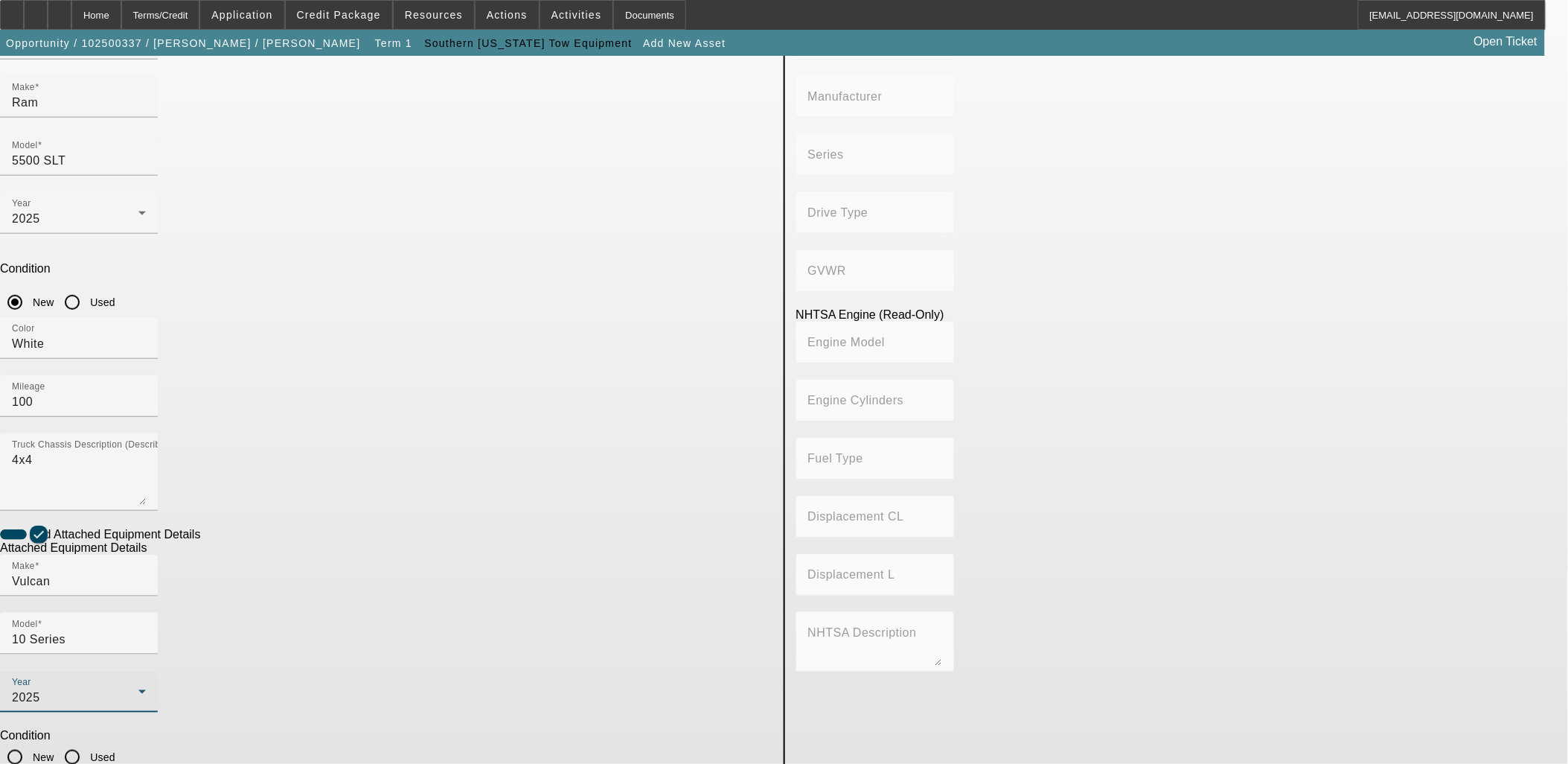
click at [30, 742] on input "New" at bounding box center [15, 757] width 30 height 30
radio input "true"
checkbox input "true"
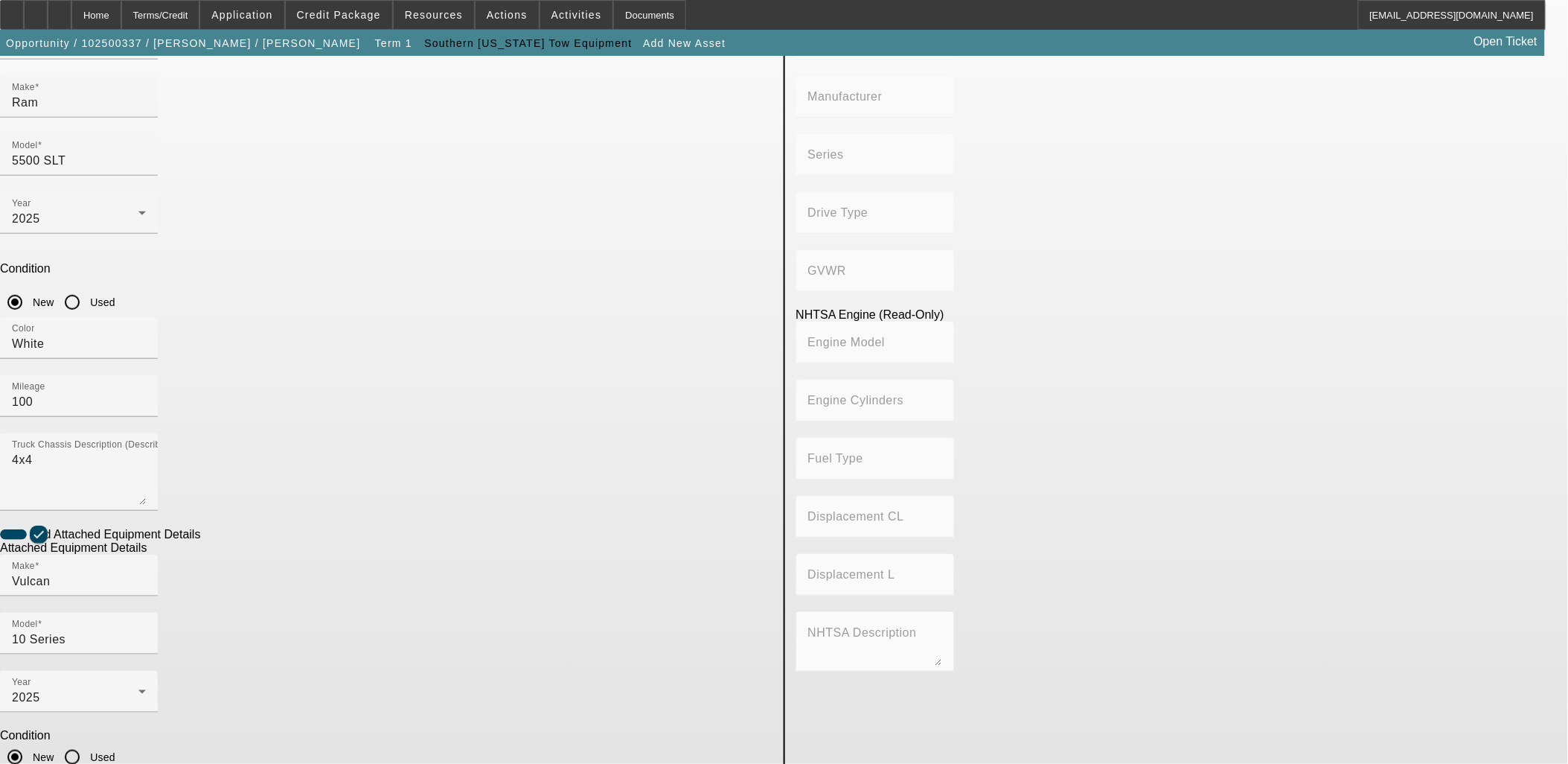
type textarea "Rollback"
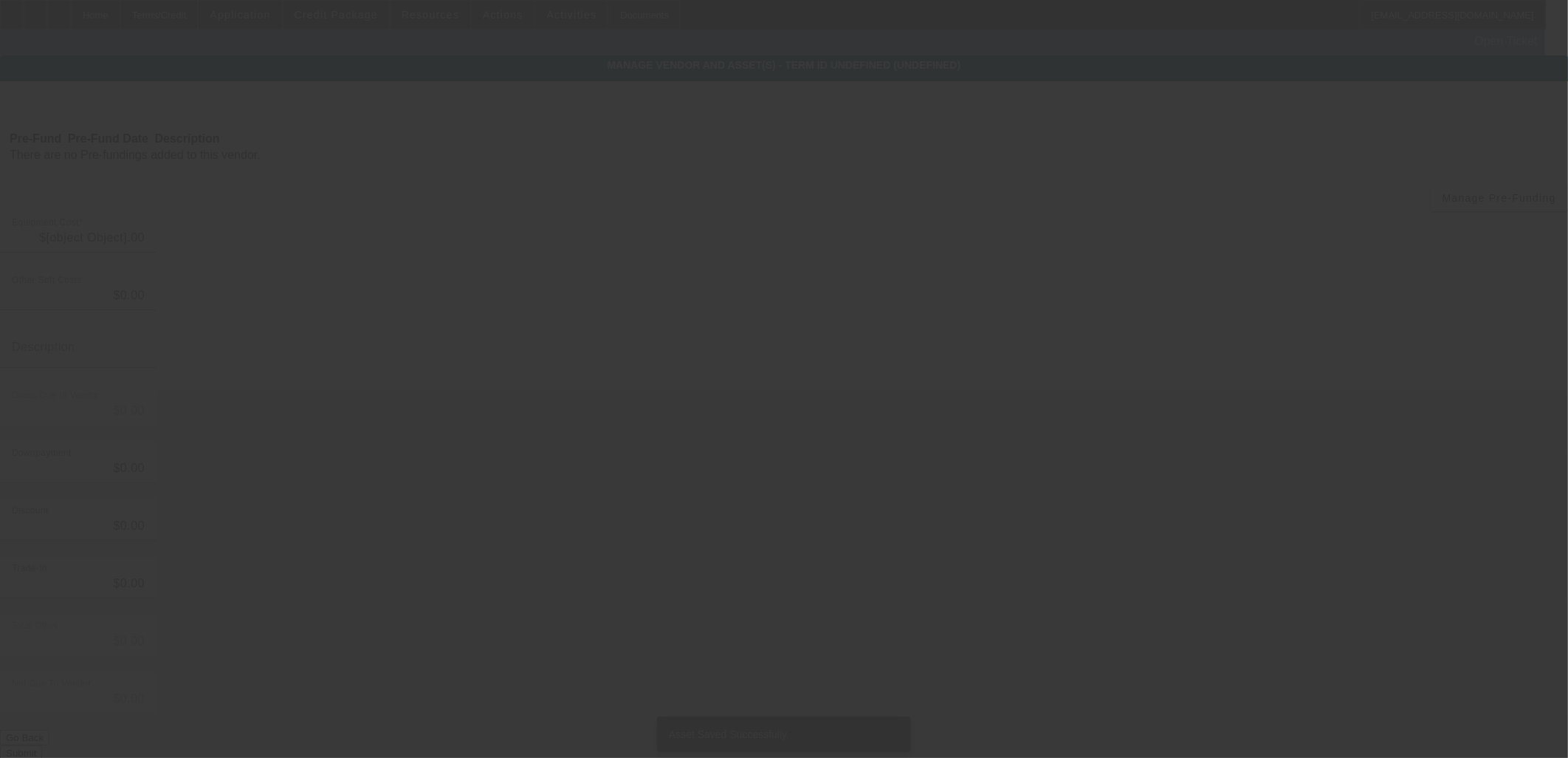
type input "$134,845.72"
type input "$1,860.50"
type input "$136,706.22"
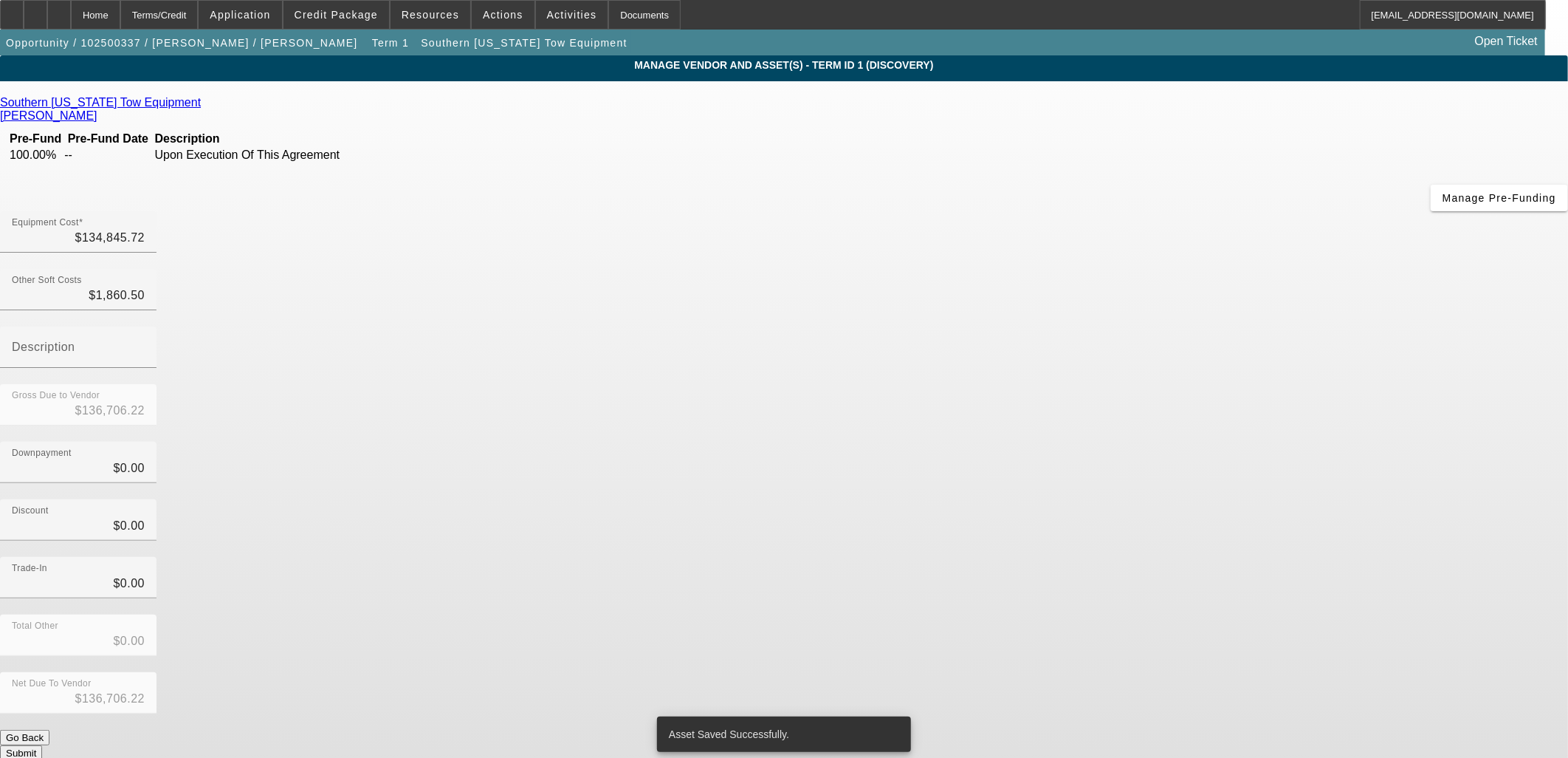
click at [42, 745] on button "Submit" at bounding box center [21, 753] width 42 height 16
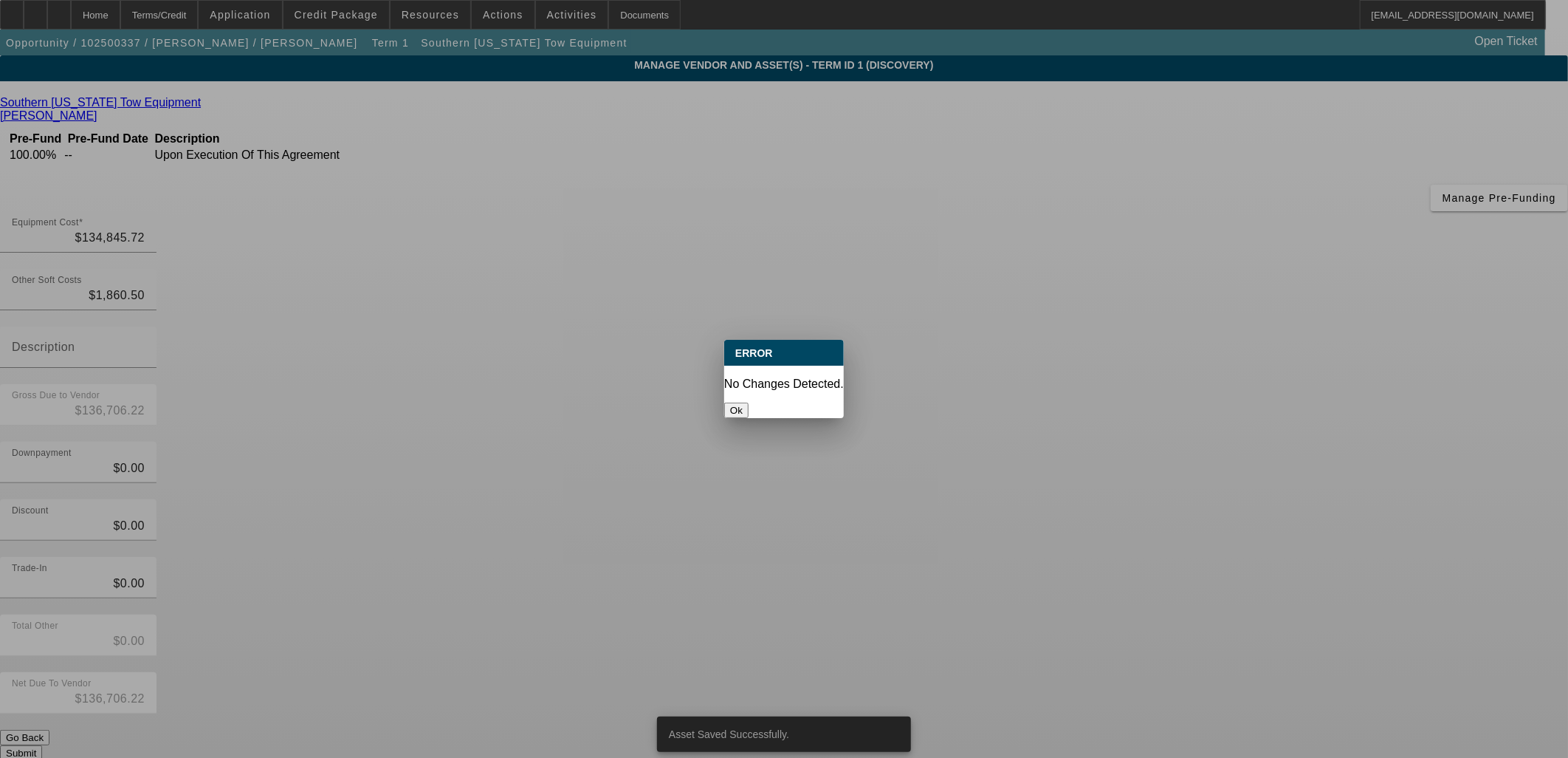
click at [749, 402] on button "Ok" at bounding box center [736, 410] width 25 height 16
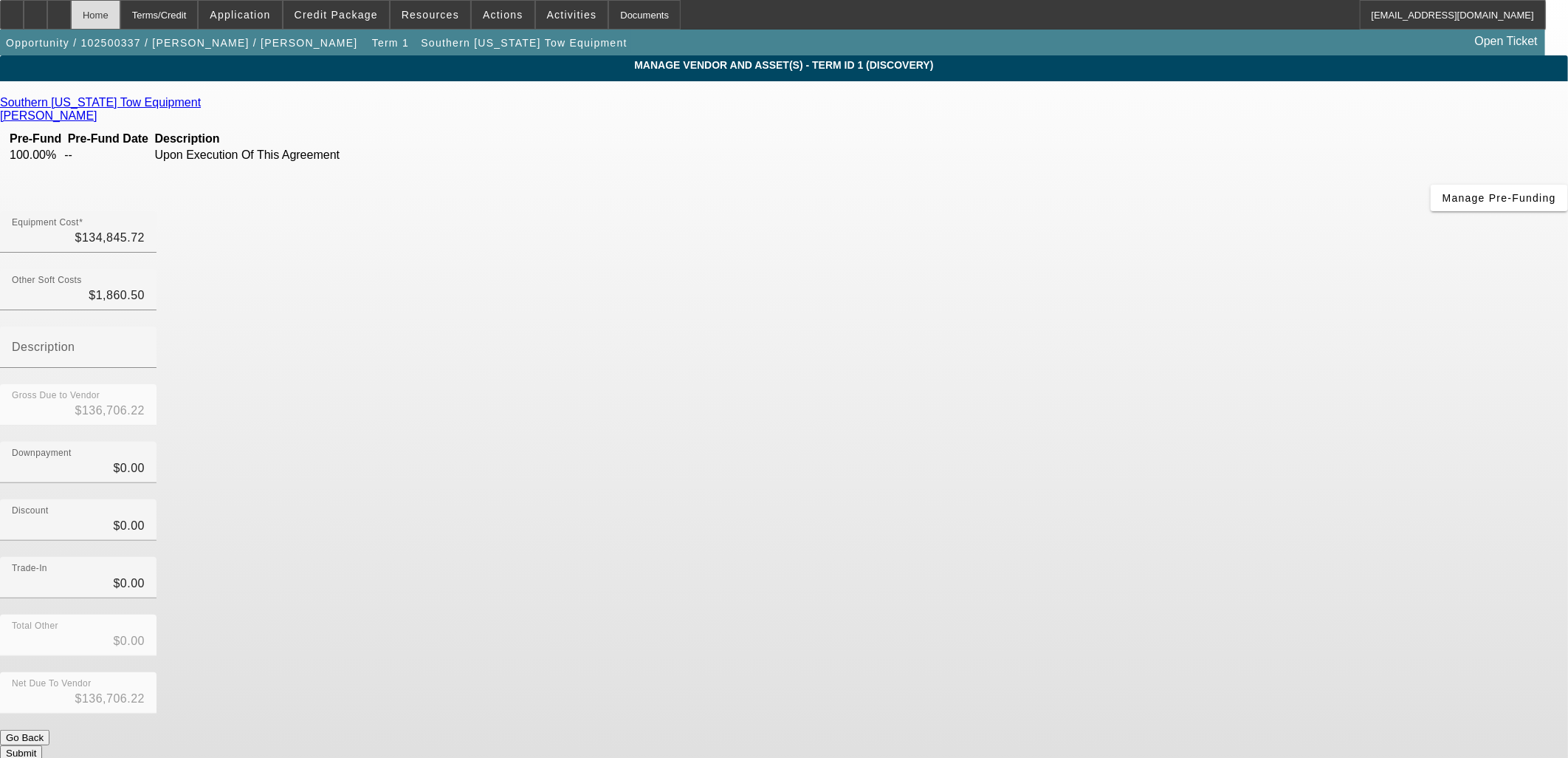
click at [121, 20] on div "Home" at bounding box center [96, 15] width 49 height 30
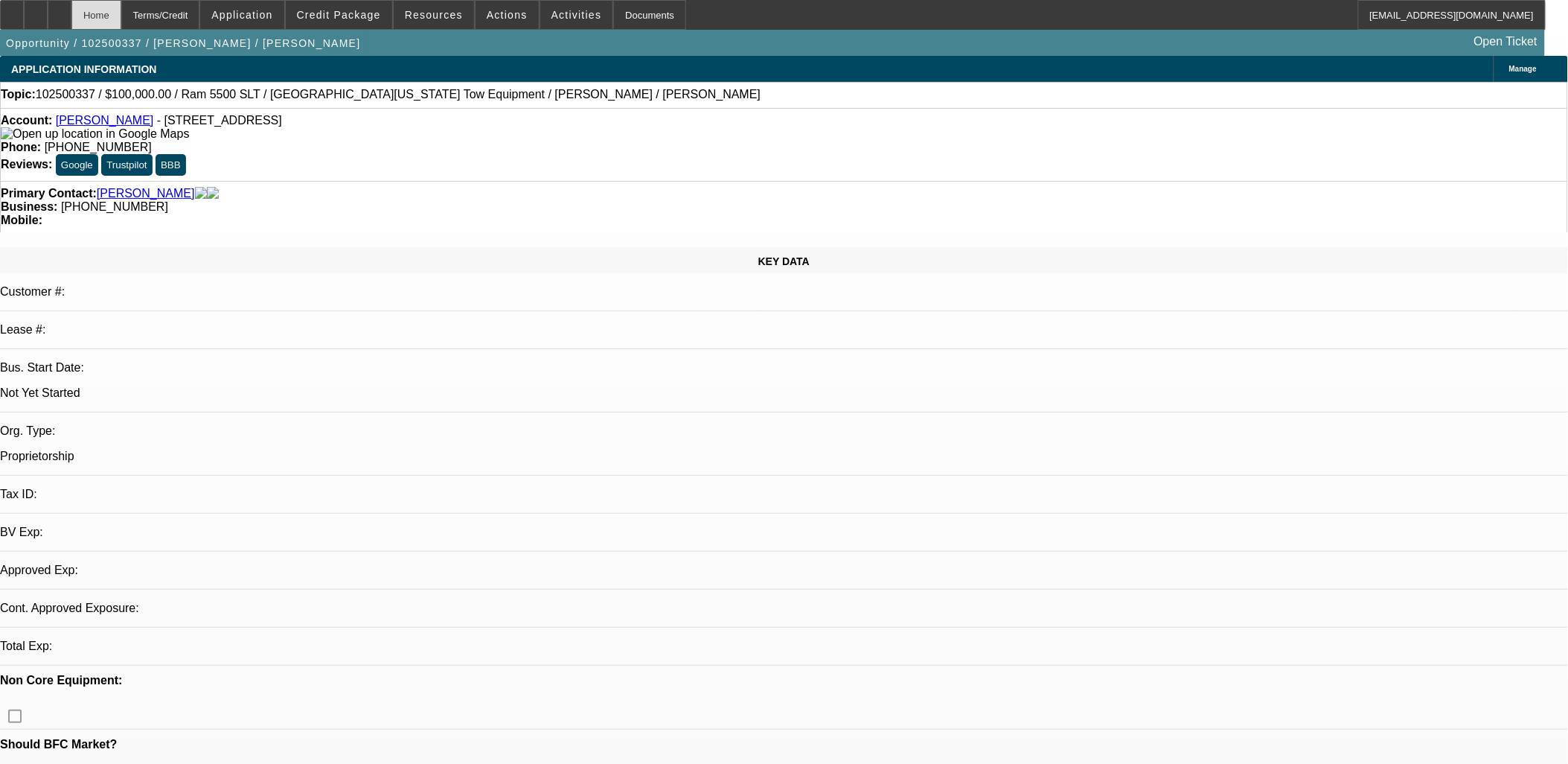
select select "0"
select select "2"
select select "0.1"
select select "4"
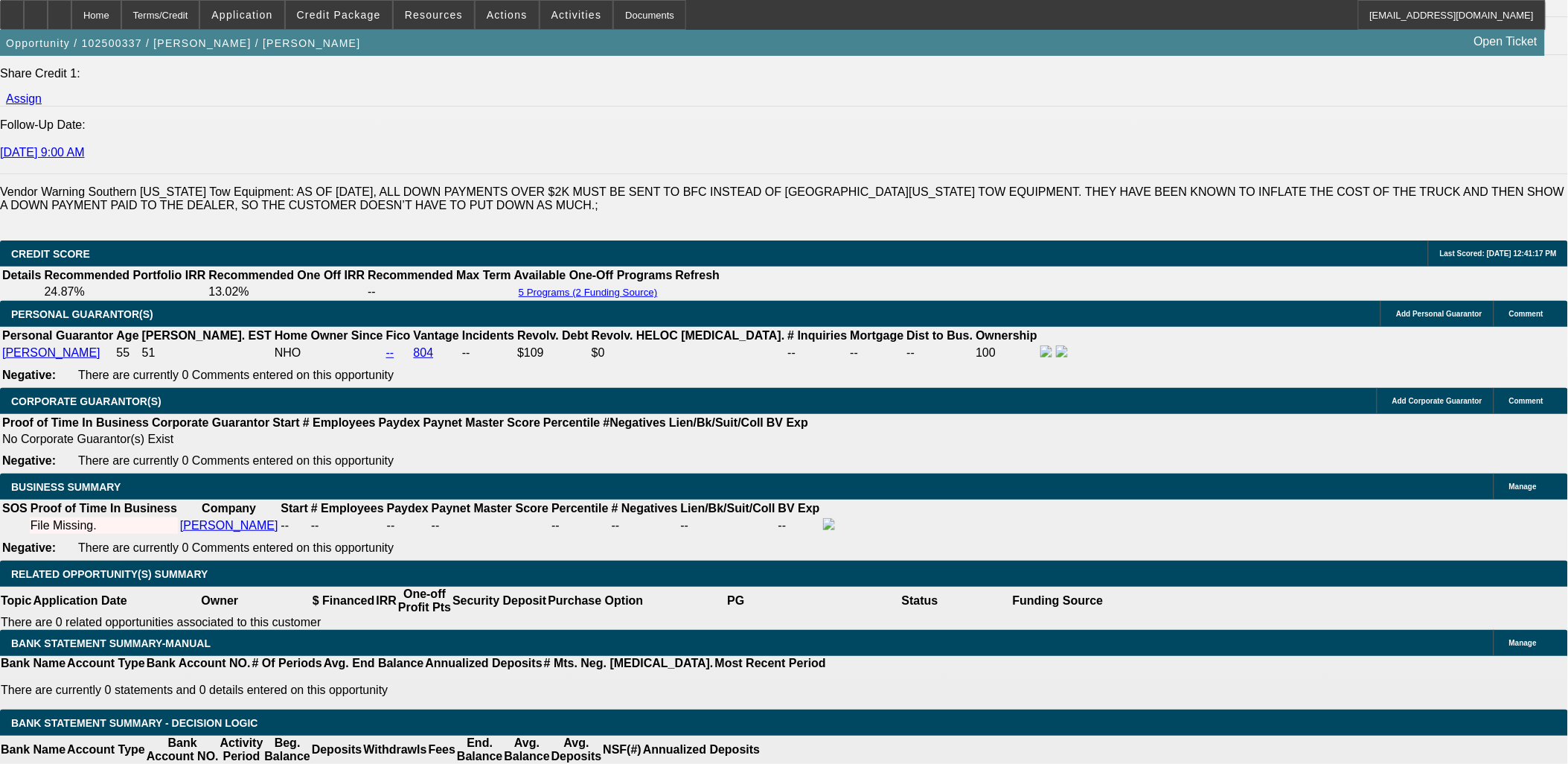
scroll to position [1988, 0]
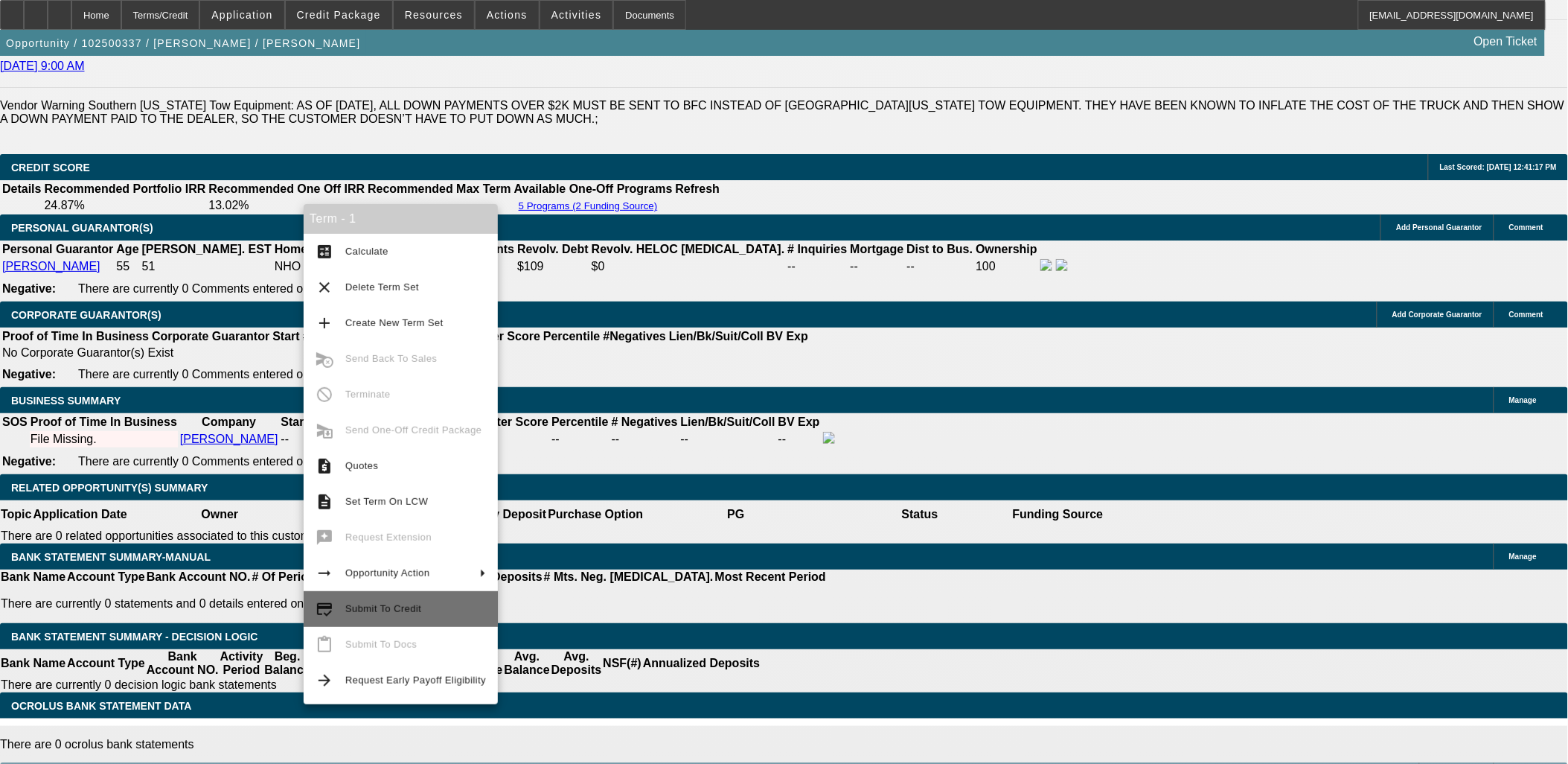
click at [425, 605] on span "Submit To Credit" at bounding box center [415, 609] width 140 height 18
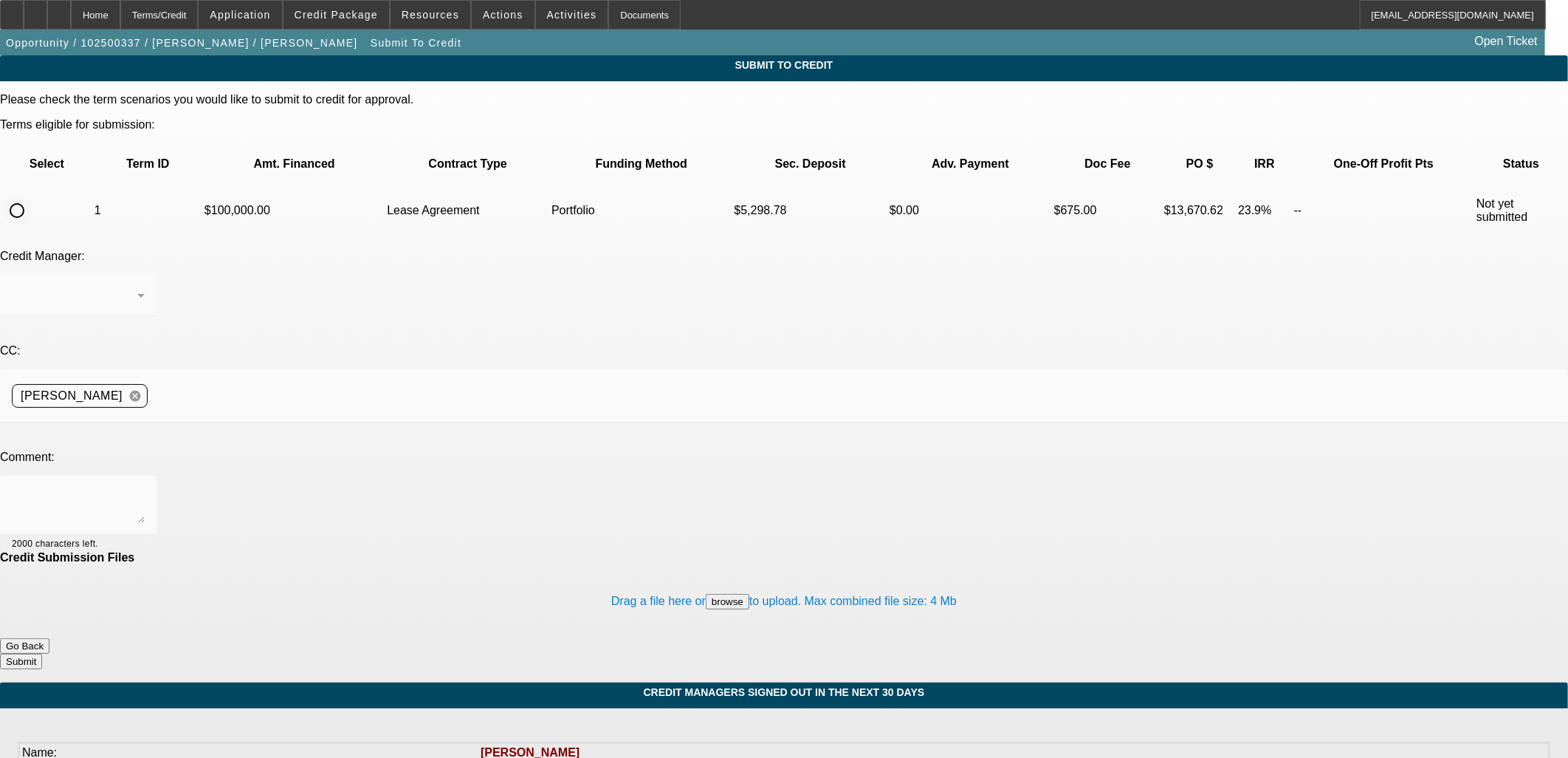
click at [32, 196] on input "radio" at bounding box center [17, 211] width 30 height 30
radio input "true"
click at [137, 287] on div "Arida, George" at bounding box center [74, 295] width 125 height 18
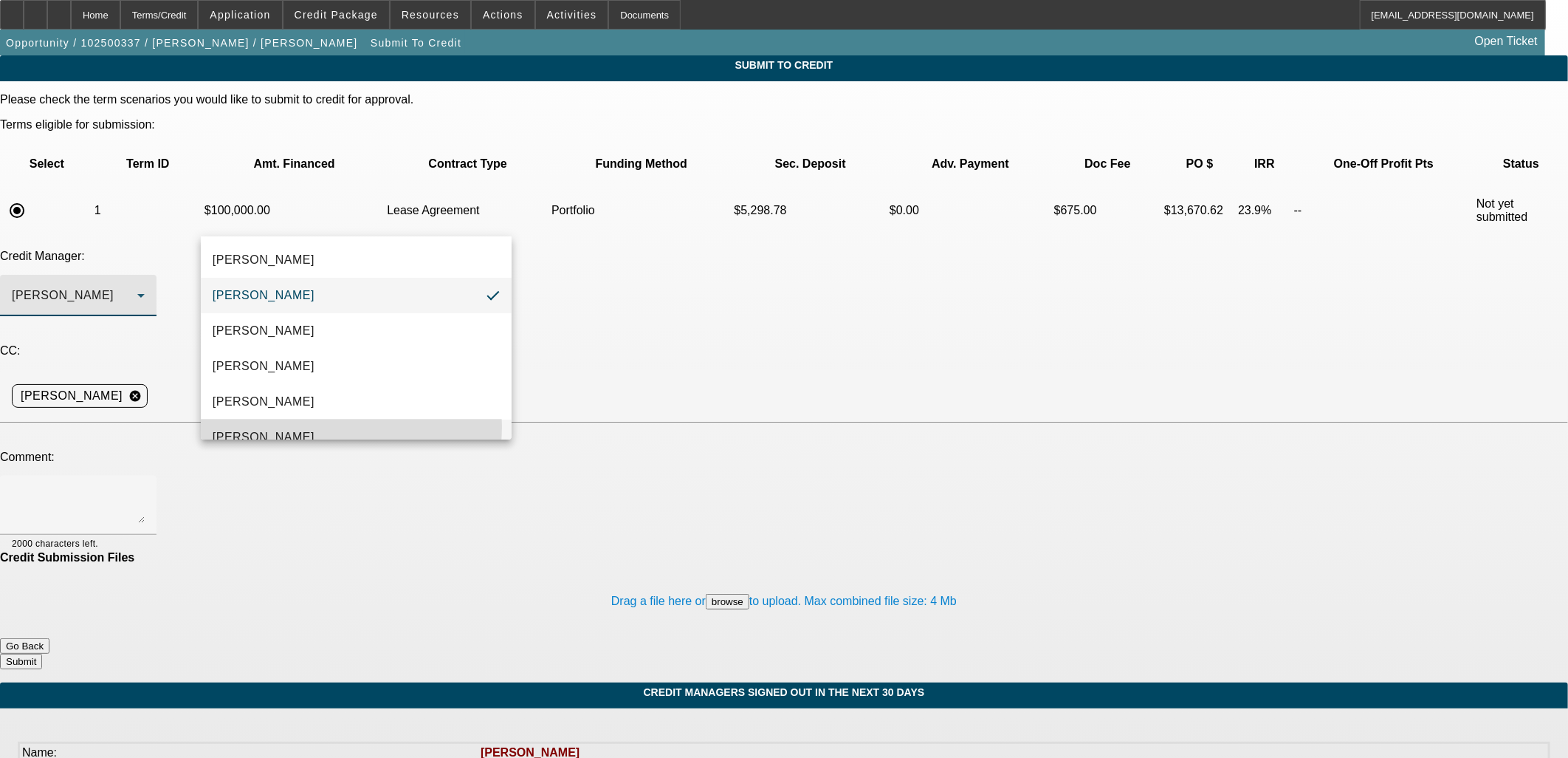
click at [317, 426] on mat-option "Oliva, Samuel" at bounding box center [356, 437] width 311 height 36
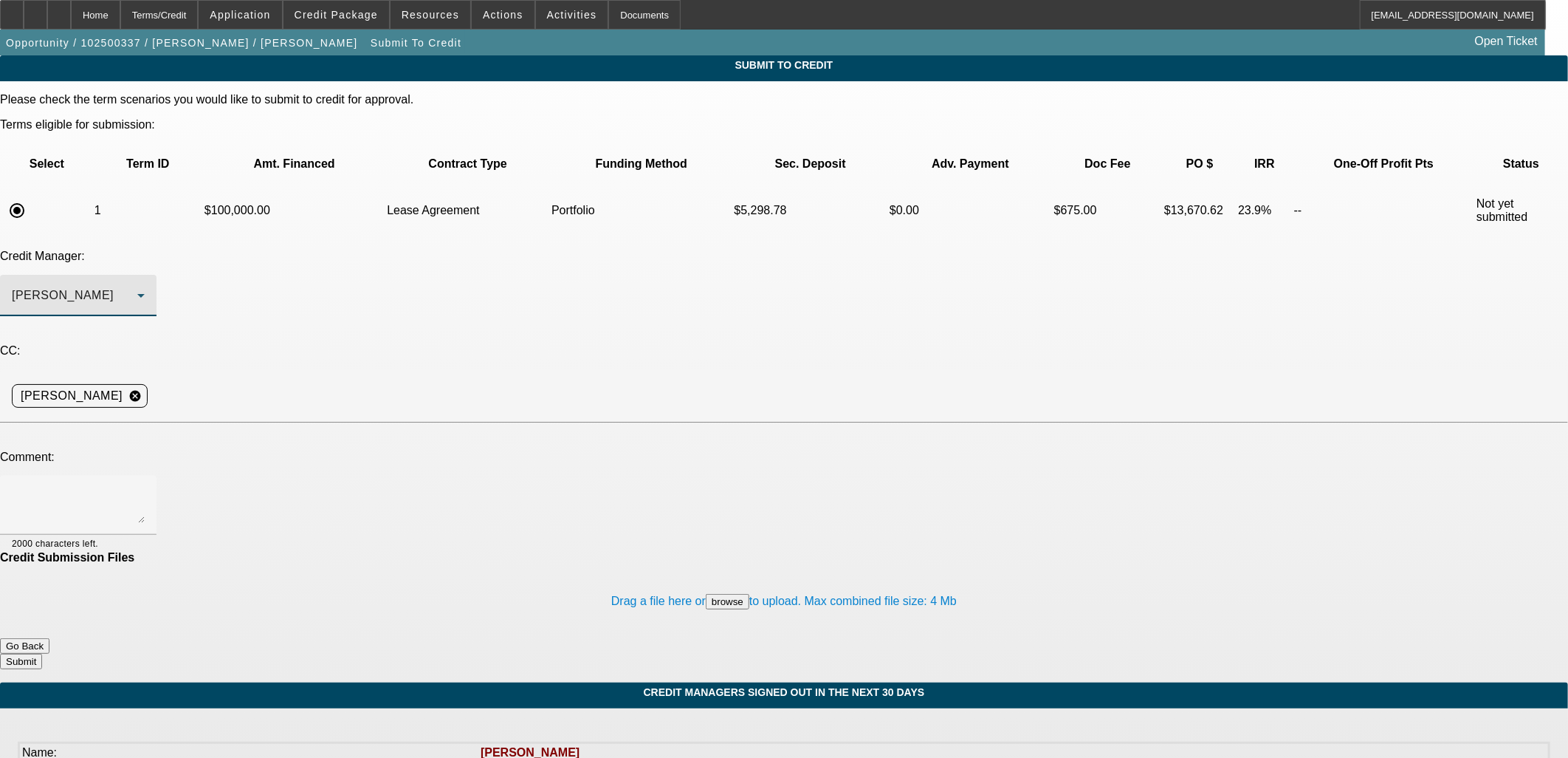
click at [49, 638] on button "Go Back" at bounding box center [25, 646] width 49 height 16
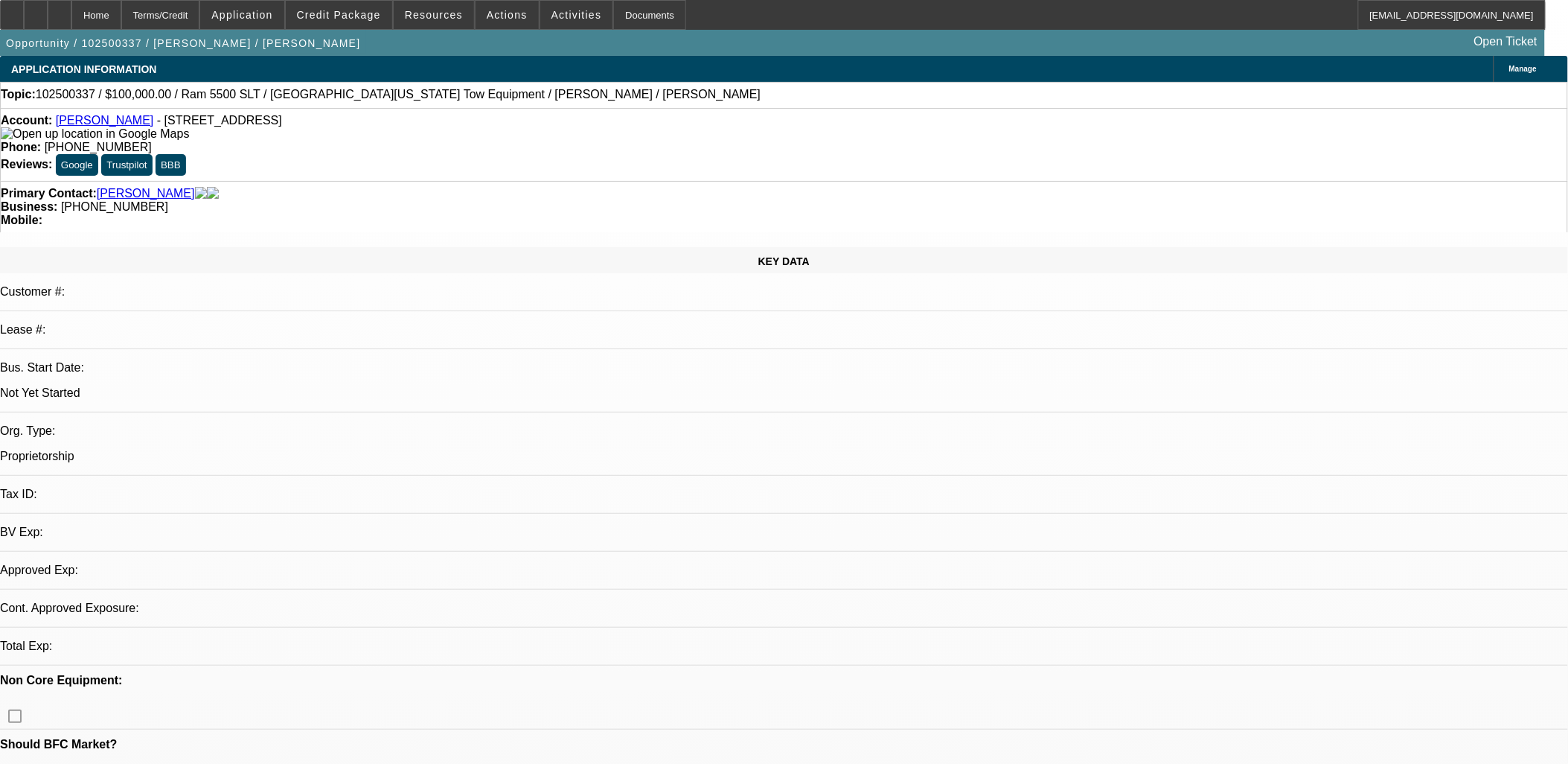
select select "0"
select select "2"
select select "0.1"
select select "4"
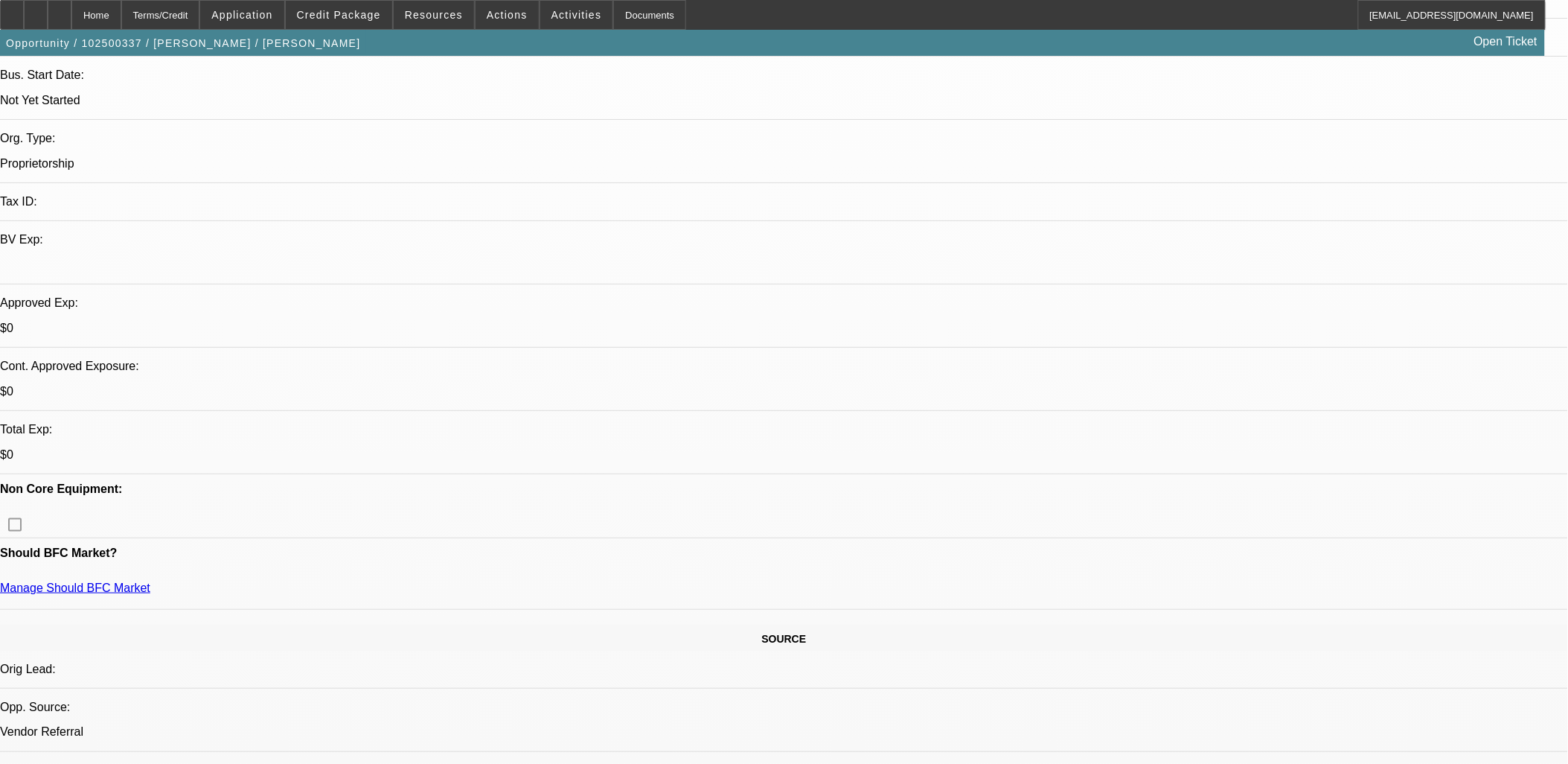
scroll to position [83, 0]
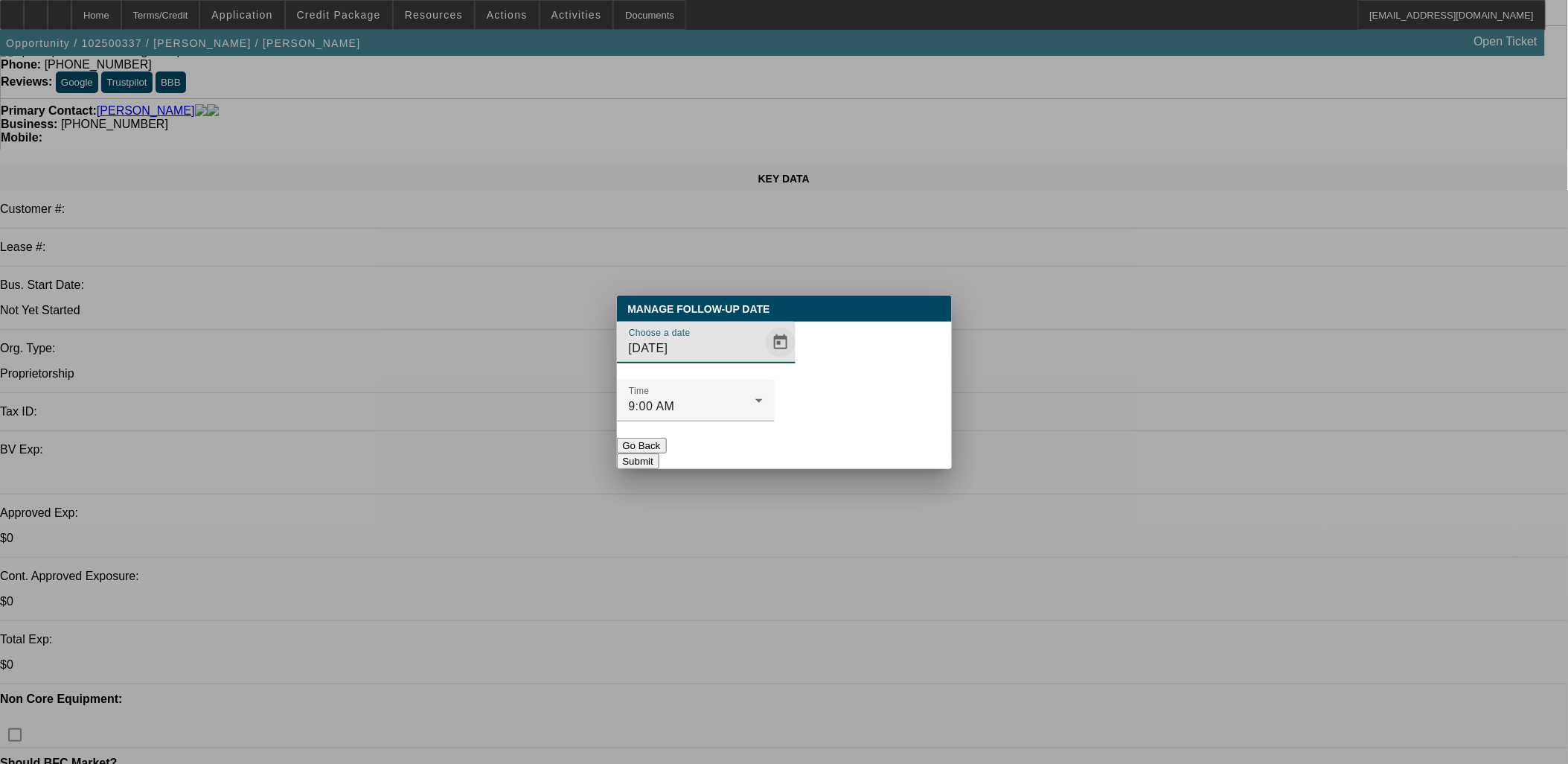
click at [763, 361] on span "Open calendar" at bounding box center [781, 343] width 36 height 36
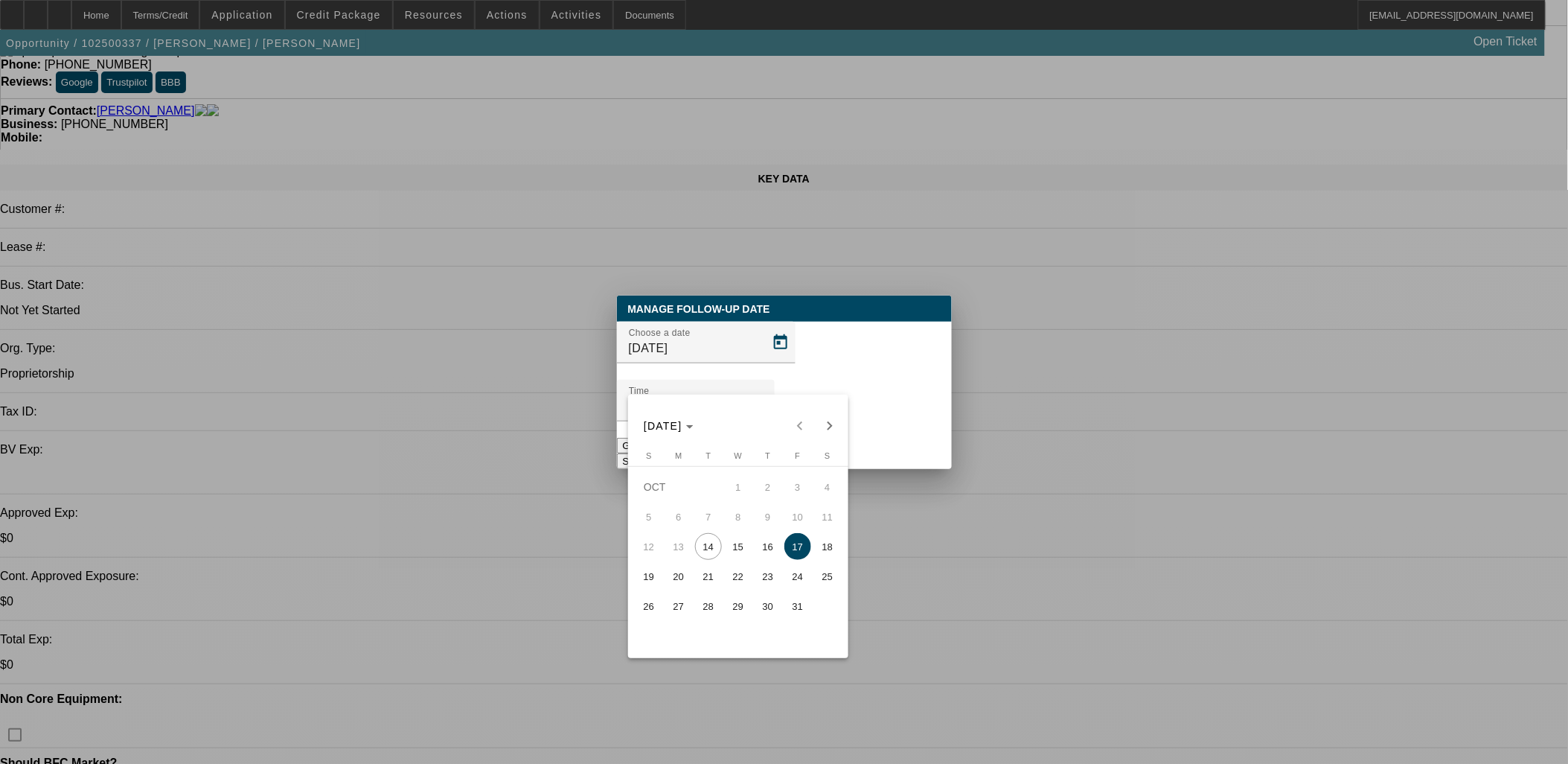
click at [770, 555] on span "16" at bounding box center [768, 546] width 27 height 27
type input "10/16/2025"
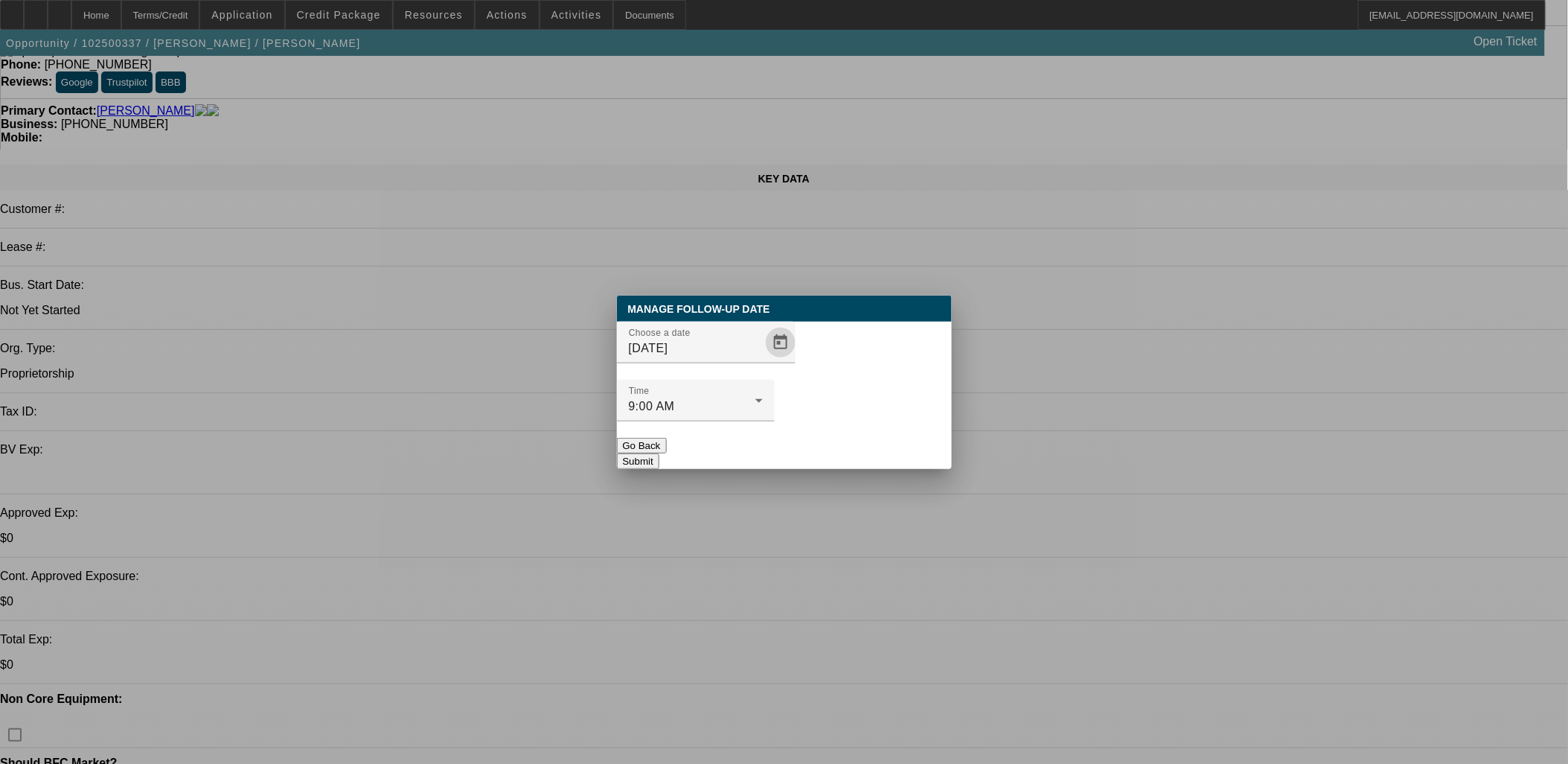
click at [775, 421] on div at bounding box center [695, 429] width 157 height 16
click at [659, 453] on button "Submit" at bounding box center [638, 461] width 43 height 16
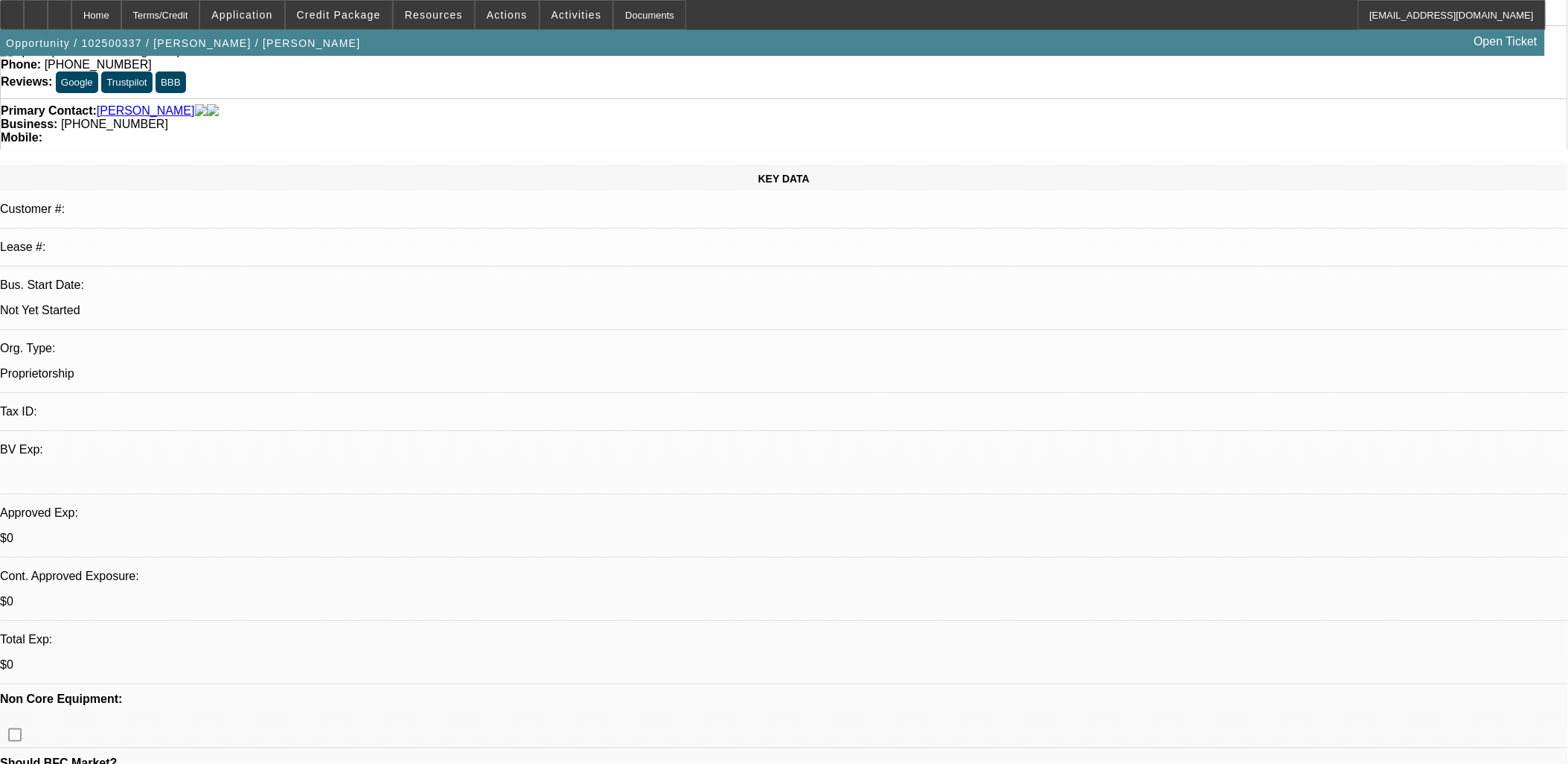
scroll to position [83, 0]
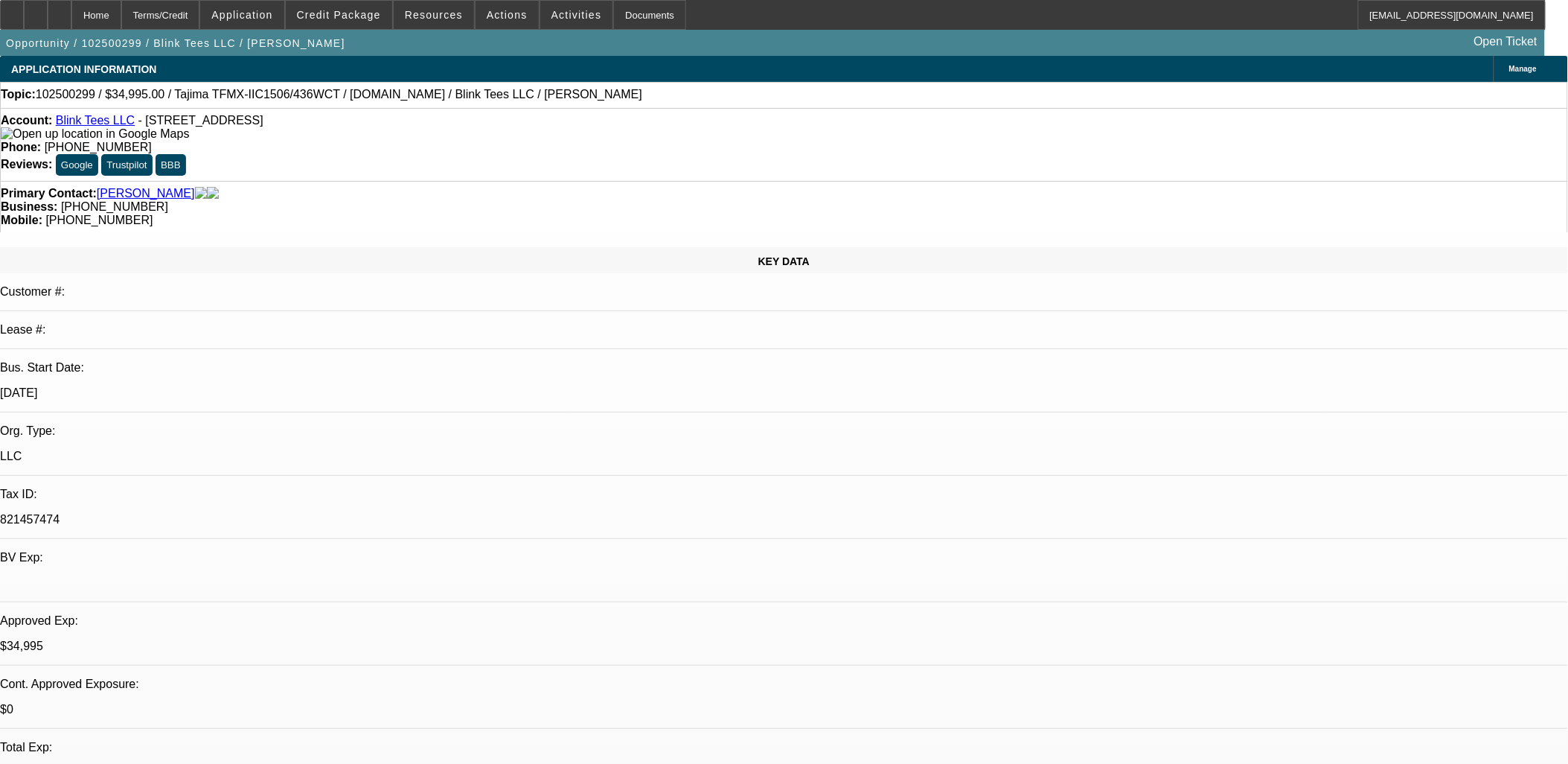
select select "0"
select select "2"
select select "0"
select select "2"
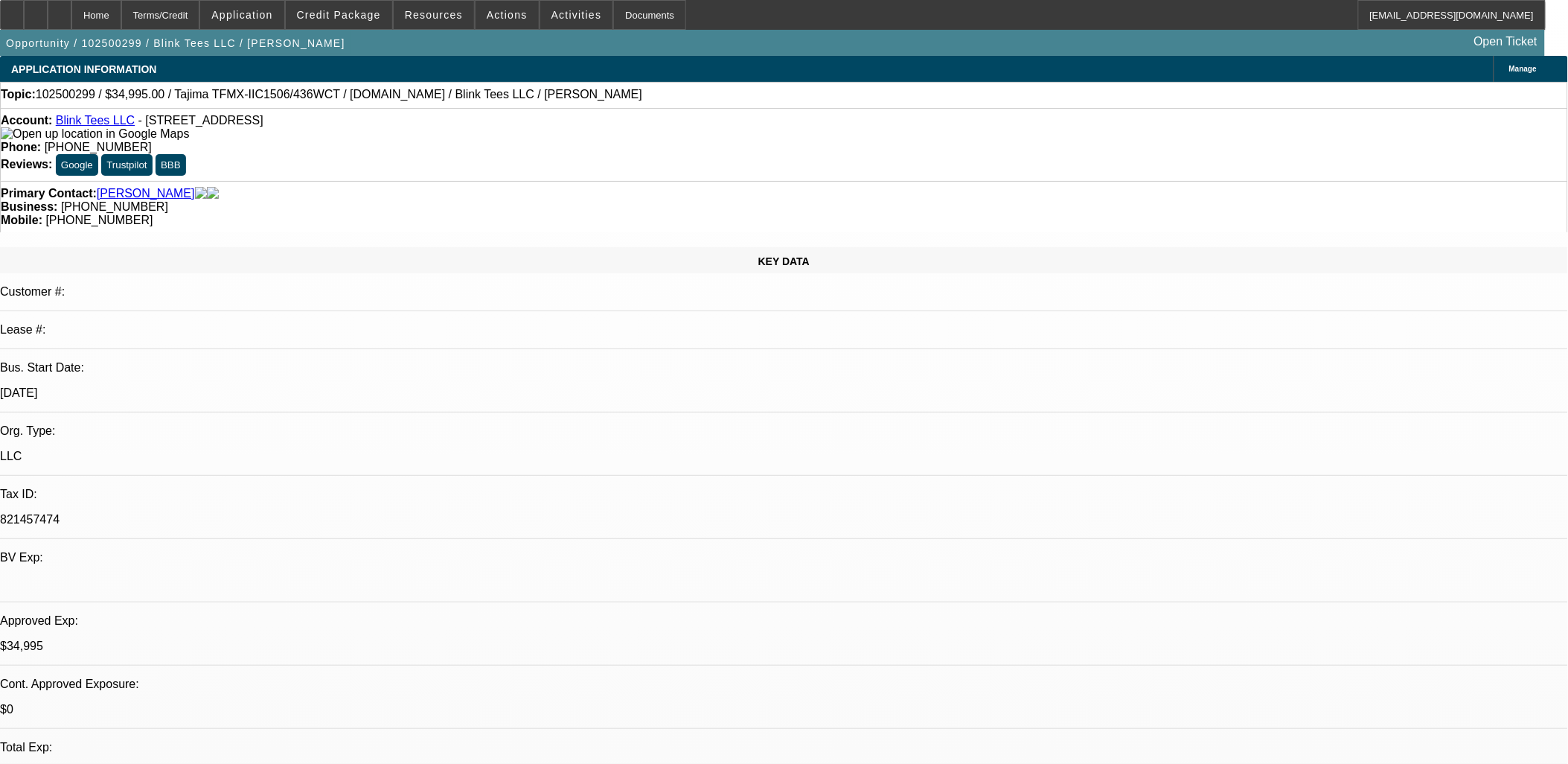
select select "0.1"
select select "0"
select select "0.1"
select select "0"
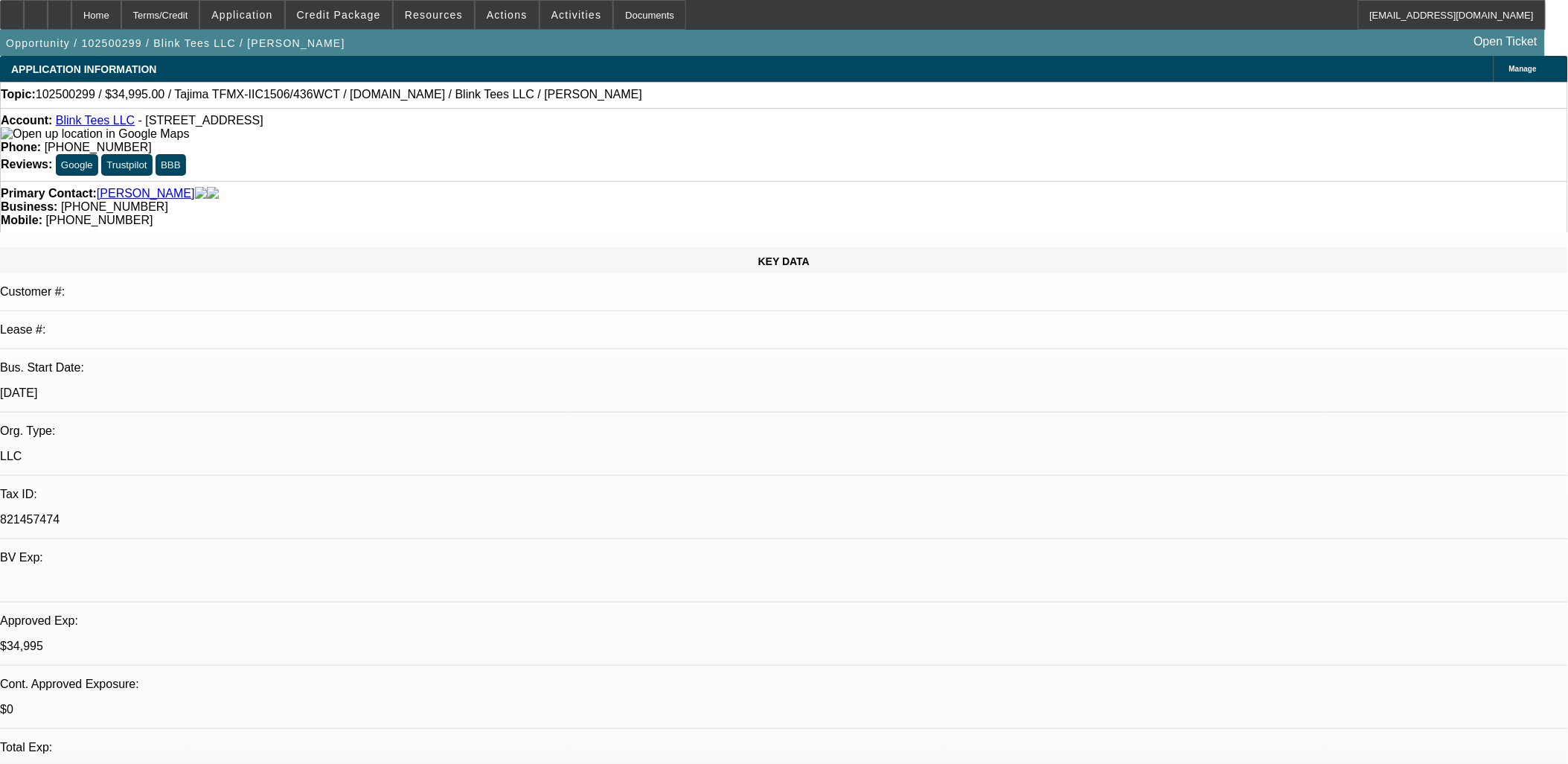
select select "2"
select select "0.1"
select select "1"
select select "2"
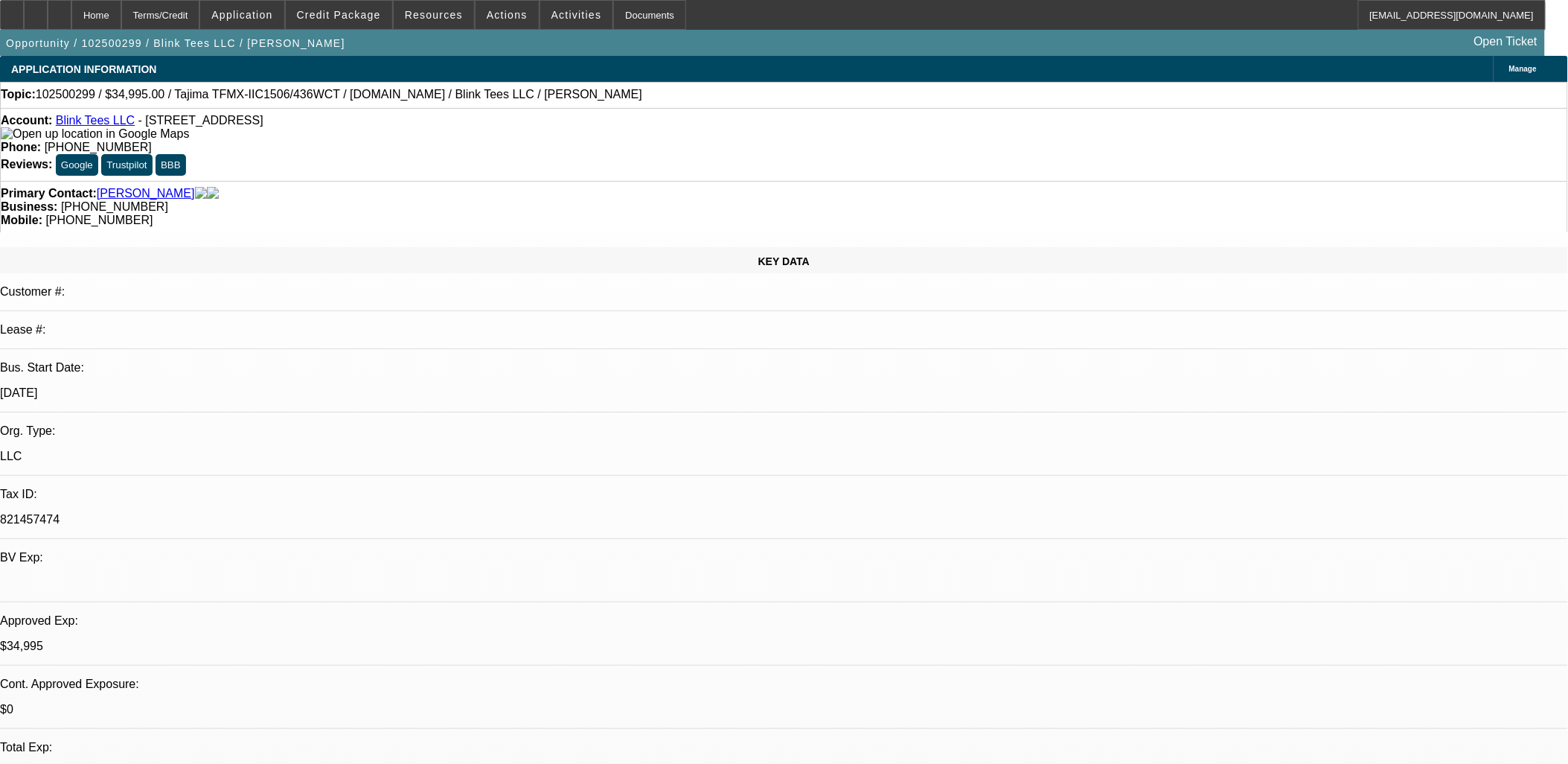
select select "1"
select select "2"
select select "4"
select select "1"
select select "3"
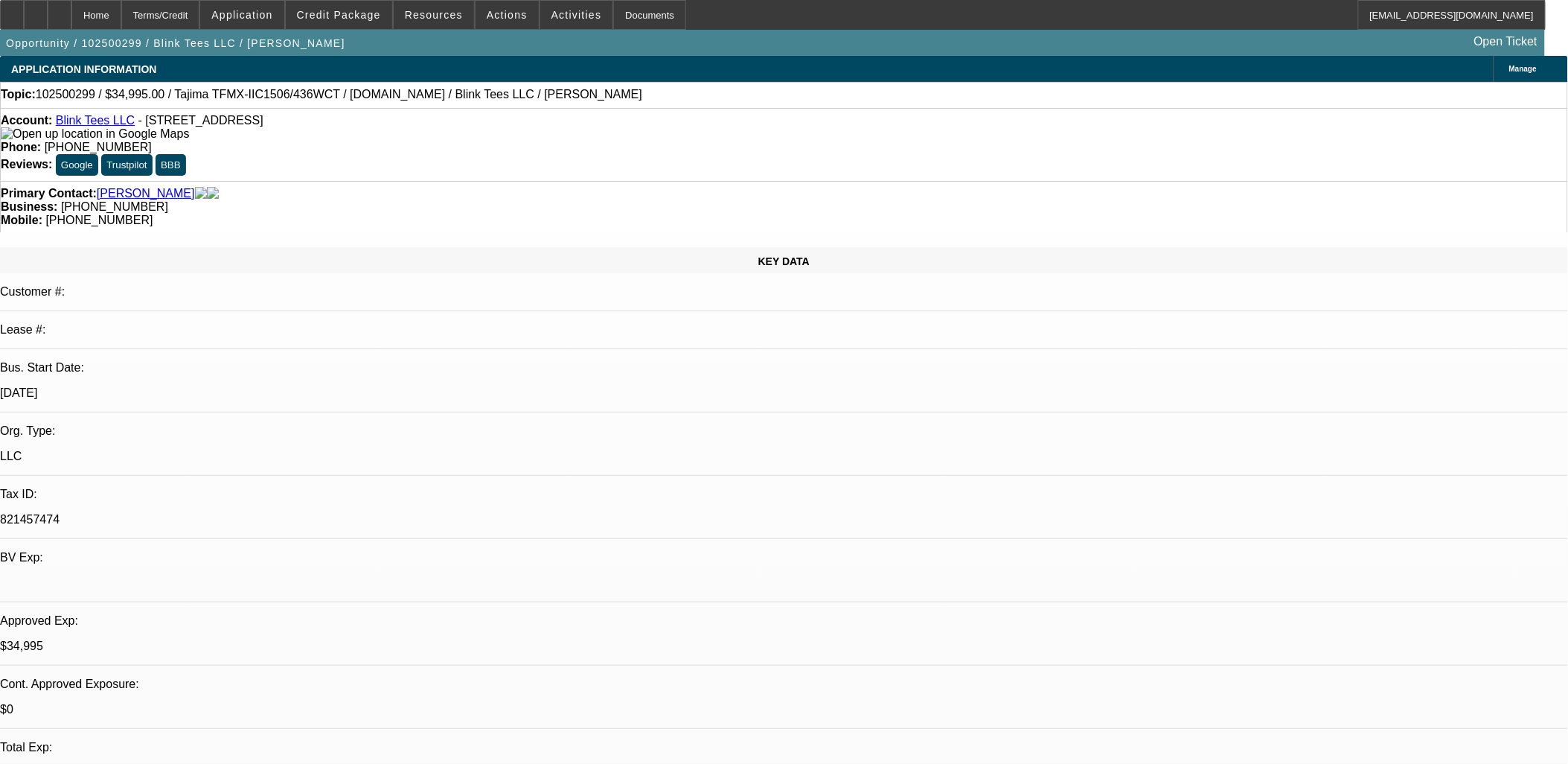
select select "4"
select select "1"
select select "2"
select select "4"
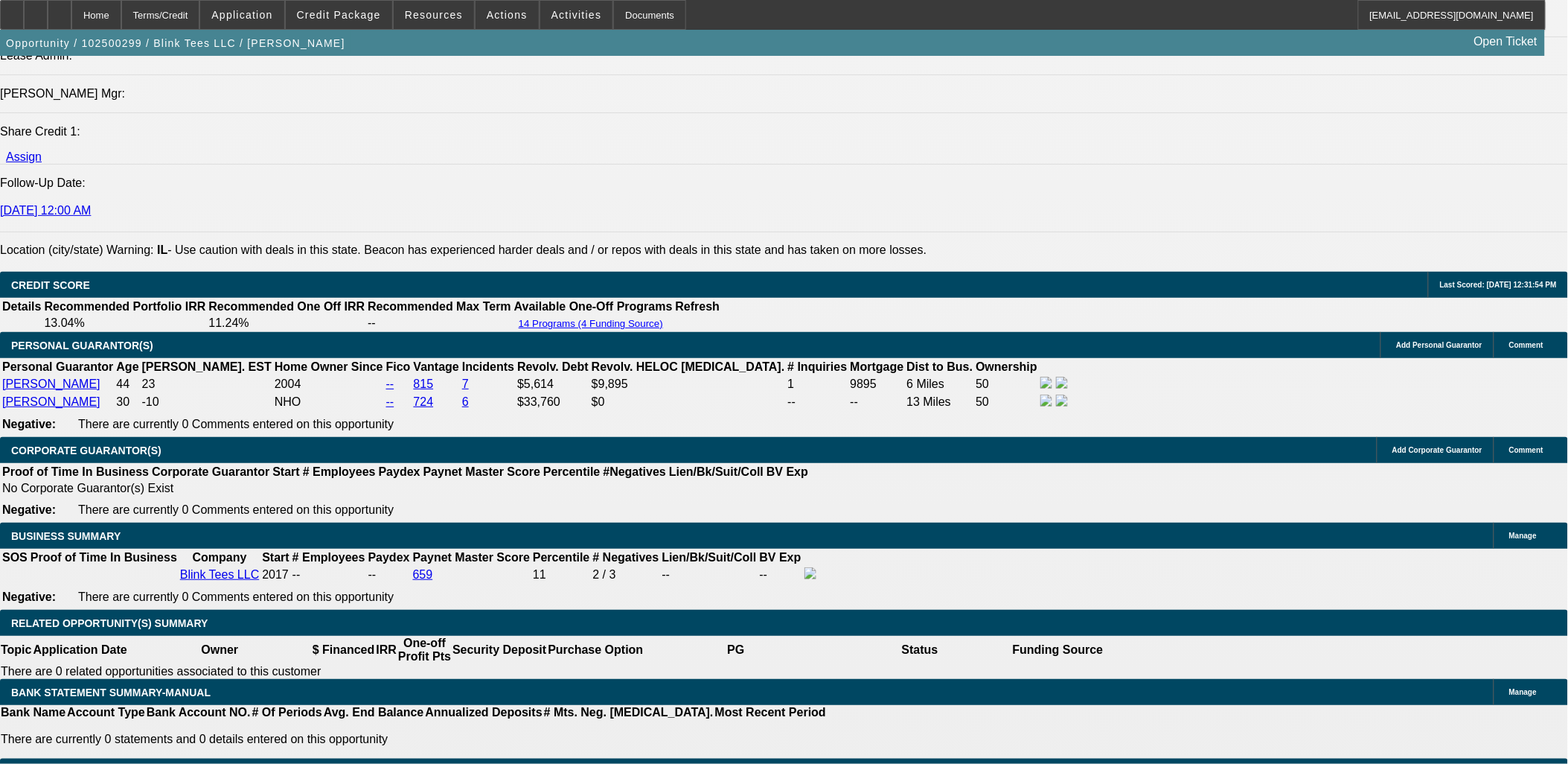
scroll to position [2071, 0]
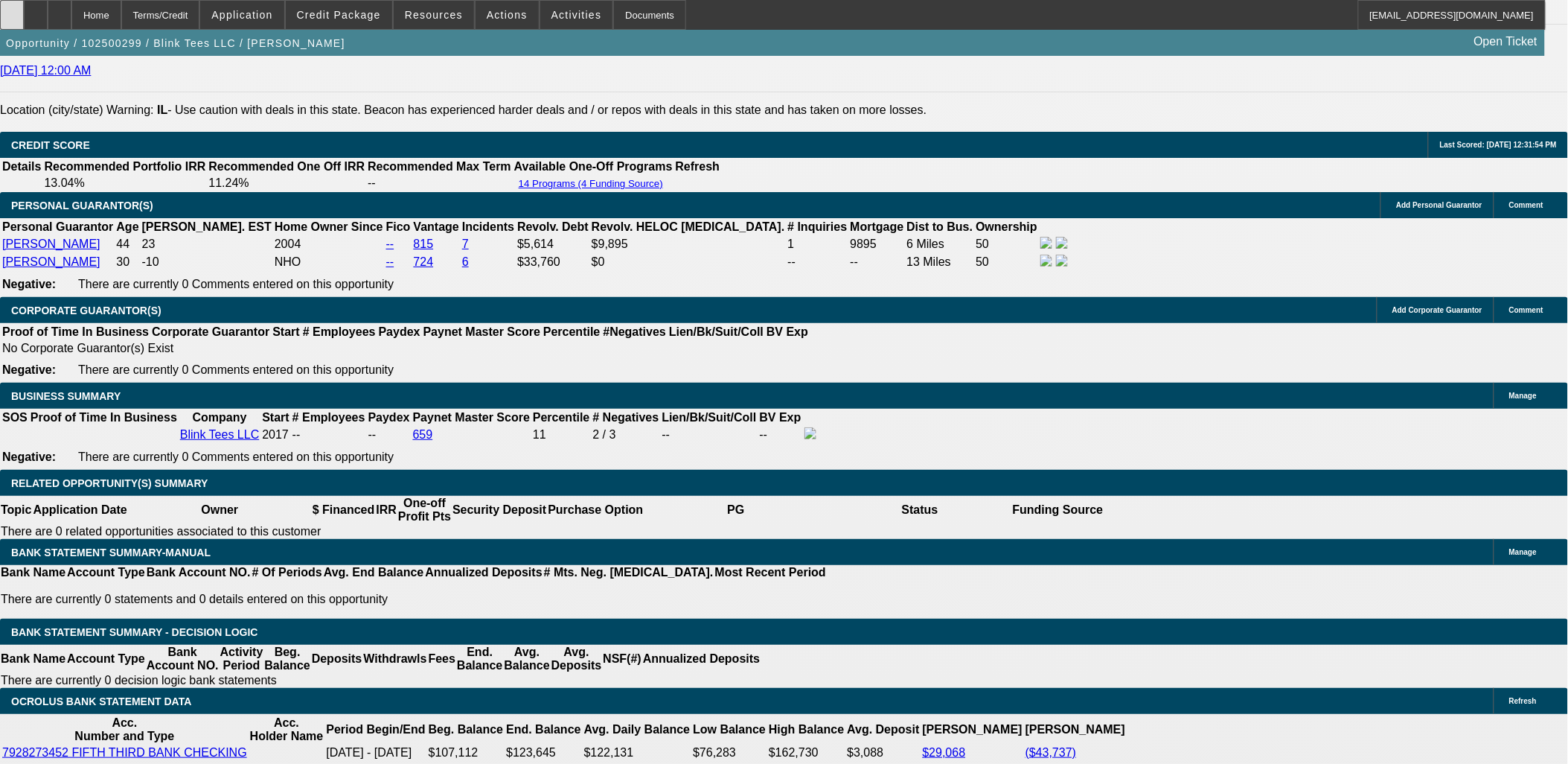
click at [12, 10] on icon at bounding box center [12, 10] width 0 height 0
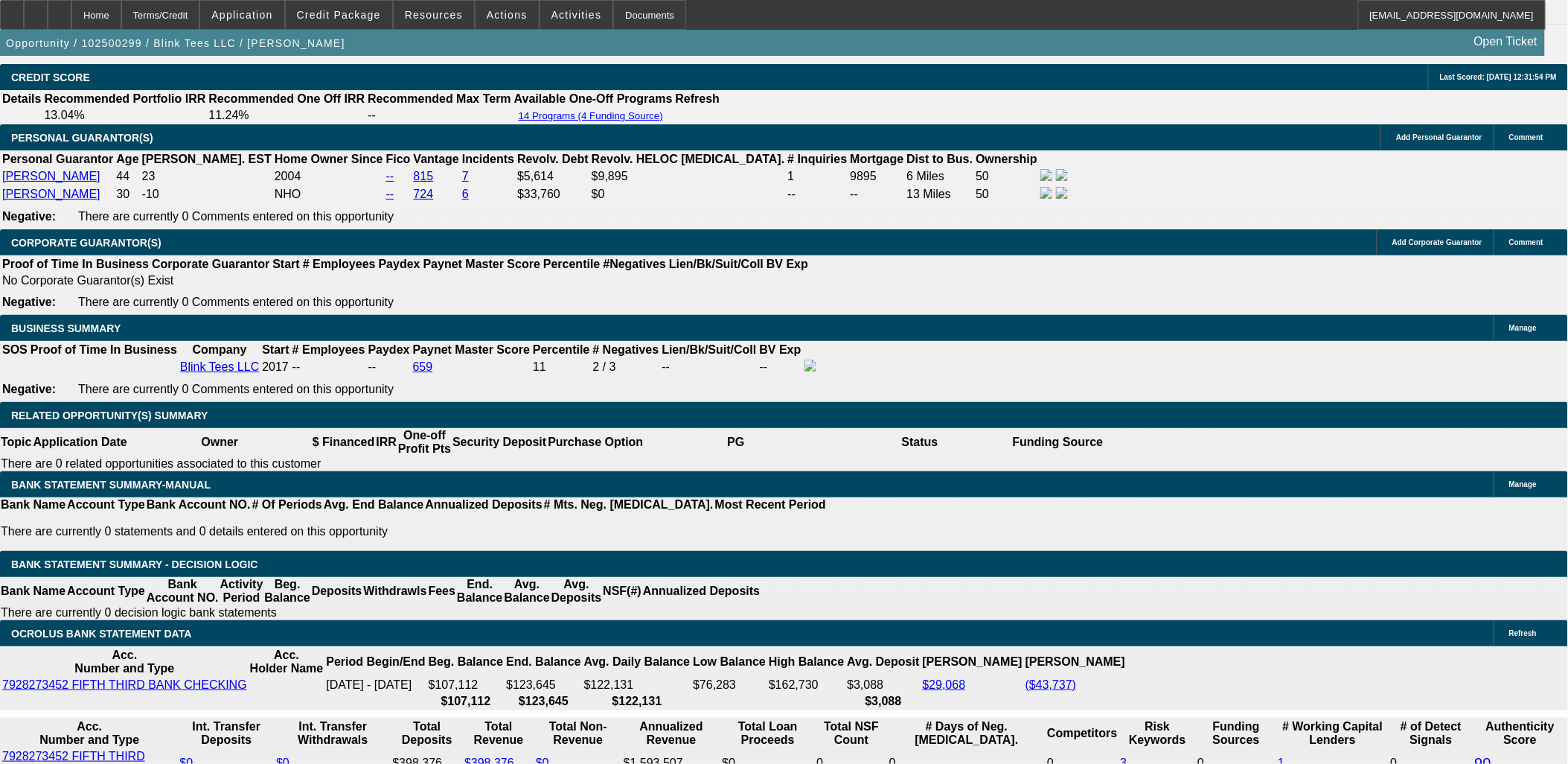
scroll to position [2236, 0]
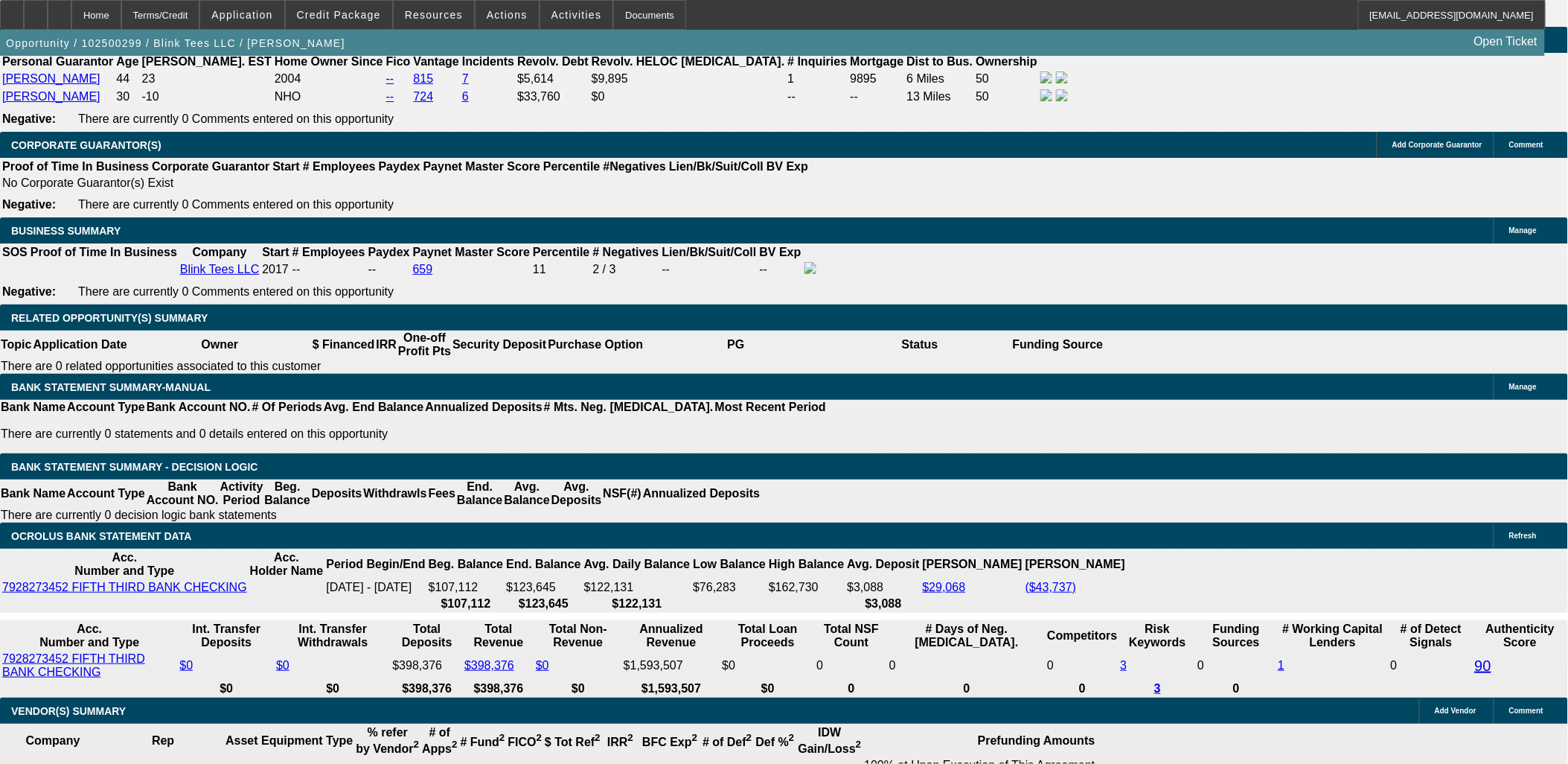
type input "UNKNOWN"
type input "8"
type input "$1,419.14"
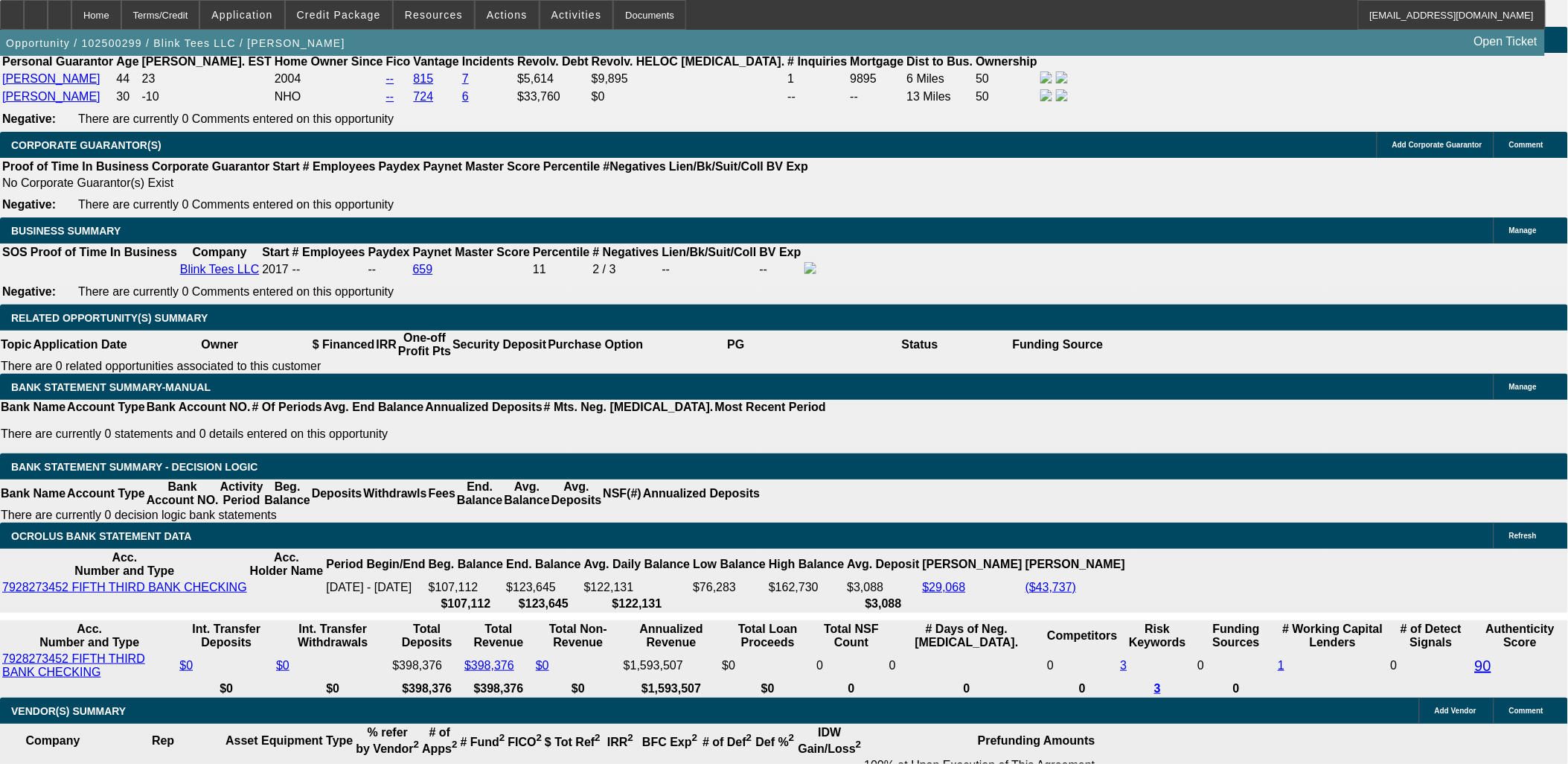
type input "$709.57"
type input "8.9"
type input "$1,449.48"
type input "$724.74"
type input "8.9"
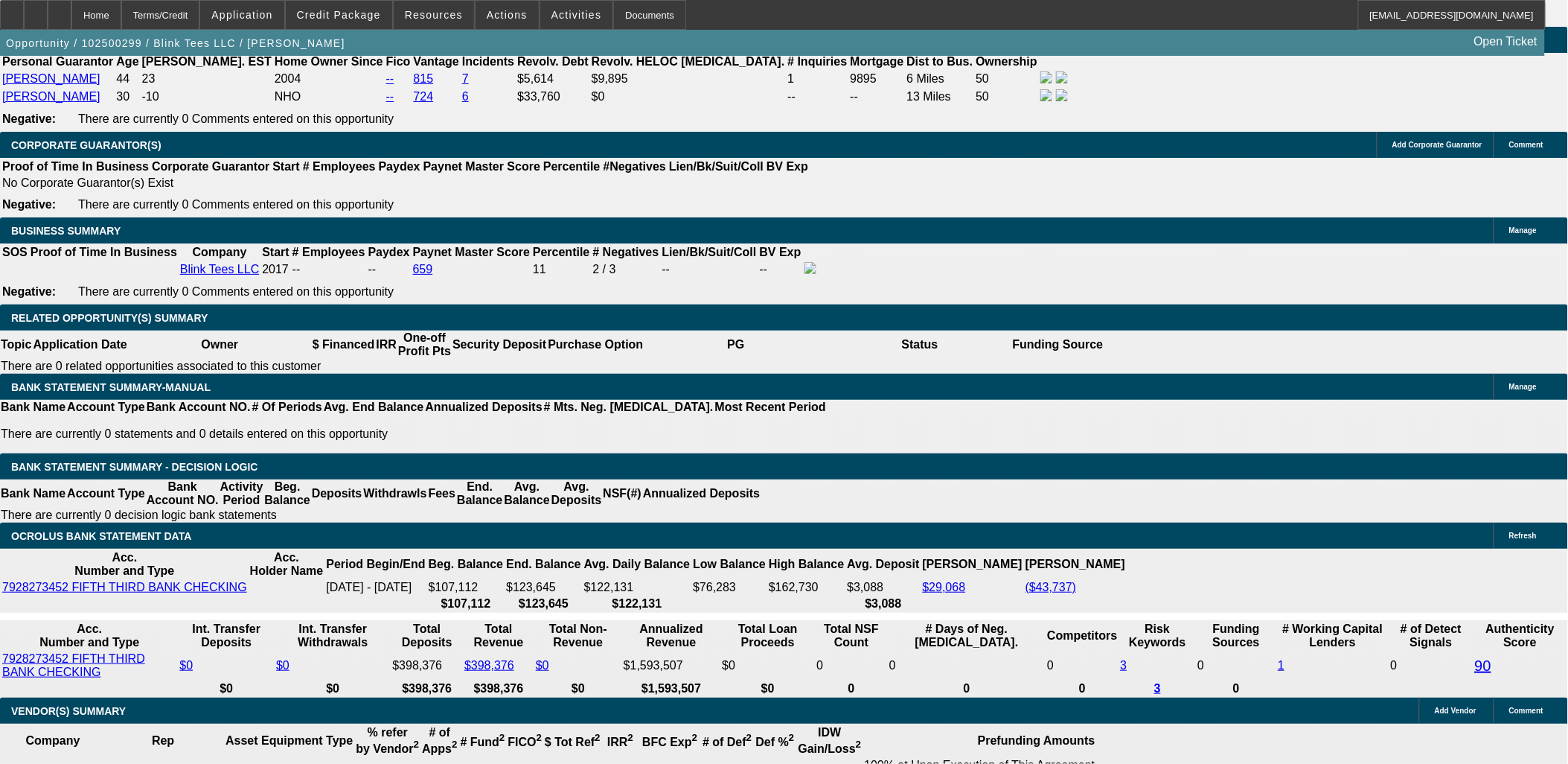
type input "7"
type input "$14.00"
type input "724"
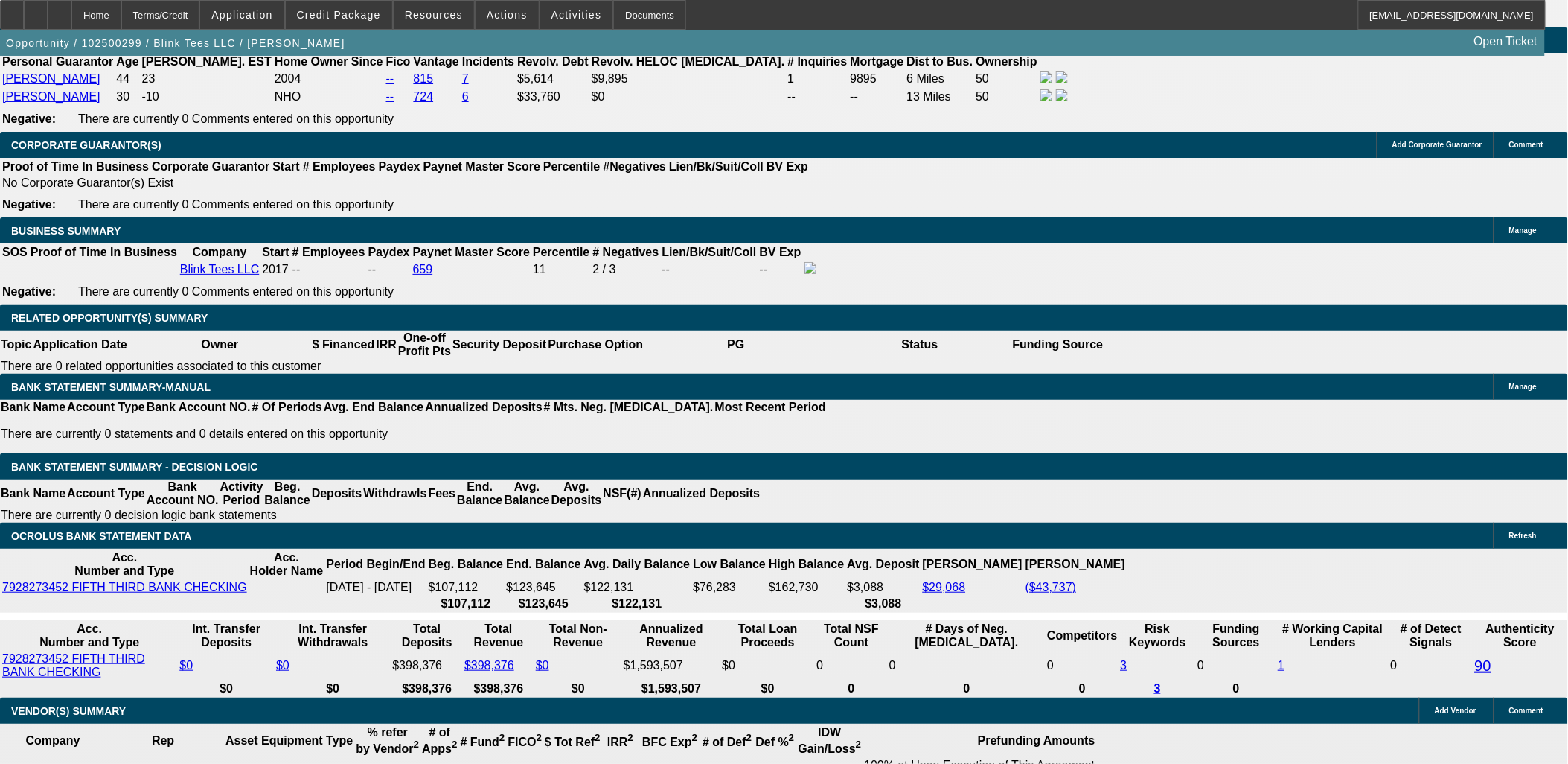
type input "$1,448.00"
type input "8.9"
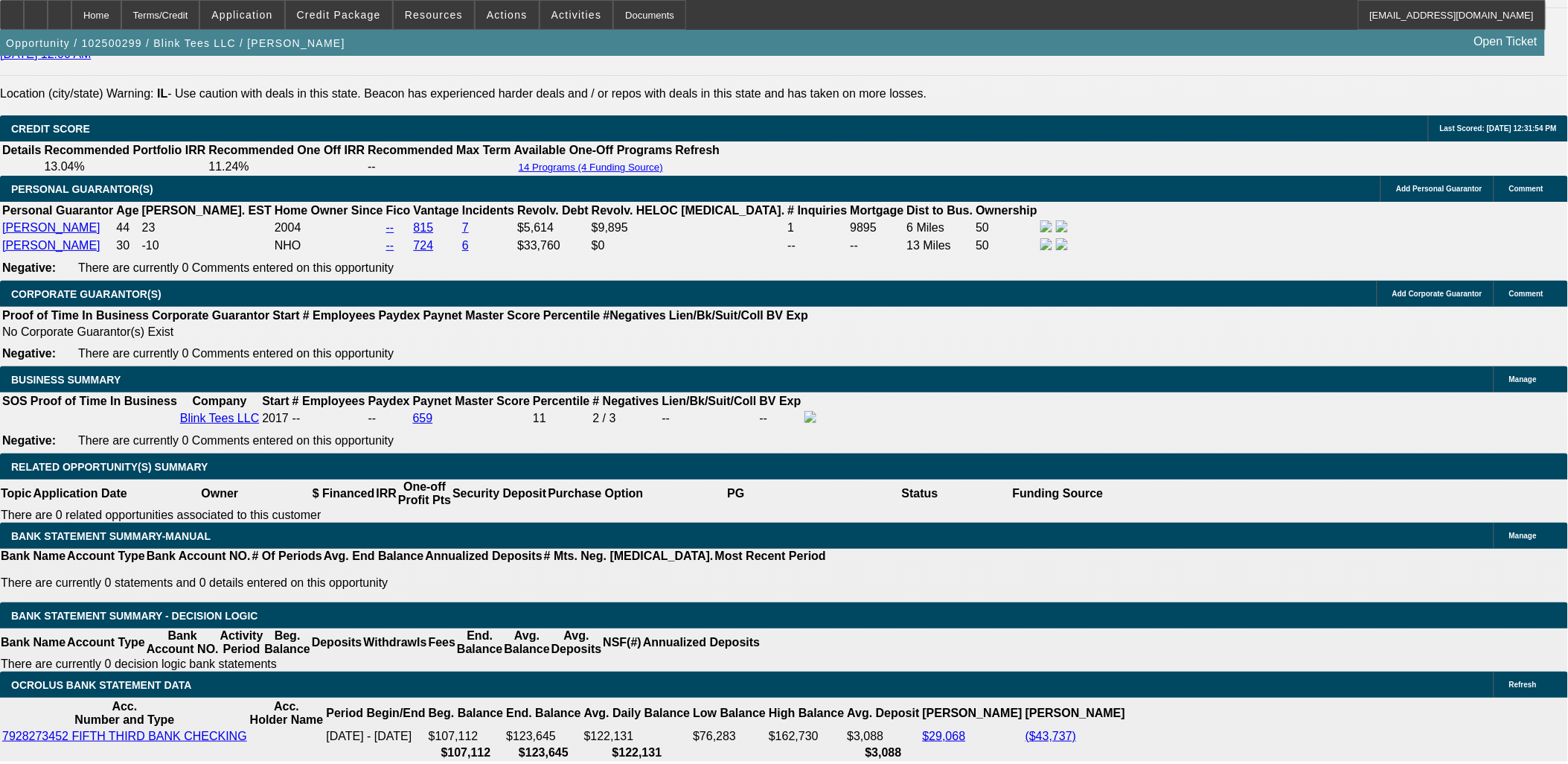
scroll to position [2071, 0]
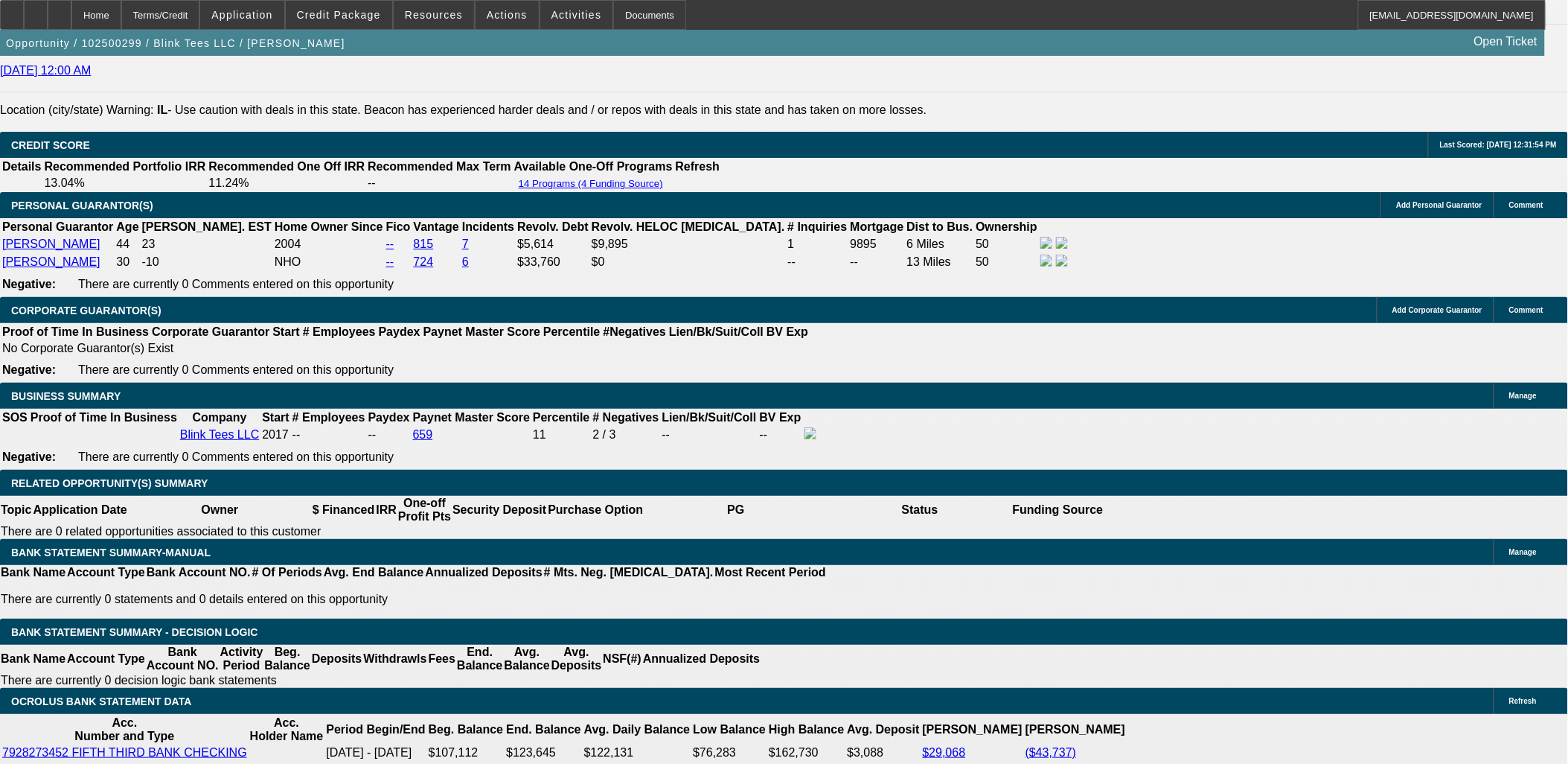
type input "$724.00"
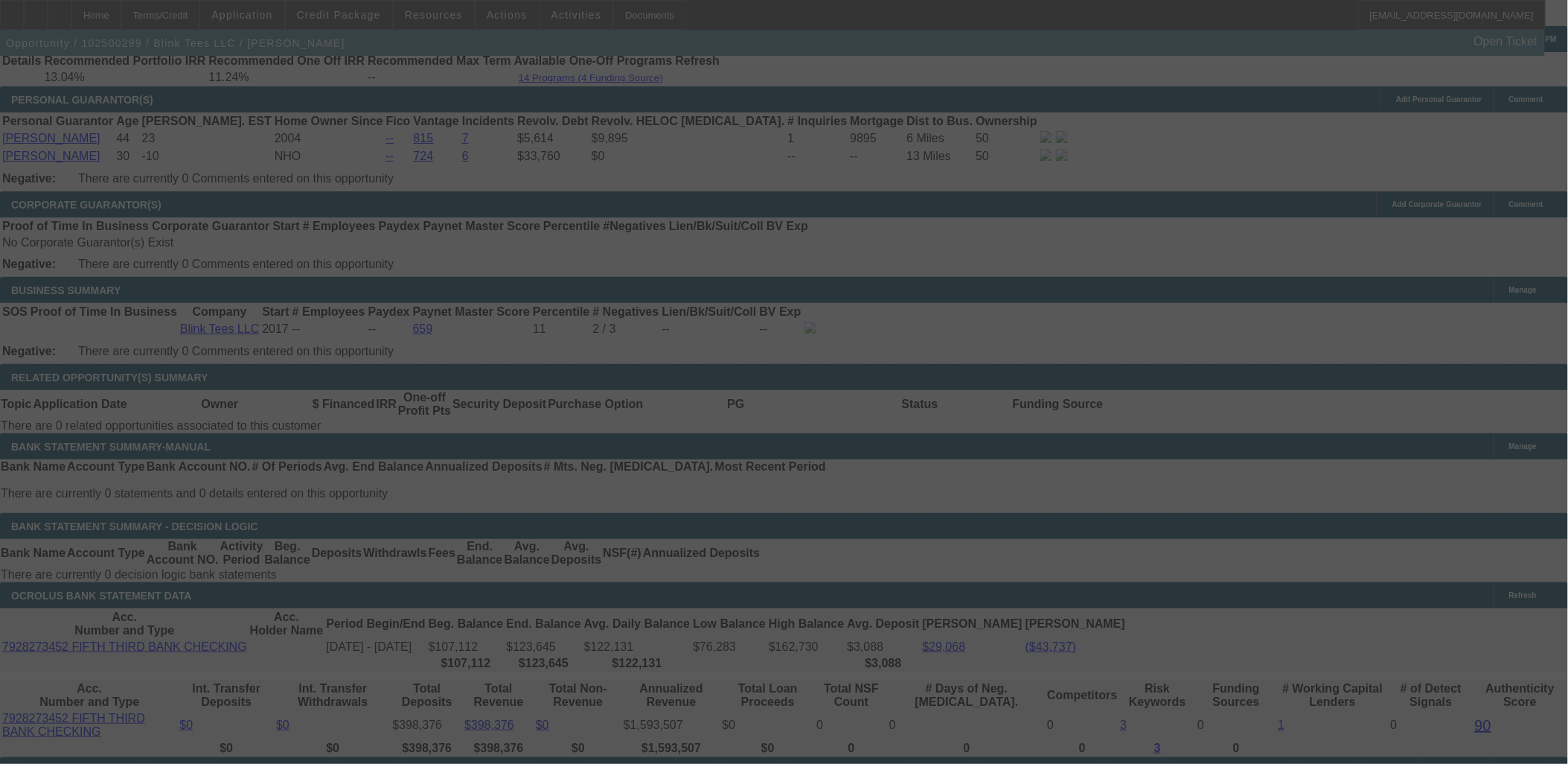
scroll to position [2236, 0]
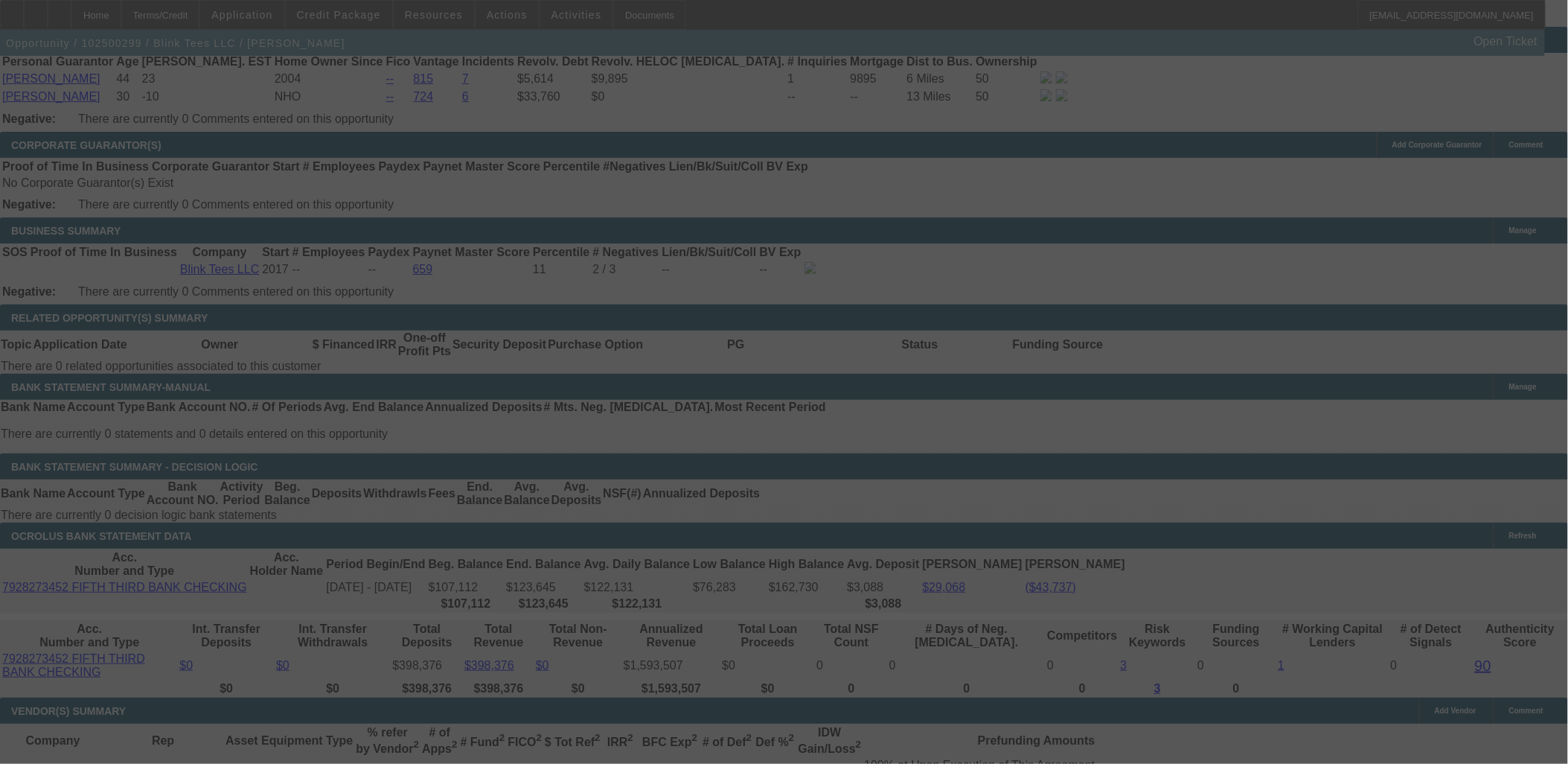
select select "0"
select select "2"
select select "0"
select select "2"
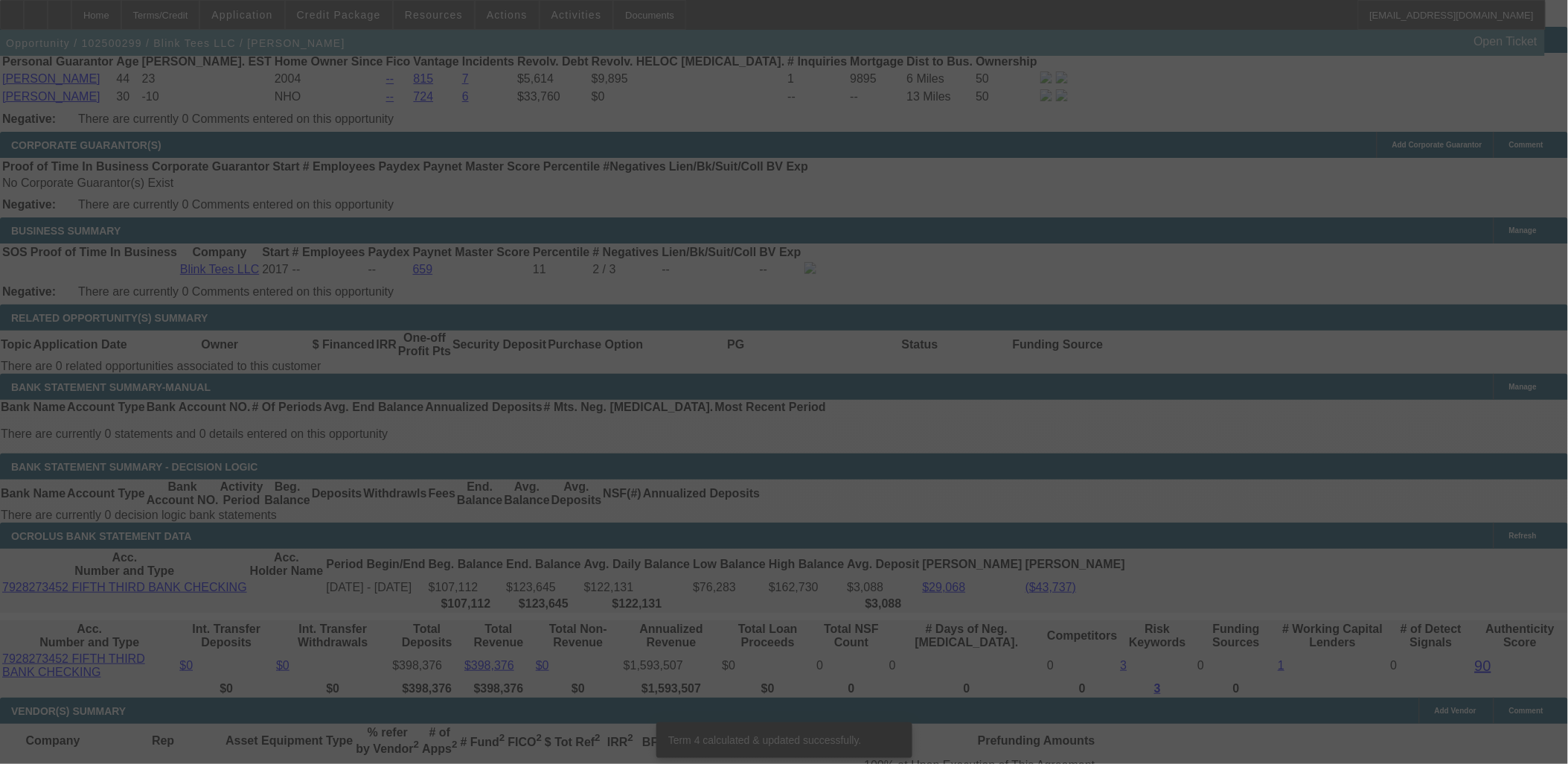
scroll to position [2218, 0]
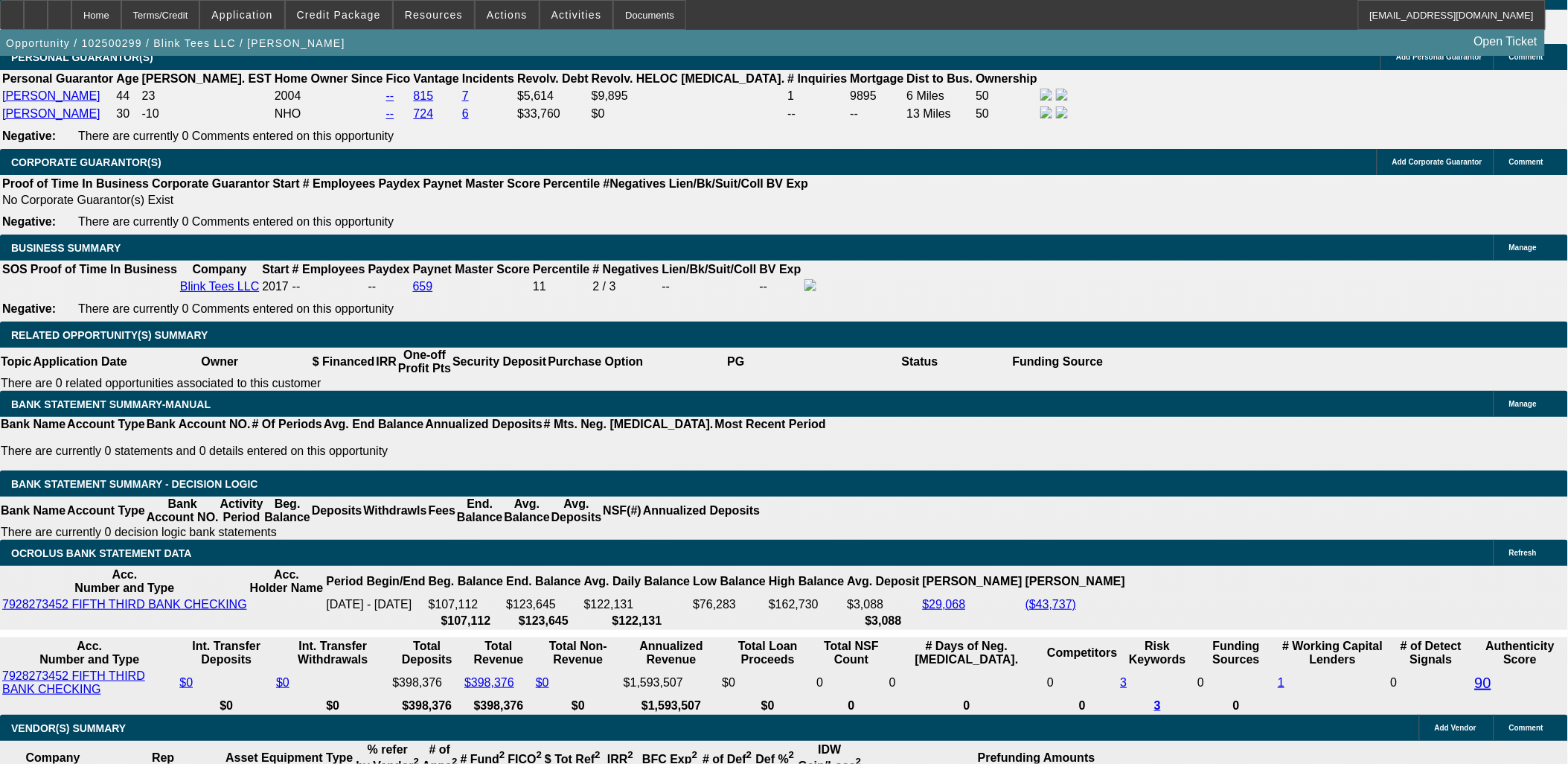
scroll to position [2053, 0]
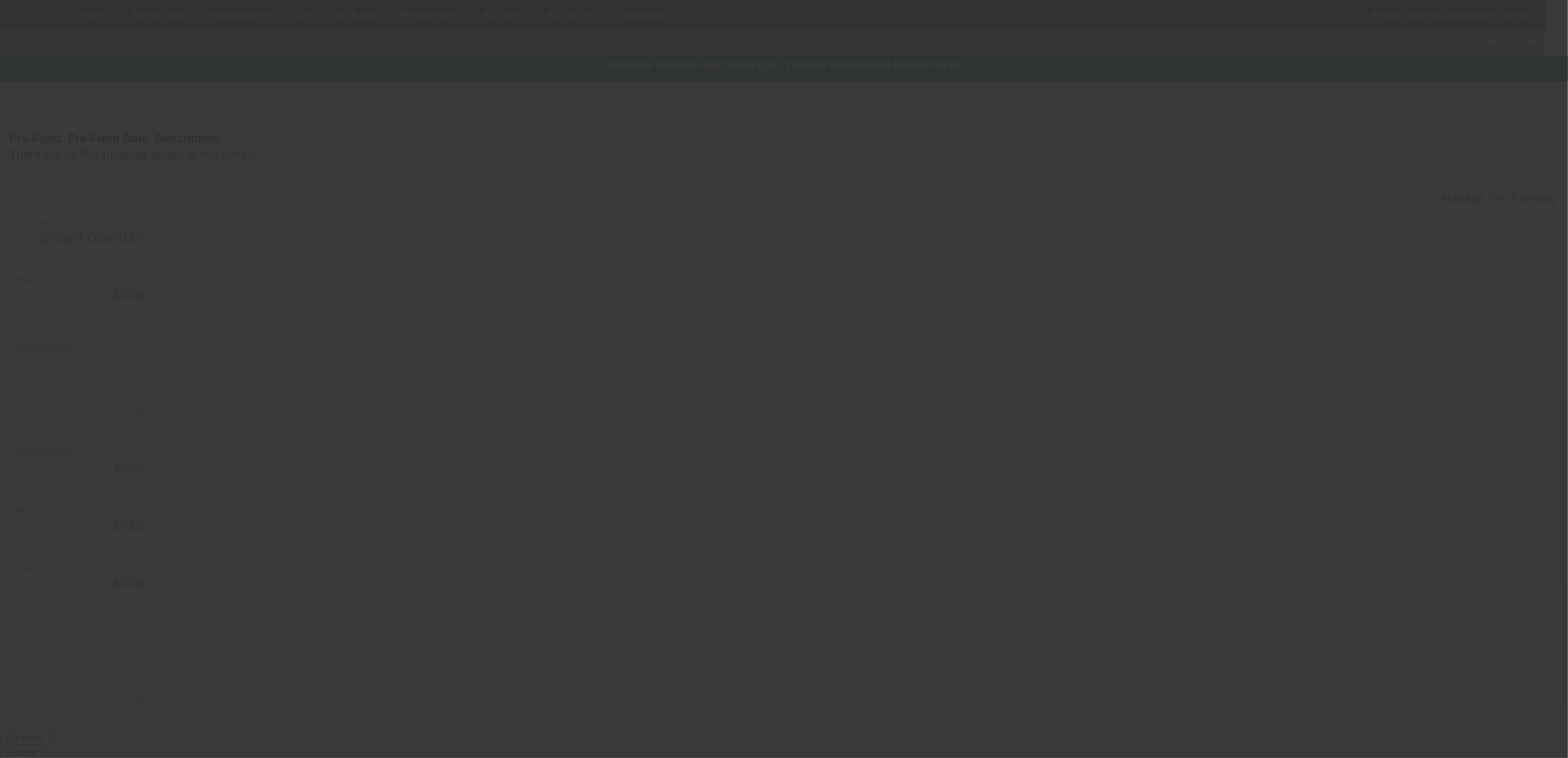
type input "$34,995.00"
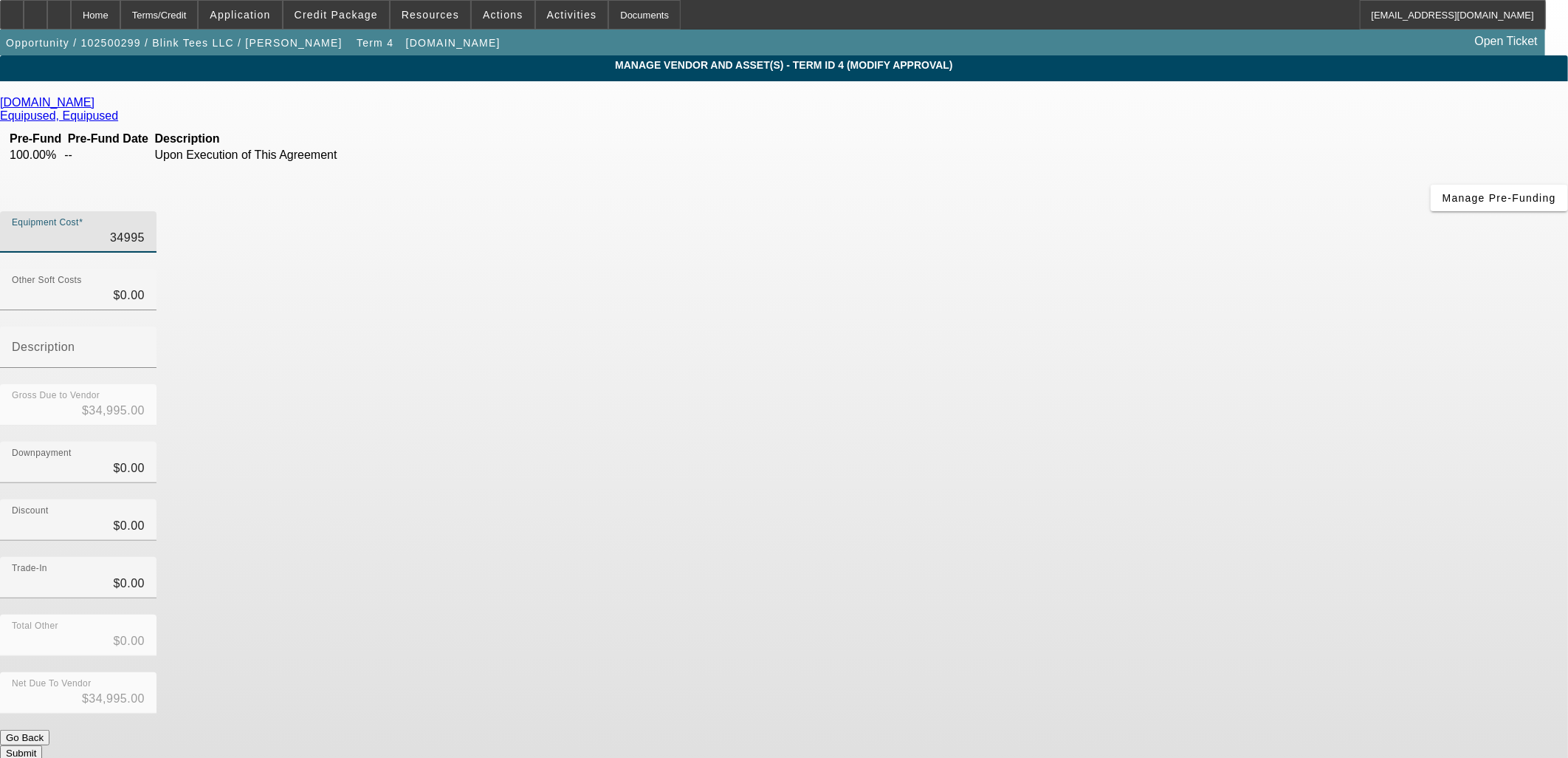
click at [144, 229] on input "34995" at bounding box center [78, 238] width 132 height 18
type input "3"
type input "$3.00"
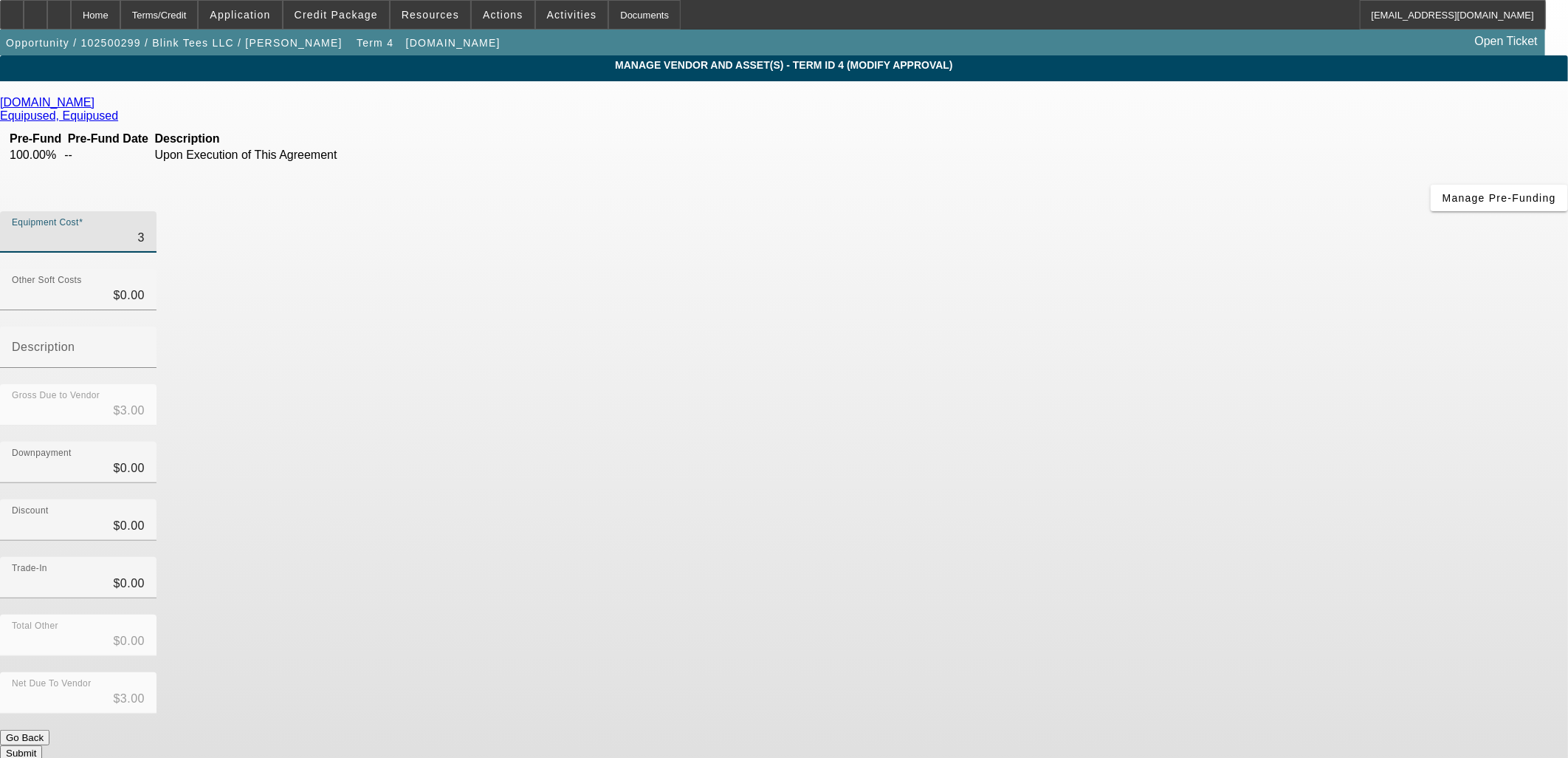
type input "32"
type input "$32.00"
type input "325"
type input "$325.00"
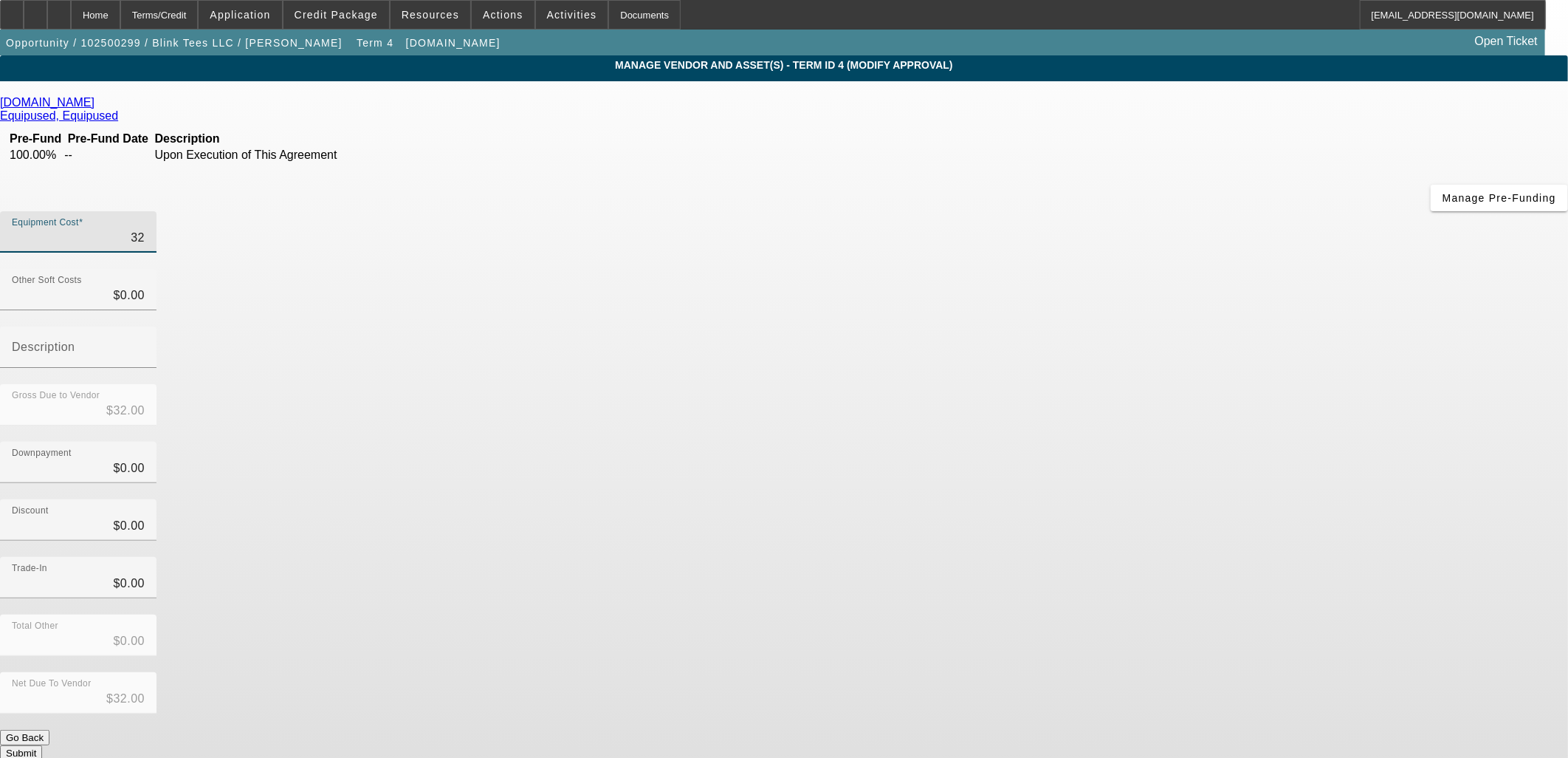
type input "$325.00"
type input "3250"
type input "$3,250.00"
type input "32500"
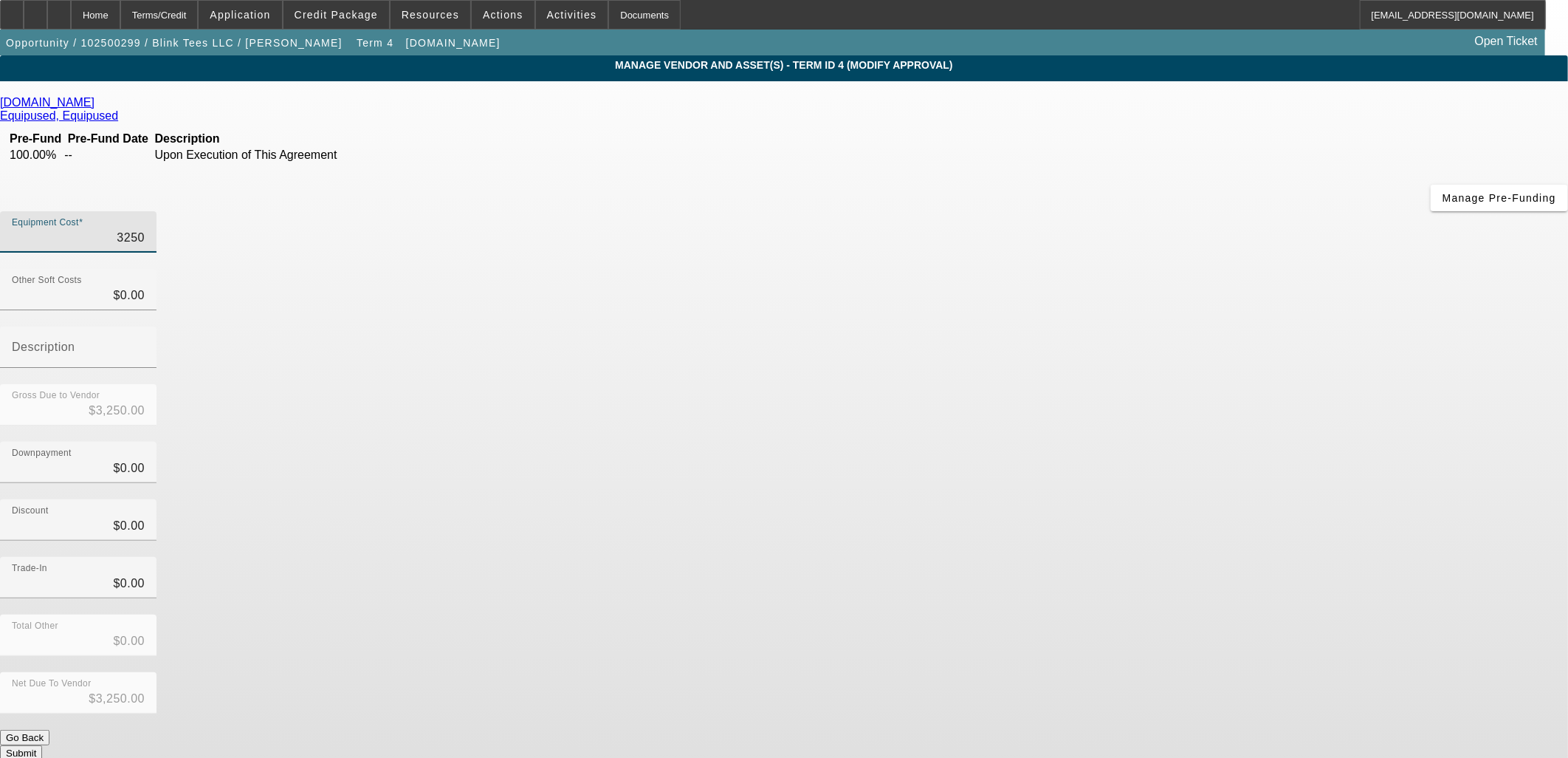
type input "$32,500.00"
click at [1063, 442] on div "Downpayment $0.00" at bounding box center [784, 470] width 1568 height 57
click at [42, 745] on button "Submit" at bounding box center [21, 753] width 42 height 16
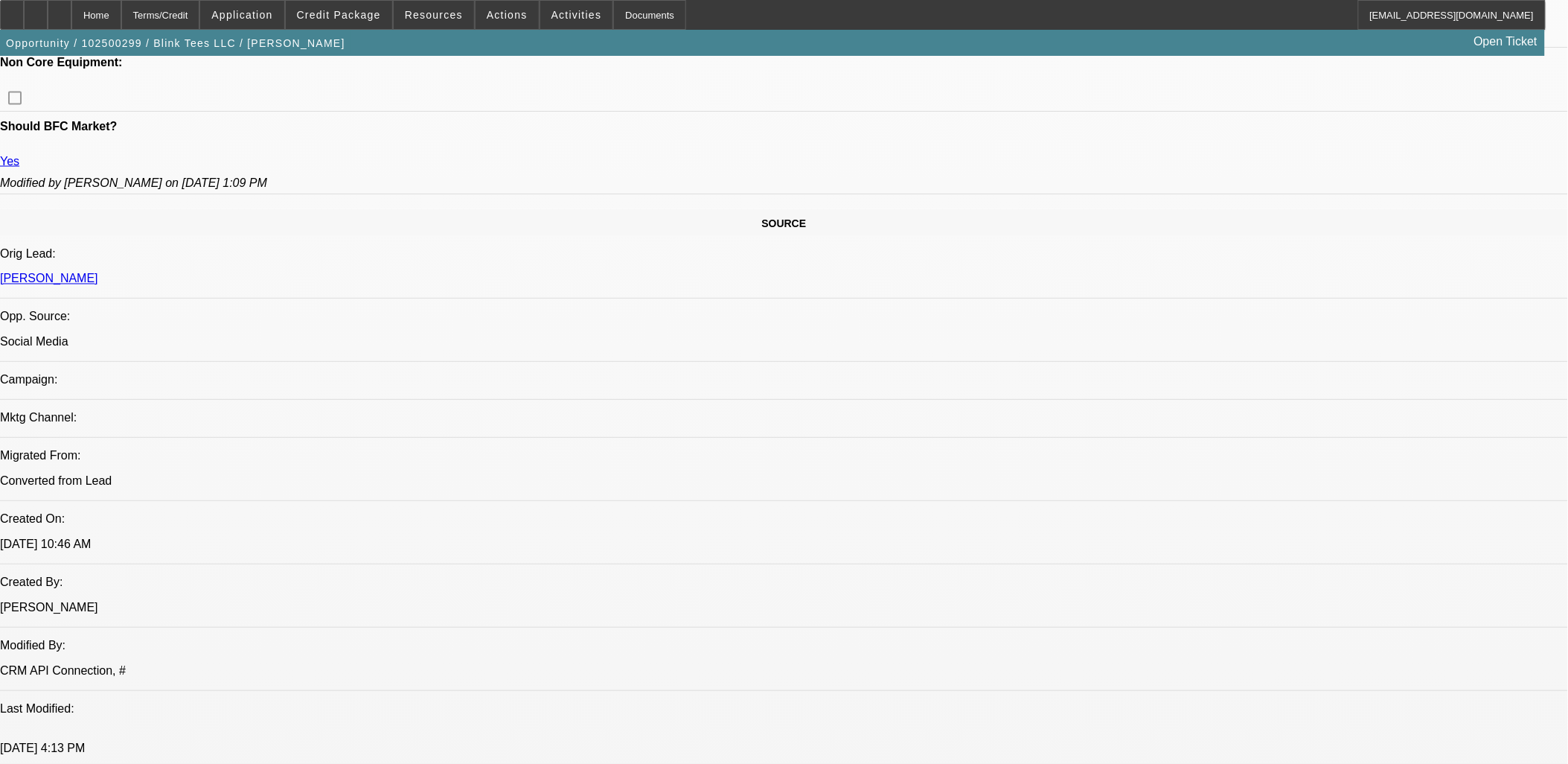
select select "0"
select select "2"
select select "0"
select select "2"
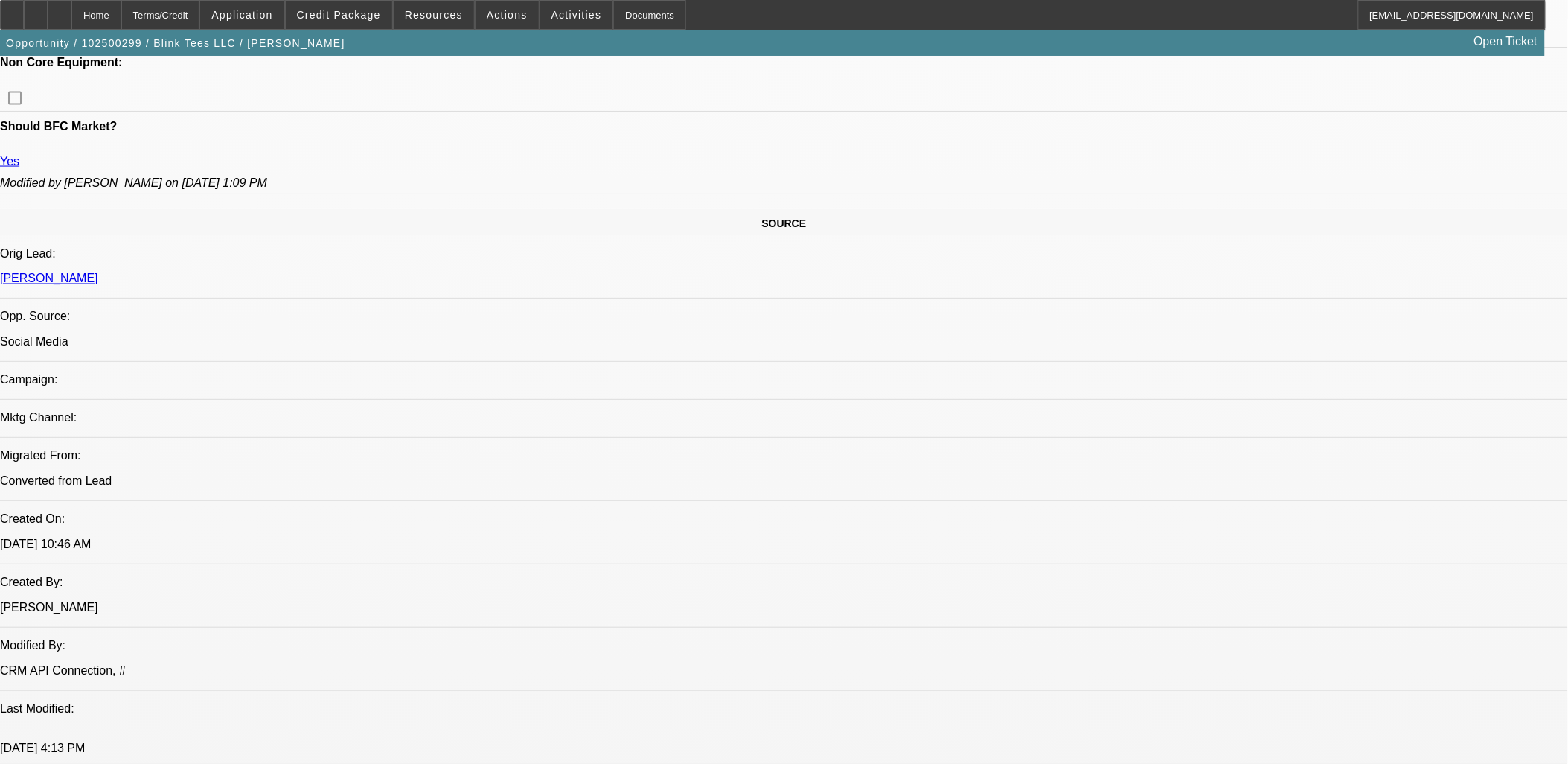
select select "0"
select select "2"
select select "0.1"
select select "4"
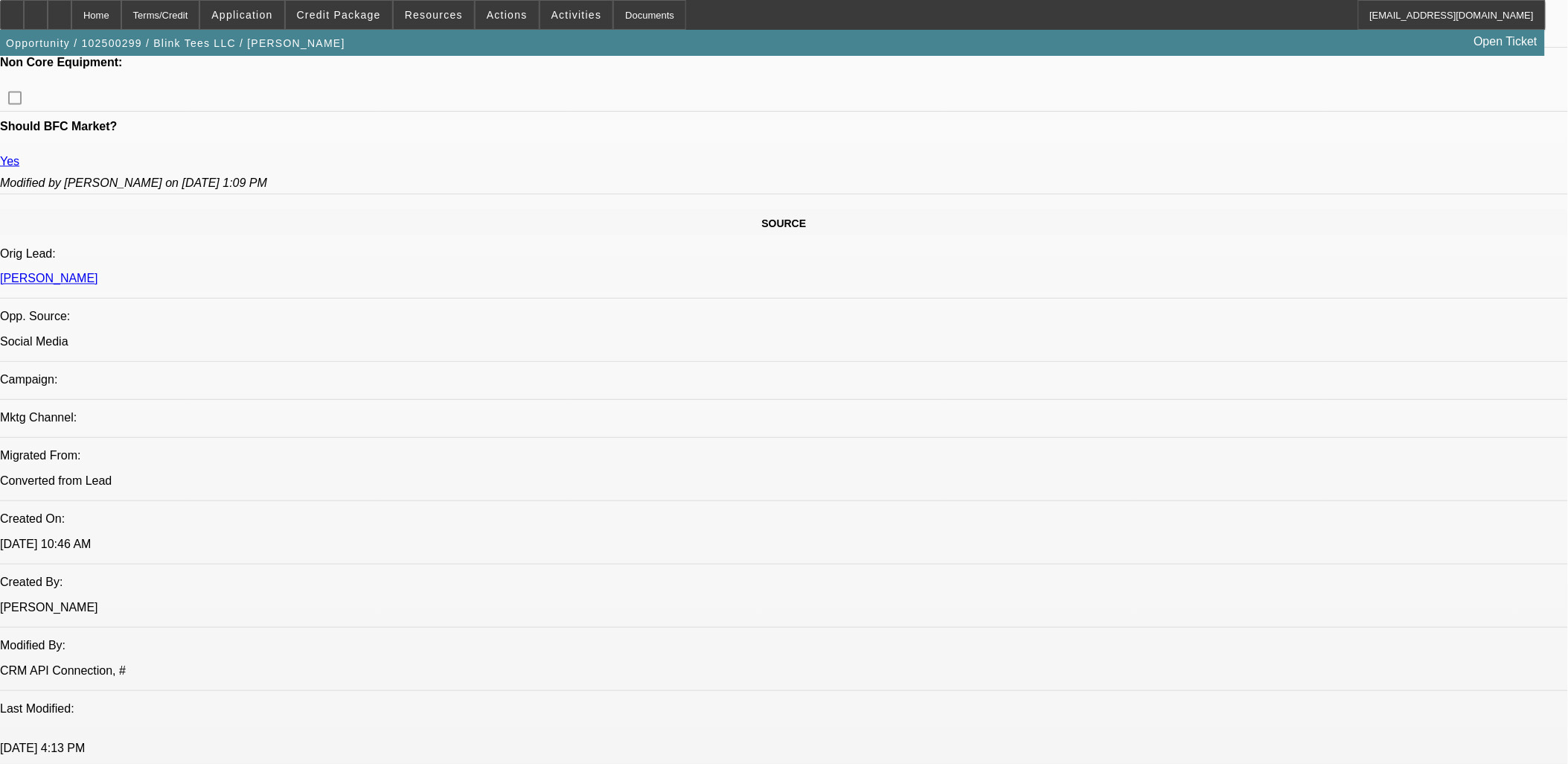
select select "0"
select select "3"
select select "0.1"
select select "4"
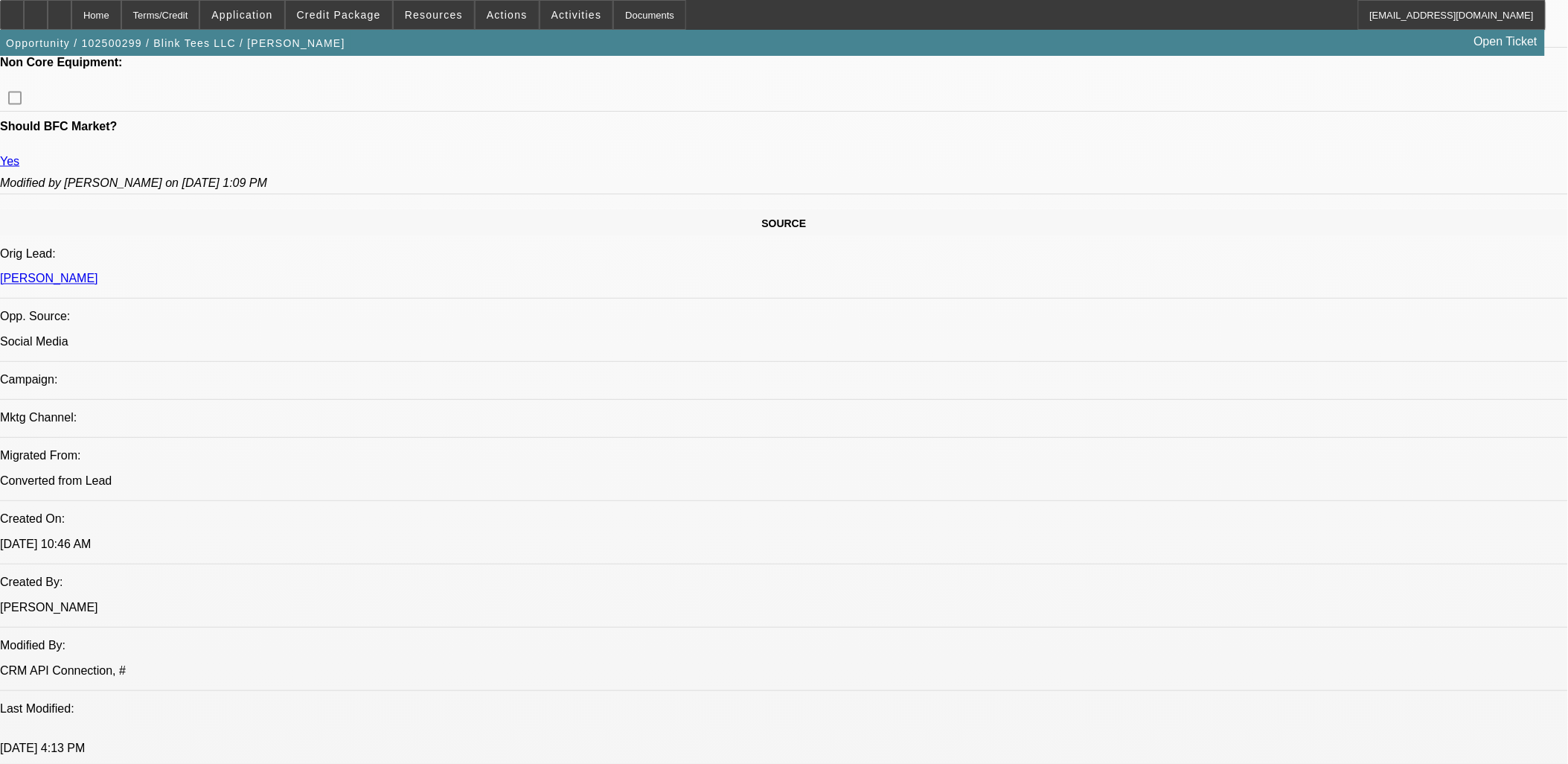
select select "0"
select select "2"
select select "0.1"
select select "4"
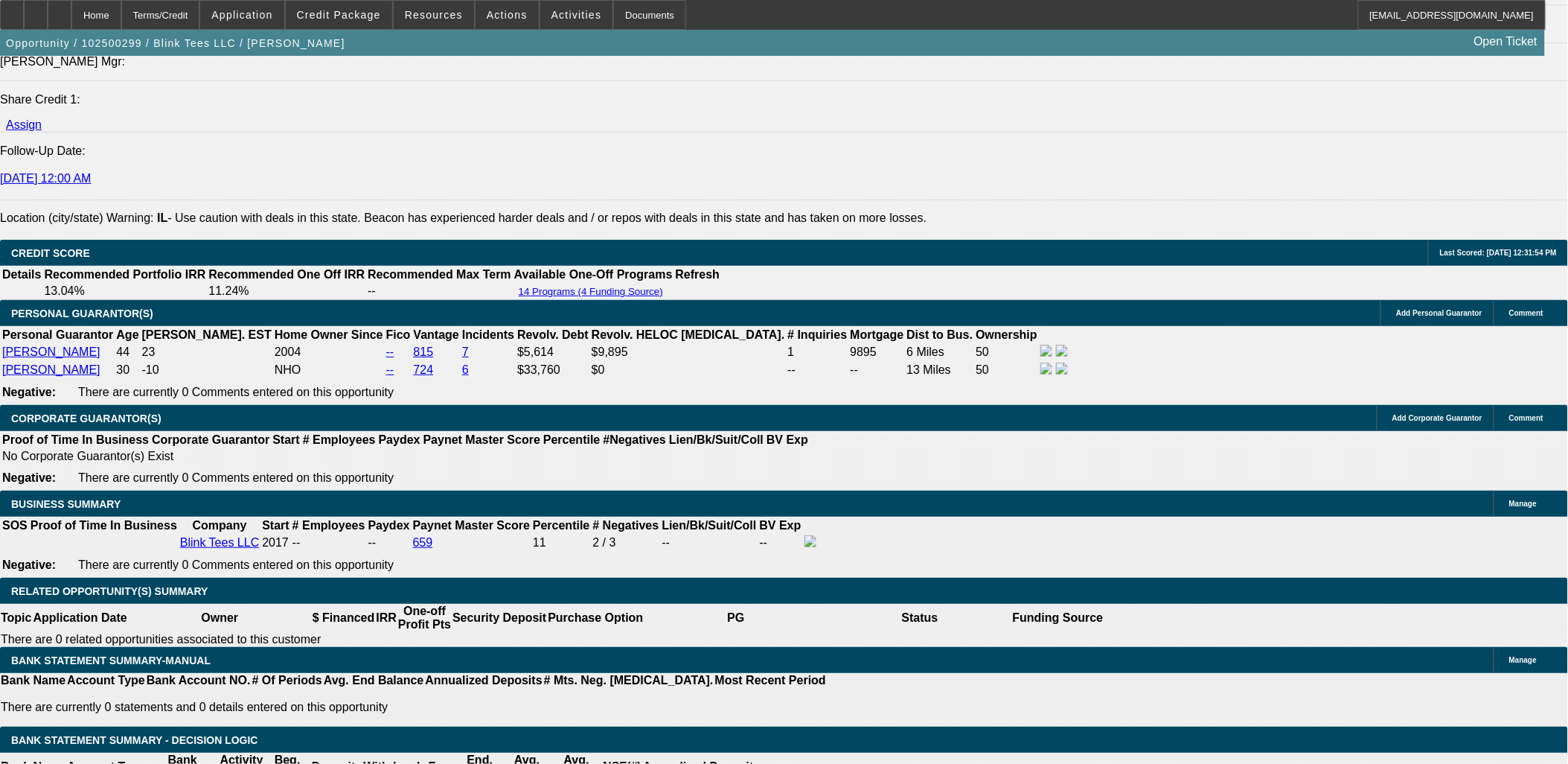
scroll to position [1902, 0]
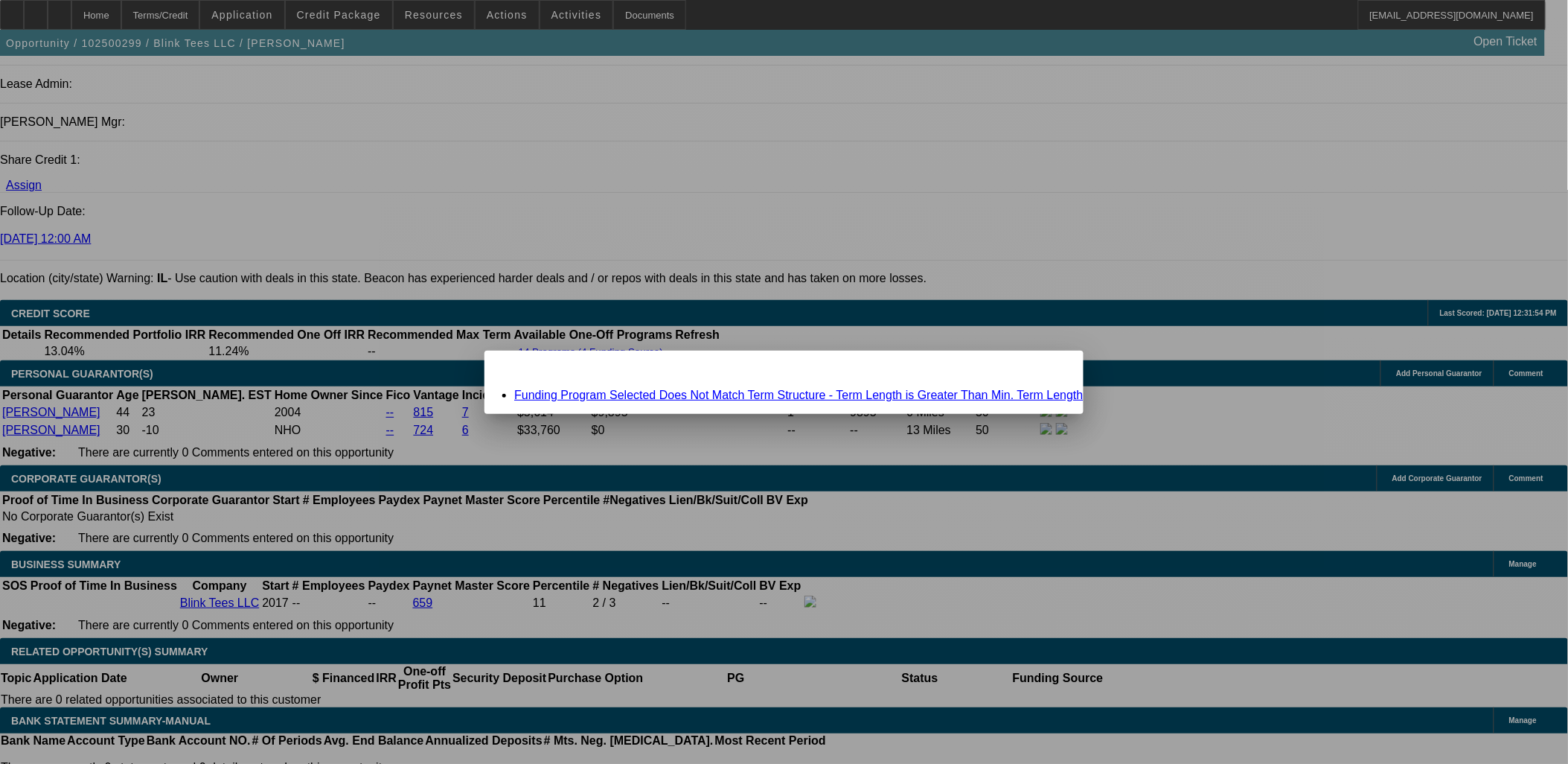
scroll to position [0, 0]
click at [754, 391] on link "Funding Program Selected Does Not Match Term Structure - Term Length is Greater…" at bounding box center [799, 394] width 570 height 13
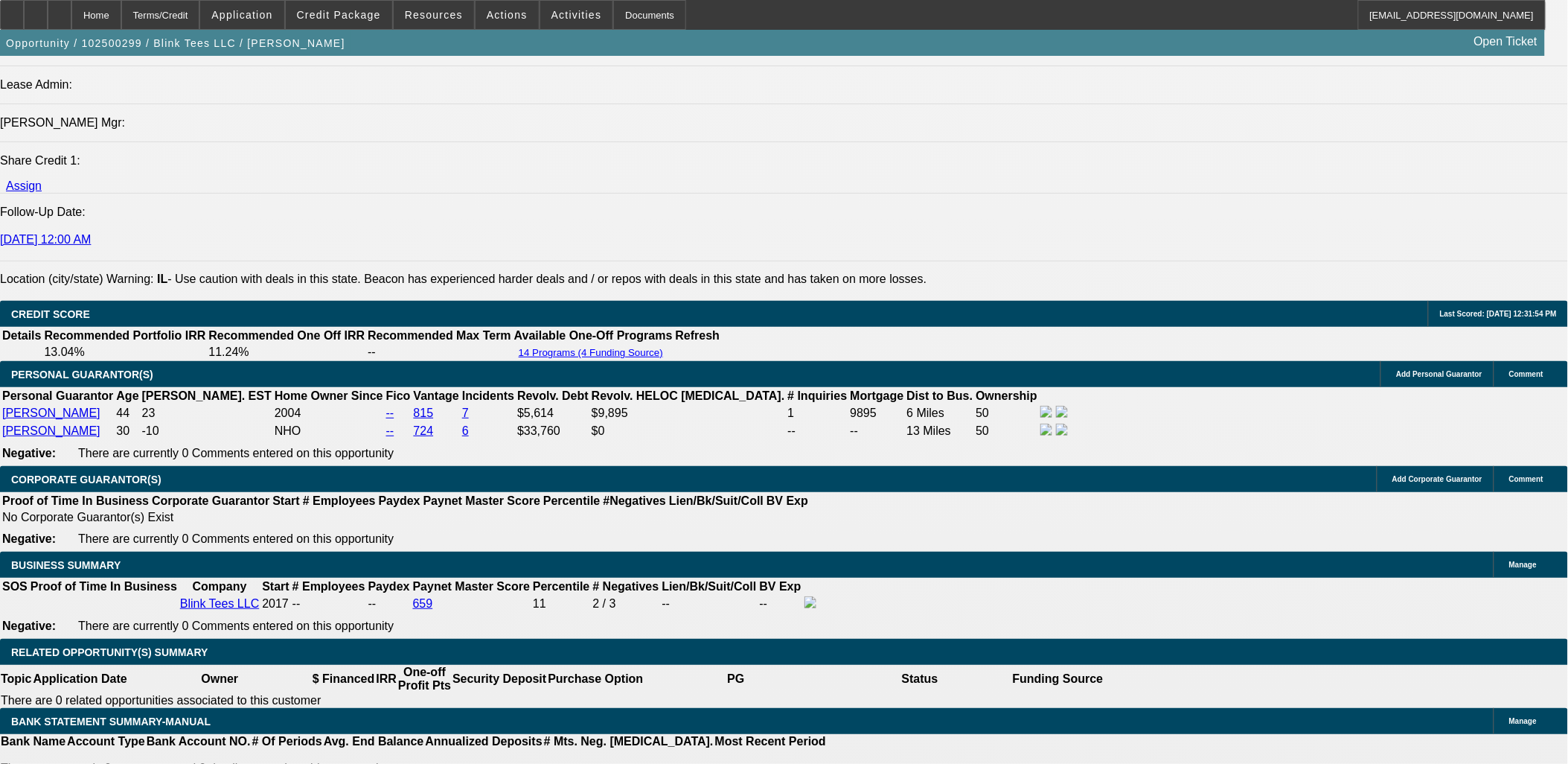
scroll to position [1987, 0]
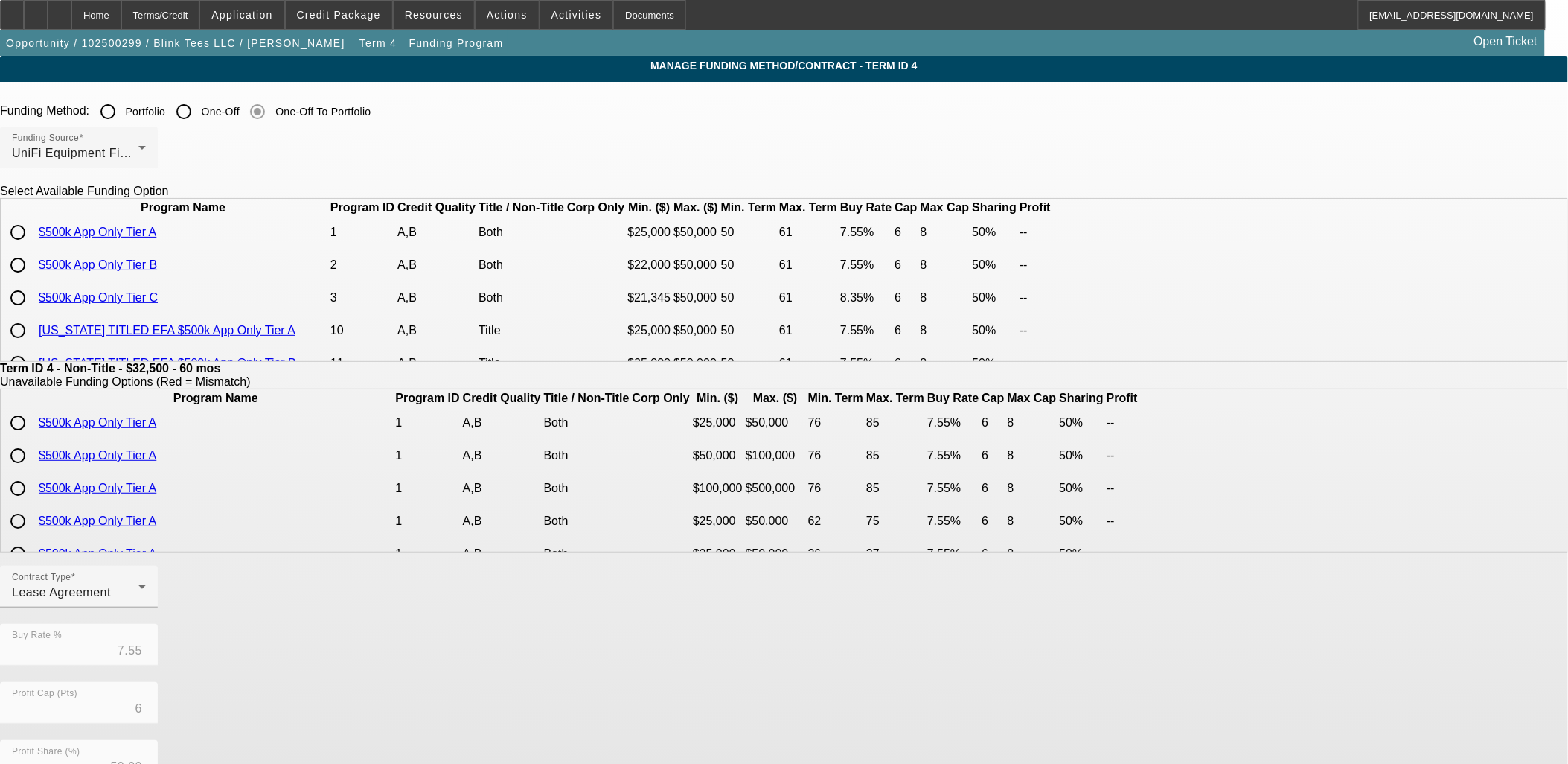
click at [33, 280] on input "radio" at bounding box center [18, 265] width 30 height 30
radio input "true"
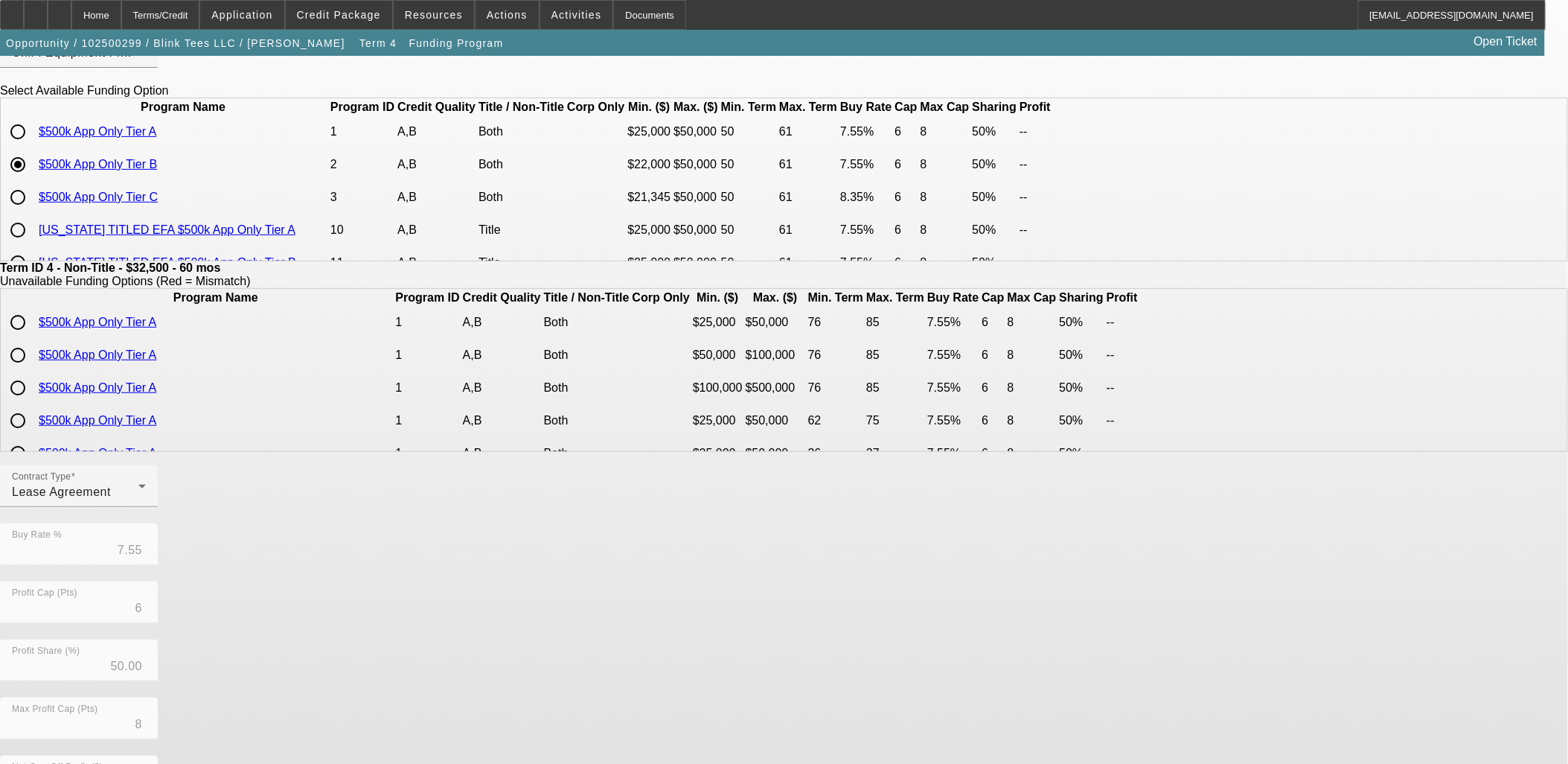
scroll to position [248, 0]
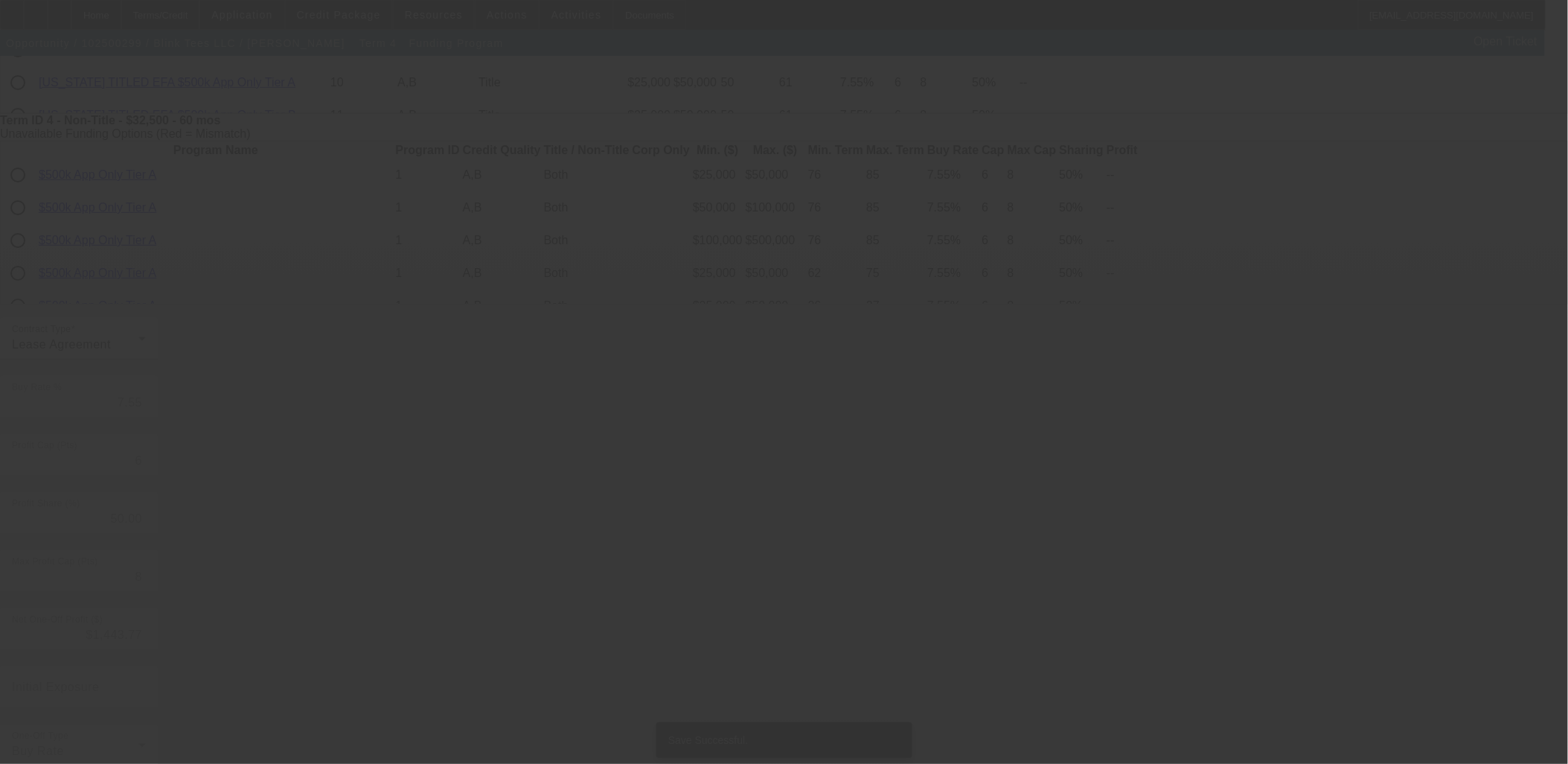
scroll to position [0, 0]
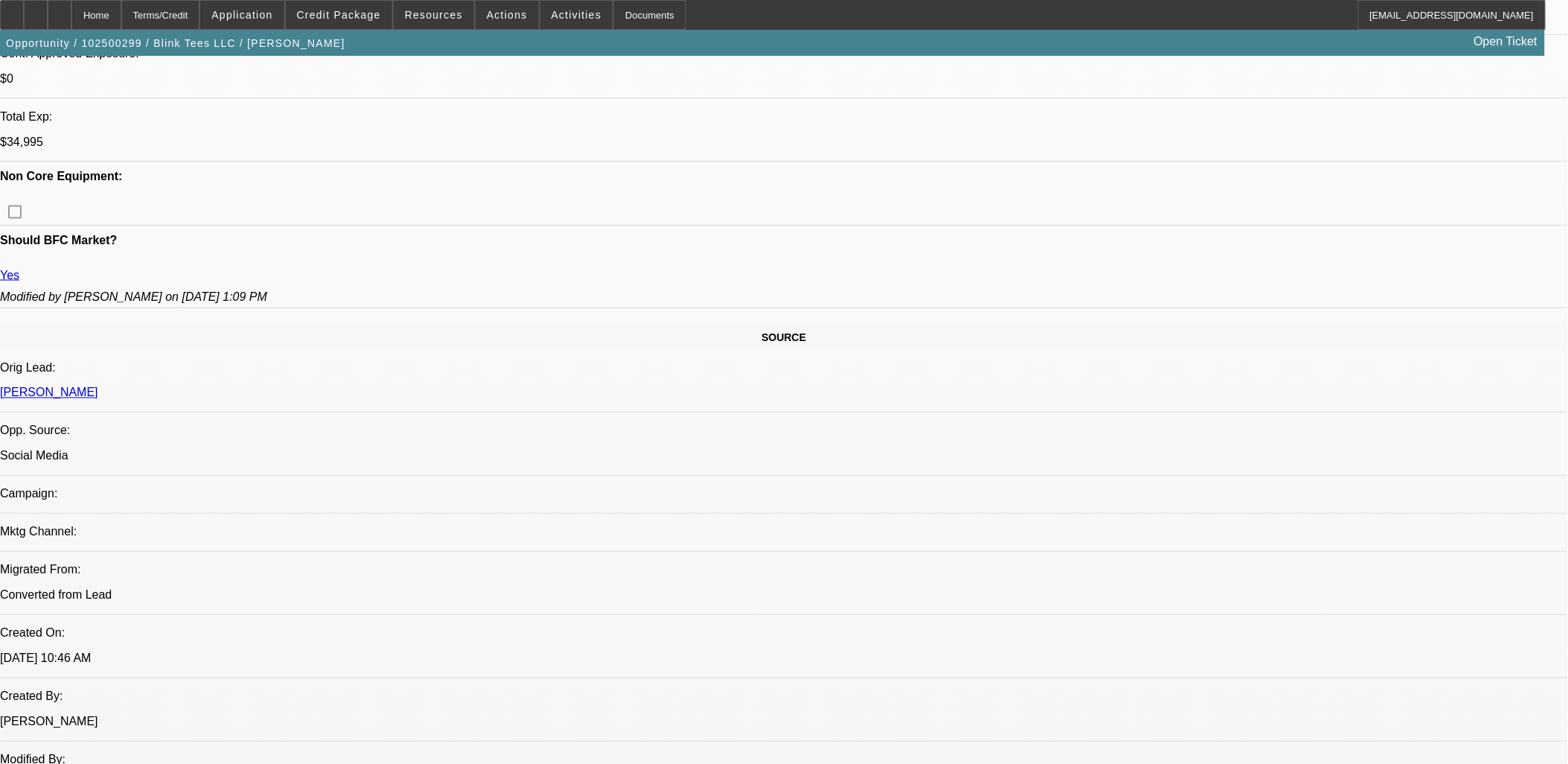
select select "0"
select select "2"
select select "0"
select select "2"
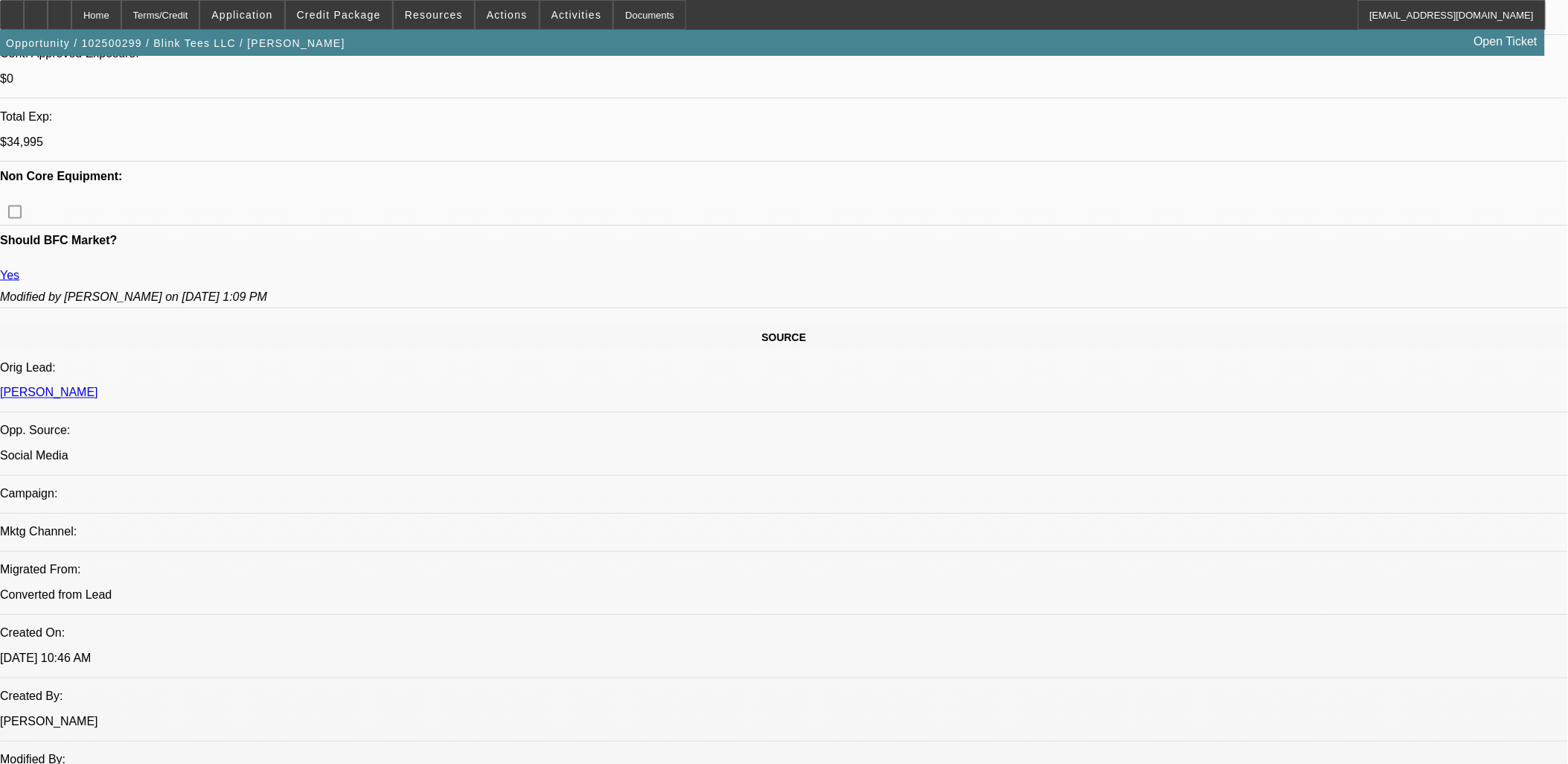
select select "0"
select select "2"
select select "0.1"
select select "4"
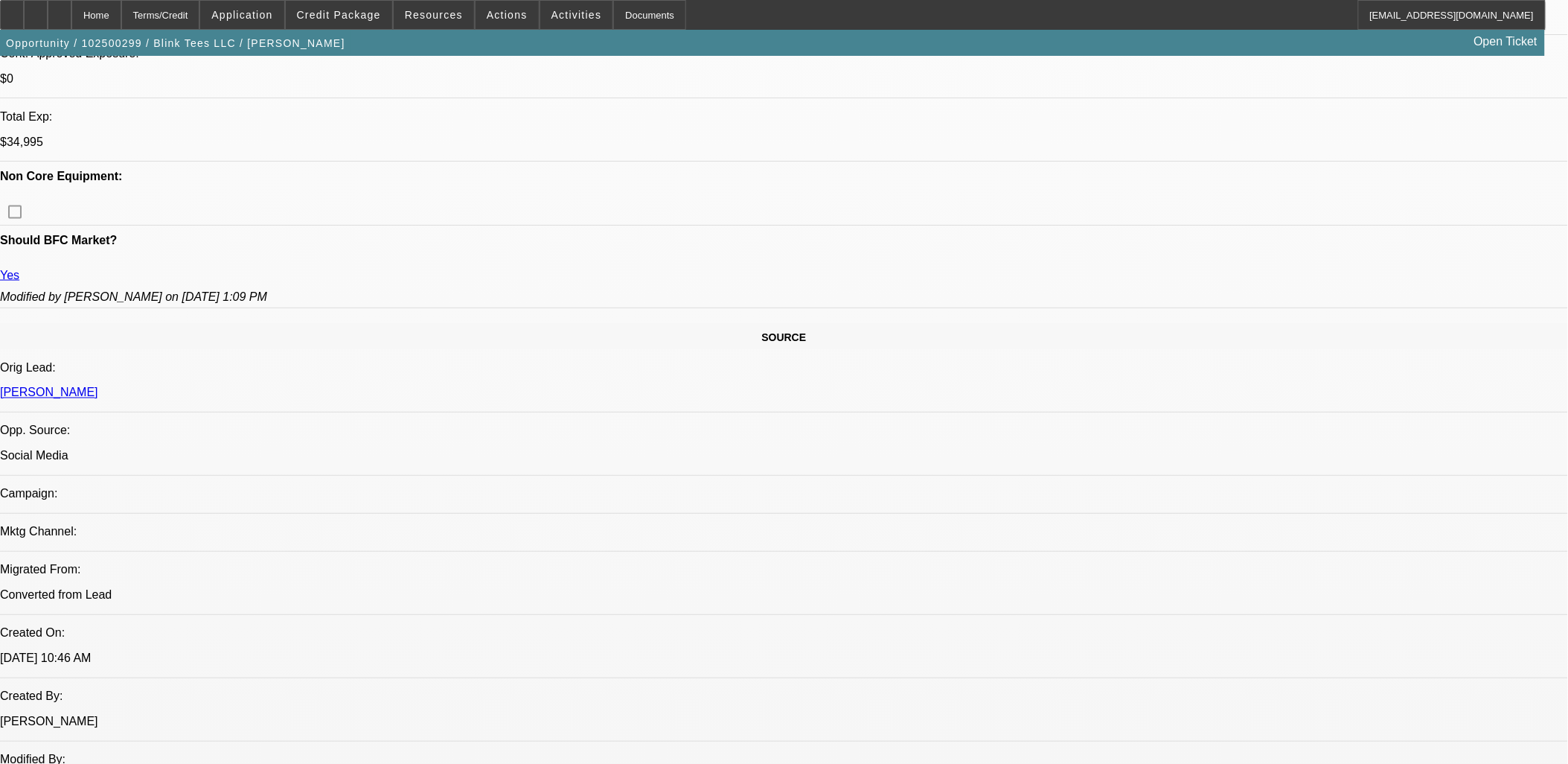
select select "0"
select select "3"
select select "0.1"
select select "4"
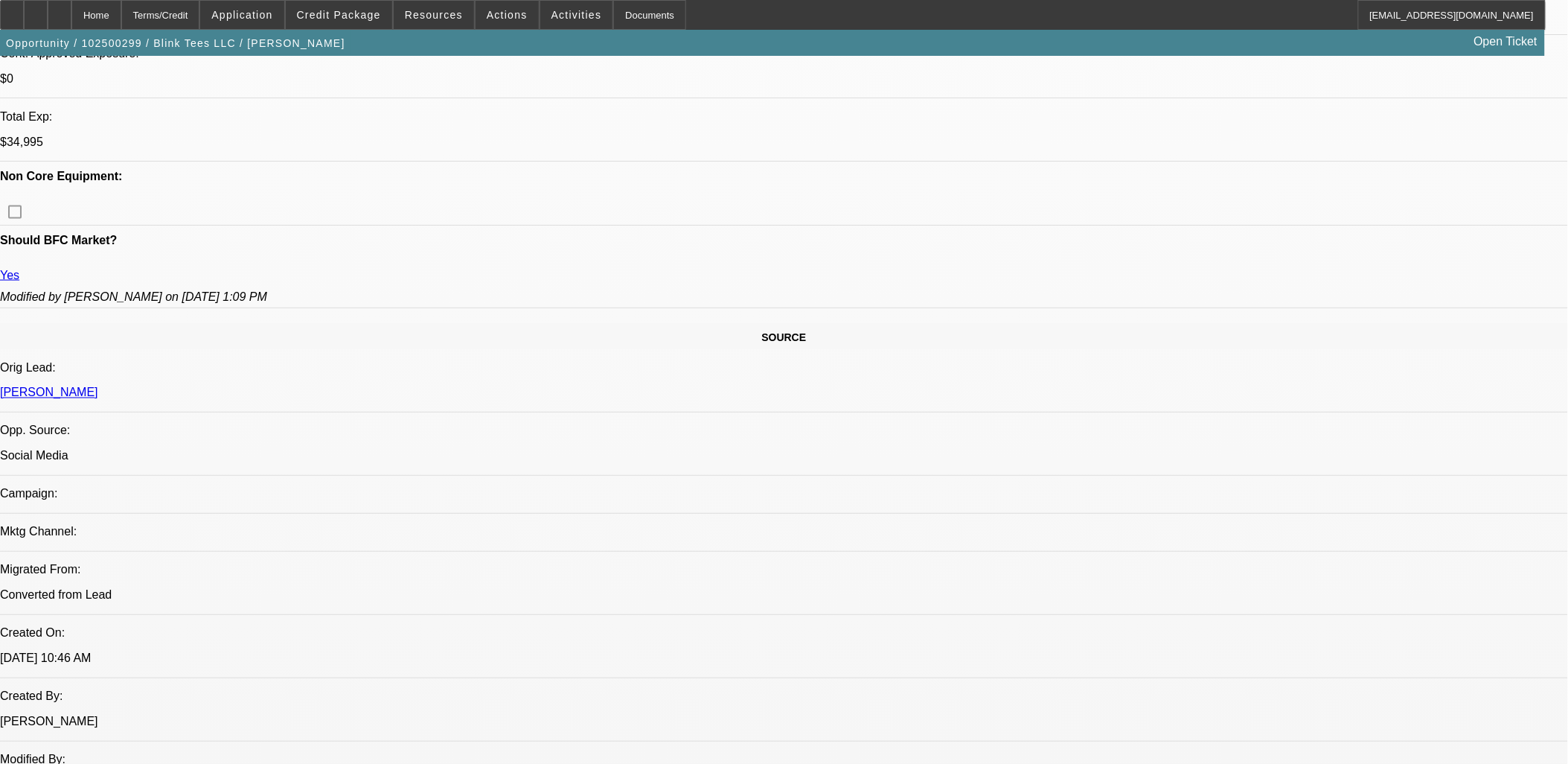
select select "0"
select select "2"
select select "0.1"
select select "4"
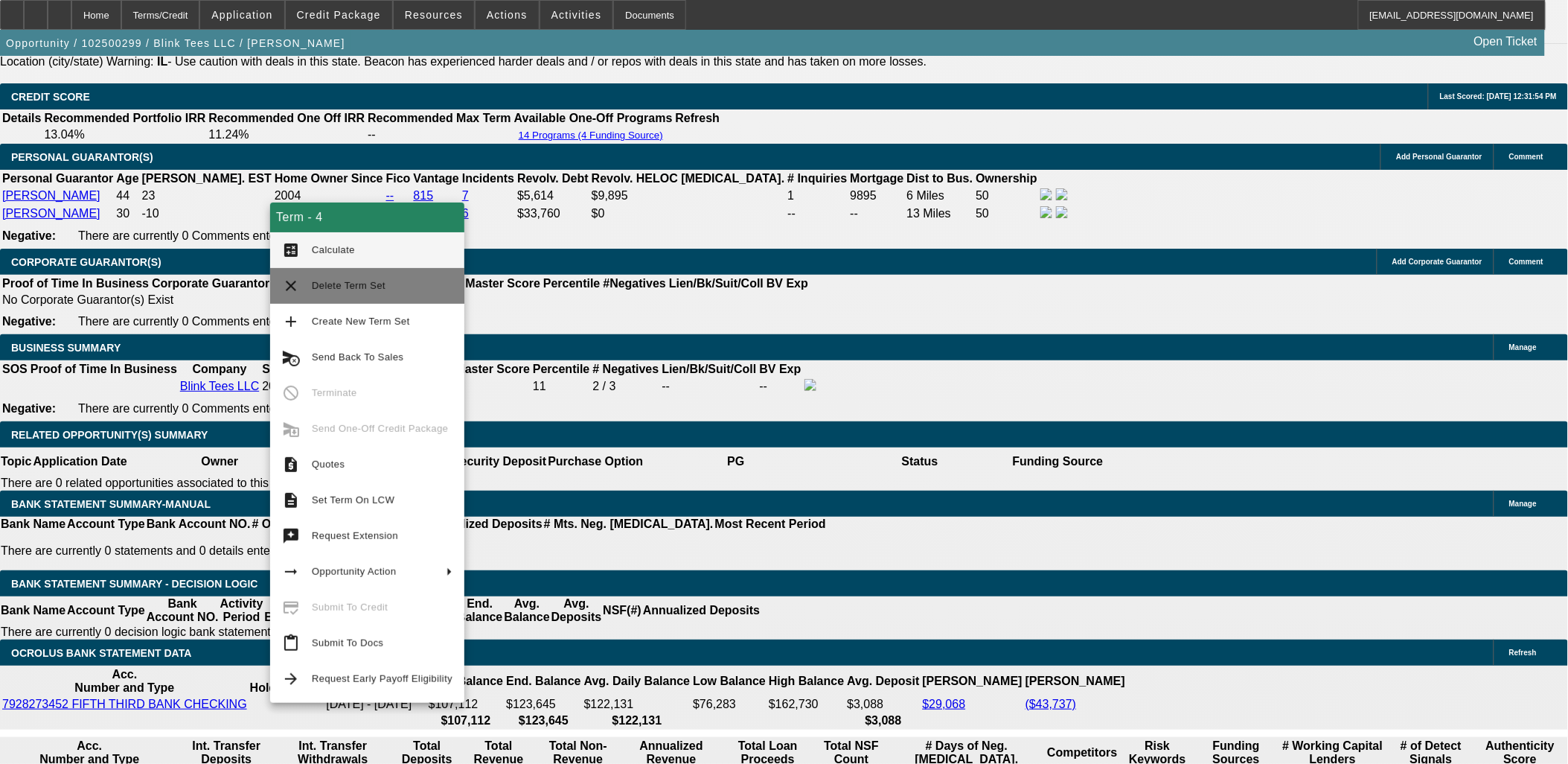
scroll to position [2204, 0]
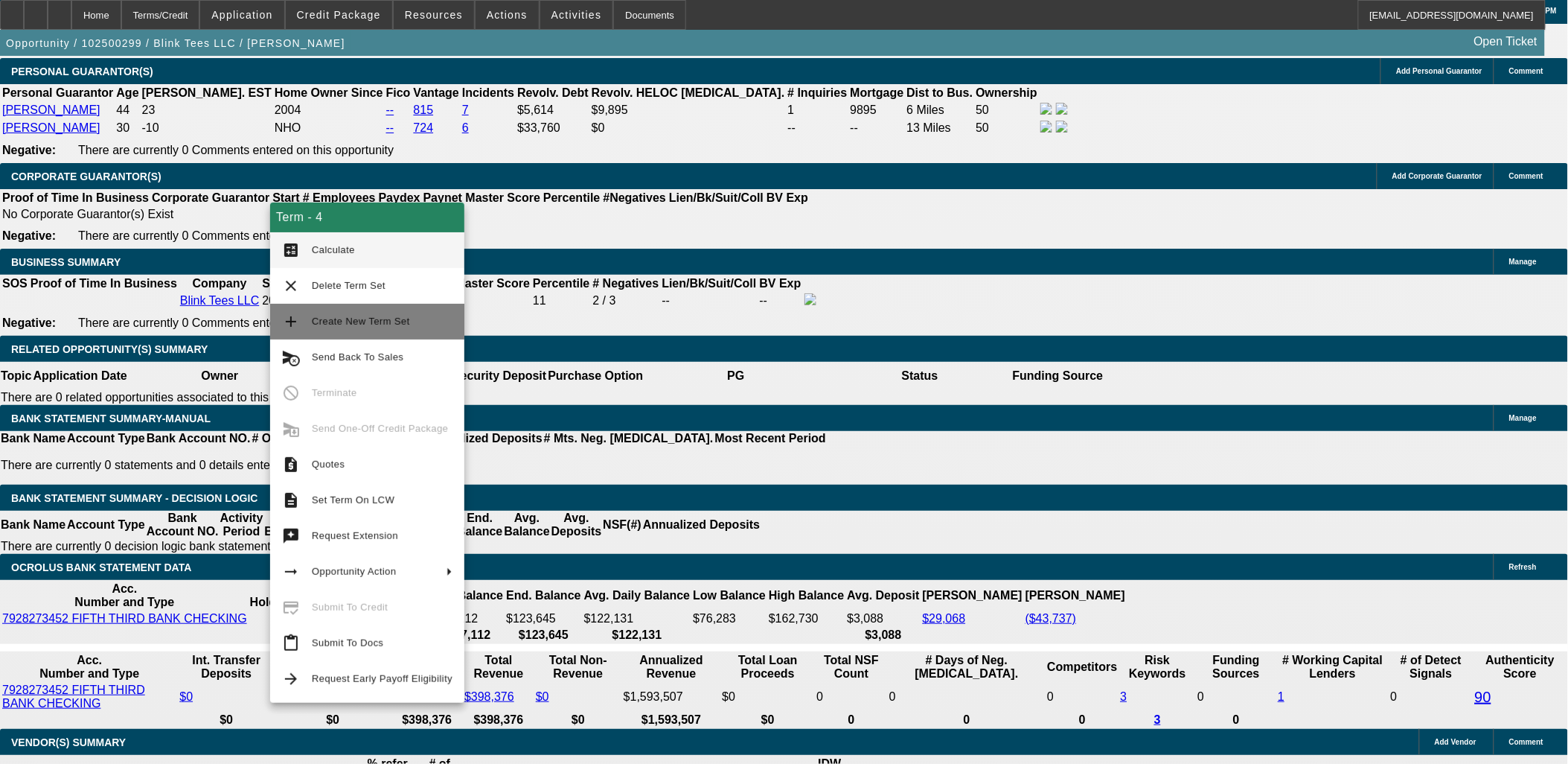
click at [352, 323] on span "Create New Term Set" at bounding box center [361, 321] width 99 height 11
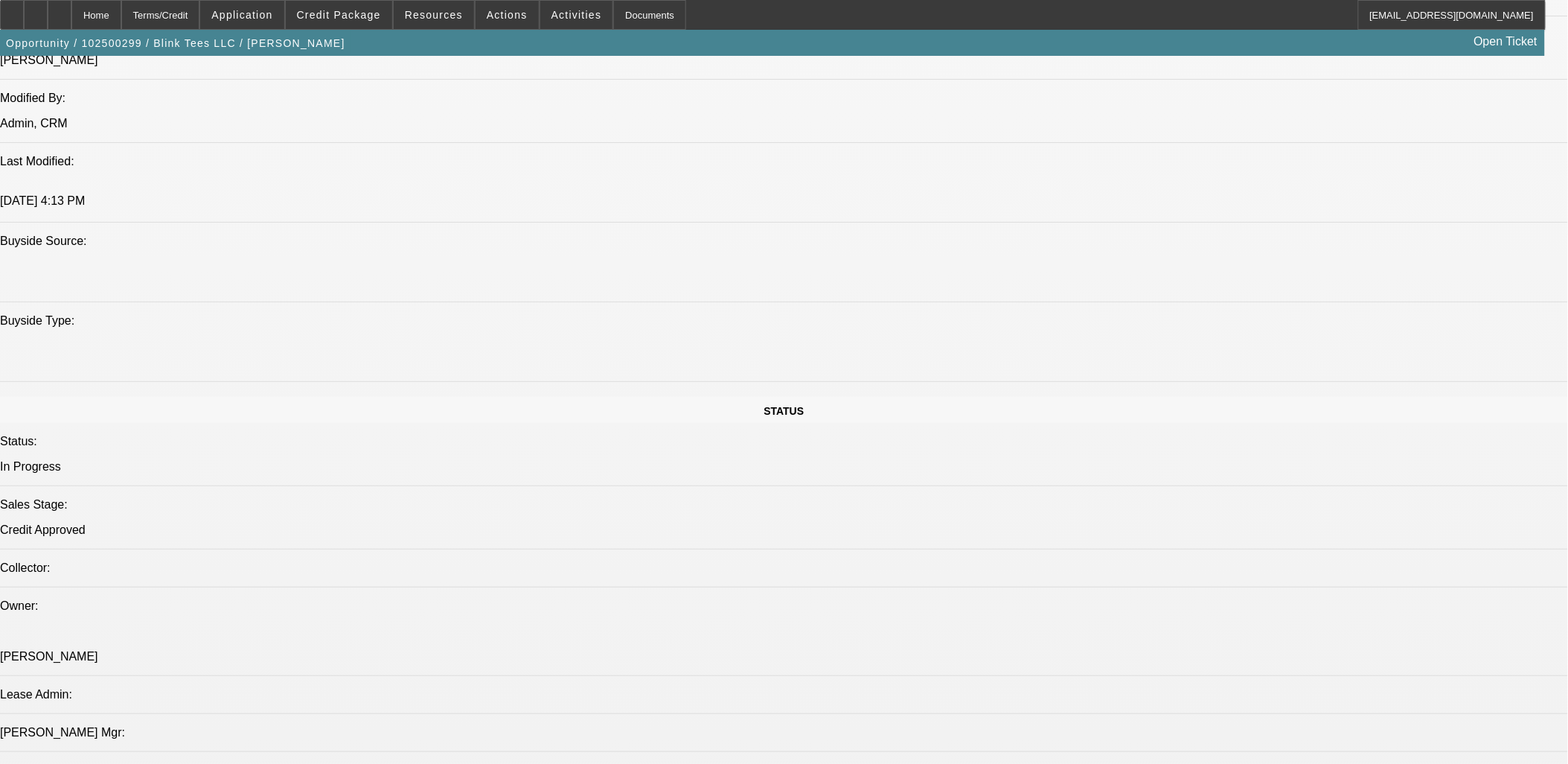
select select "0"
select select "2"
select select "0"
select select "2"
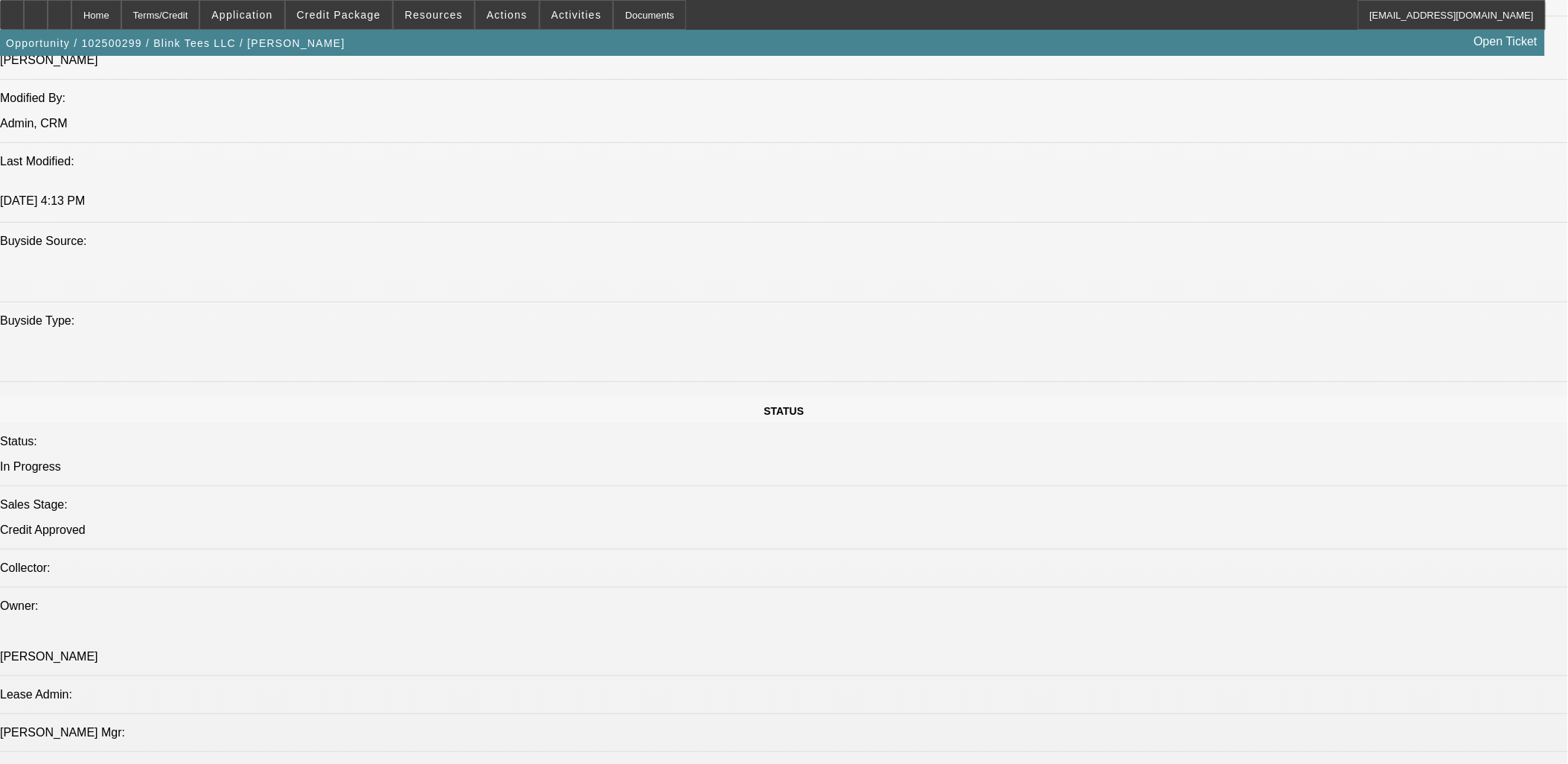
select select "0"
select select "2"
select select "0.1"
select select "0"
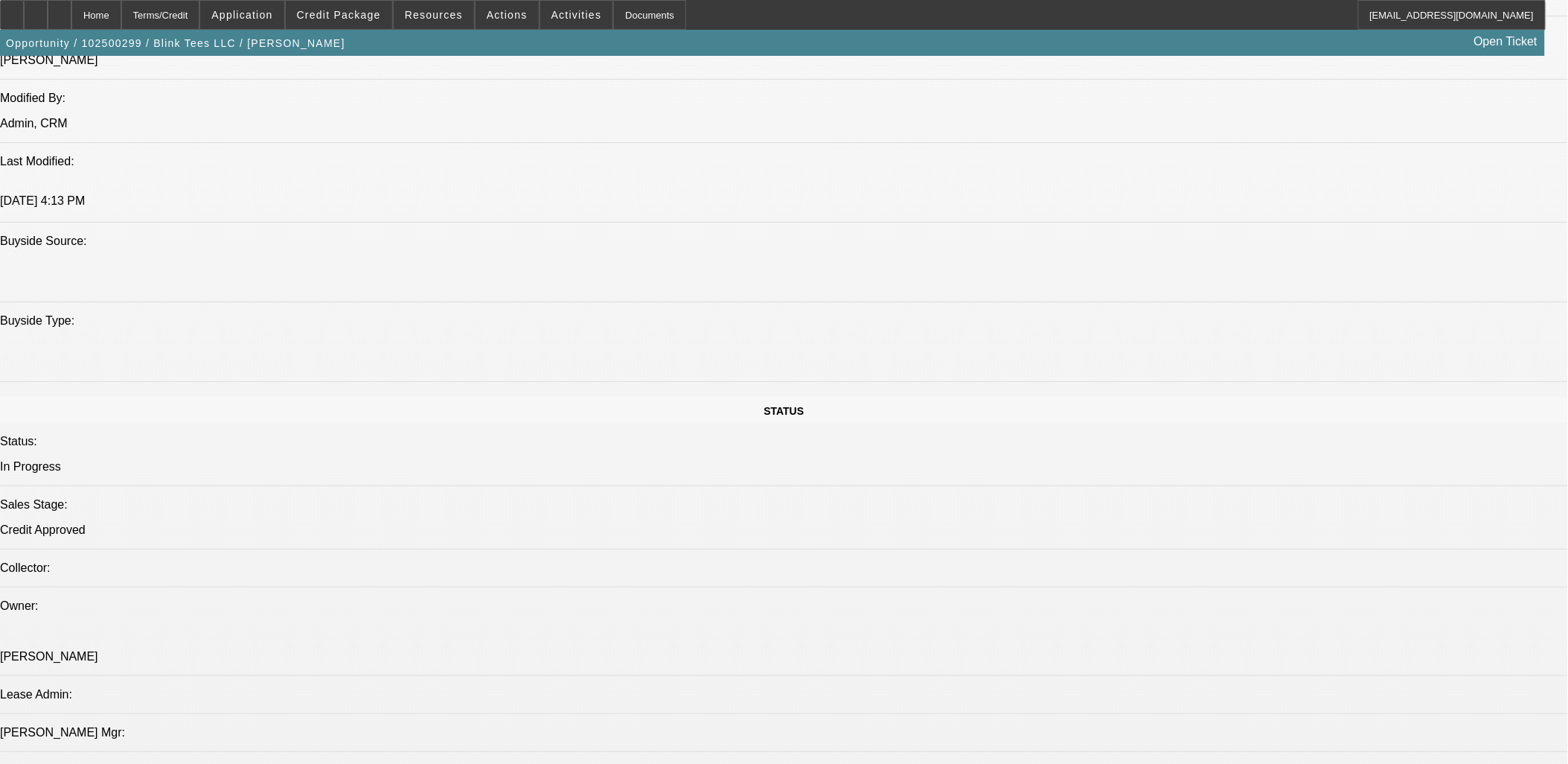
select select "0"
select select "0.1"
select select "1"
select select "2"
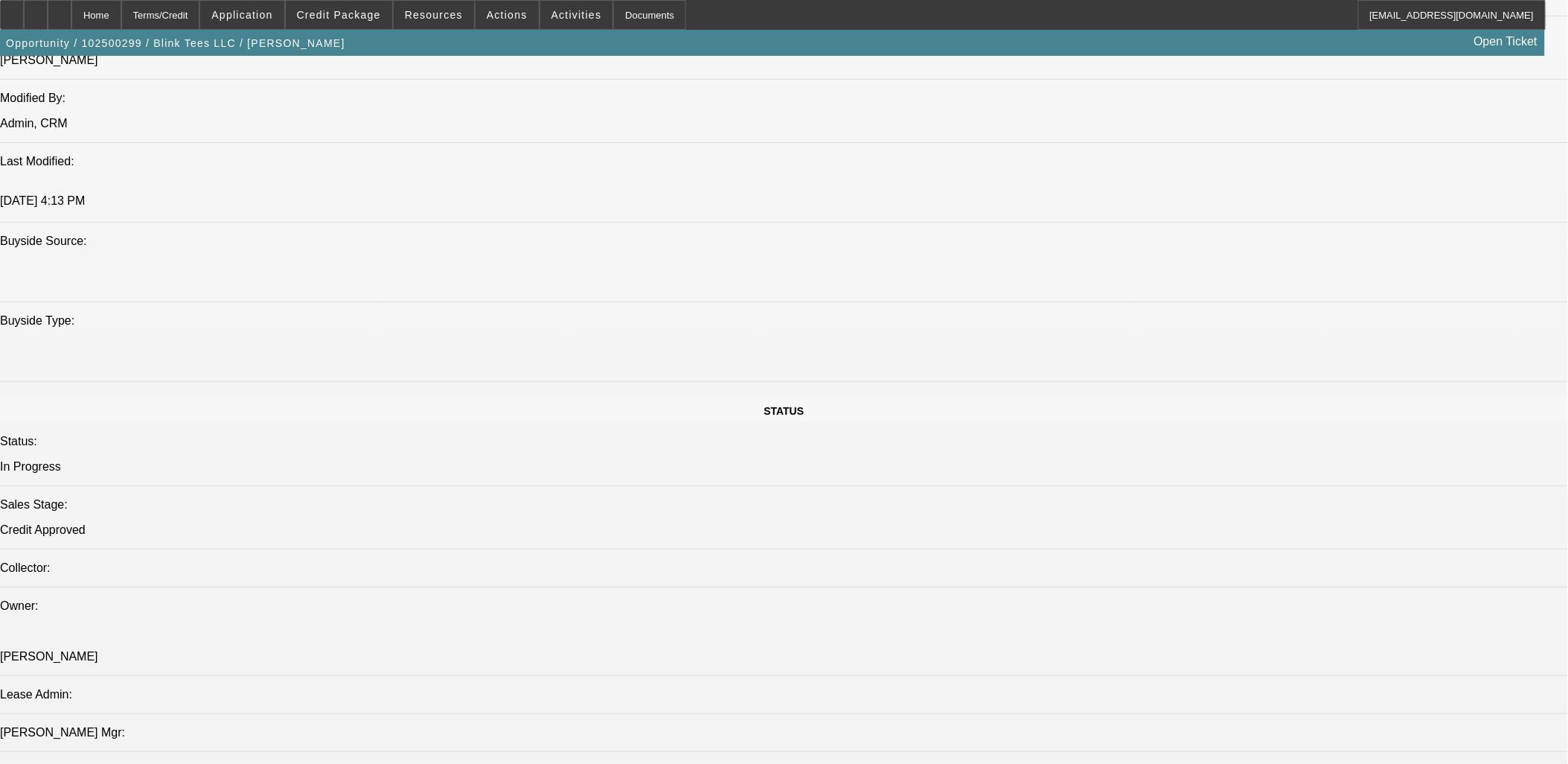
select select "1"
select select "2"
select select "1"
select select "2"
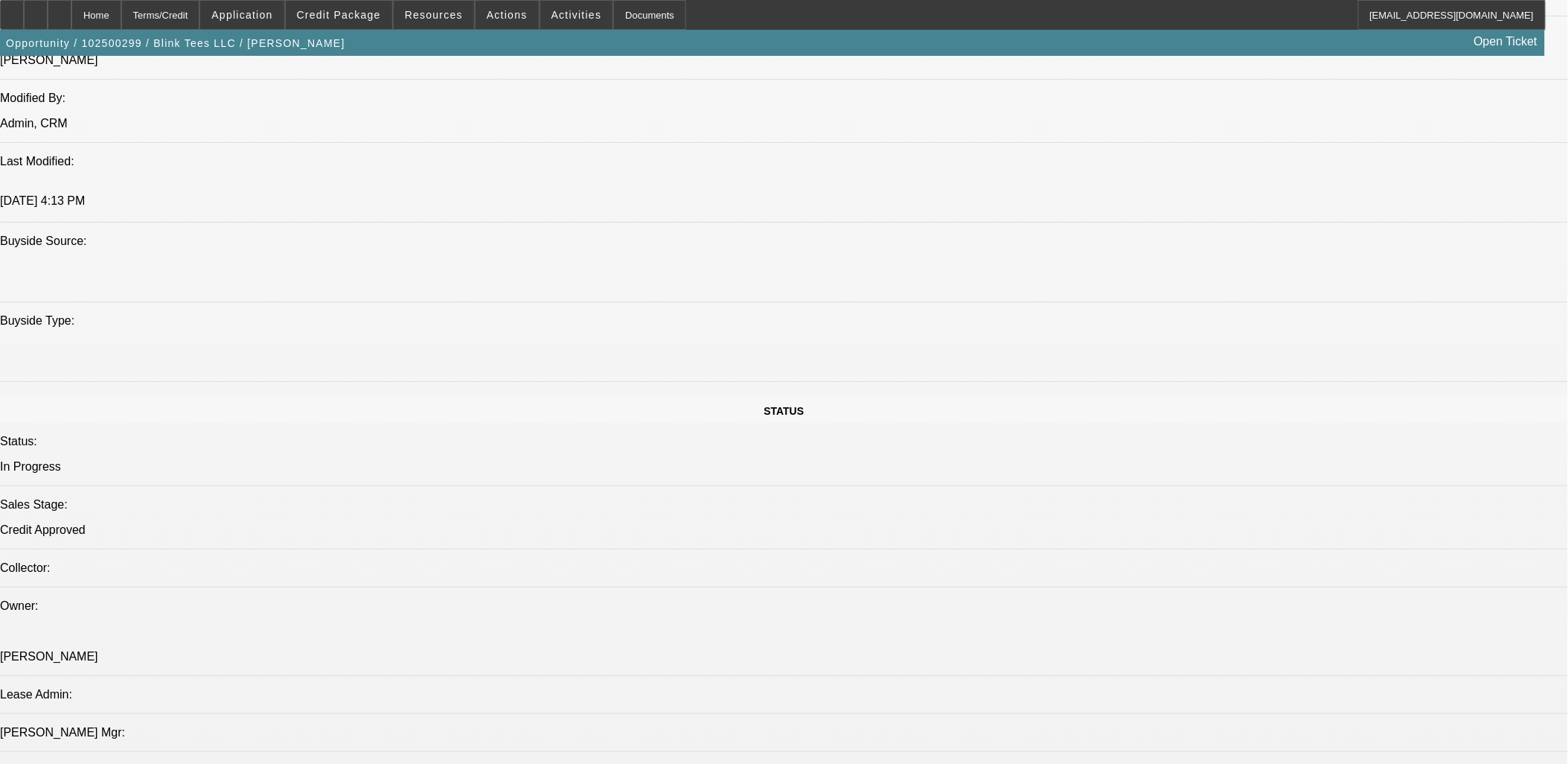
select select "4"
select select "1"
select select "3"
select select "4"
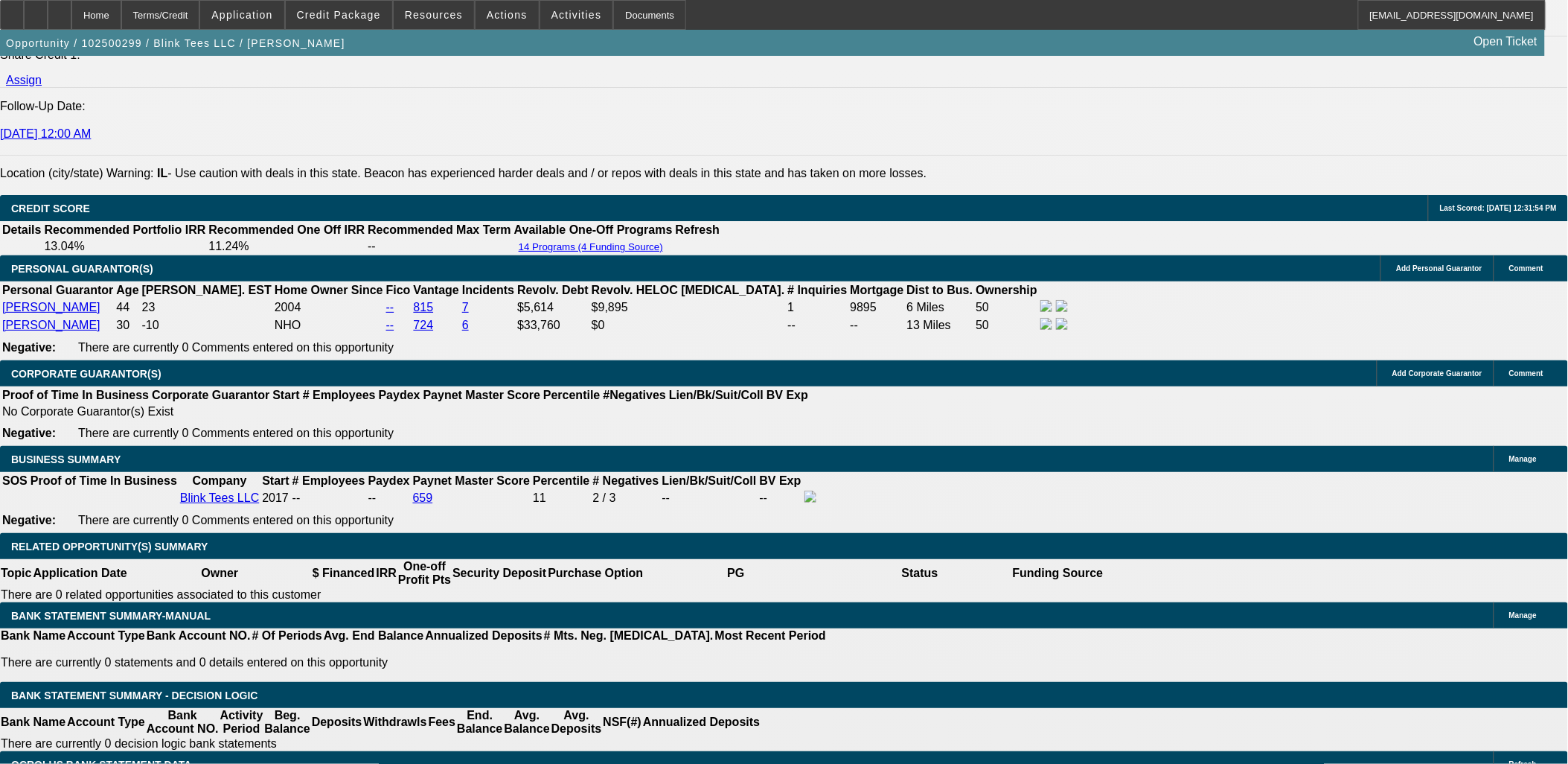
scroll to position [2036, 0]
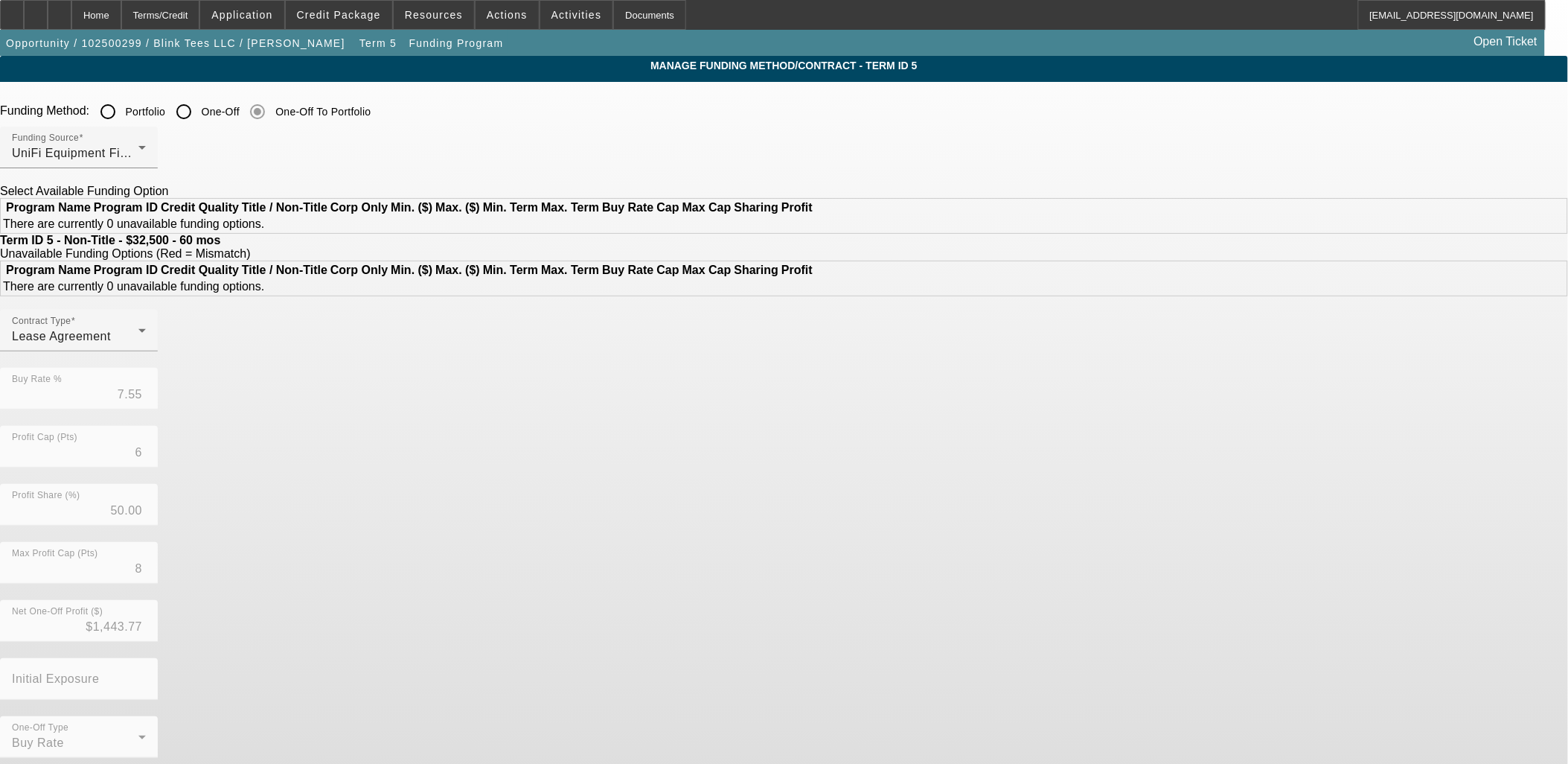
click at [126, 113] on div at bounding box center [108, 112] width 36 height 36
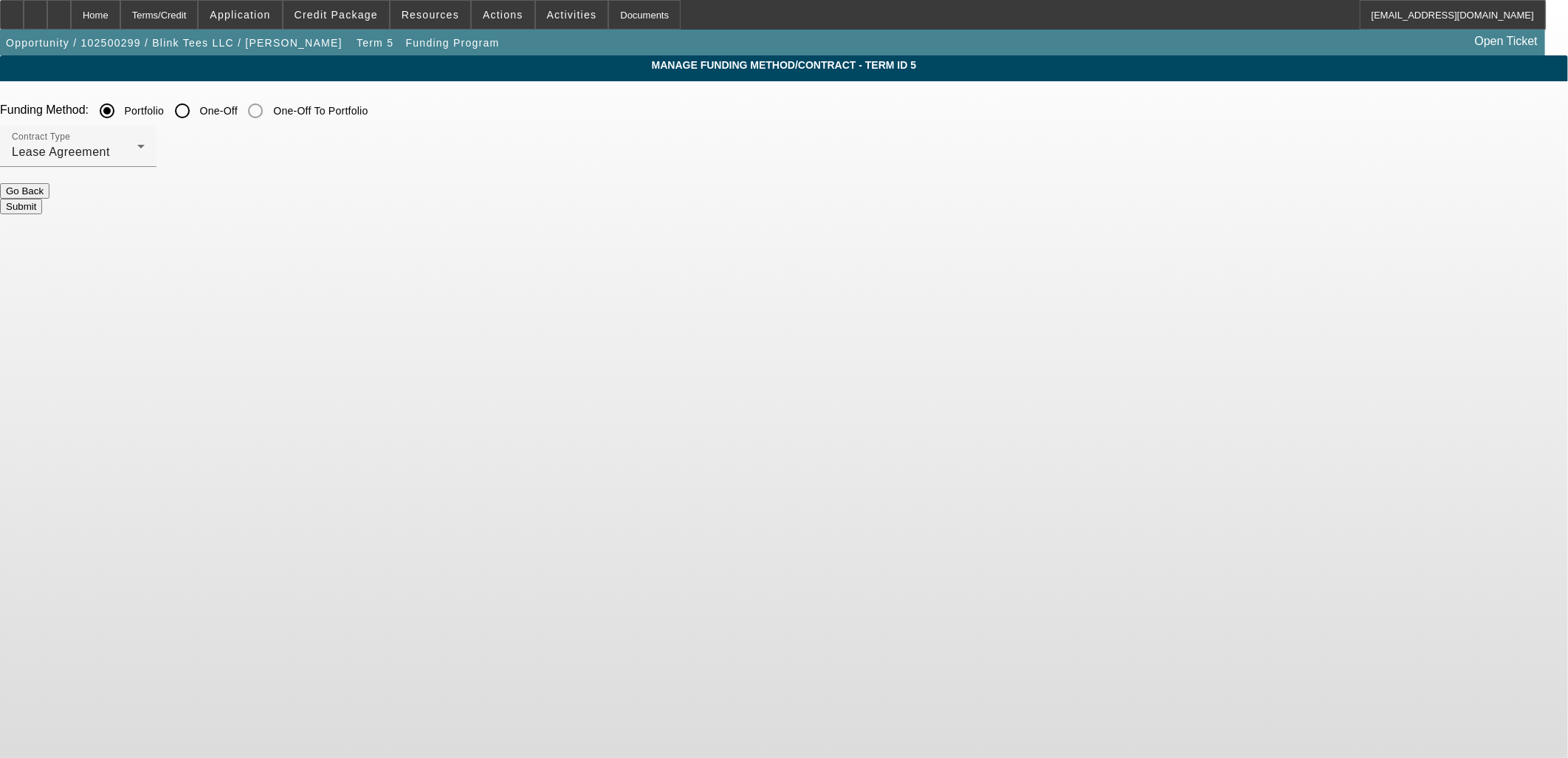
click at [670, 231] on div "Manage Funding Method/Contract - Term ID 5 Funding Method: Portfolio One-Off On…" at bounding box center [784, 166] width 1568 height 221
click at [42, 207] on button "Submit" at bounding box center [21, 207] width 42 height 16
click at [42, 205] on button "Submit" at bounding box center [21, 207] width 42 height 16
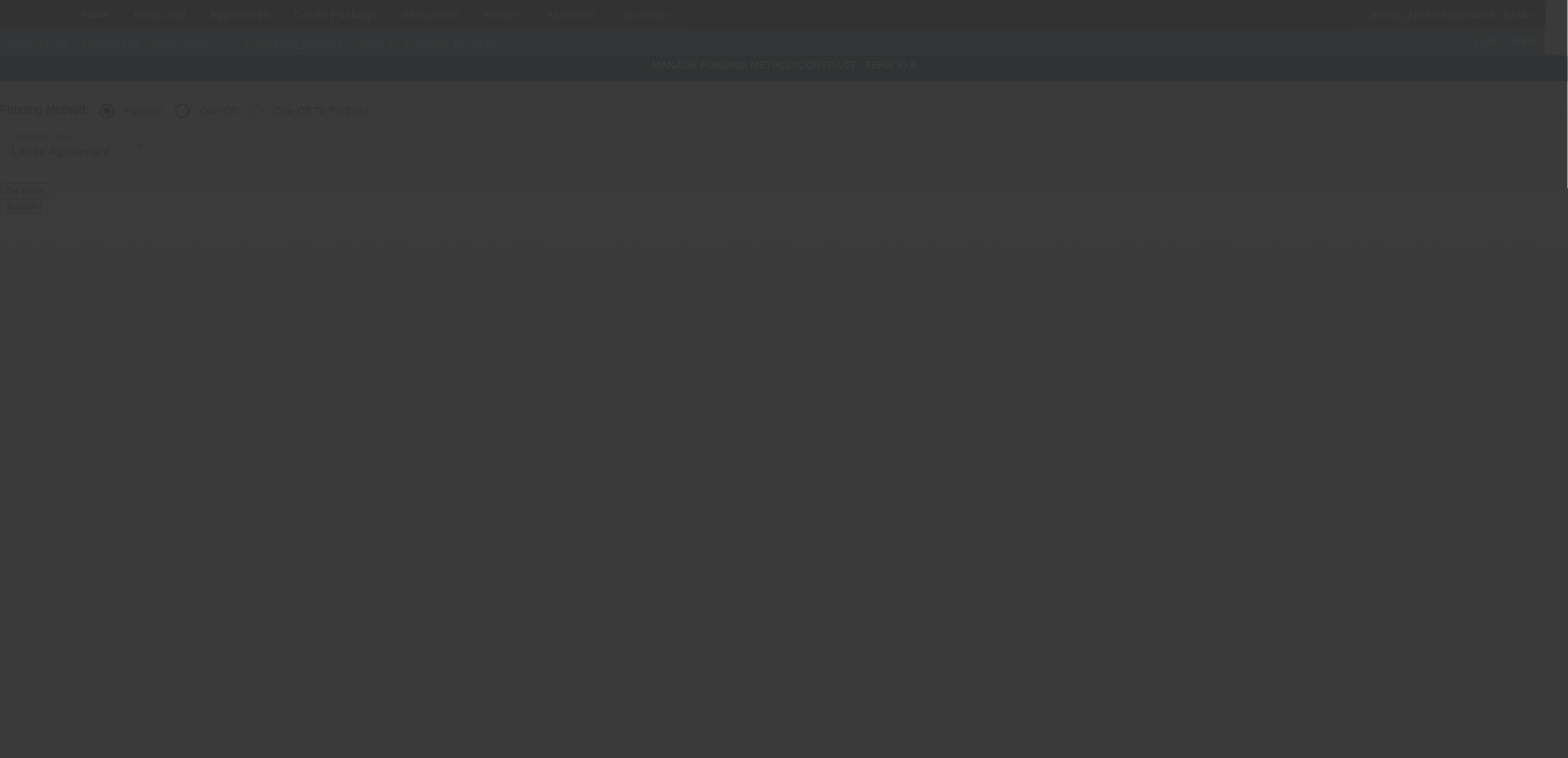
radio input "false"
radio input "true"
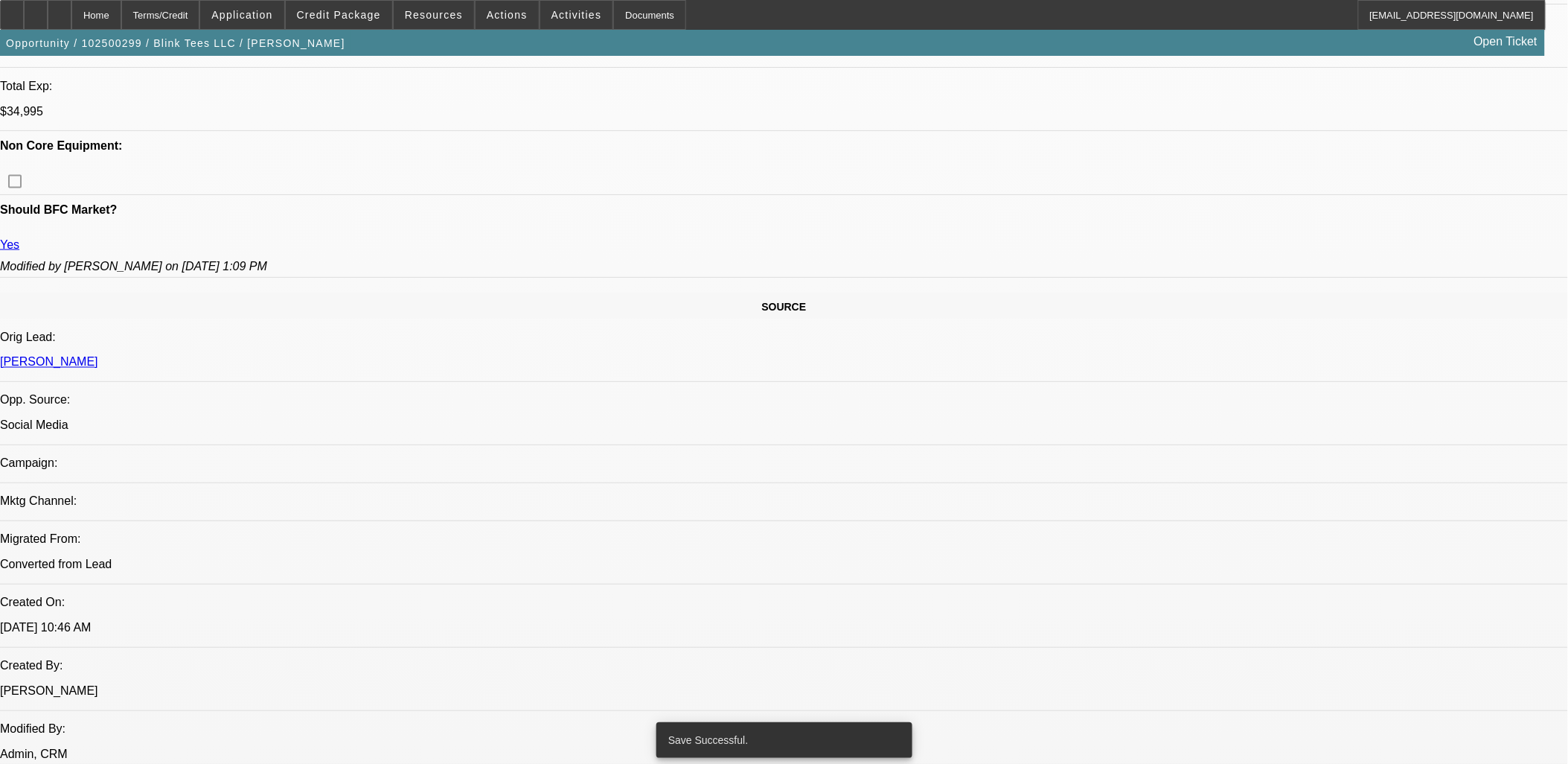
select select "0"
select select "2"
select select "0"
select select "2"
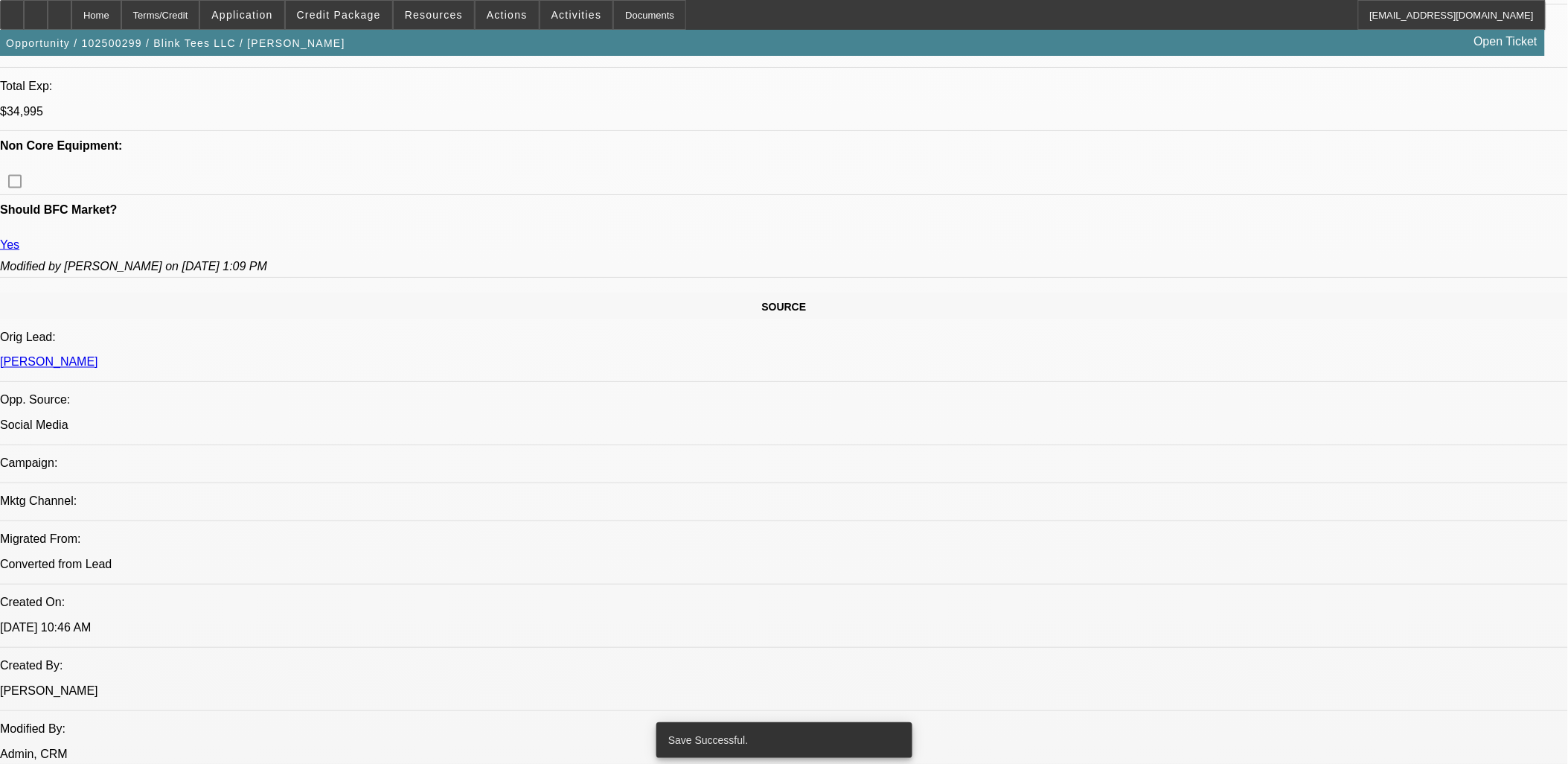
select select "0"
select select "2"
select select "0"
select select "2"
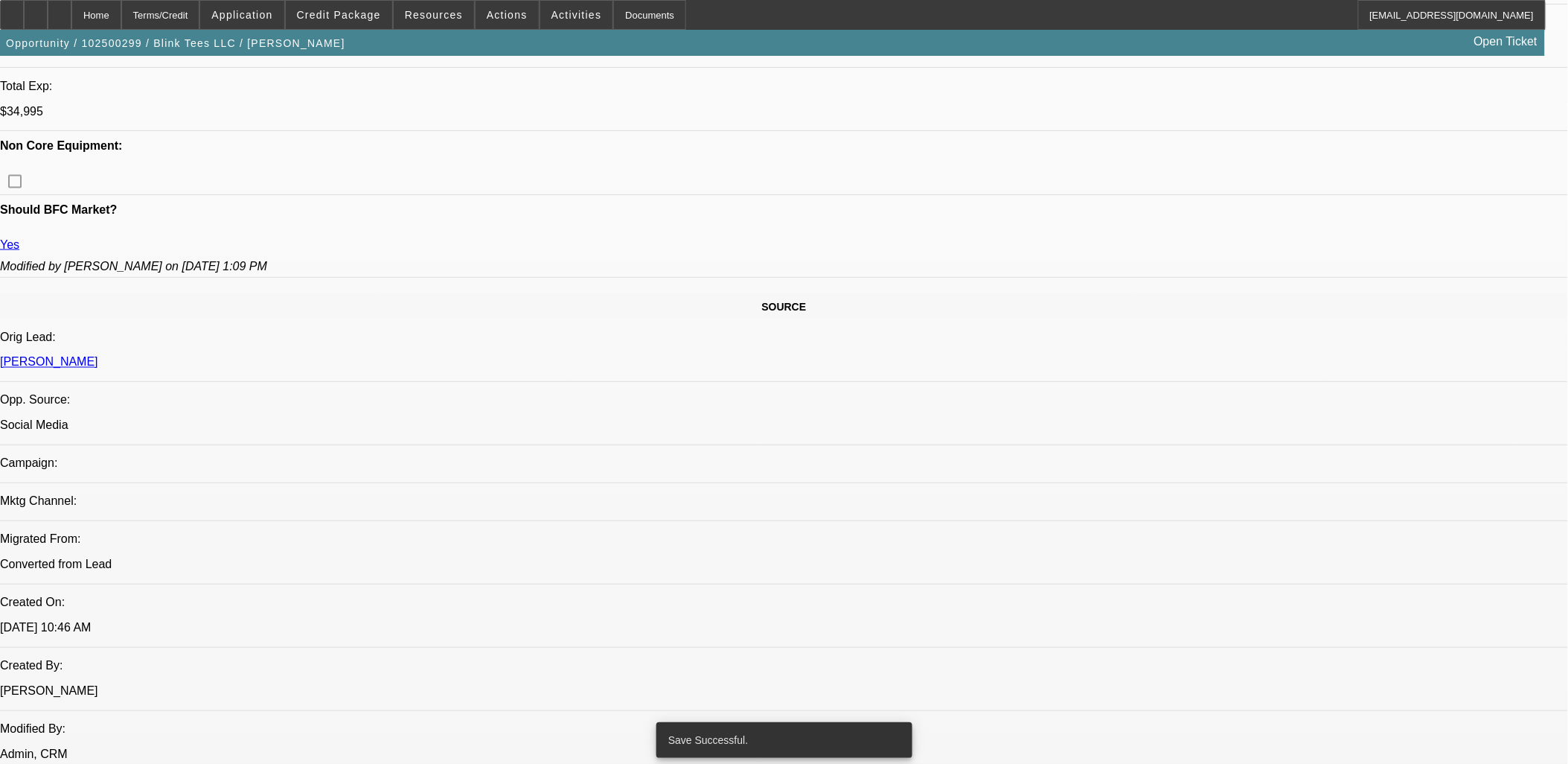
select select "0"
select select "2"
select select "0.1"
select select "4"
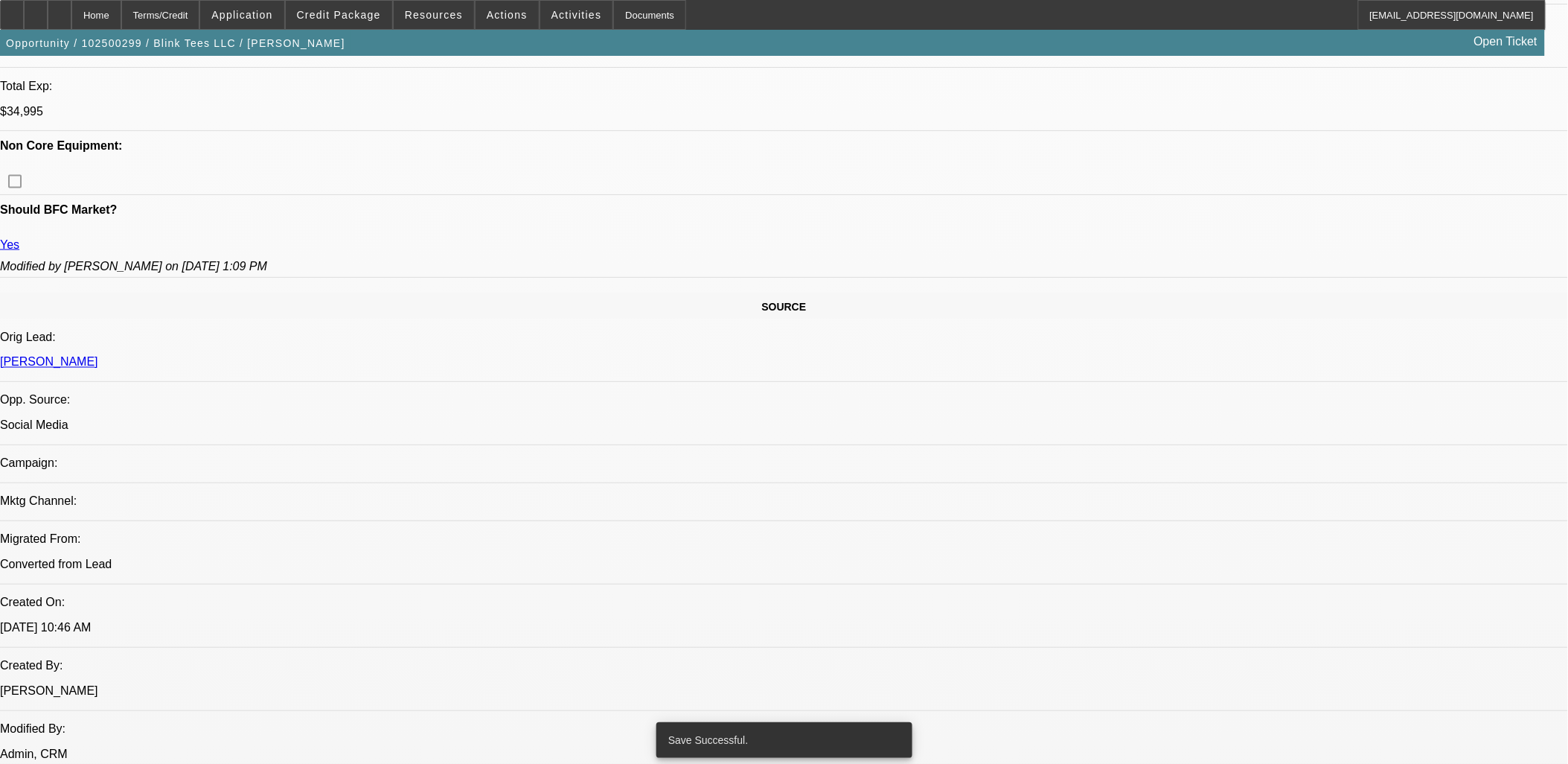
select select "0"
select select "3"
select select "0.1"
select select "4"
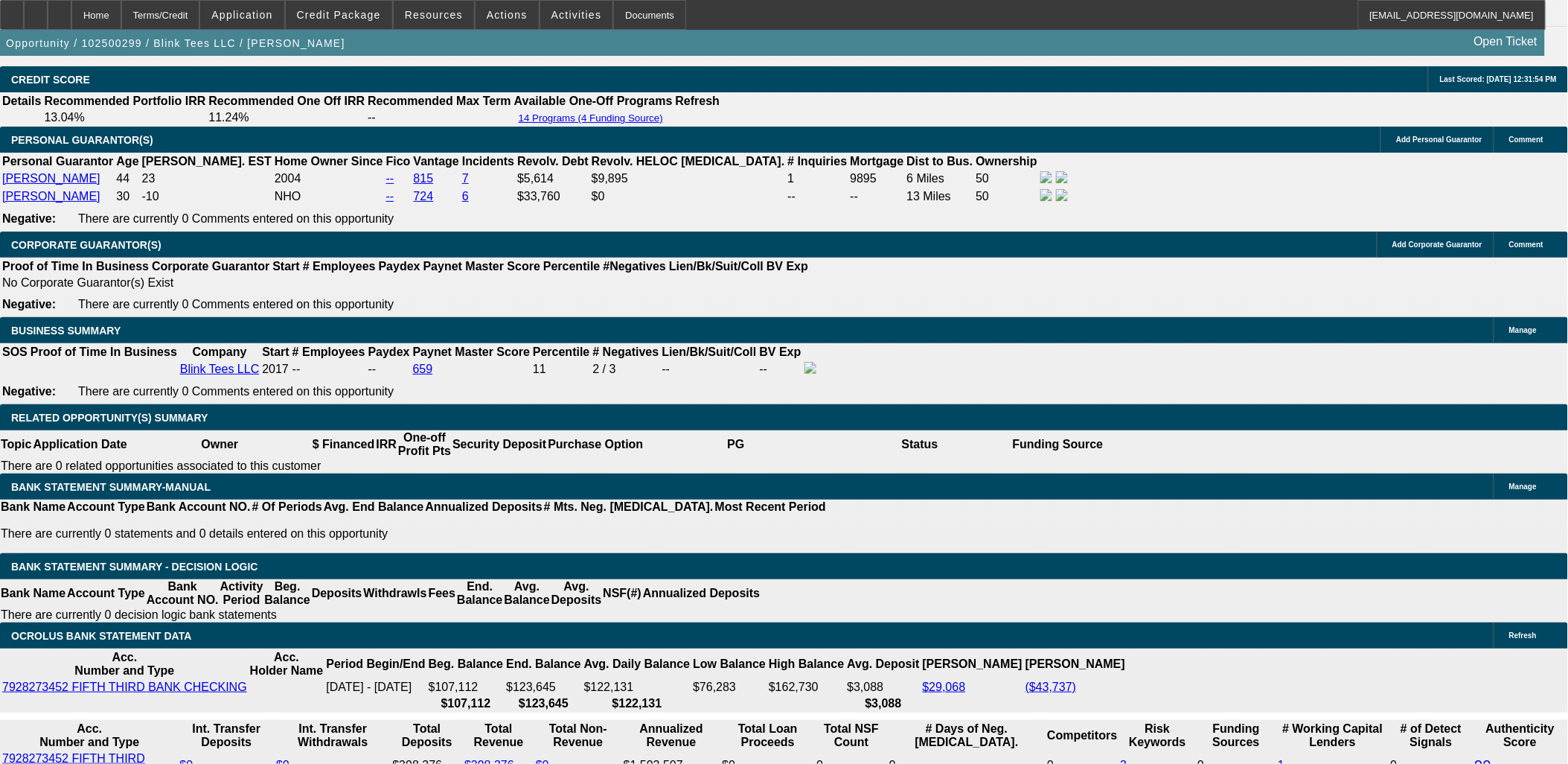
scroll to position [1902, 0]
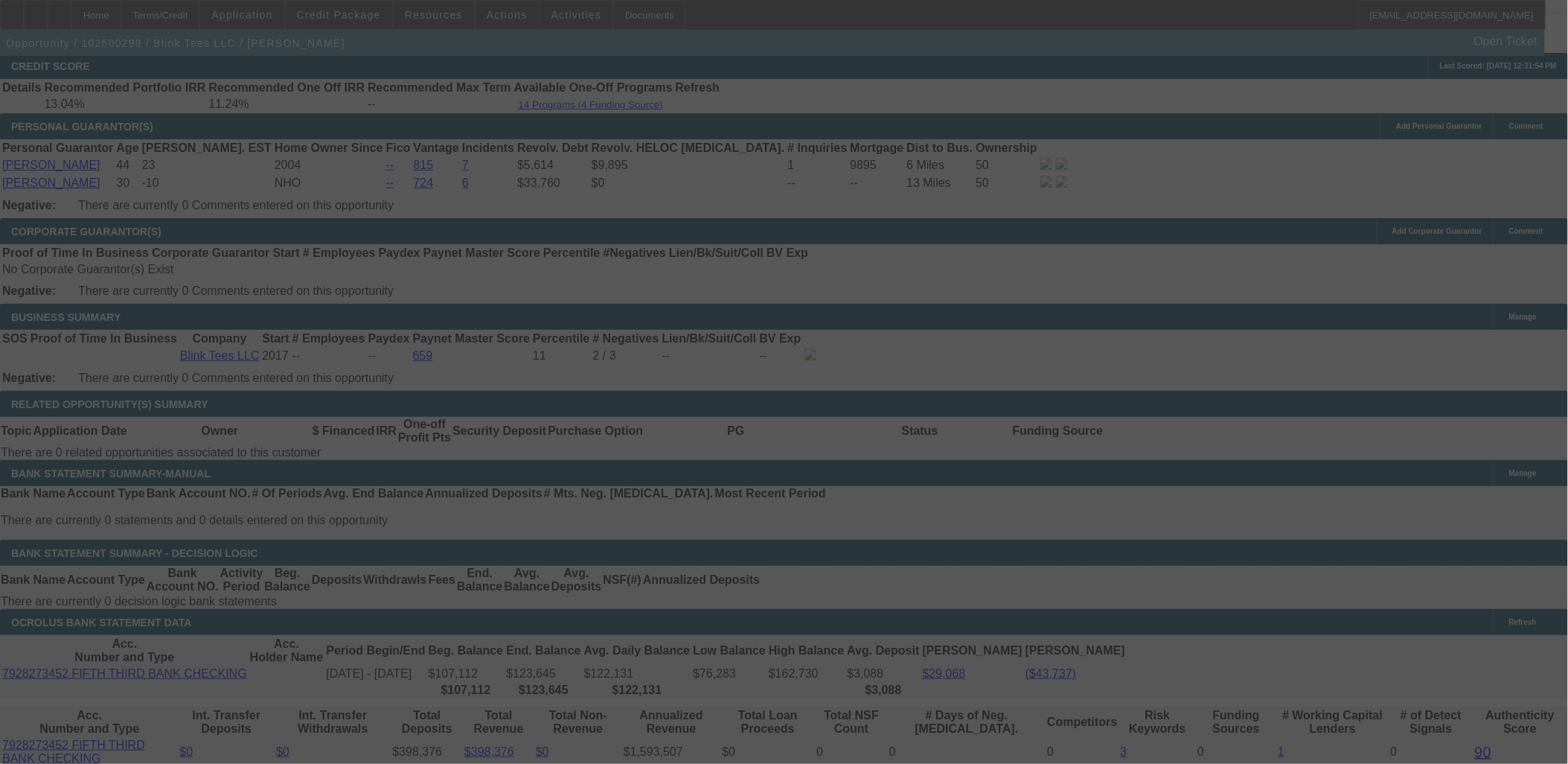
scroll to position [2236, 0]
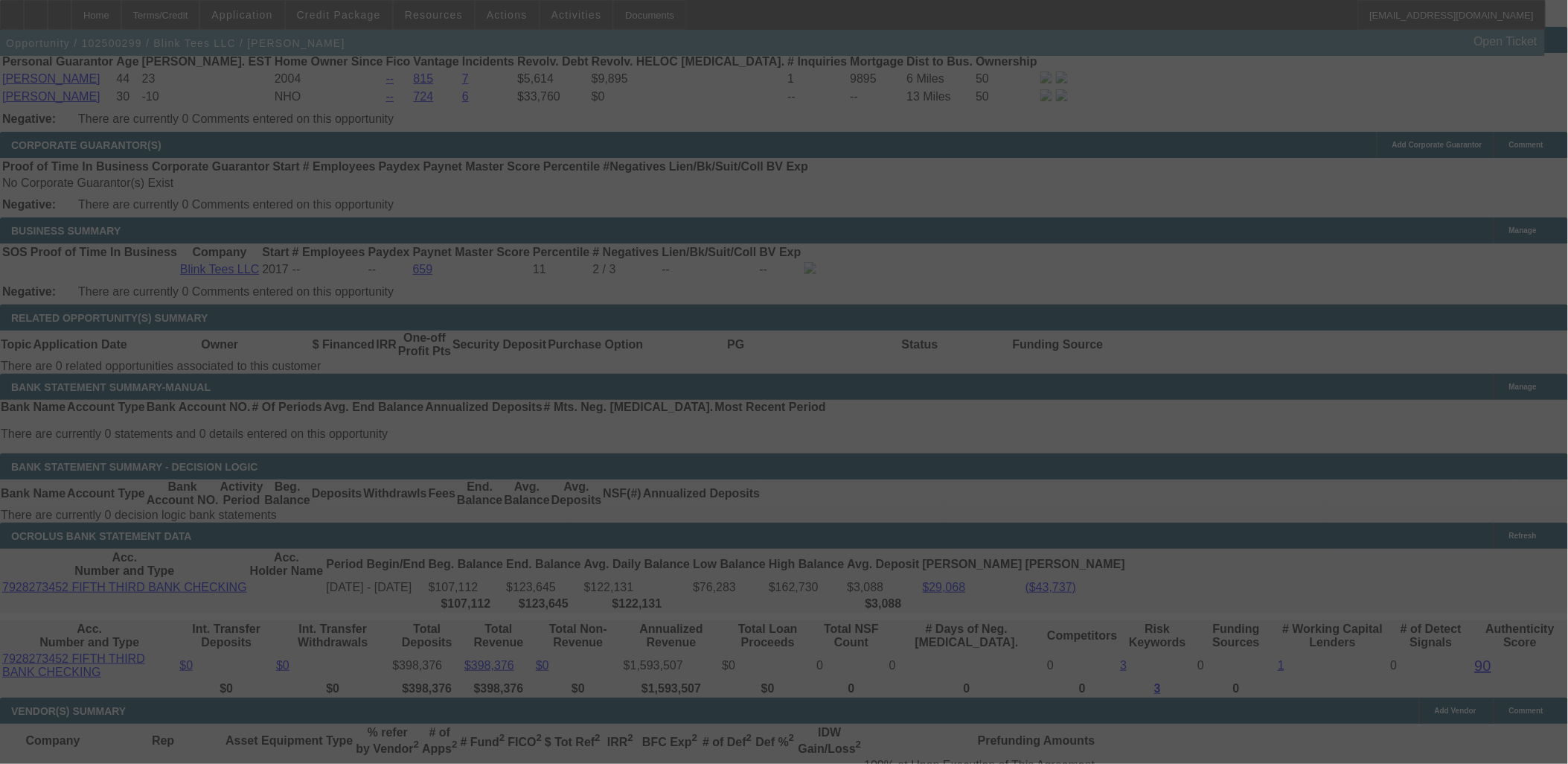
select select "0"
select select "2"
select select "0"
select select "2"
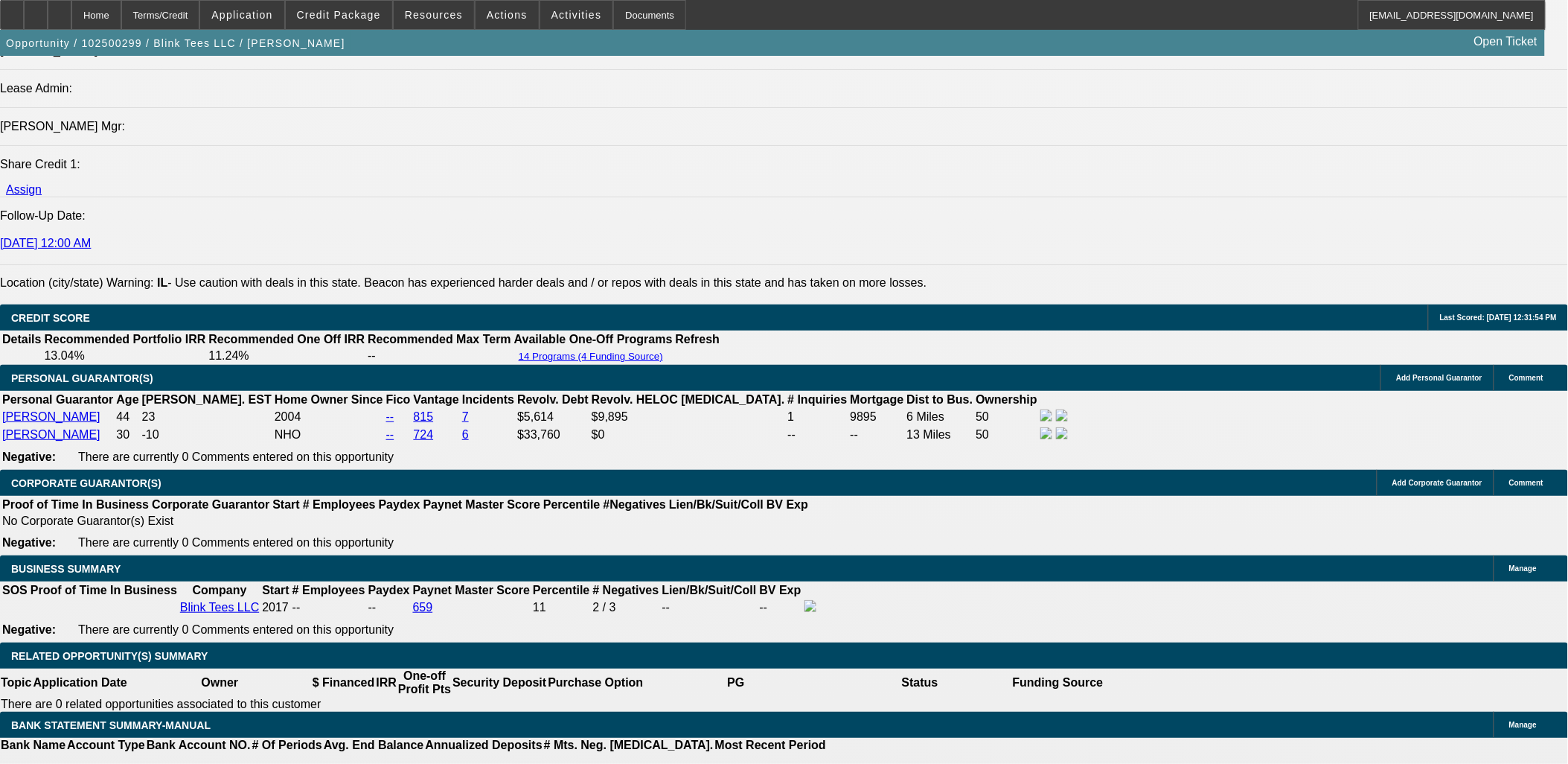
scroll to position [1888, 0]
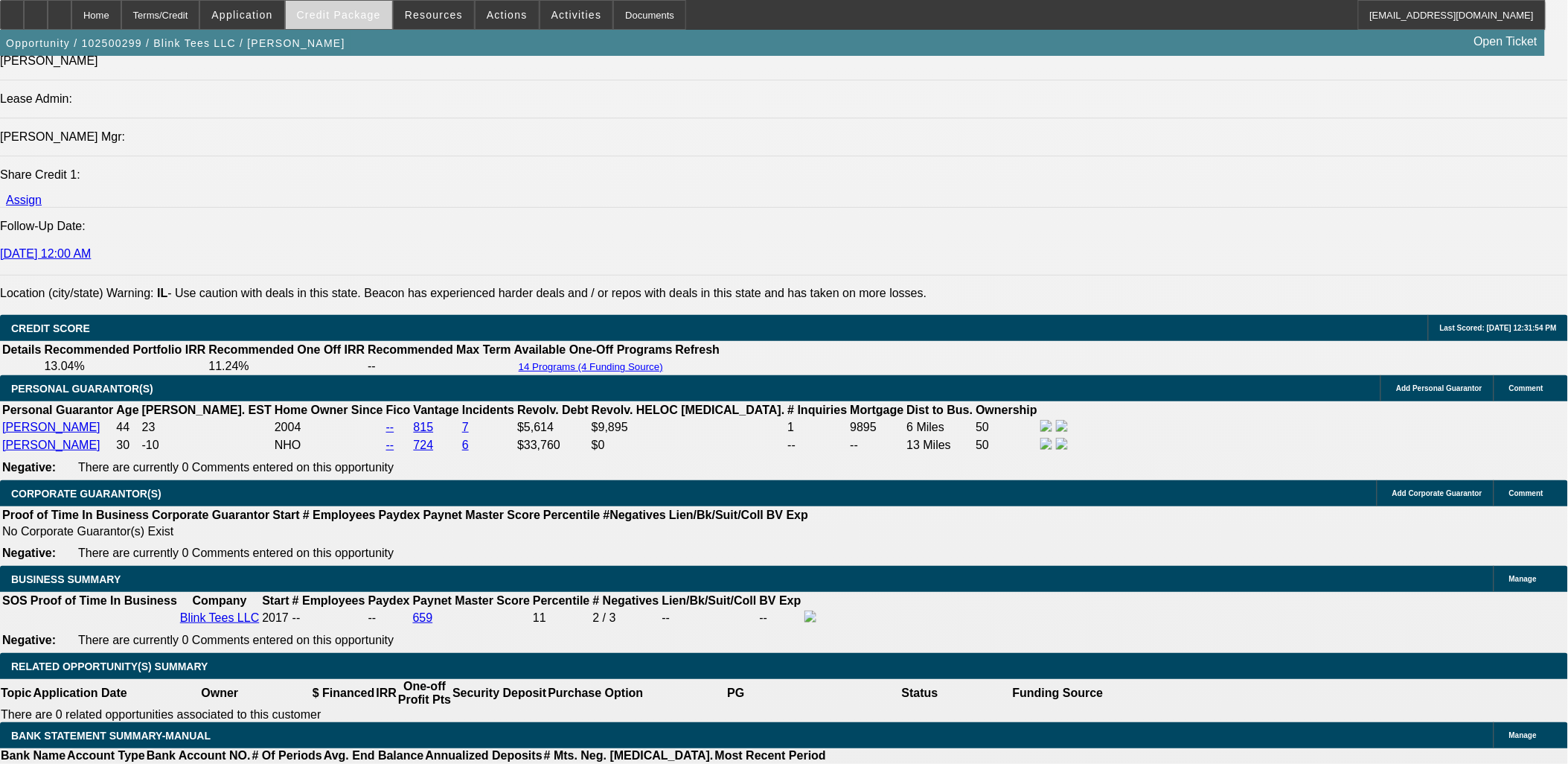
click at [376, 16] on span "Credit Package" at bounding box center [339, 15] width 84 height 12
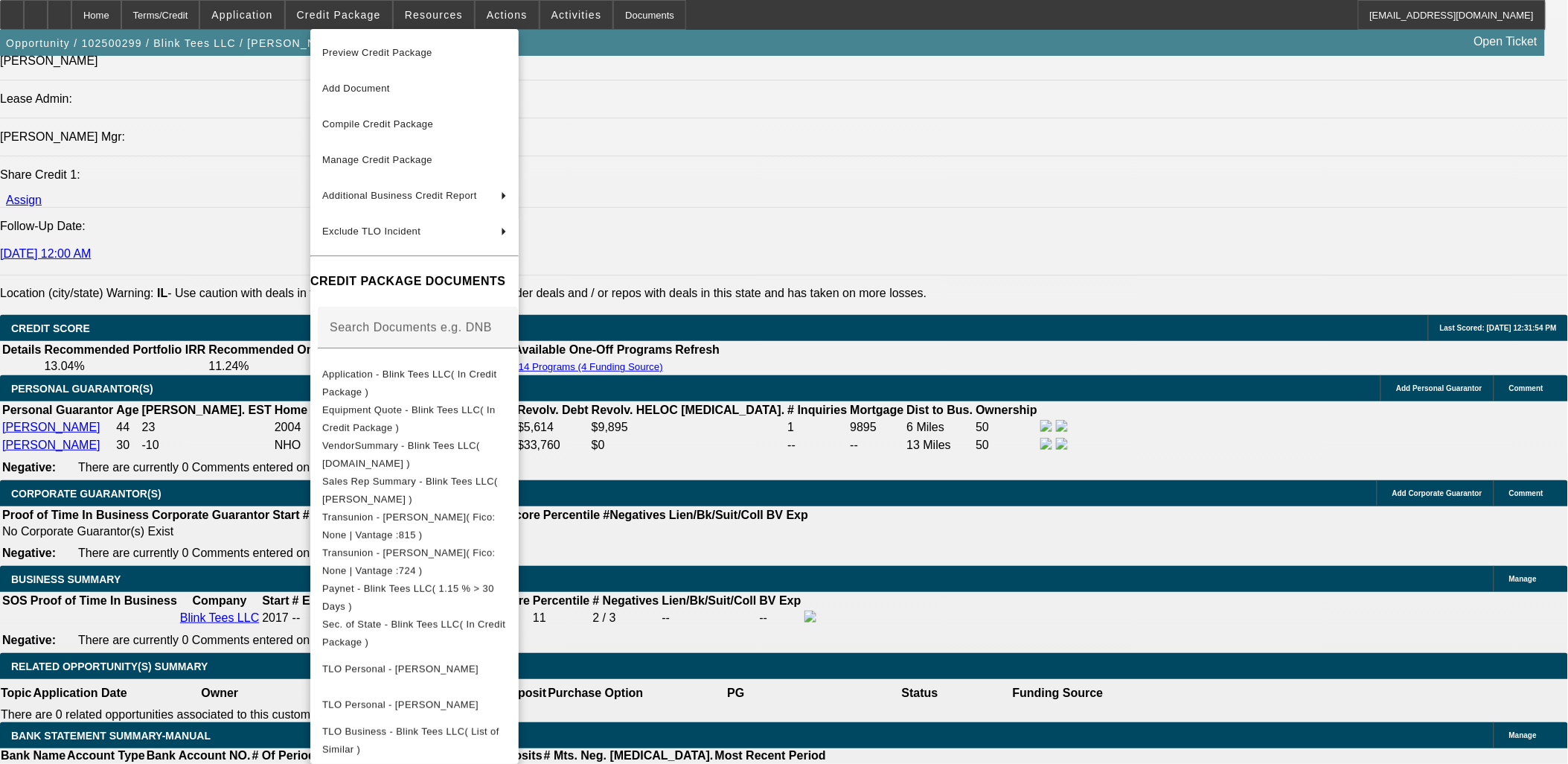
scroll to position [114, 0]
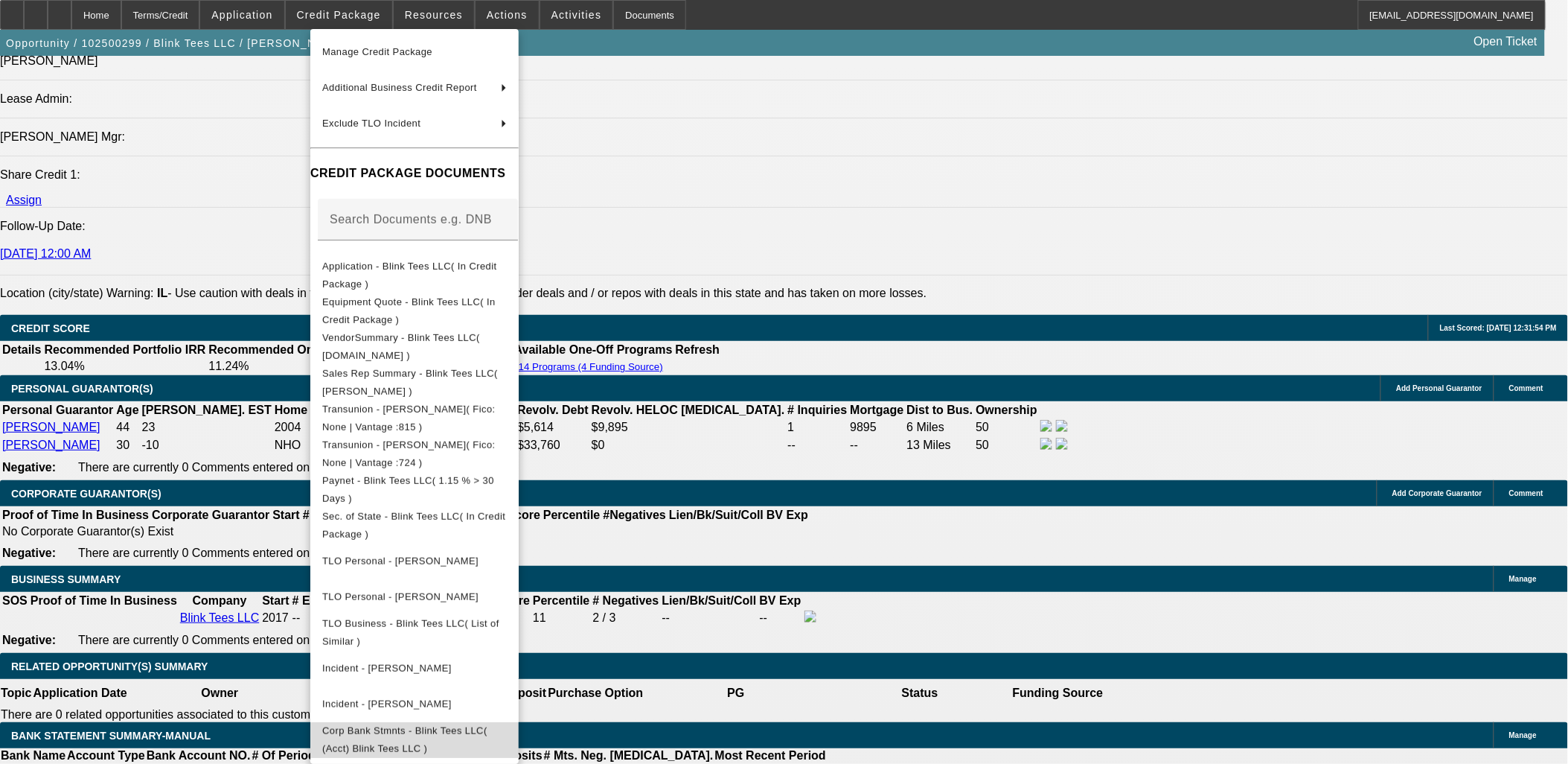
click at [401, 726] on span "Corp Bank Stmnts - Blink Tees LLC( (Acct) Blink Tees LLC )" at bounding box center [405, 738] width 165 height 29
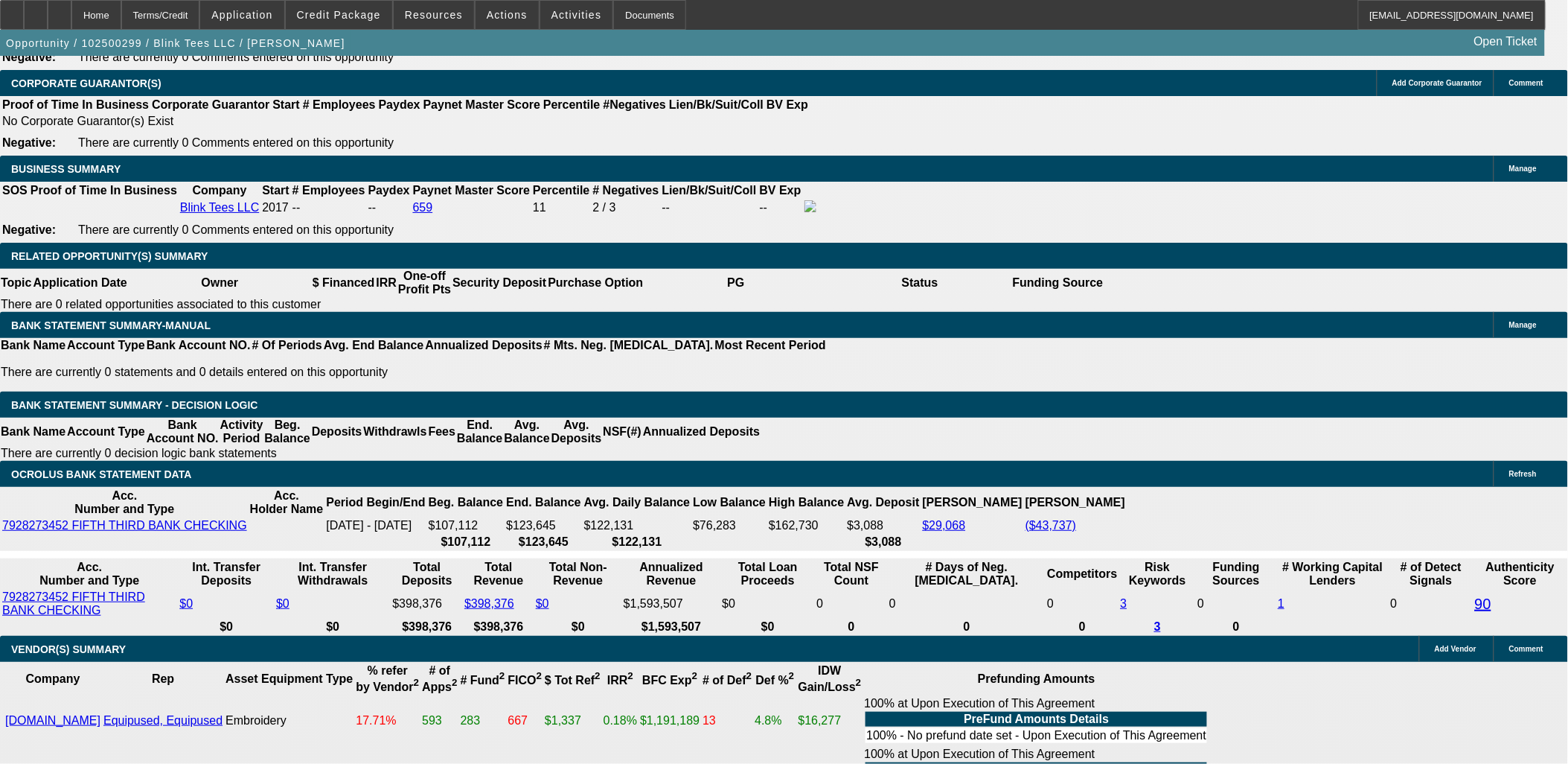
scroll to position [2384, 0]
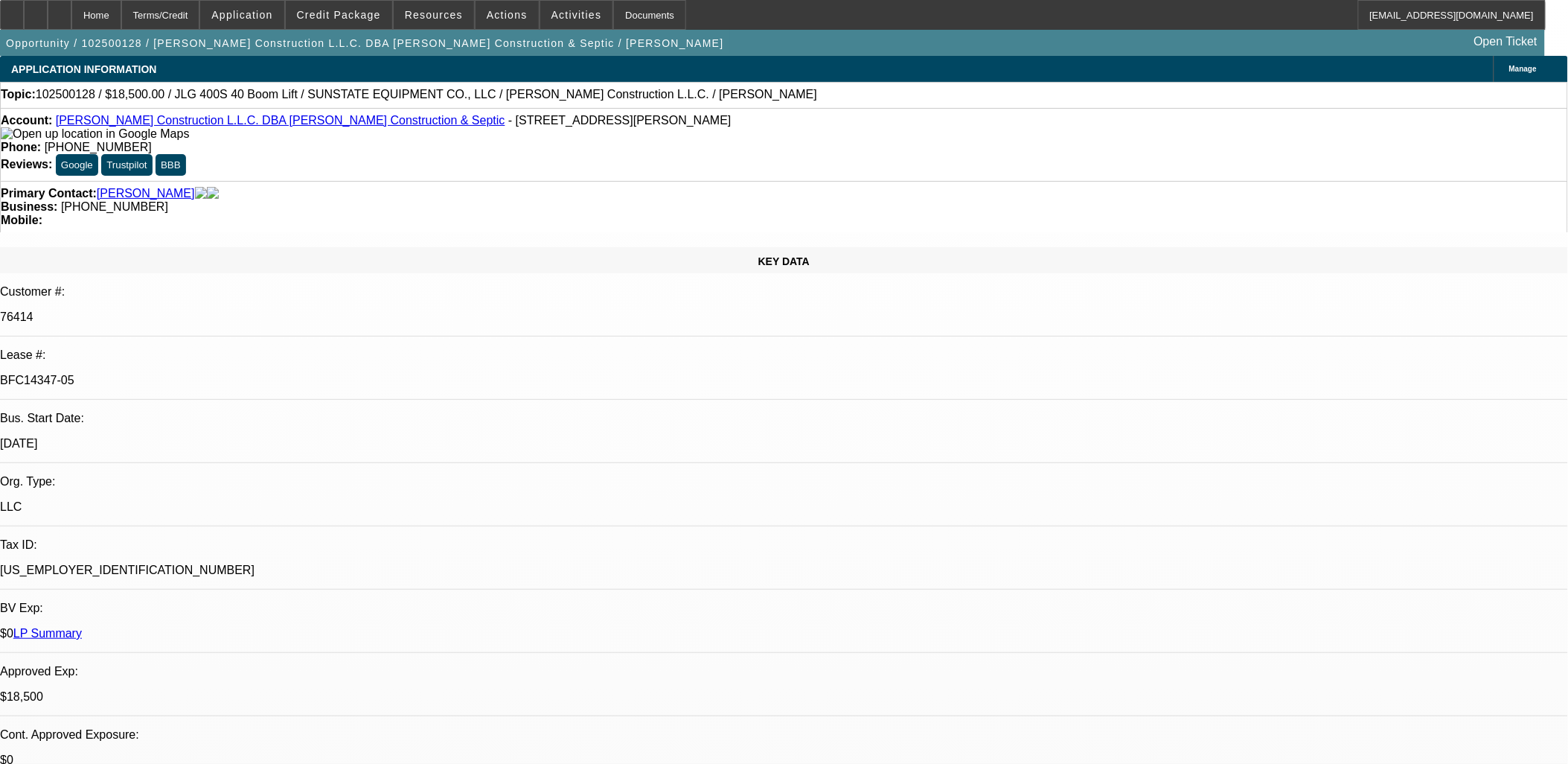
select select "0"
select select "2"
select select "0"
select select "2"
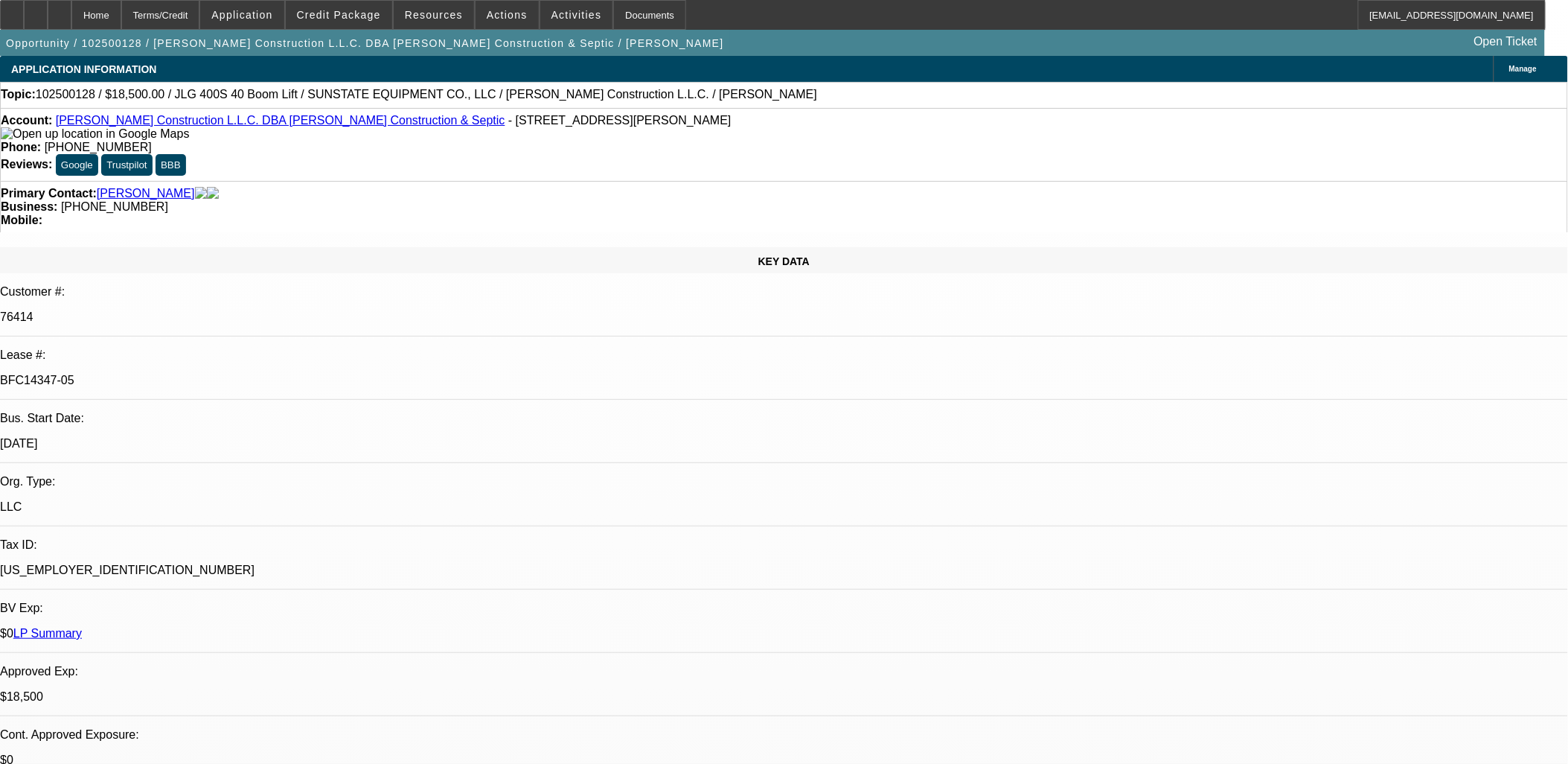
select select "0"
select select "2"
select select "0"
select select "1"
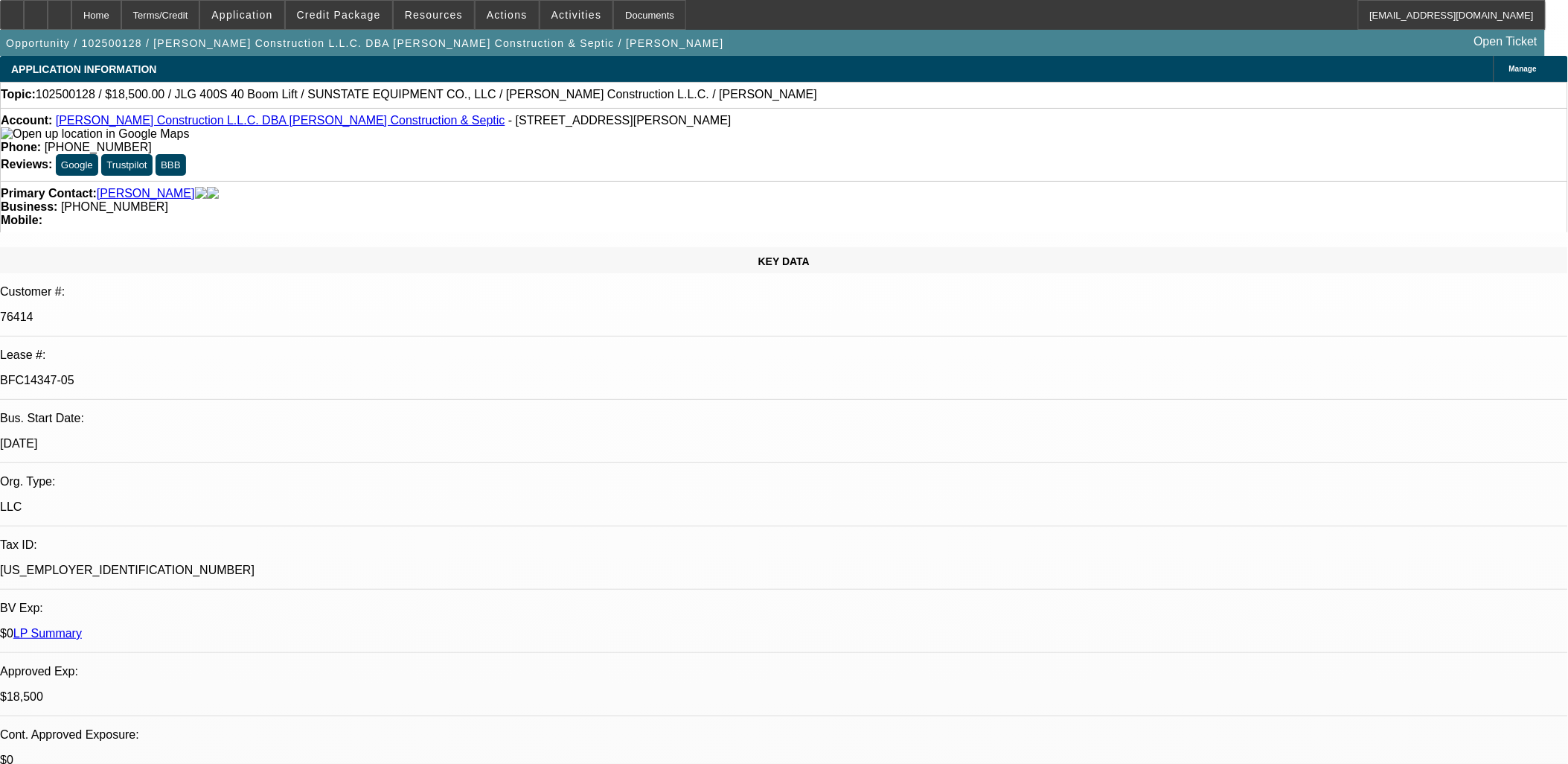
select select "2"
select select "6"
select select "1"
select select "2"
select select "6"
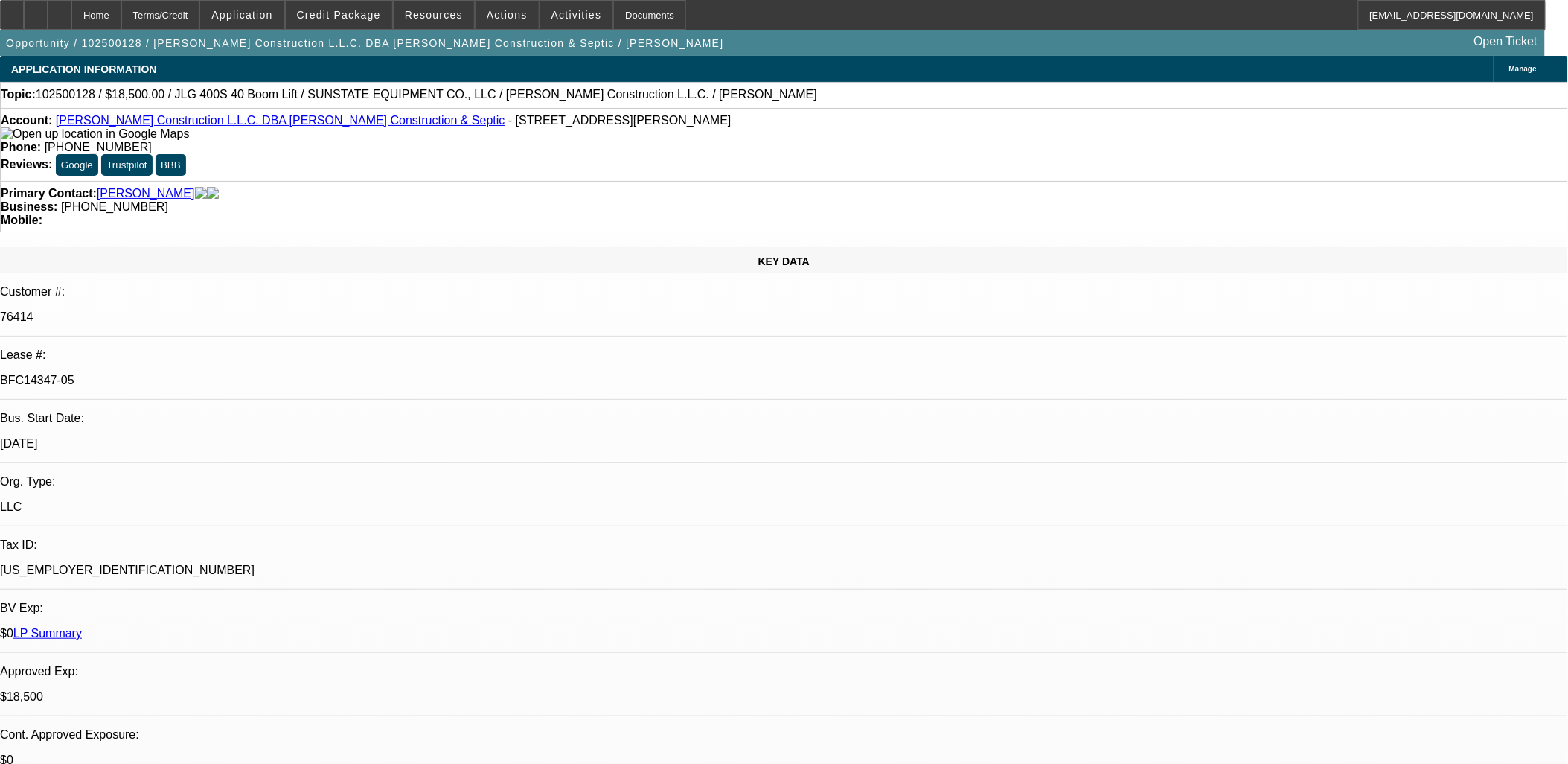
select select "1"
select select "2"
select select "6"
